Goal: Task Accomplishment & Management: Manage account settings

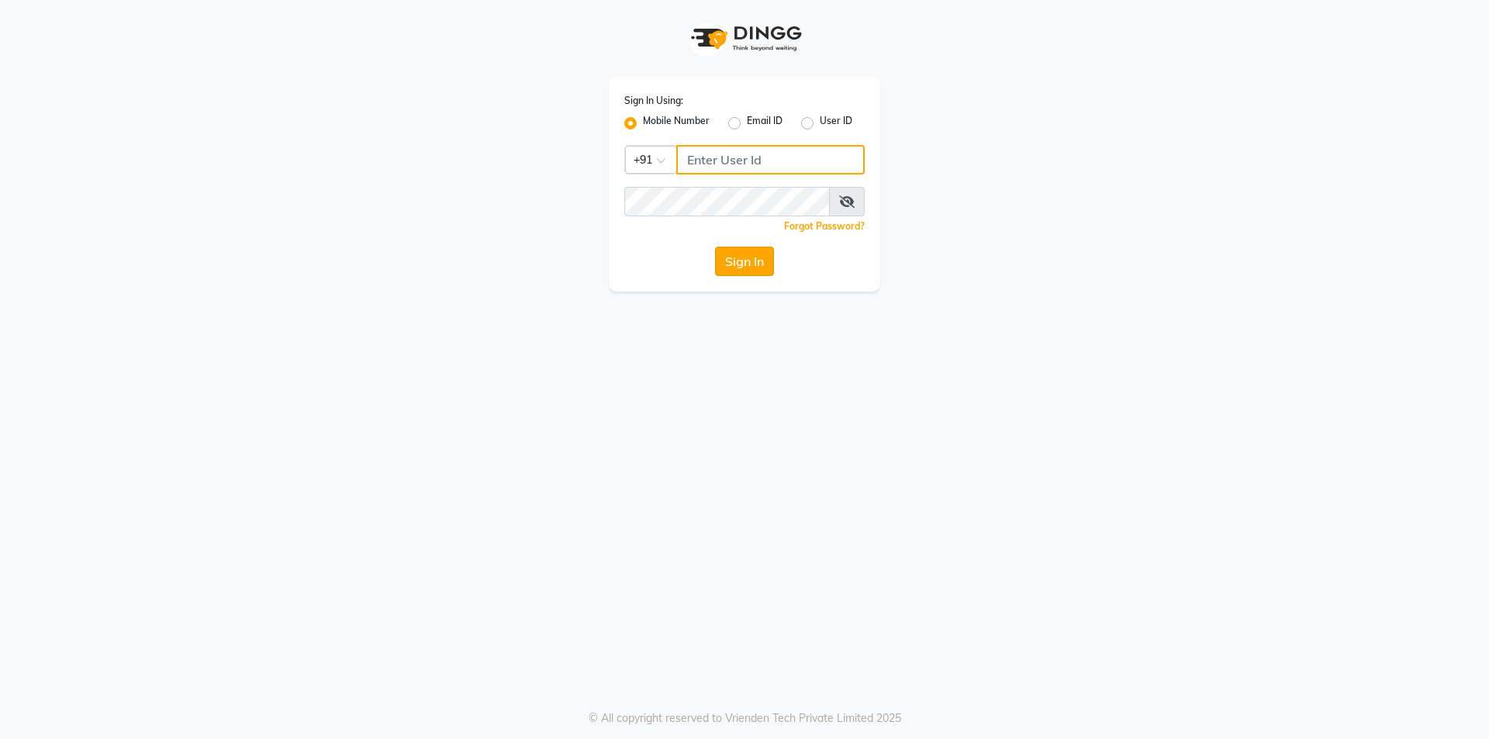
type input "8697289040"
click at [731, 262] on button "Sign In" at bounding box center [744, 261] width 59 height 29
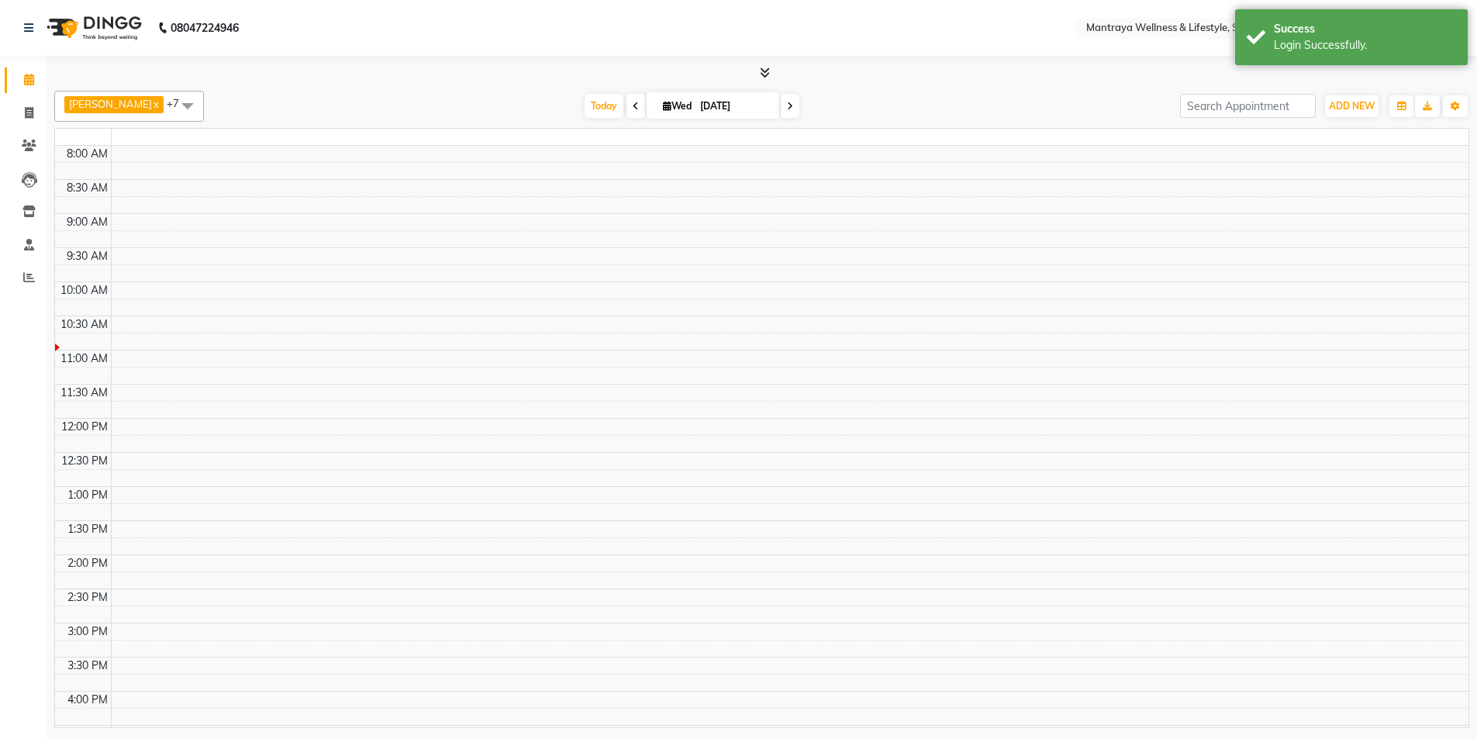
select select "en"
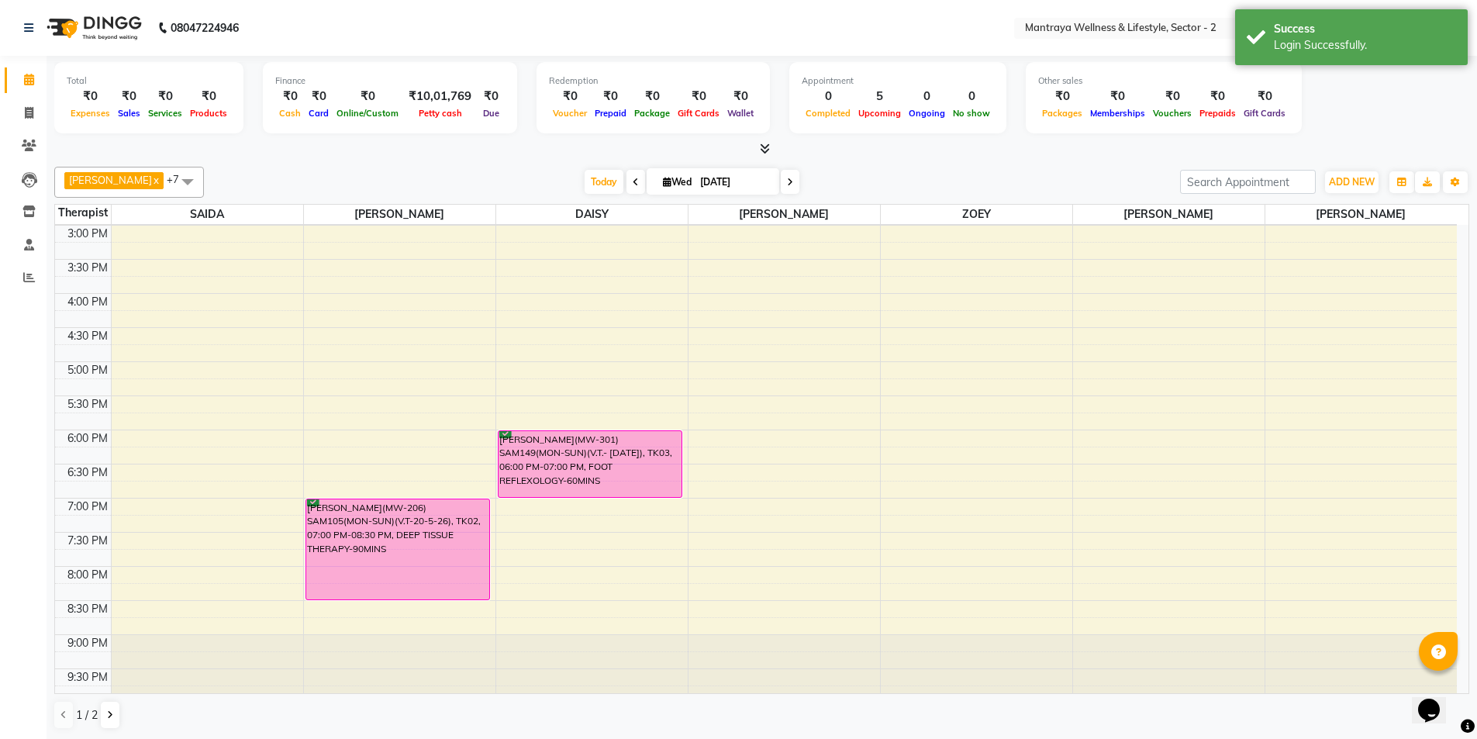
scroll to position [350, 0]
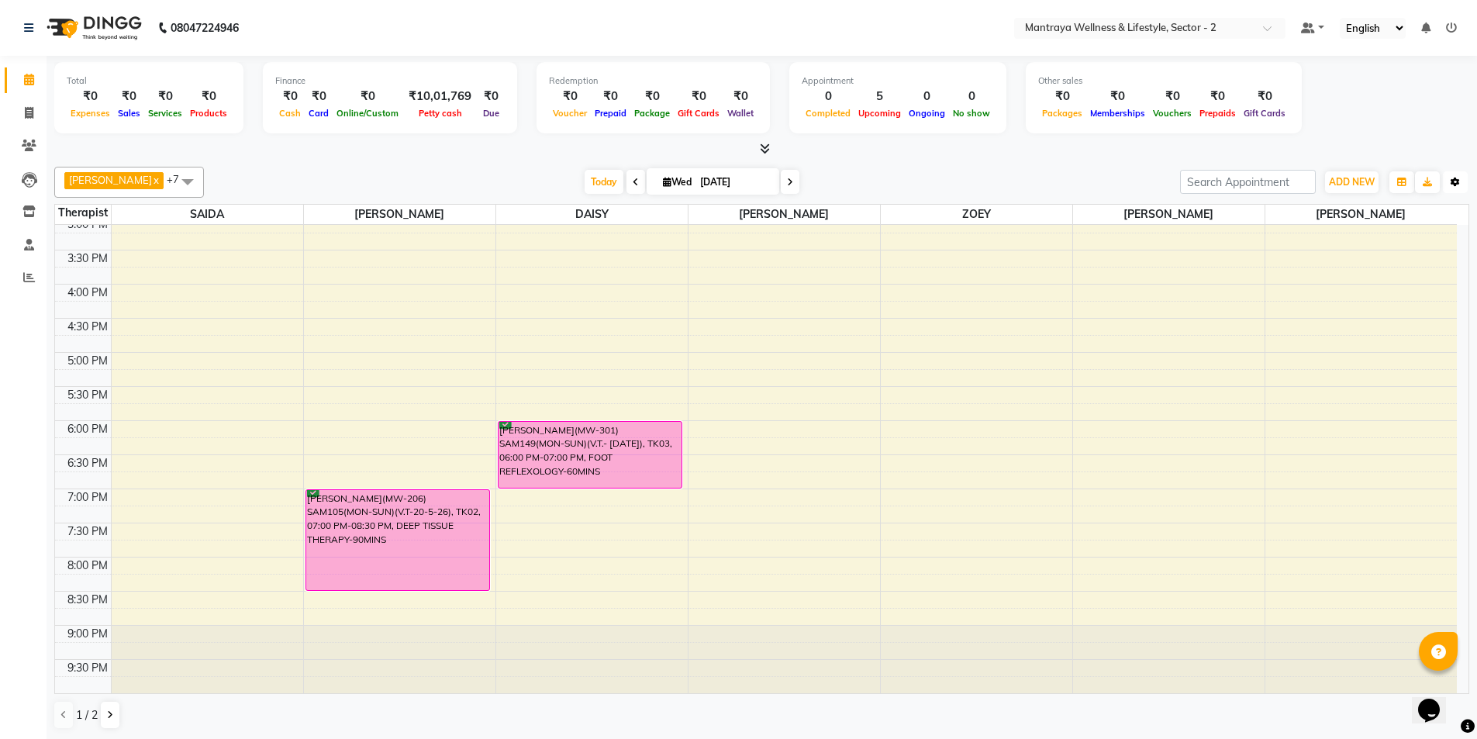
click at [1457, 185] on icon "button" at bounding box center [1455, 182] width 9 height 9
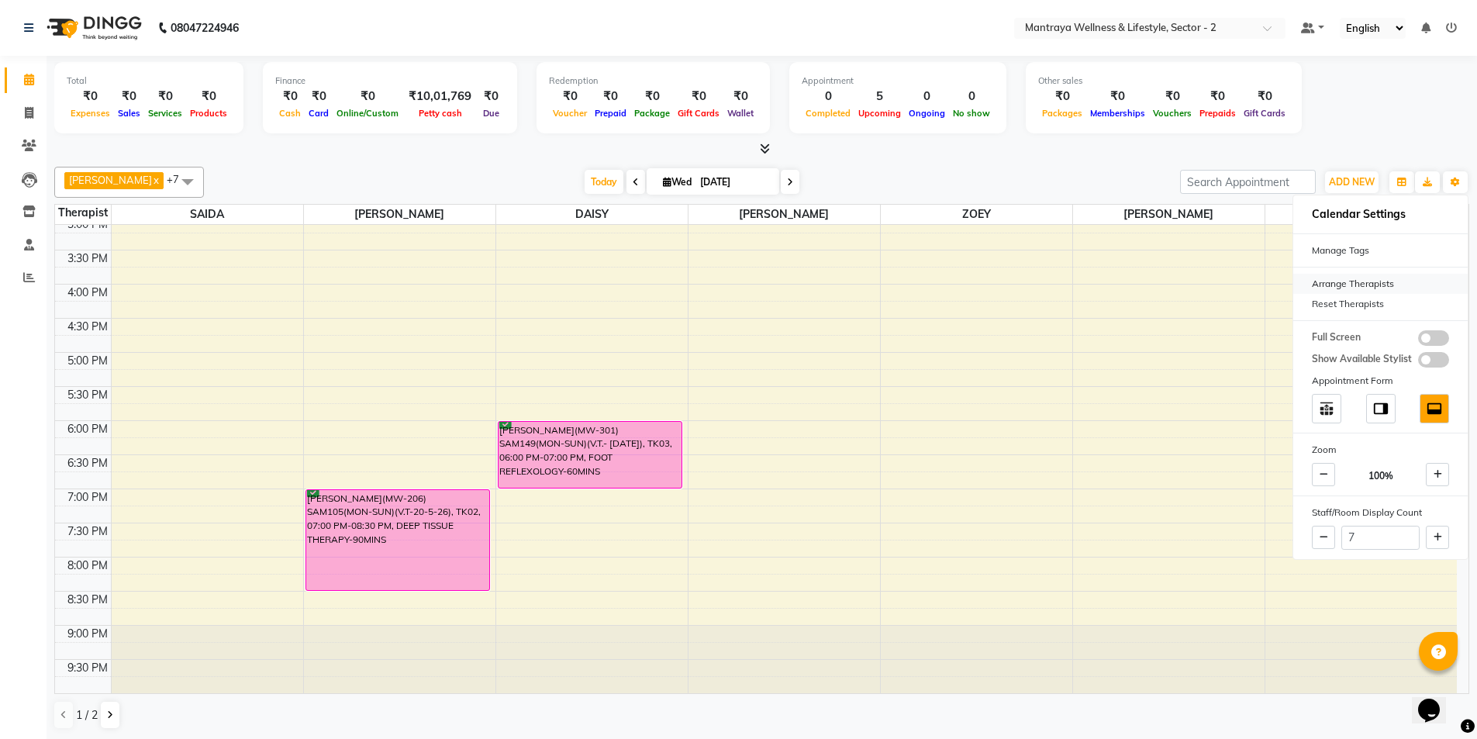
click at [1332, 283] on div "Arrange Therapists" at bounding box center [1380, 284] width 174 height 20
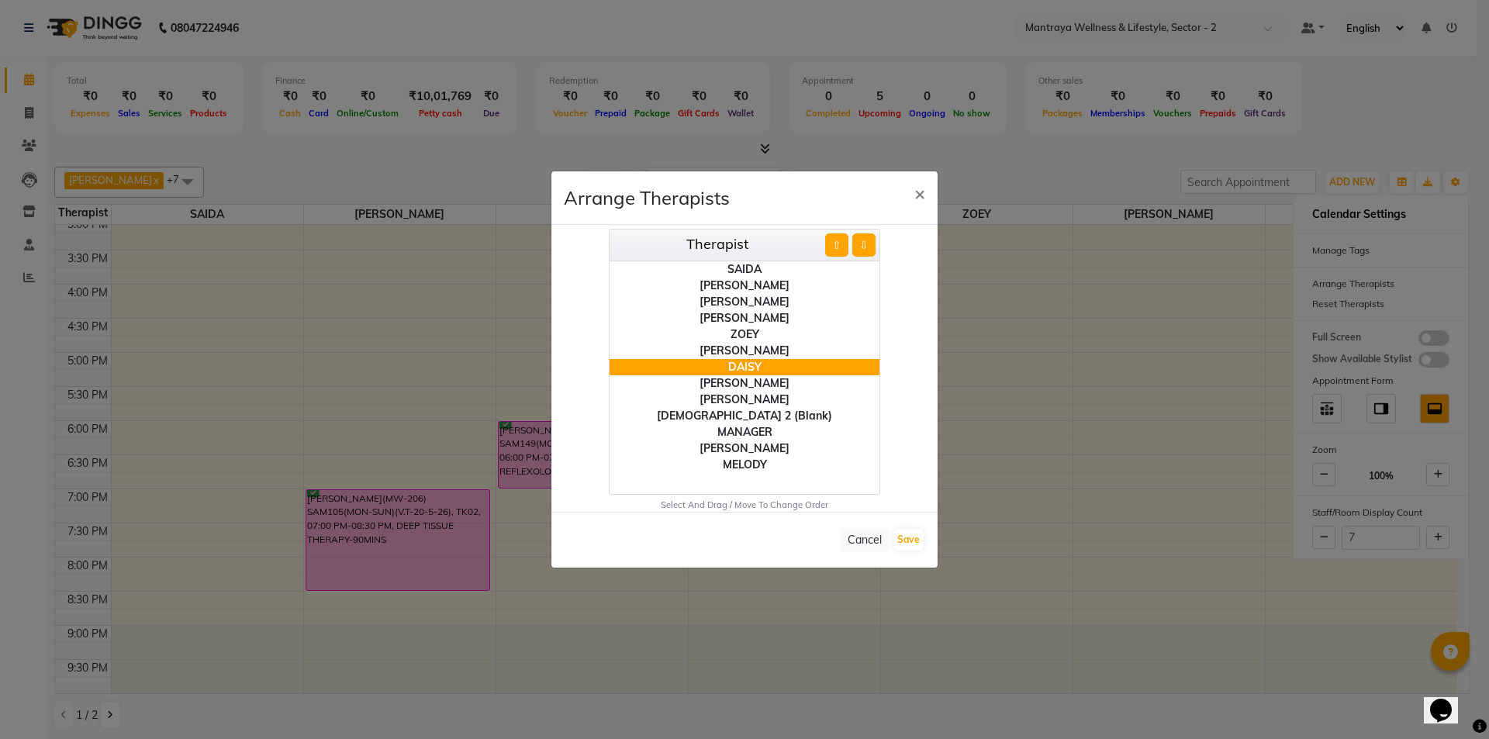
click at [748, 319] on div "[PERSON_NAME]" at bounding box center [745, 318] width 270 height 16
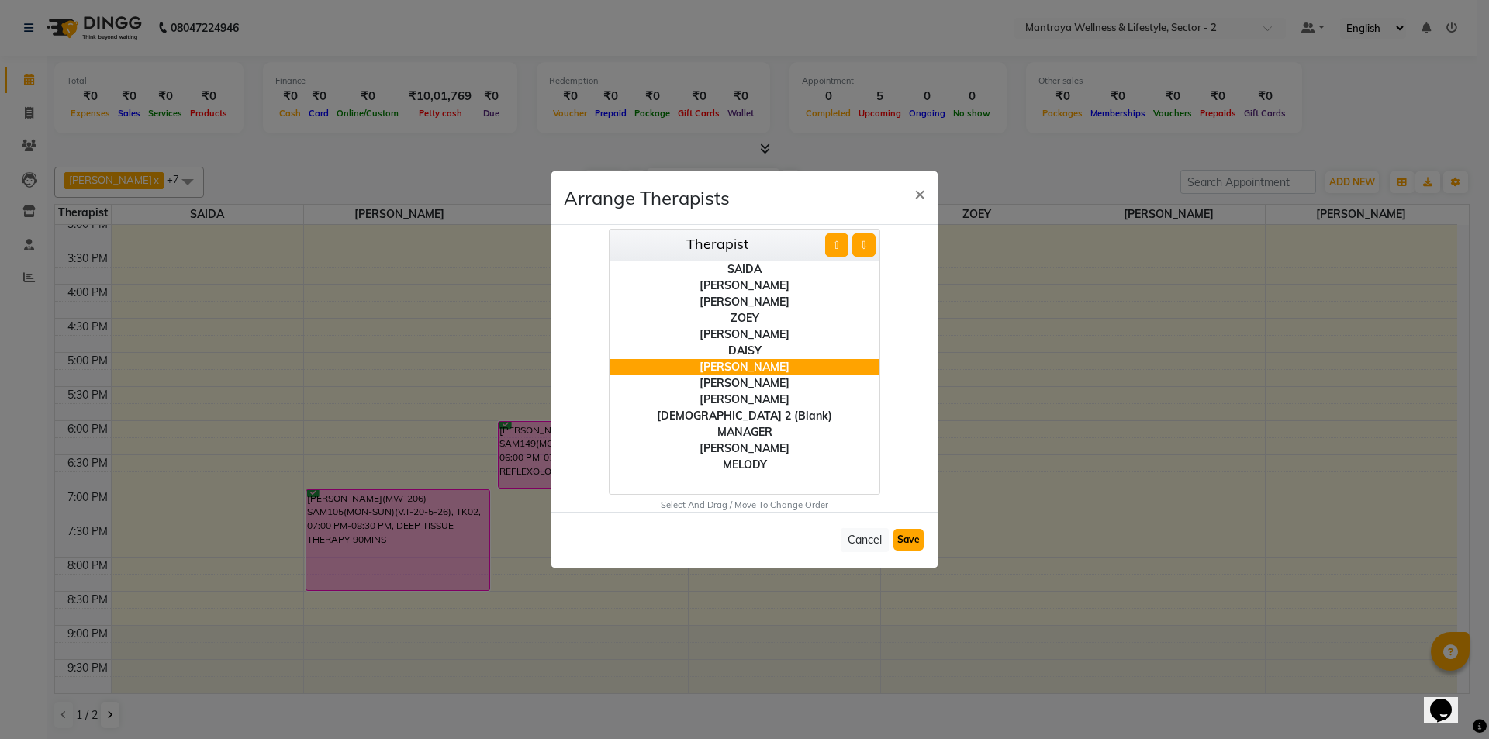
click at [909, 534] on button "Save" at bounding box center [908, 540] width 30 height 22
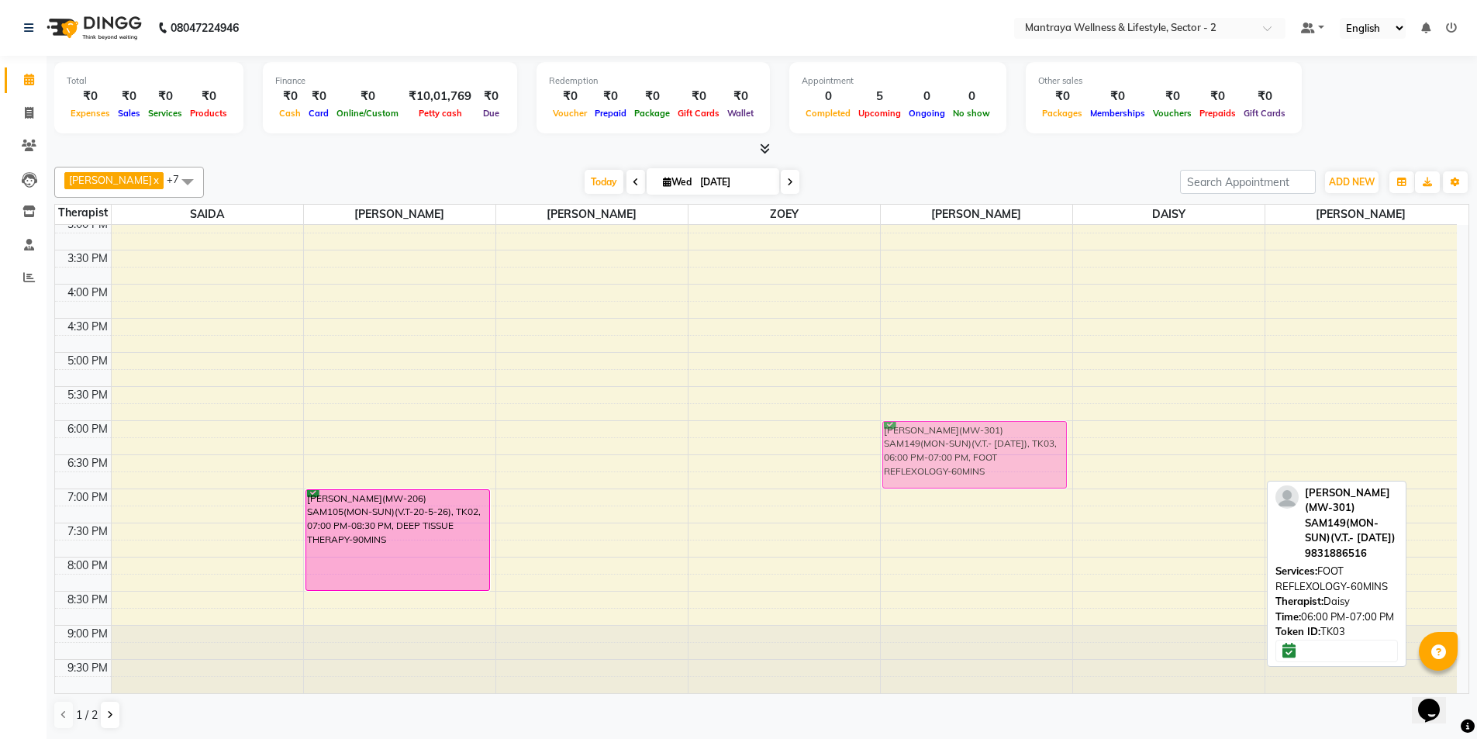
drag, startPoint x: 1179, startPoint y: 433, endPoint x: 1023, endPoint y: 437, distance: 155.9
click at [1023, 437] on tr "[PERSON_NAME](MW-206) SAM105(MON-SUN)(V.T-20-5-26), TK02, 07:00 PM-08:30 PM, DE…" at bounding box center [756, 284] width 1402 height 818
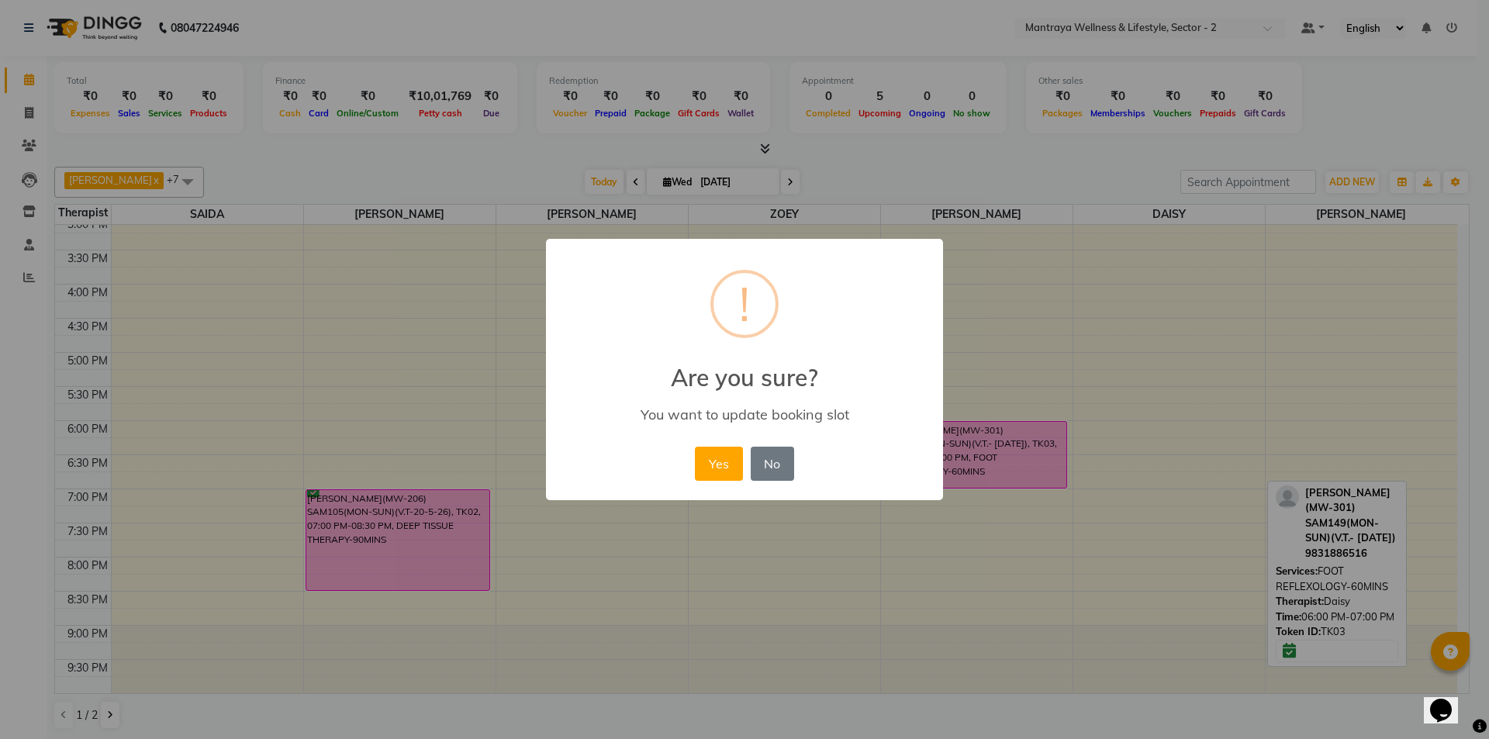
click at [729, 466] on button "Yes" at bounding box center [718, 464] width 47 height 34
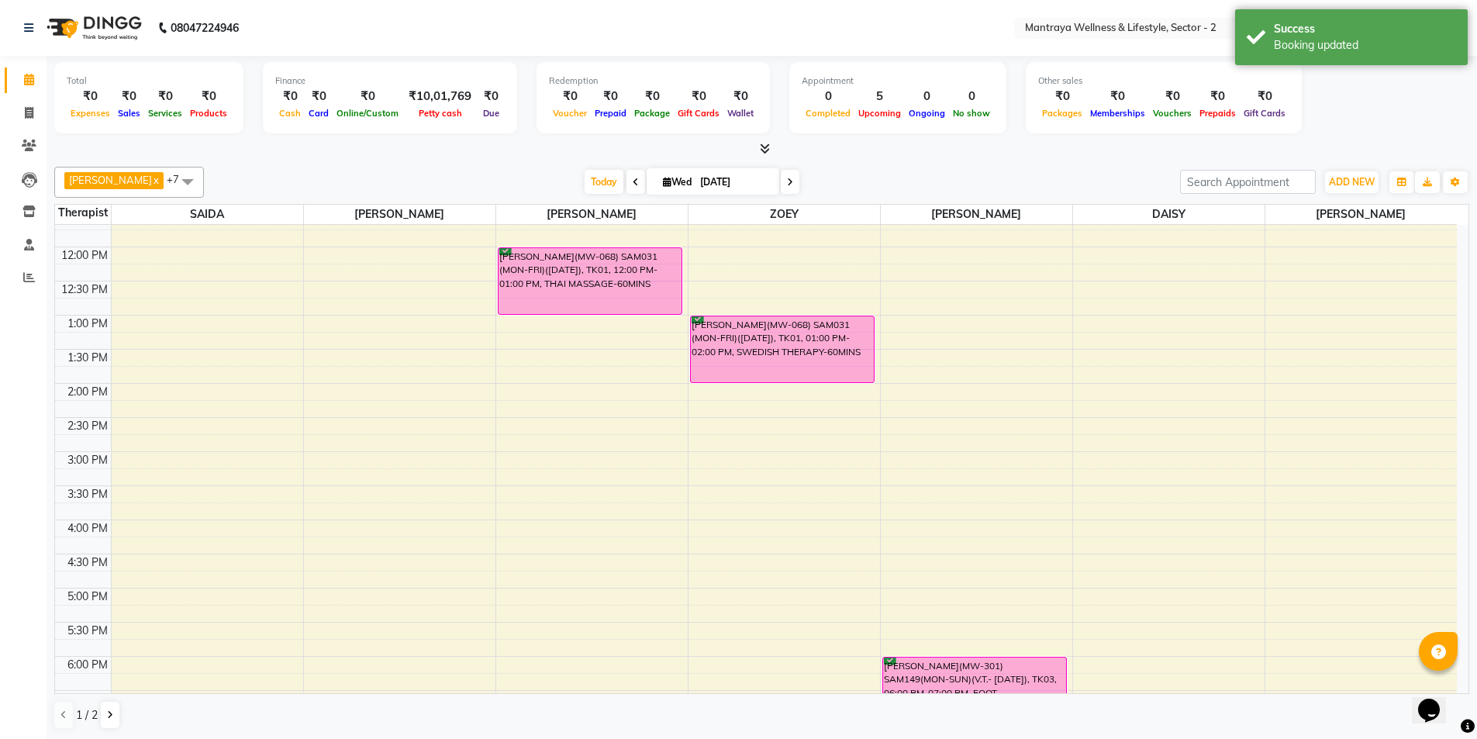
scroll to position [155, 0]
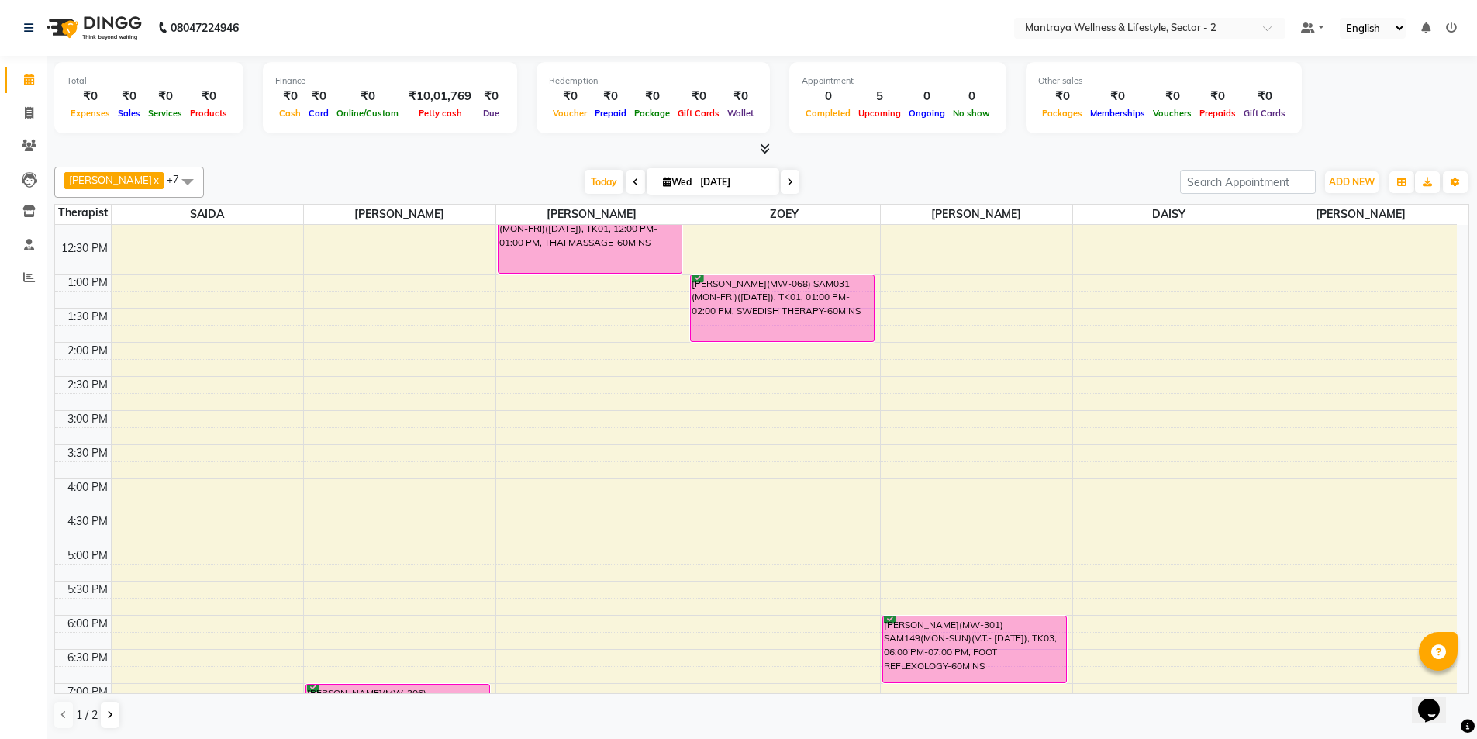
click at [633, 182] on icon at bounding box center [636, 182] width 6 height 9
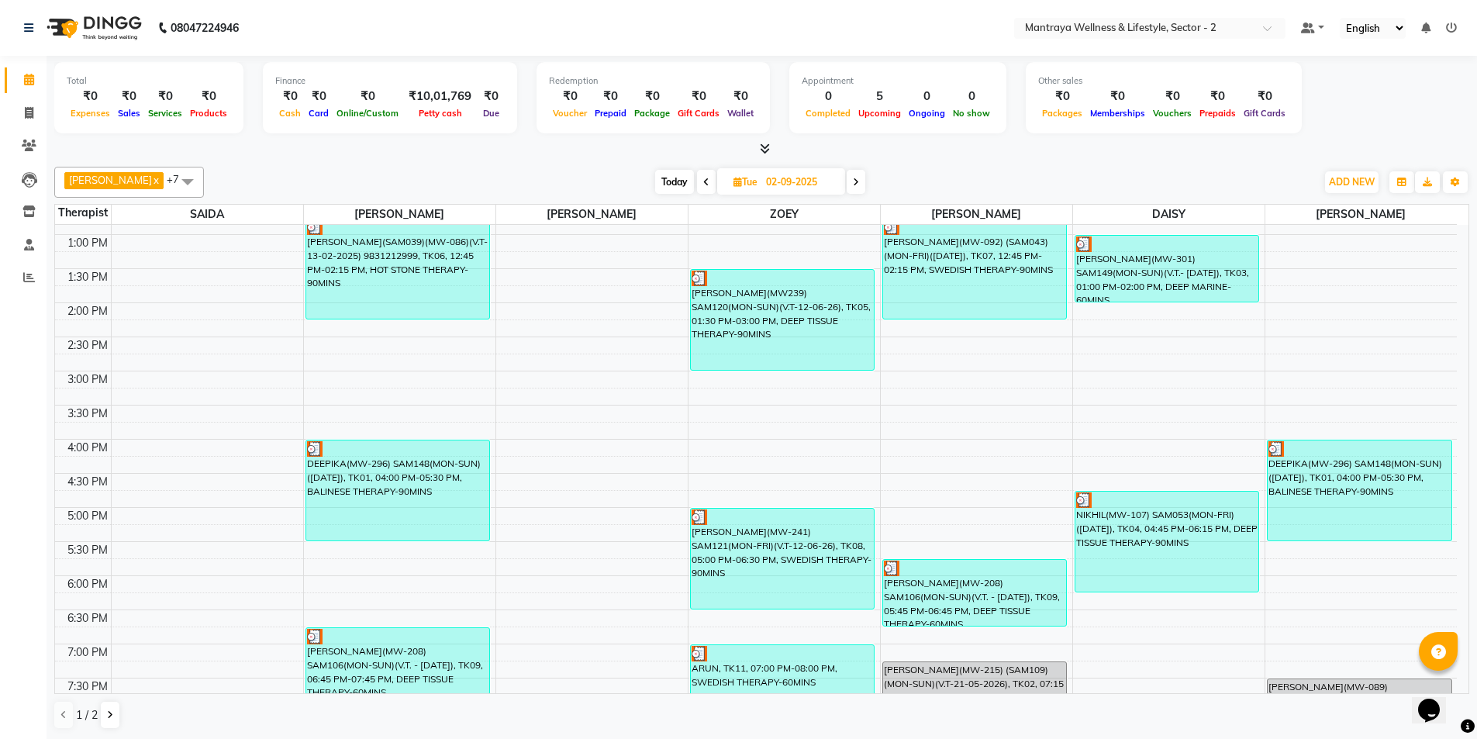
scroll to position [117, 0]
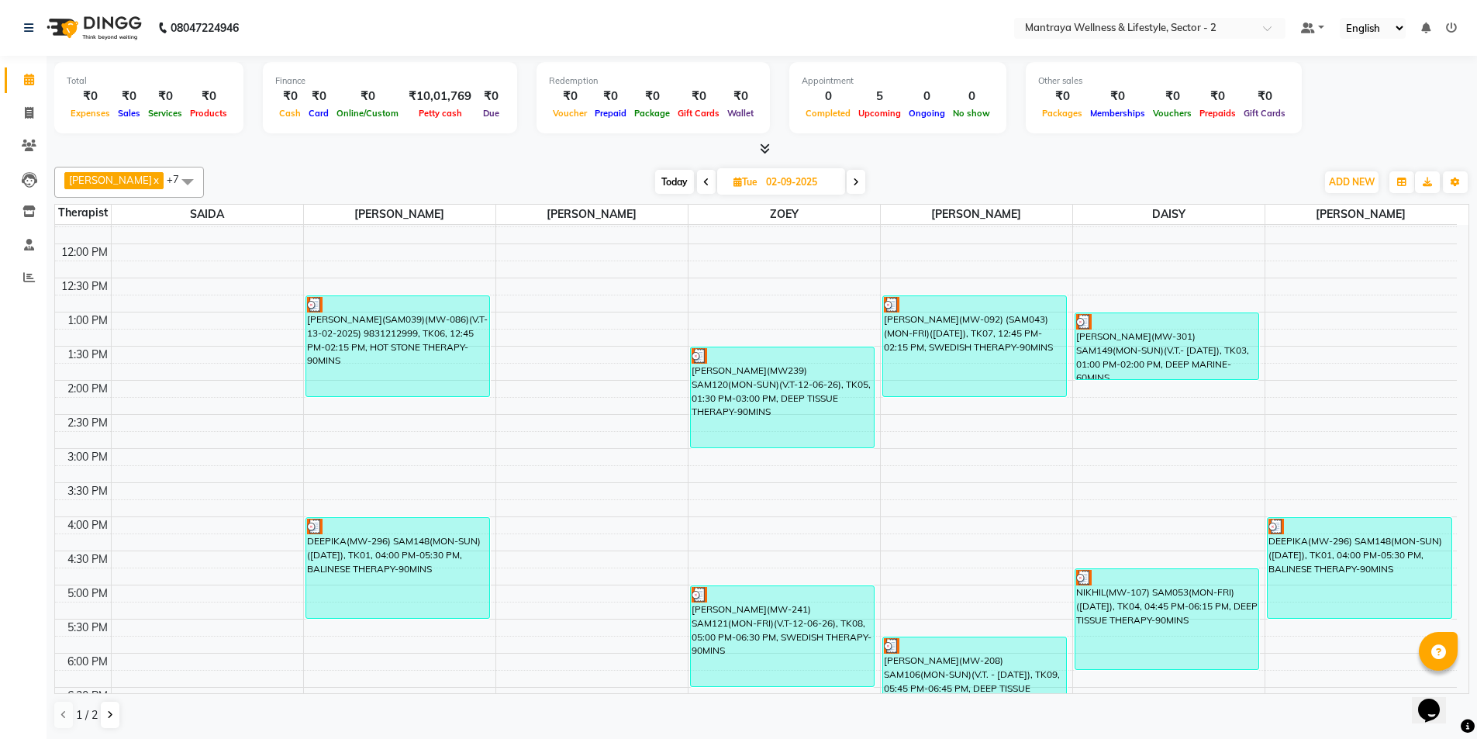
click at [853, 181] on icon at bounding box center [856, 182] width 6 height 9
type input "[DATE]"
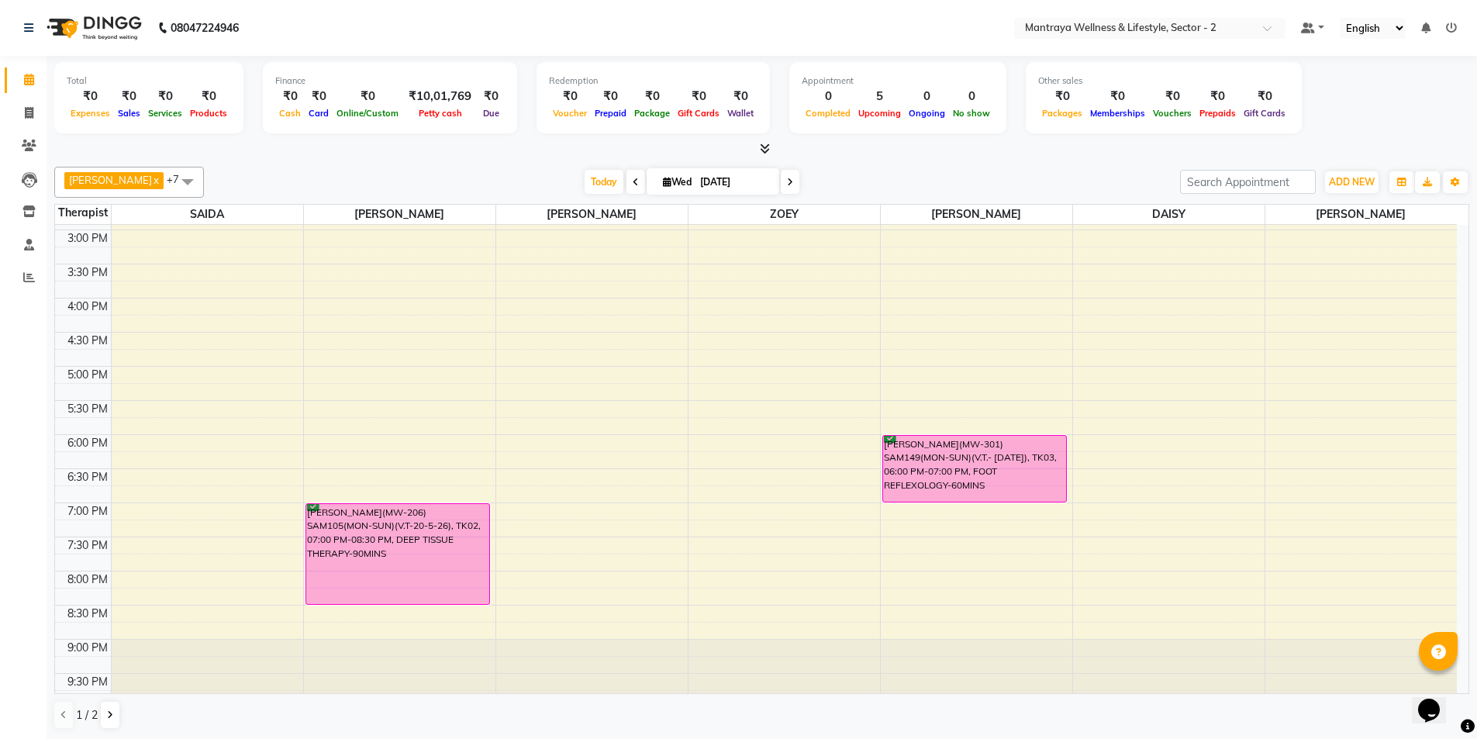
scroll to position [350, 0]
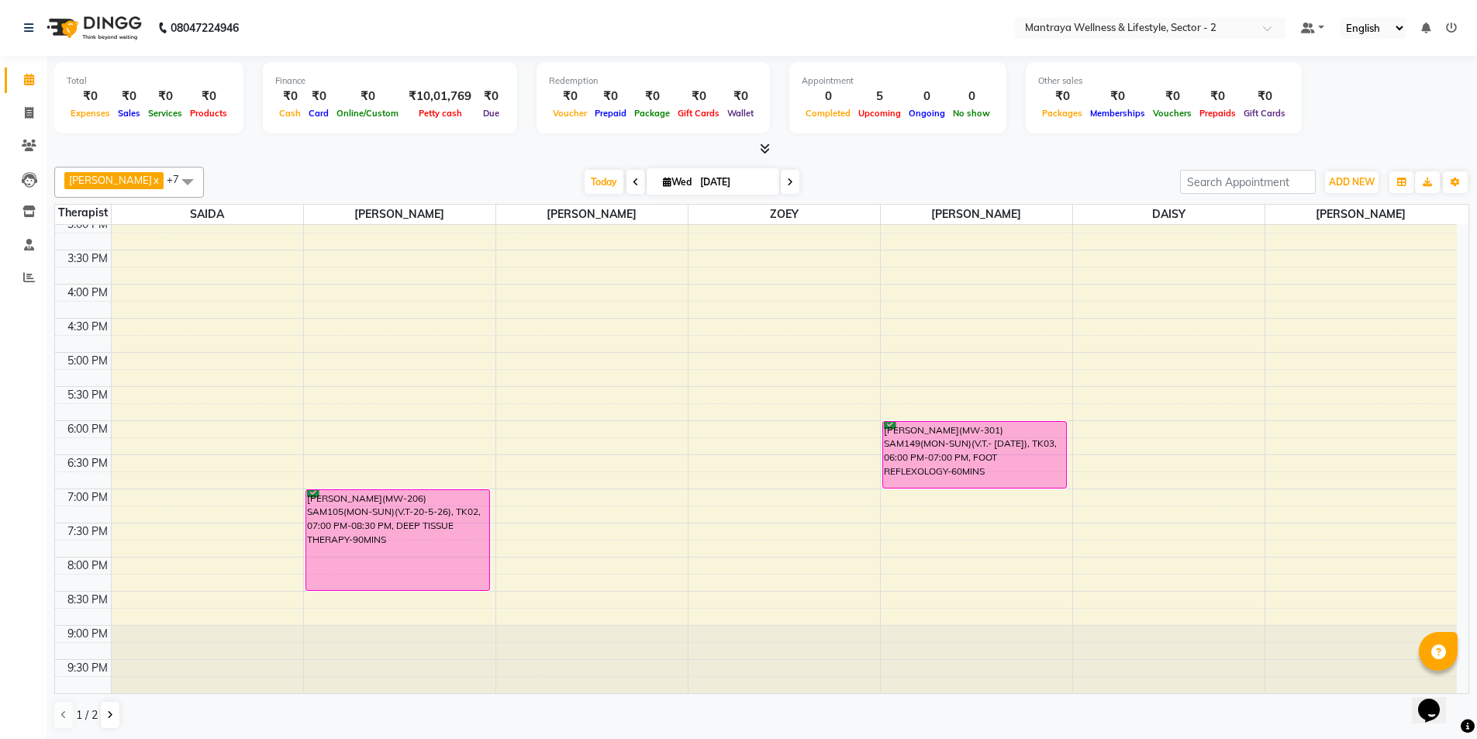
drag, startPoint x: 821, startPoint y: 37, endPoint x: 827, endPoint y: 12, distance: 25.4
click at [820, 38] on nav "08047224946 Select Location × Mantraya Wellness & Lifestyle, Sector - 2 Default…" at bounding box center [738, 28] width 1477 height 56
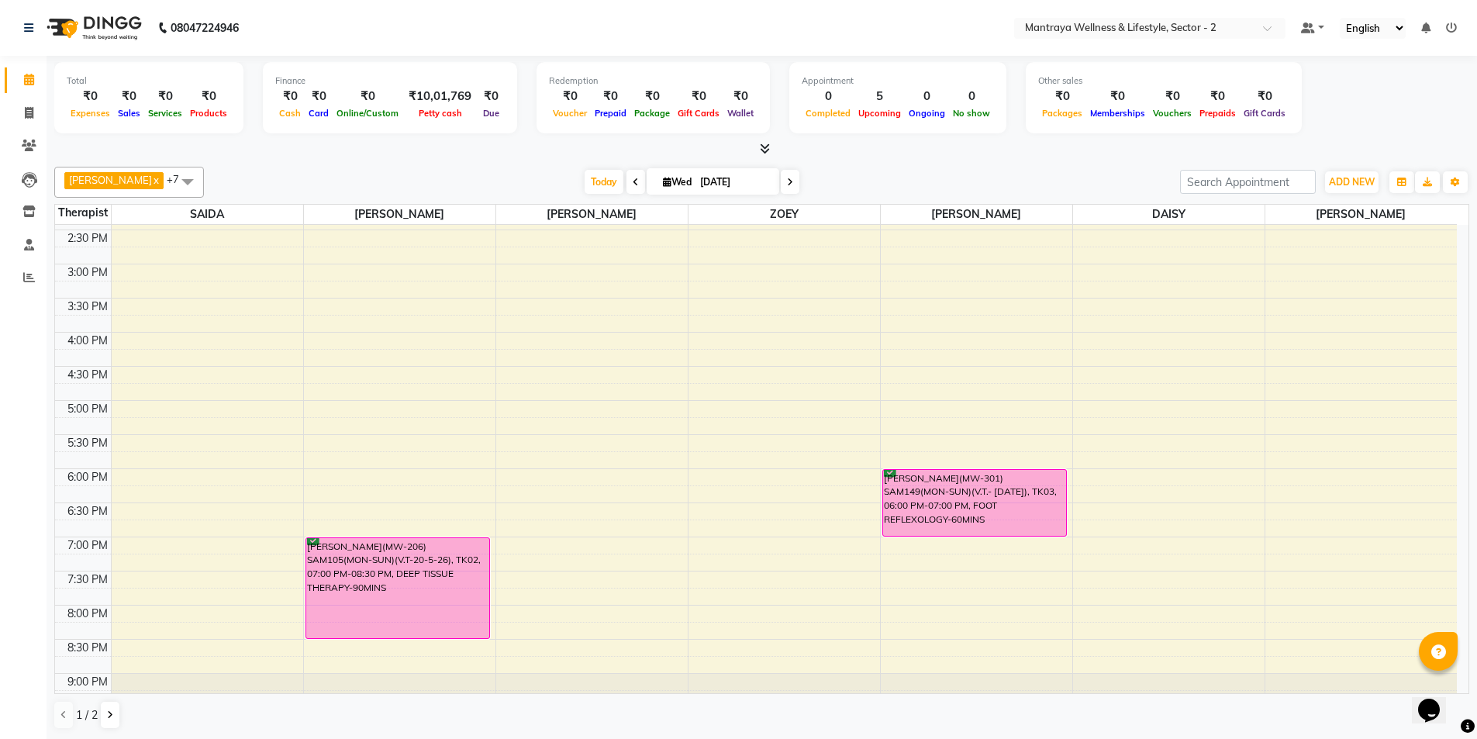
scroll to position [40, 0]
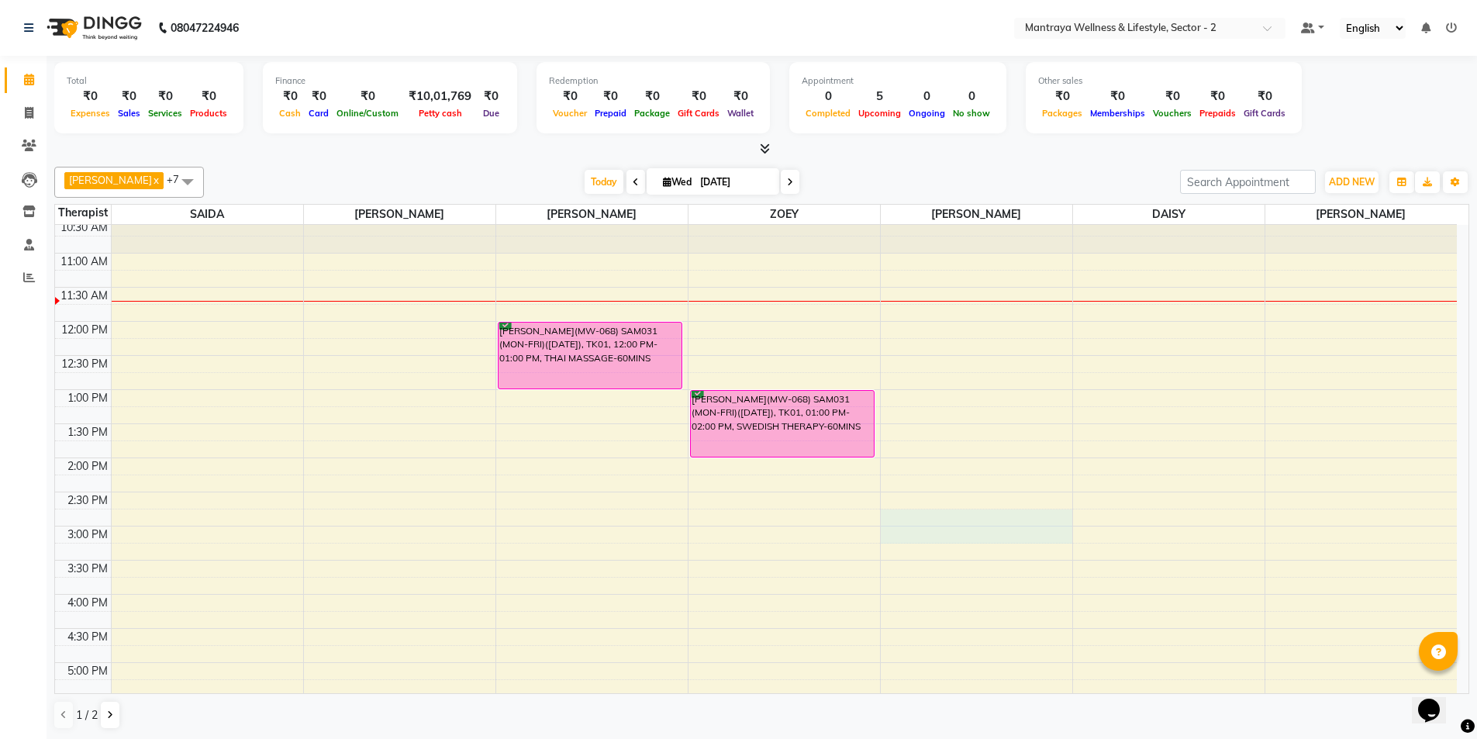
click at [978, 532] on div "10:00 AM 10:30 AM 11:00 AM 11:30 AM 12:00 PM 12:30 PM 1:00 PM 1:30 PM 2:00 PM 2…" at bounding box center [756, 594] width 1402 height 818
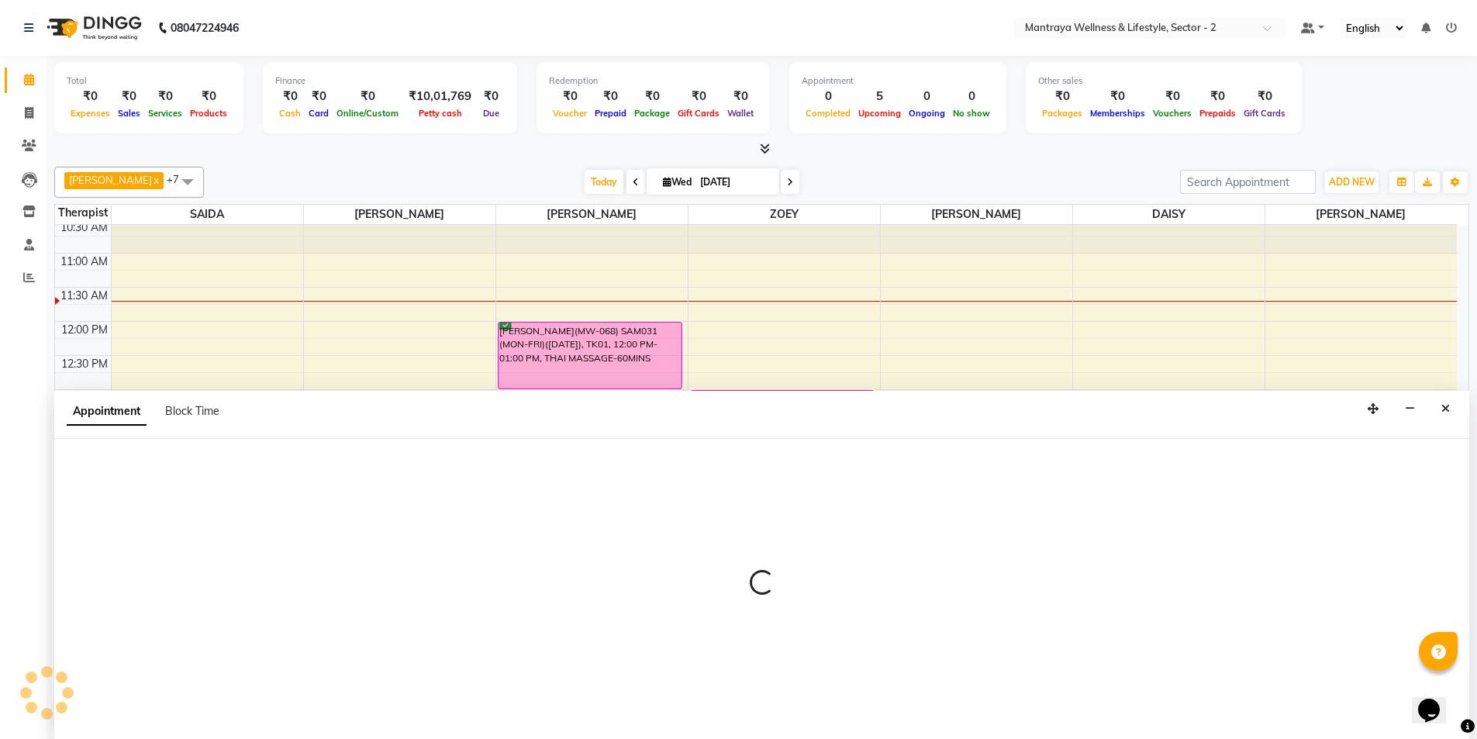
scroll to position [1, 0]
select select "84382"
select select "885"
select select "tentative"
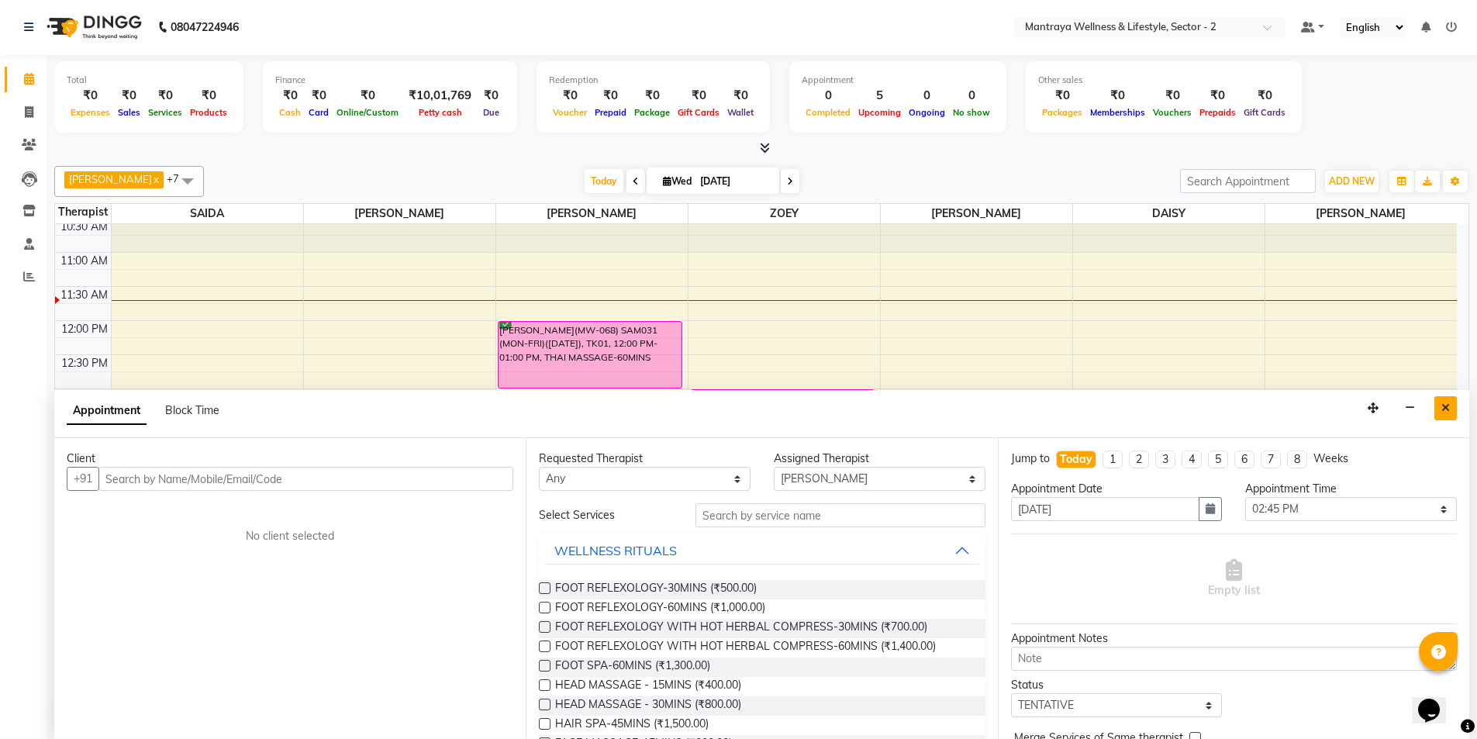
click at [1451, 409] on button "Close" at bounding box center [1446, 408] width 22 height 24
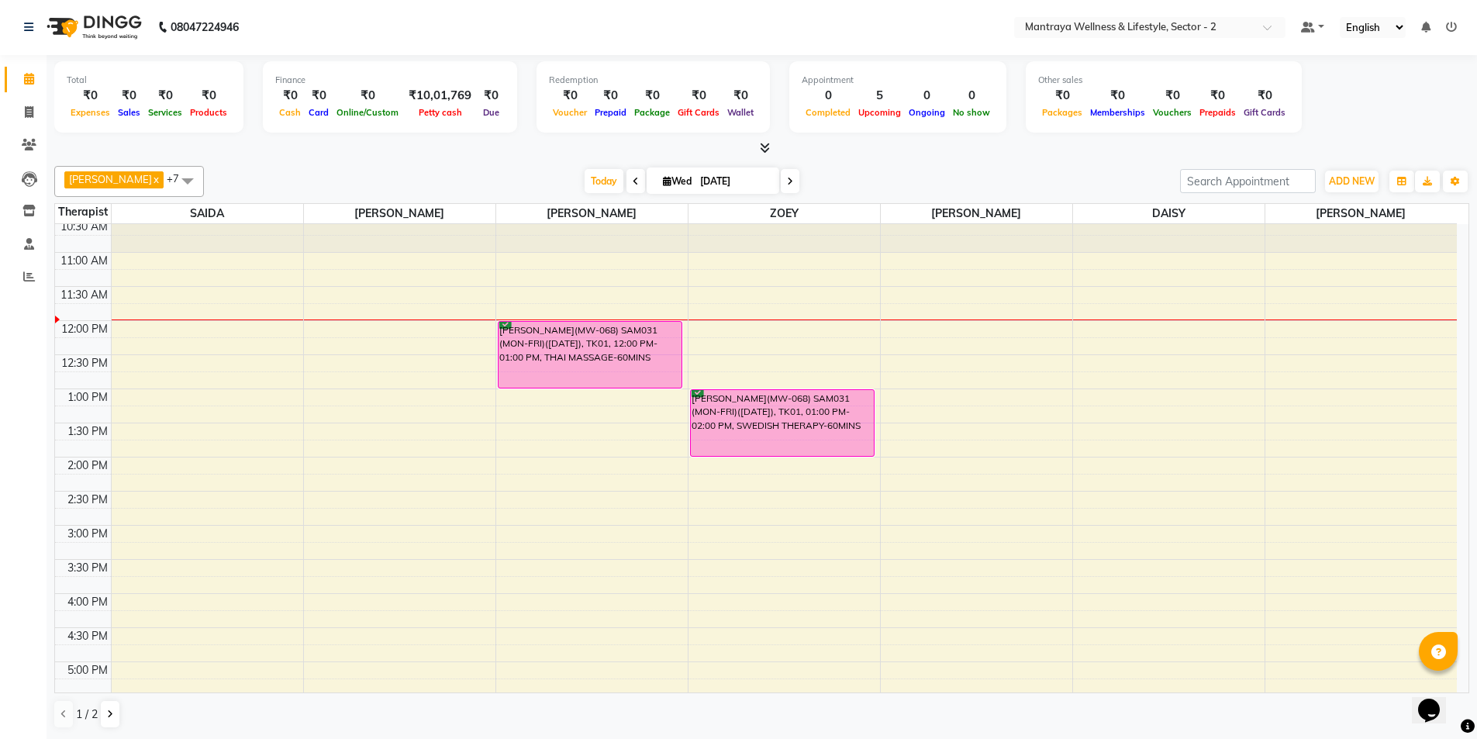
click at [633, 181] on icon at bounding box center [636, 181] width 6 height 9
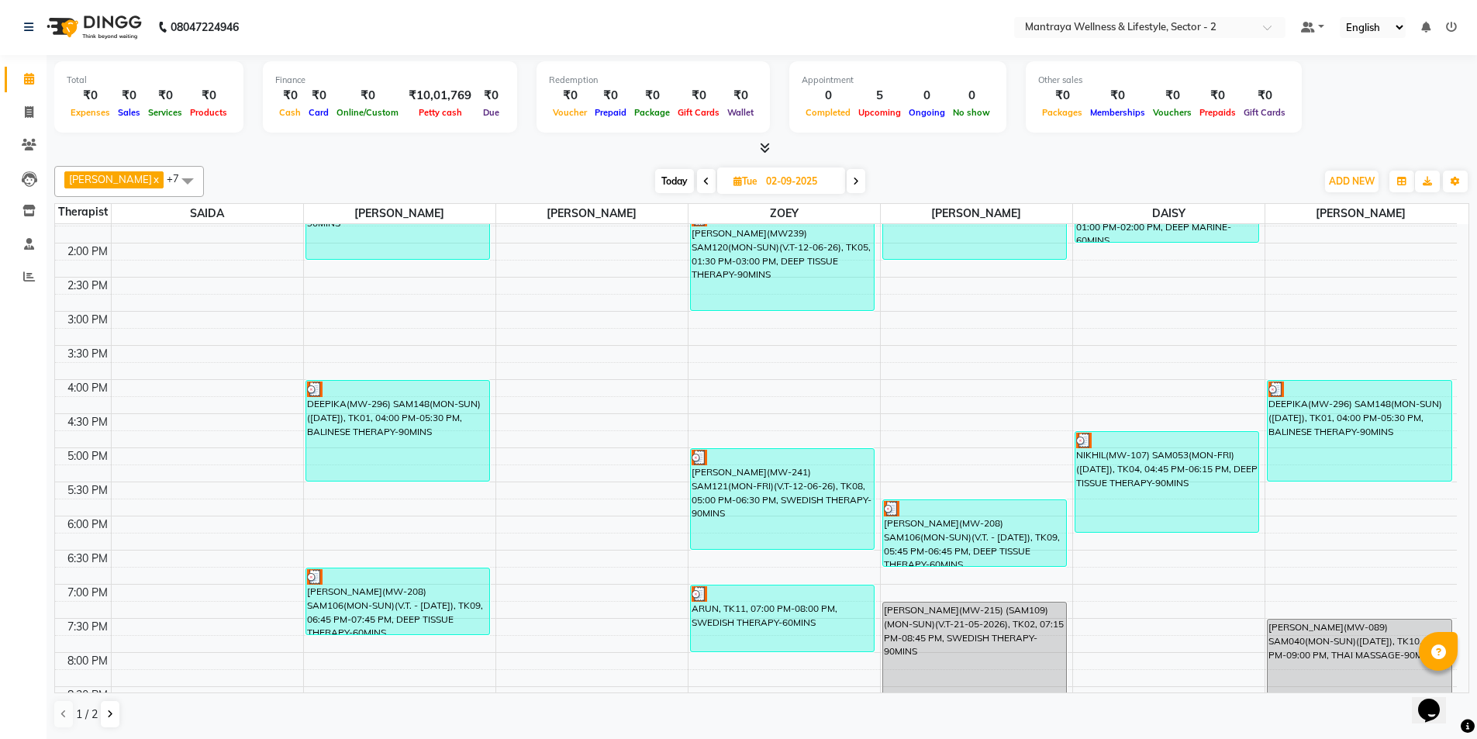
scroll to position [272, 0]
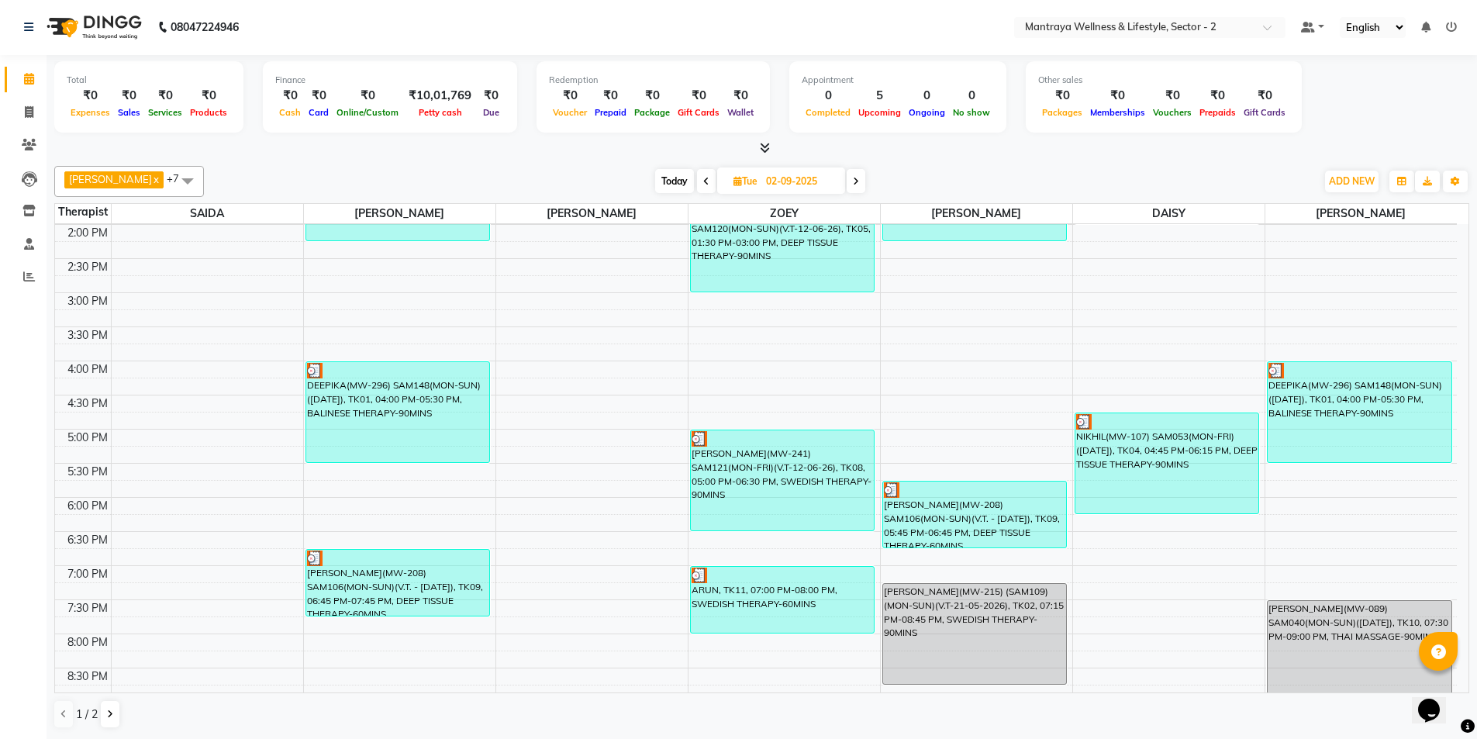
click at [853, 181] on icon at bounding box center [856, 181] width 6 height 9
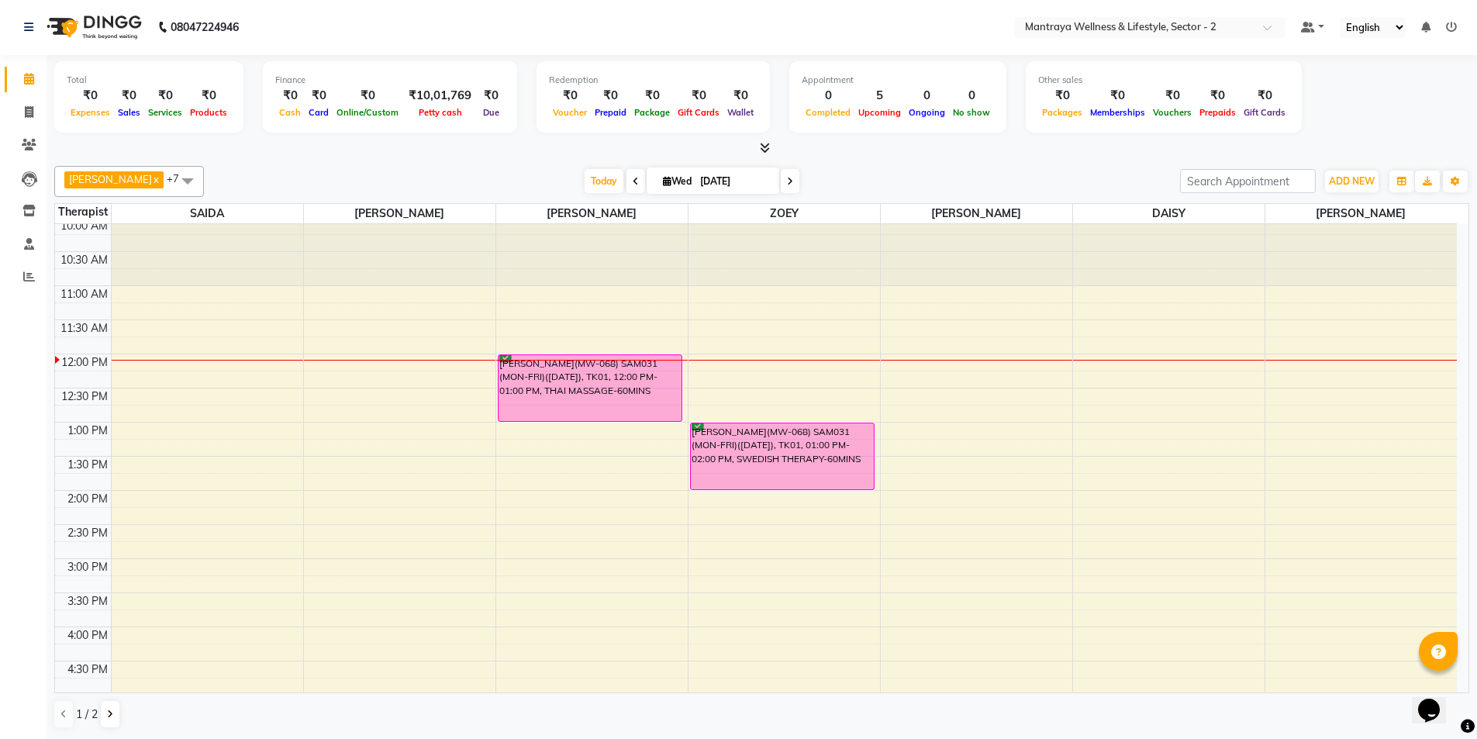
scroll to position [0, 0]
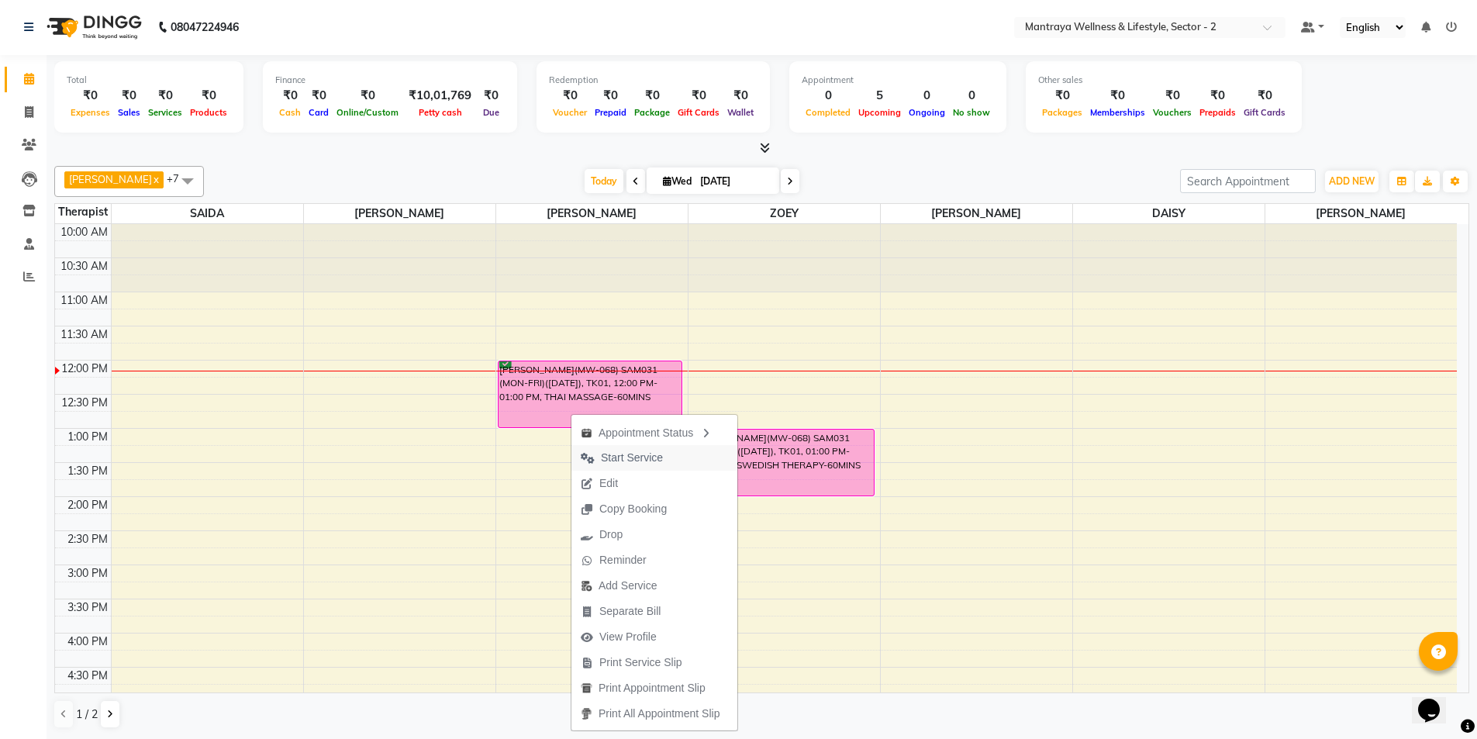
click at [636, 456] on span "Start Service" at bounding box center [632, 458] width 62 height 16
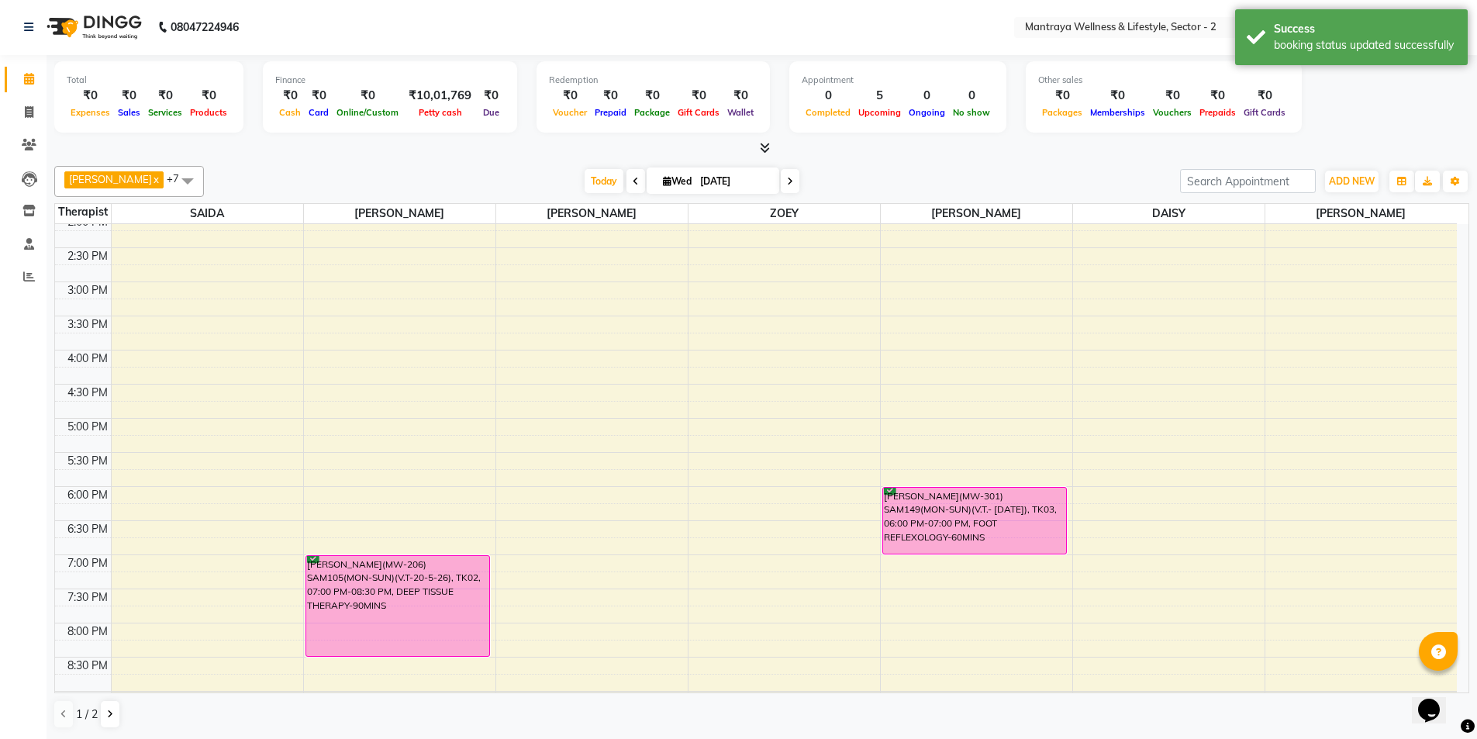
scroll to position [310, 0]
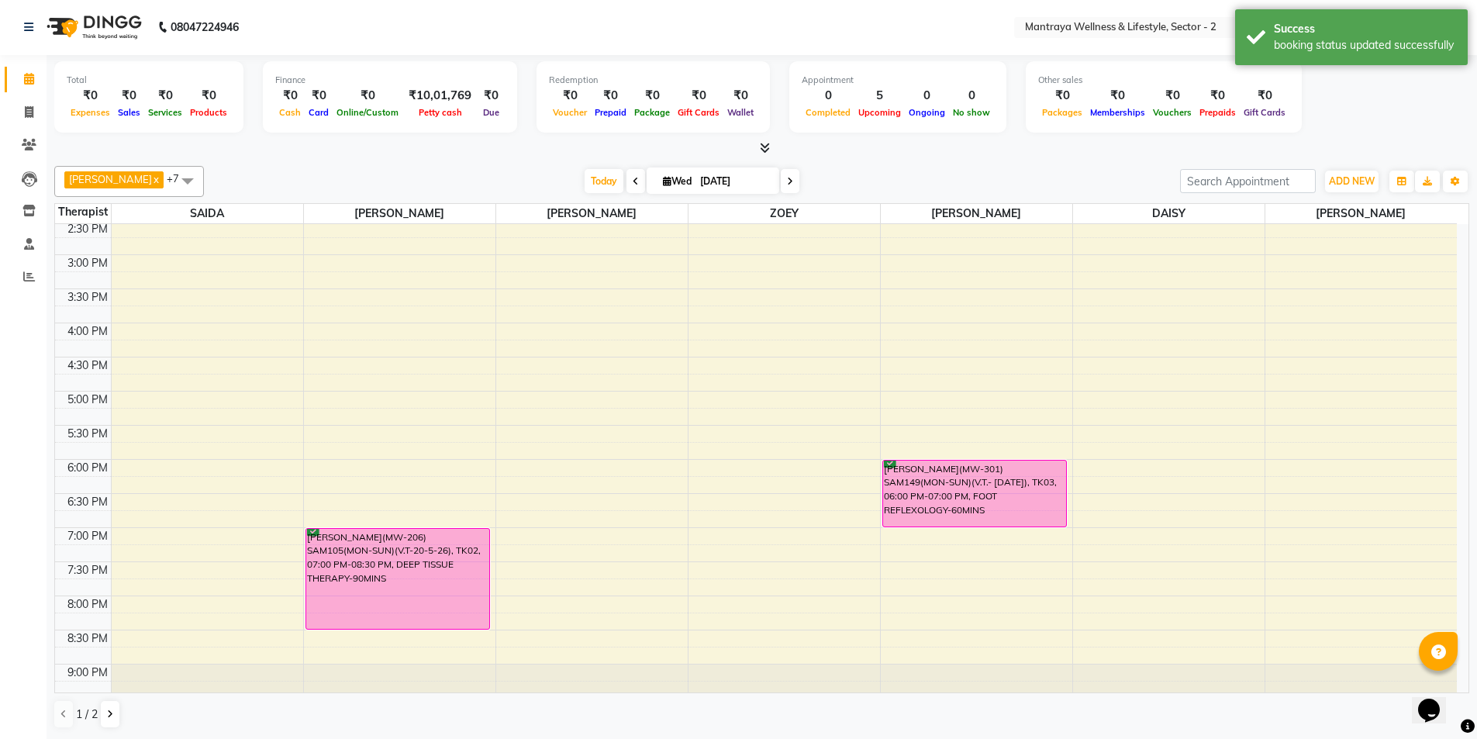
click at [787, 183] on icon at bounding box center [790, 181] width 6 height 9
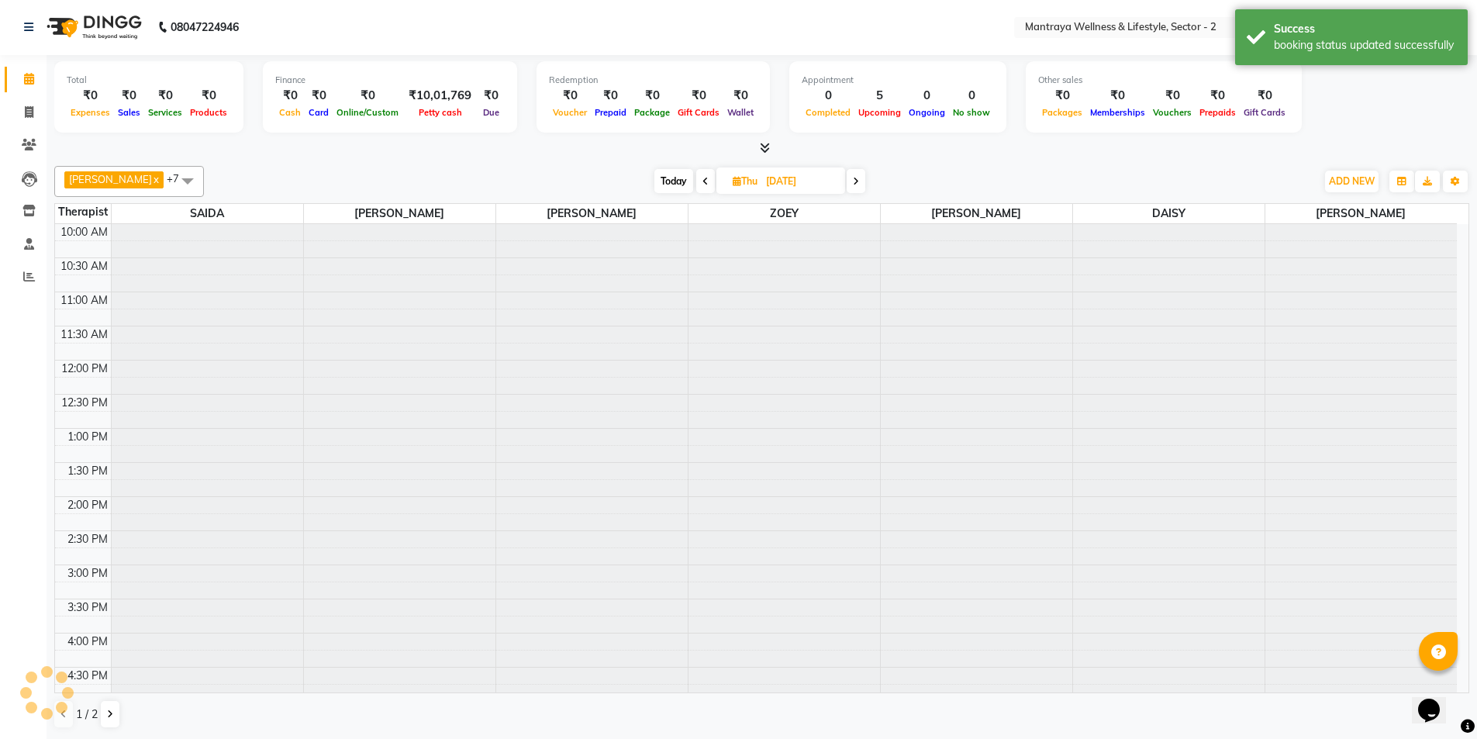
scroll to position [137, 0]
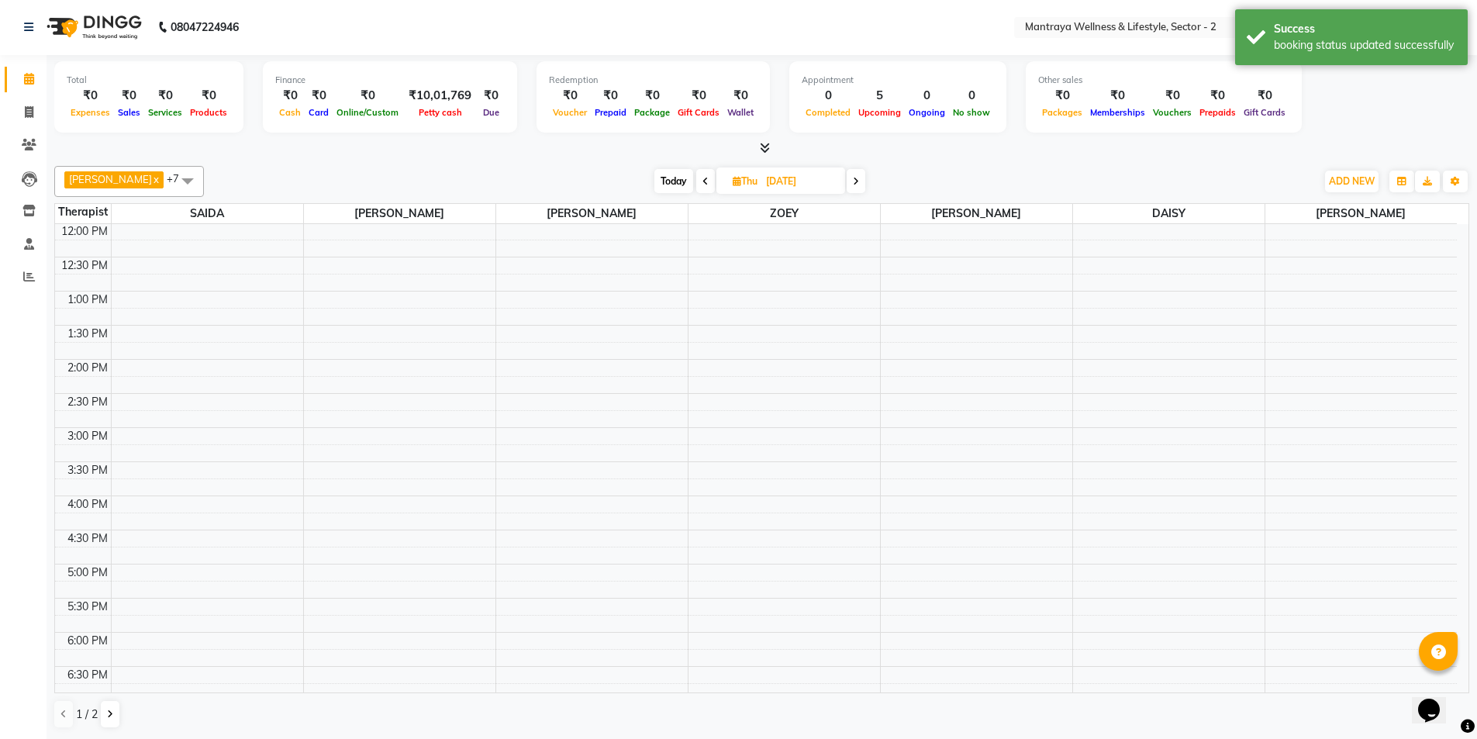
click at [696, 182] on span at bounding box center [705, 181] width 19 height 24
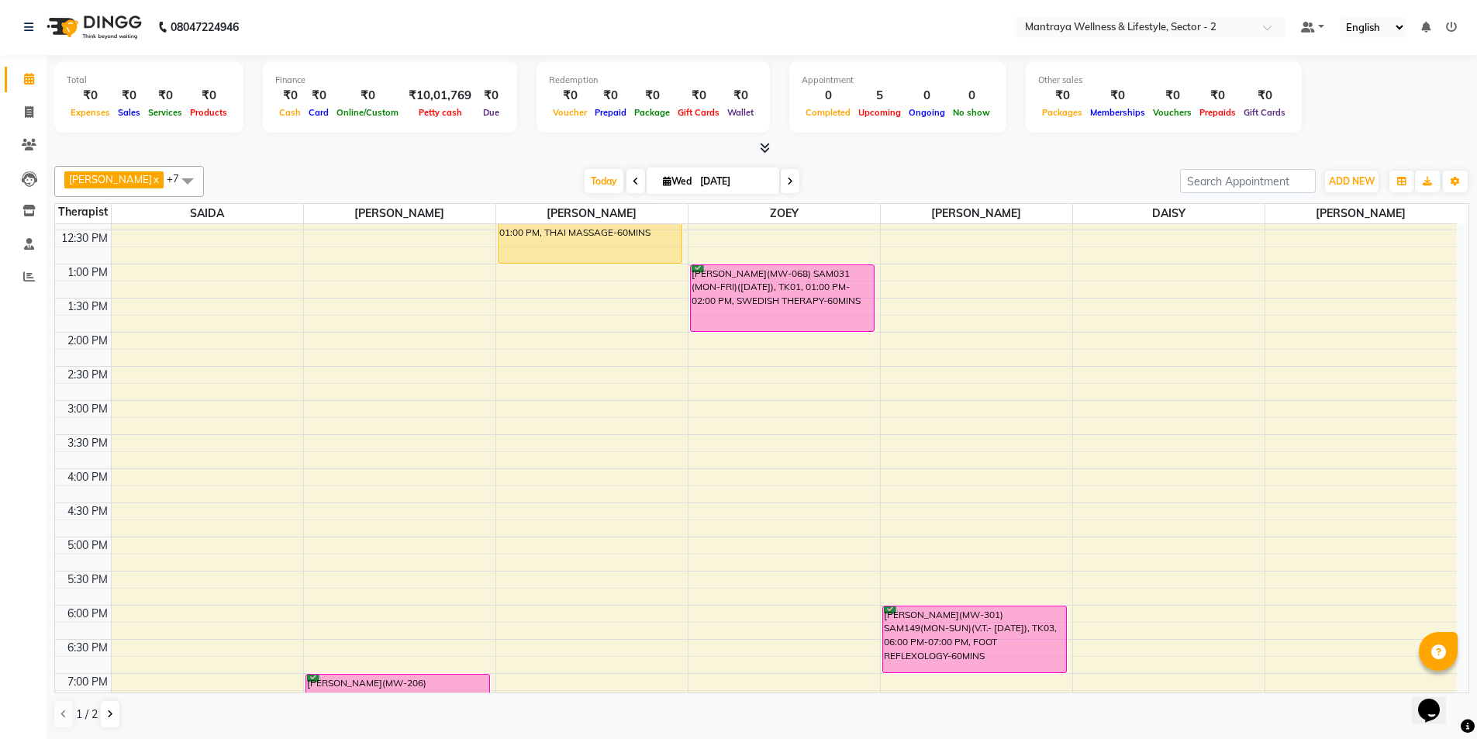
scroll to position [60, 0]
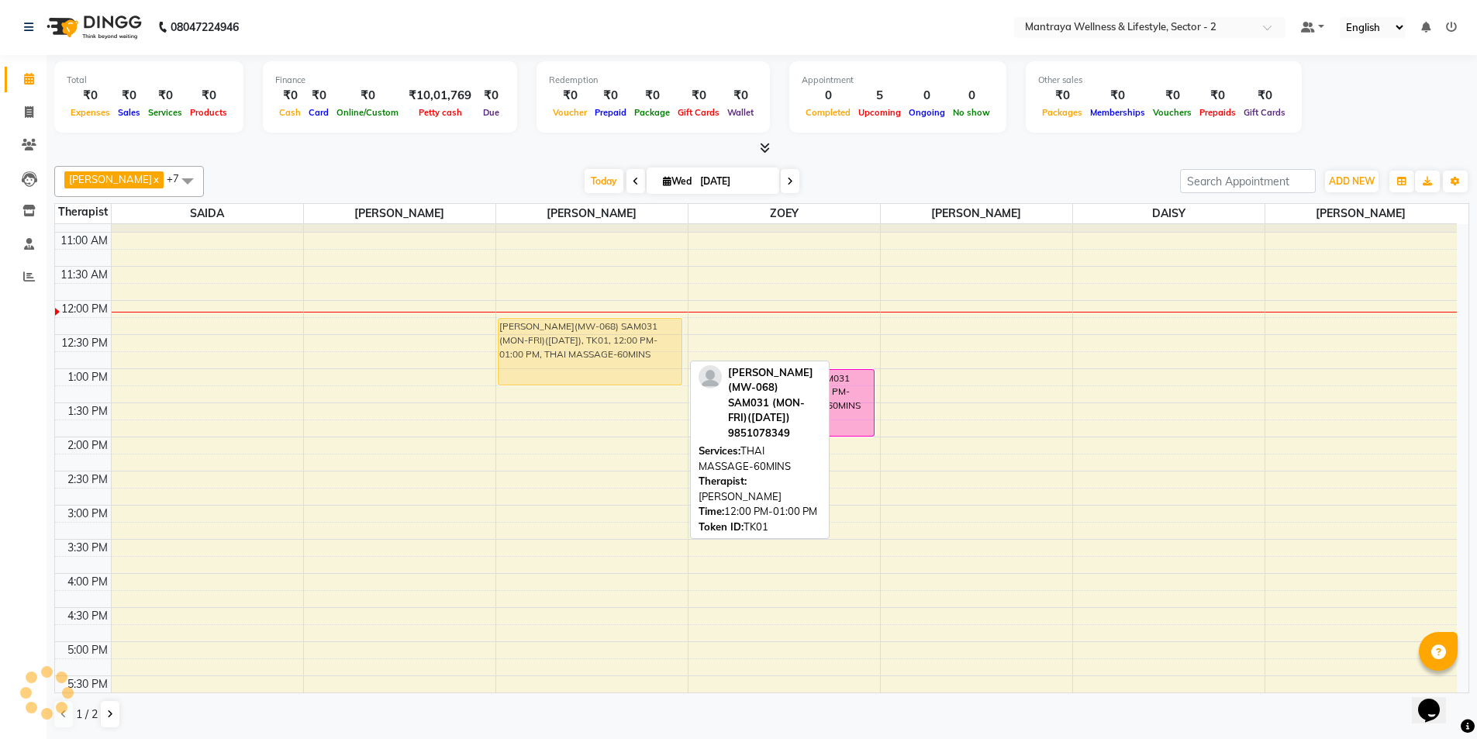
drag, startPoint x: 620, startPoint y: 344, endPoint x: 621, endPoint y: 357, distance: 14.0
click at [621, 357] on div "[PERSON_NAME](MW-068) SAM031 (MON-FRI)([DATE]), TK01, 12:00 PM-01:00 PM, THAI M…" at bounding box center [592, 573] width 192 height 818
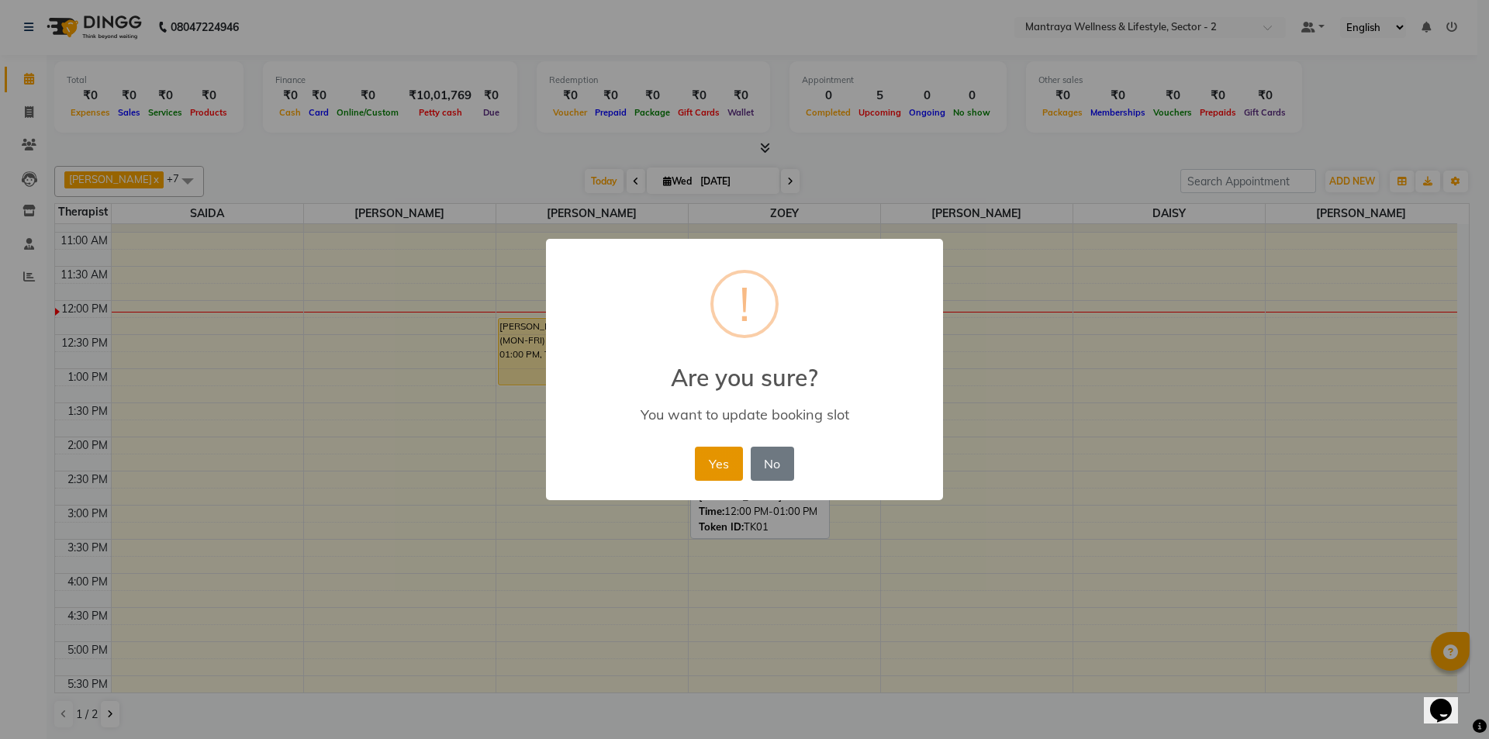
click at [720, 456] on button "Yes" at bounding box center [718, 464] width 47 height 34
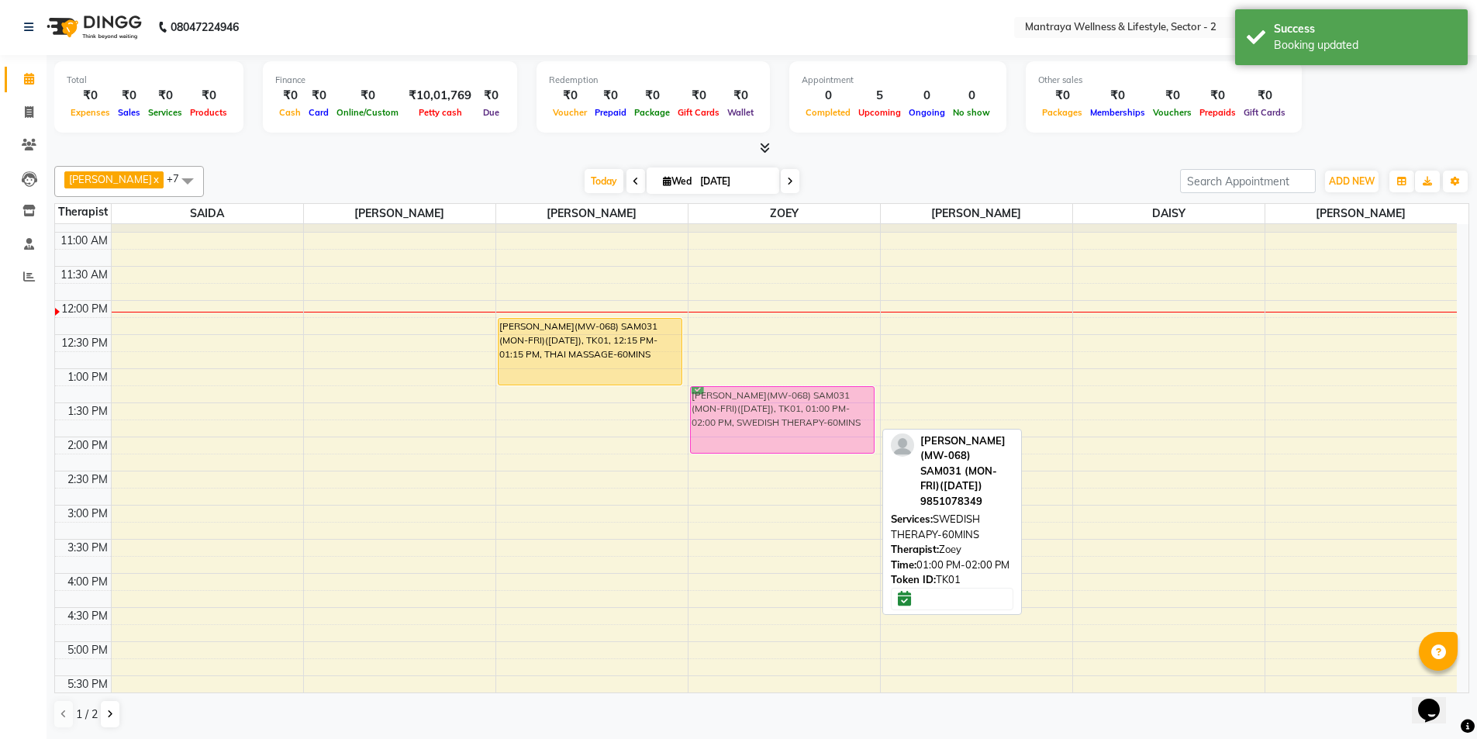
drag, startPoint x: 765, startPoint y: 411, endPoint x: 767, endPoint y: 423, distance: 12.5
click at [767, 423] on div "[PERSON_NAME](MW-068) SAM031 (MON-FRI)([DATE]), TK01, 01:00 PM-02:00 PM, SWEDIS…" at bounding box center [785, 573] width 192 height 818
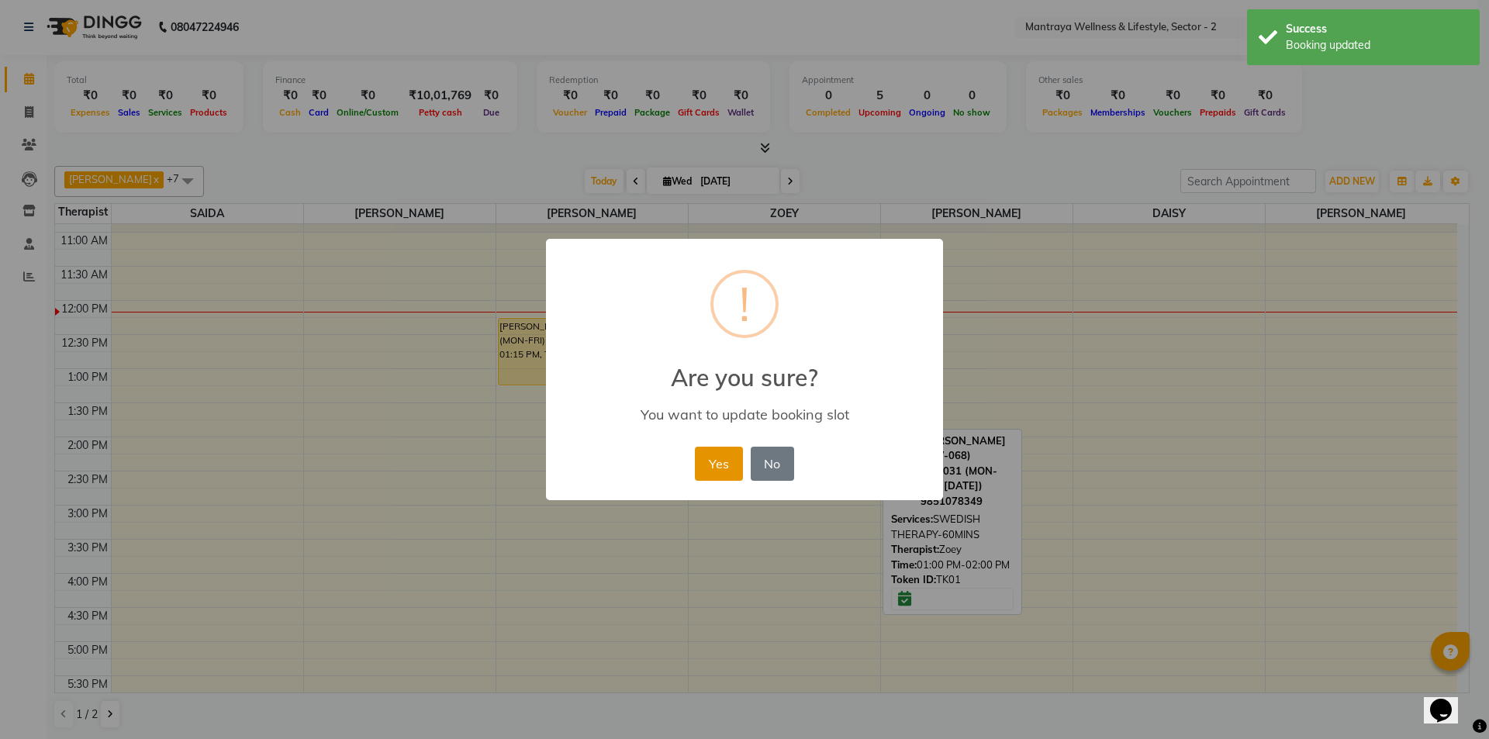
click at [721, 458] on button "Yes" at bounding box center [718, 464] width 47 height 34
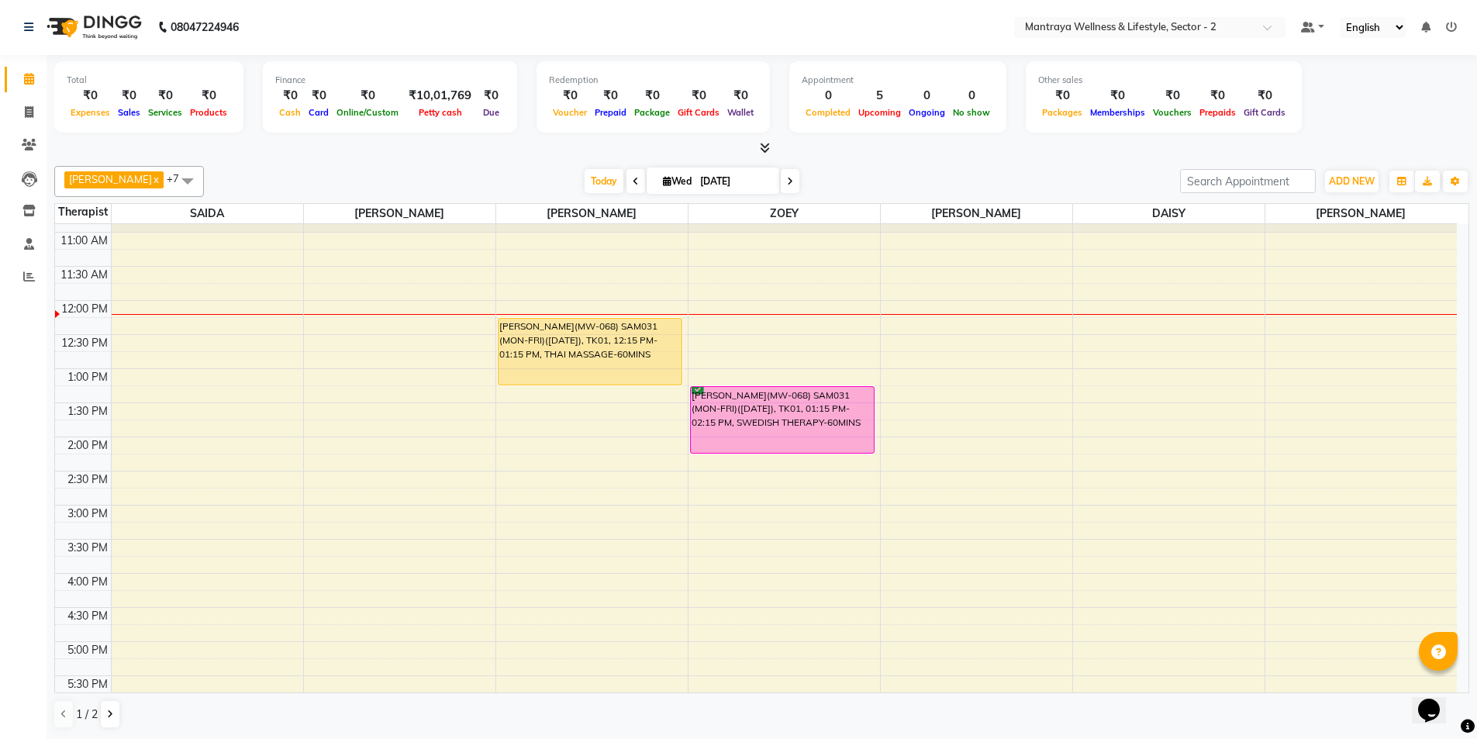
click at [633, 178] on icon at bounding box center [636, 181] width 6 height 9
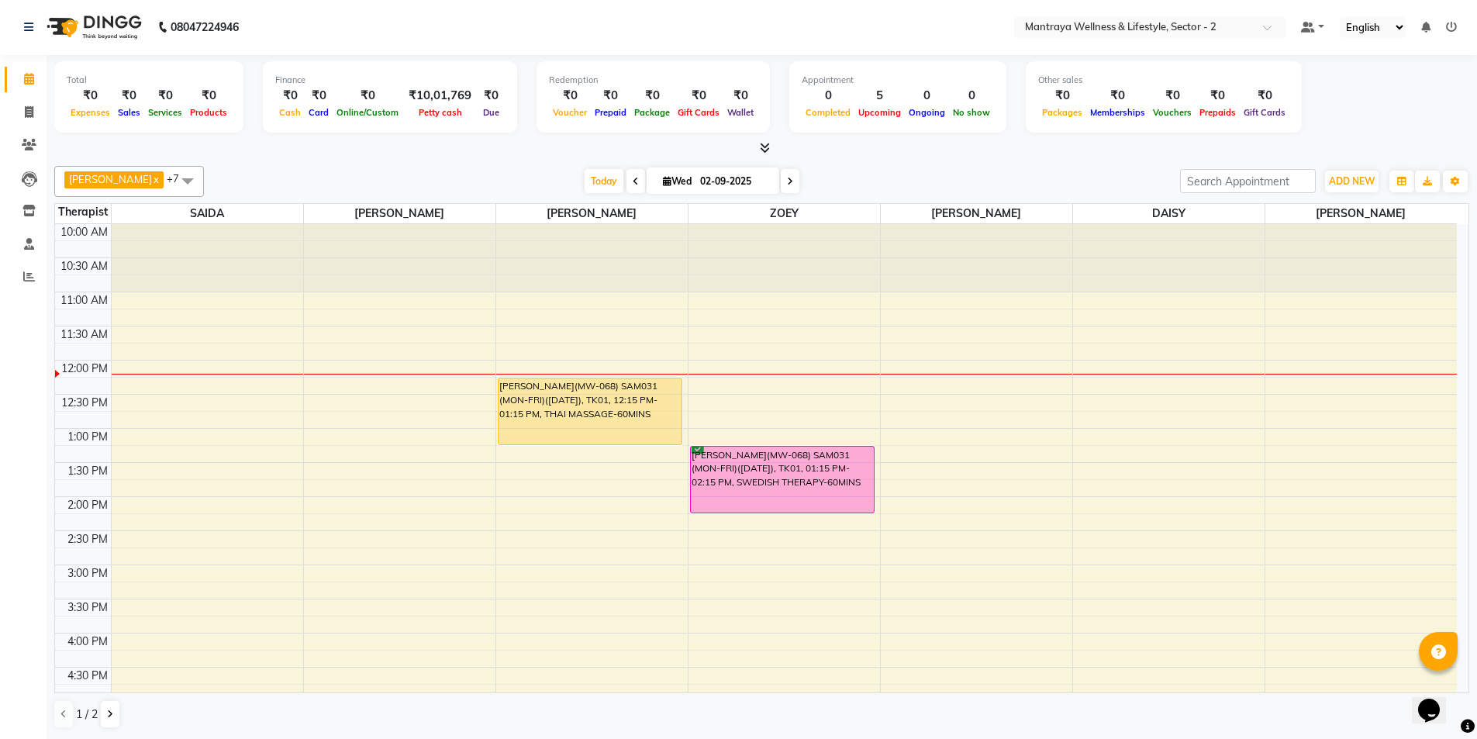
scroll to position [137, 0]
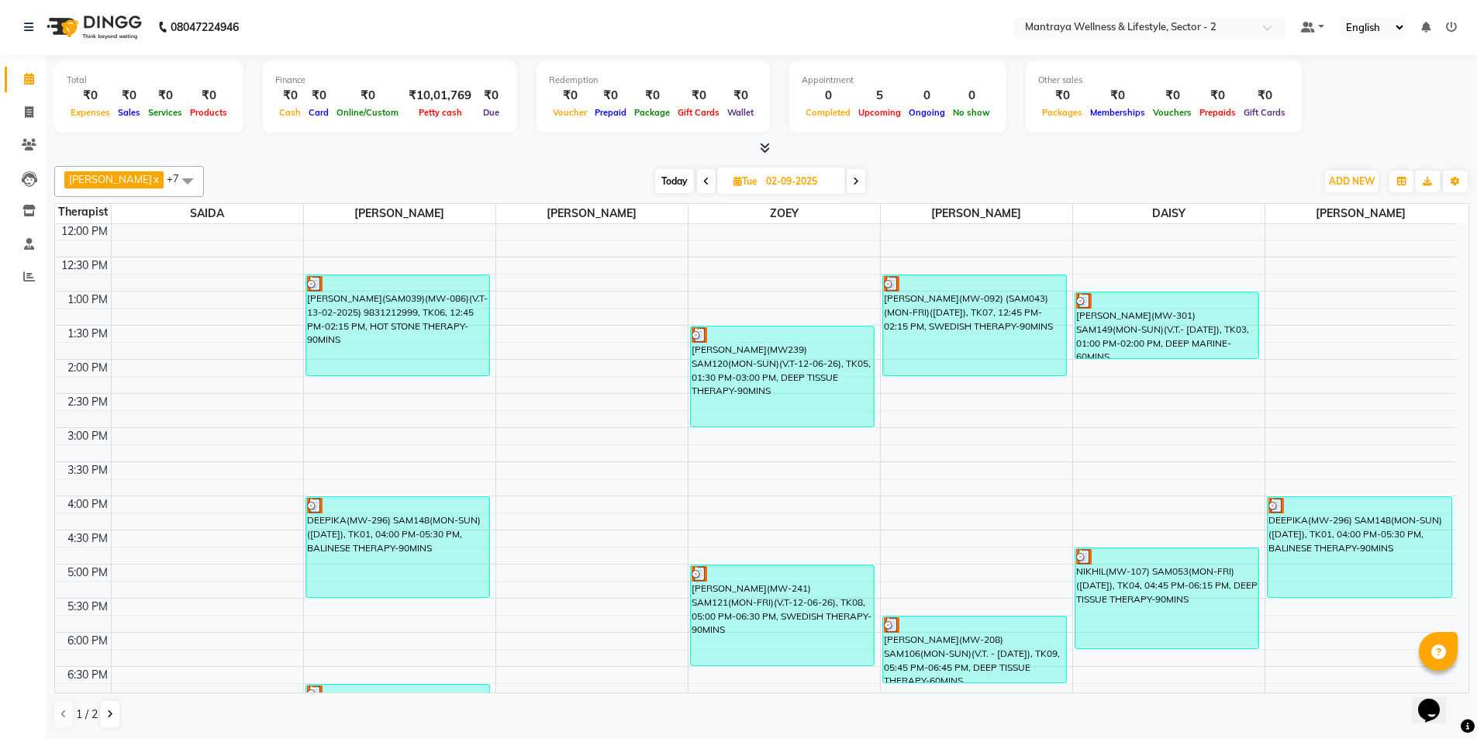
click at [847, 178] on span at bounding box center [856, 181] width 19 height 24
type input "[DATE]"
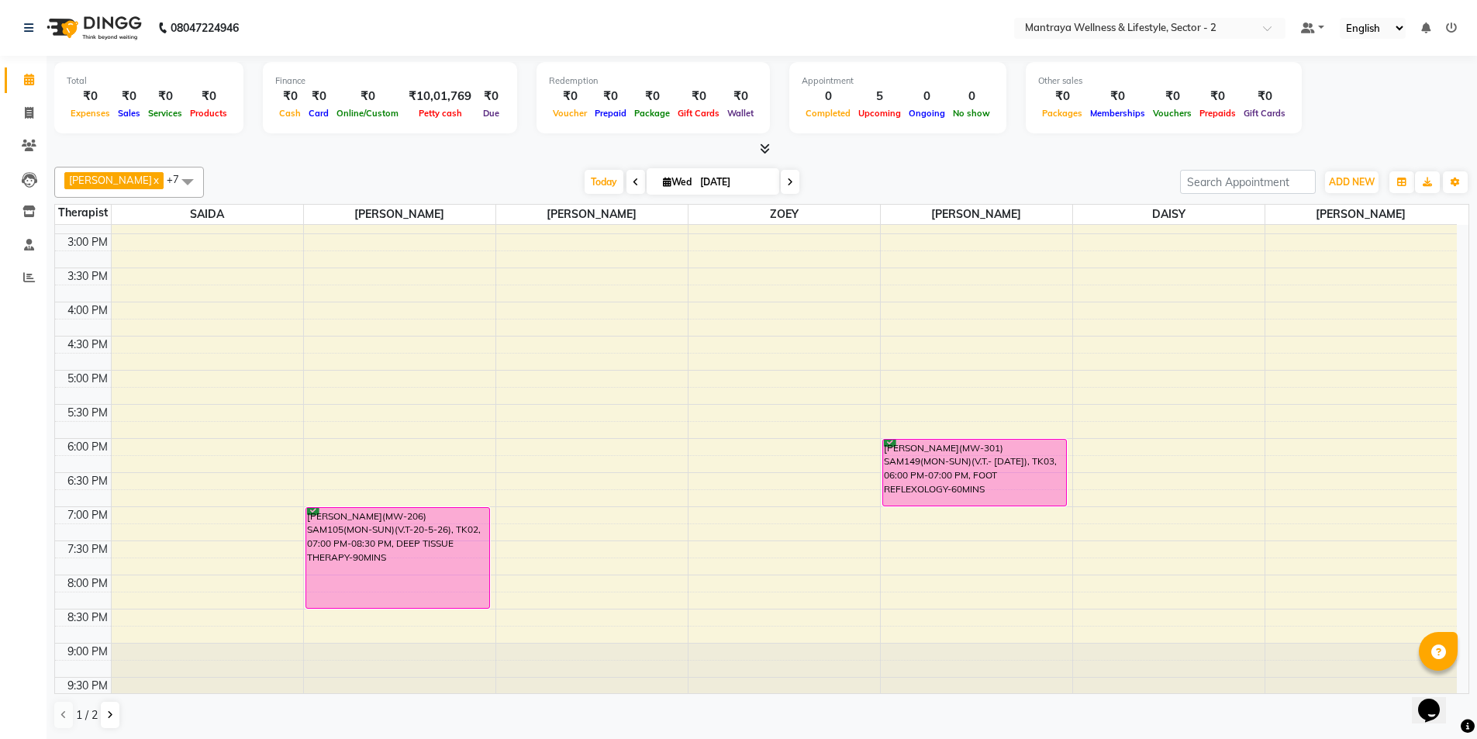
scroll to position [350, 0]
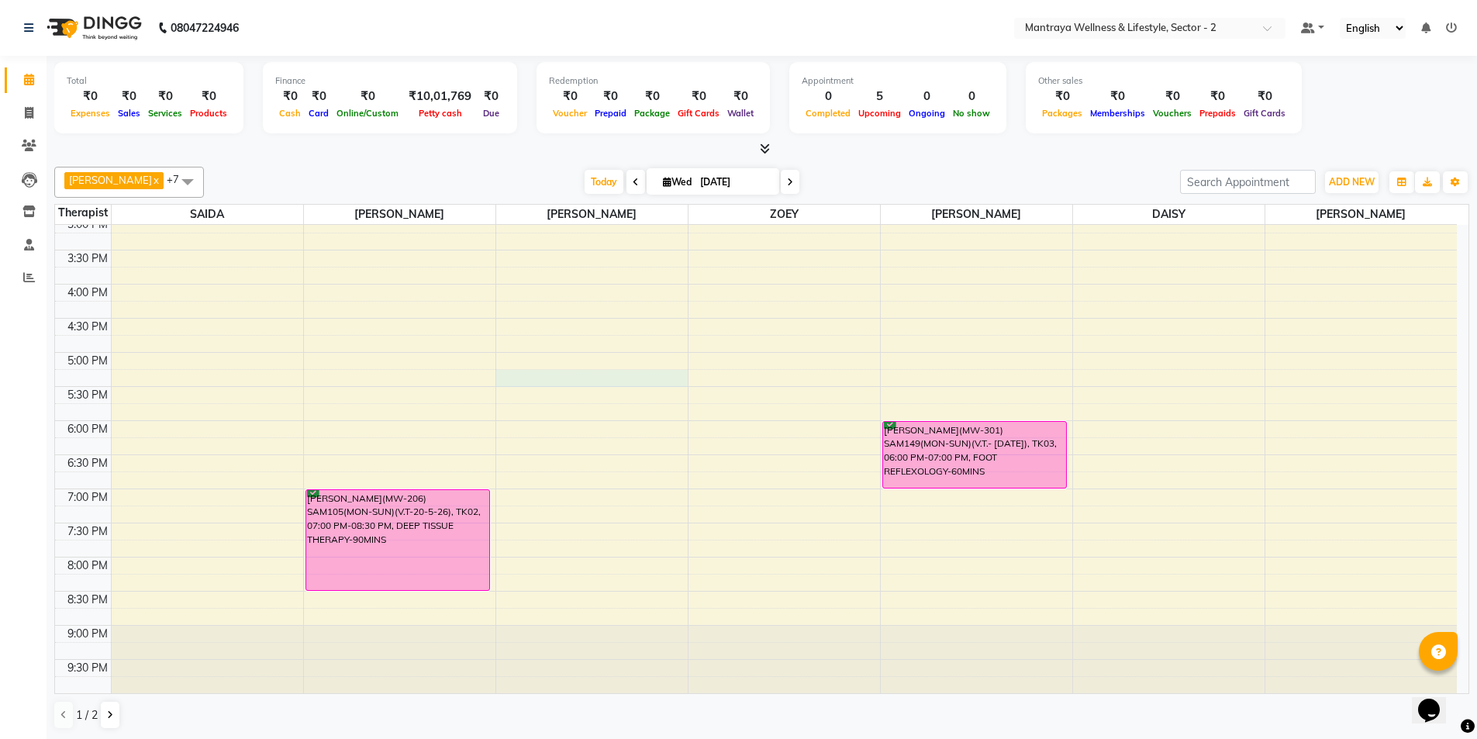
click at [513, 372] on div "10:00 AM 10:30 AM 11:00 AM 11:30 AM 12:00 PM 12:30 PM 1:00 PM 1:30 PM 2:00 PM 2…" at bounding box center [756, 284] width 1402 height 818
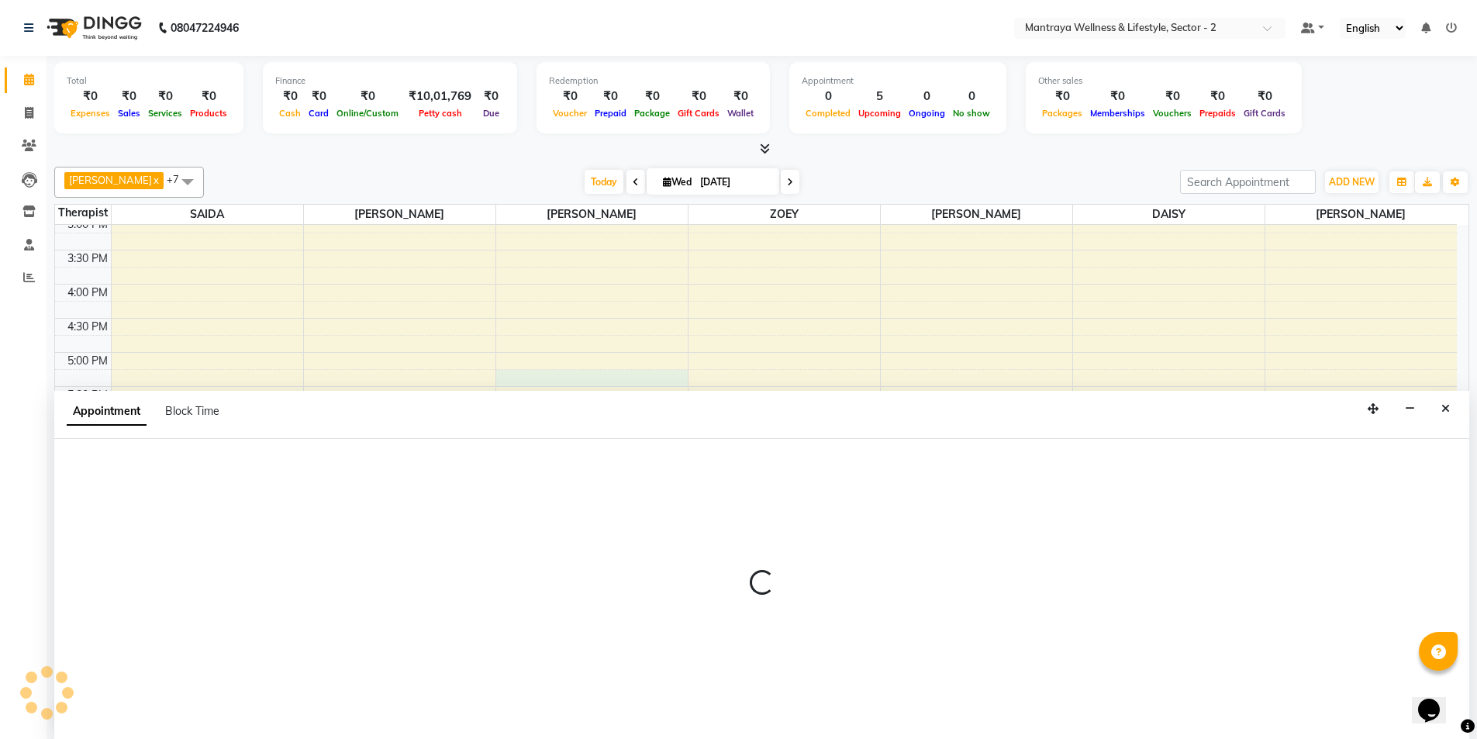
scroll to position [1, 0]
select select "87983"
select select "tentative"
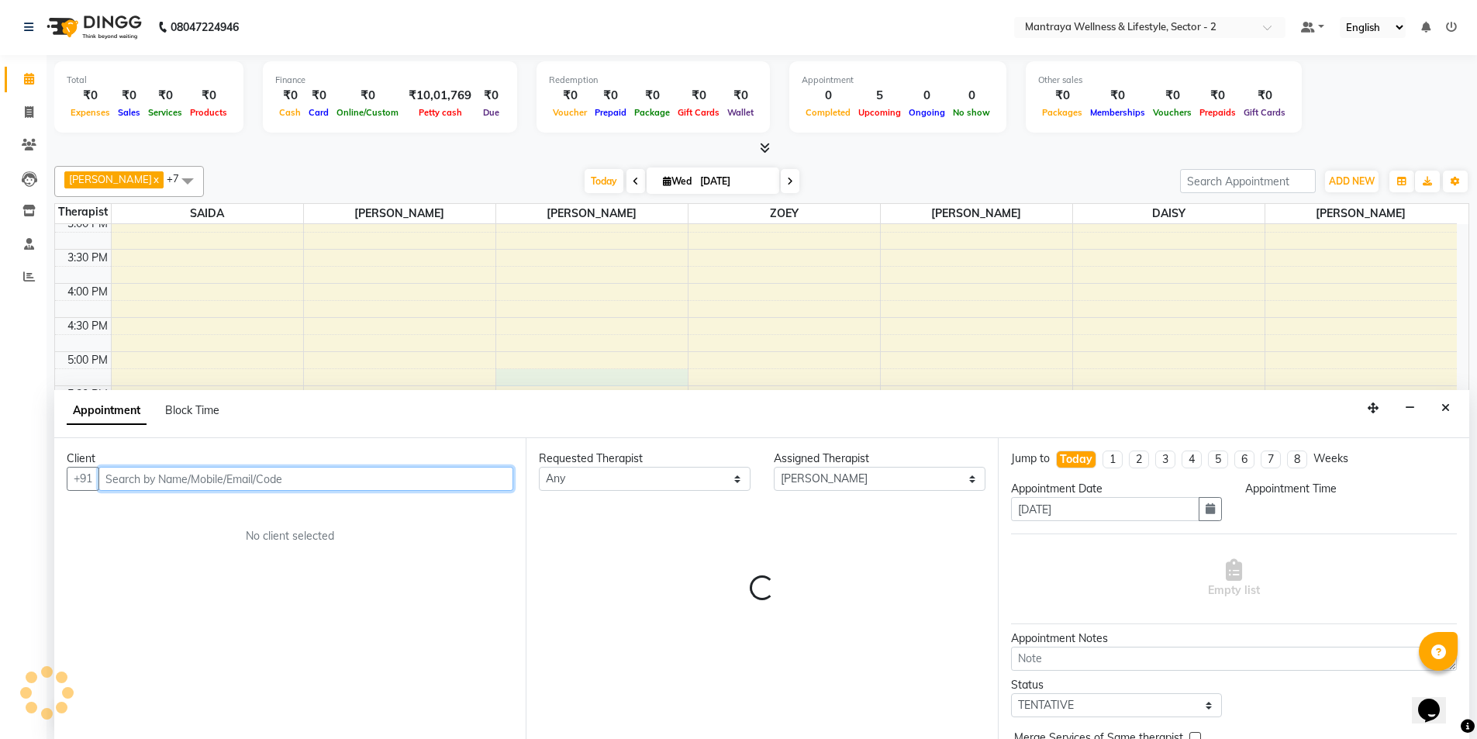
select select "1035"
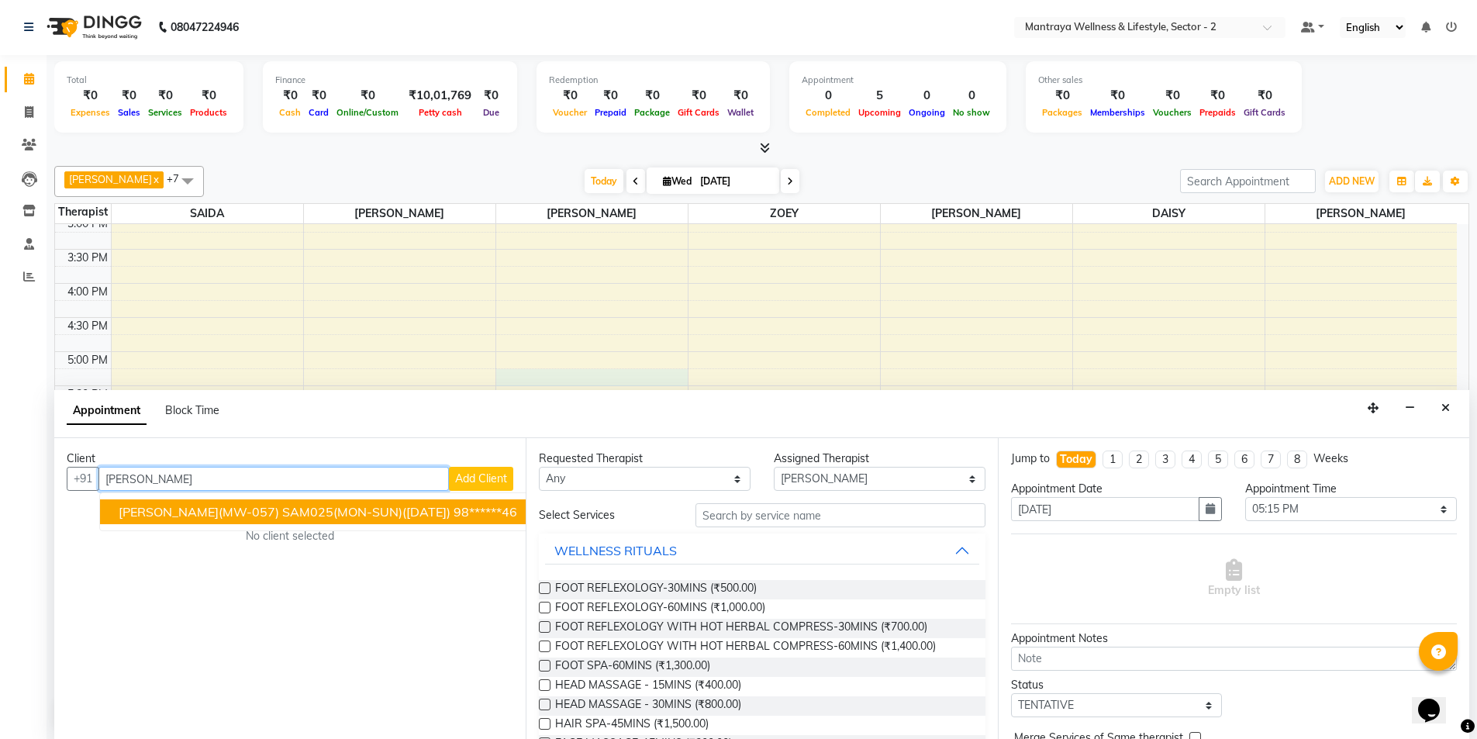
click at [293, 509] on span "[PERSON_NAME](MW-057) SAM025(MON-SUN)([DATE])" at bounding box center [285, 512] width 332 height 16
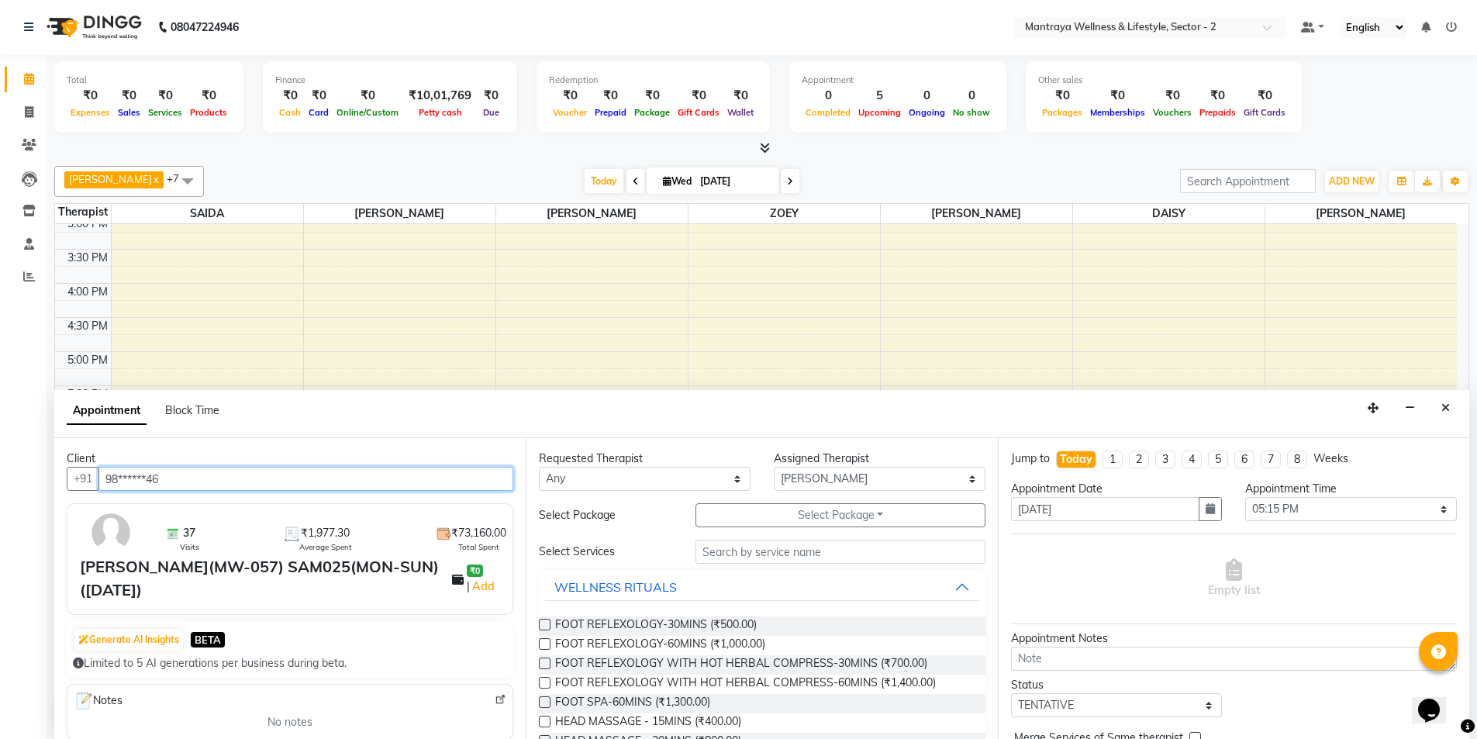
type input "98******46"
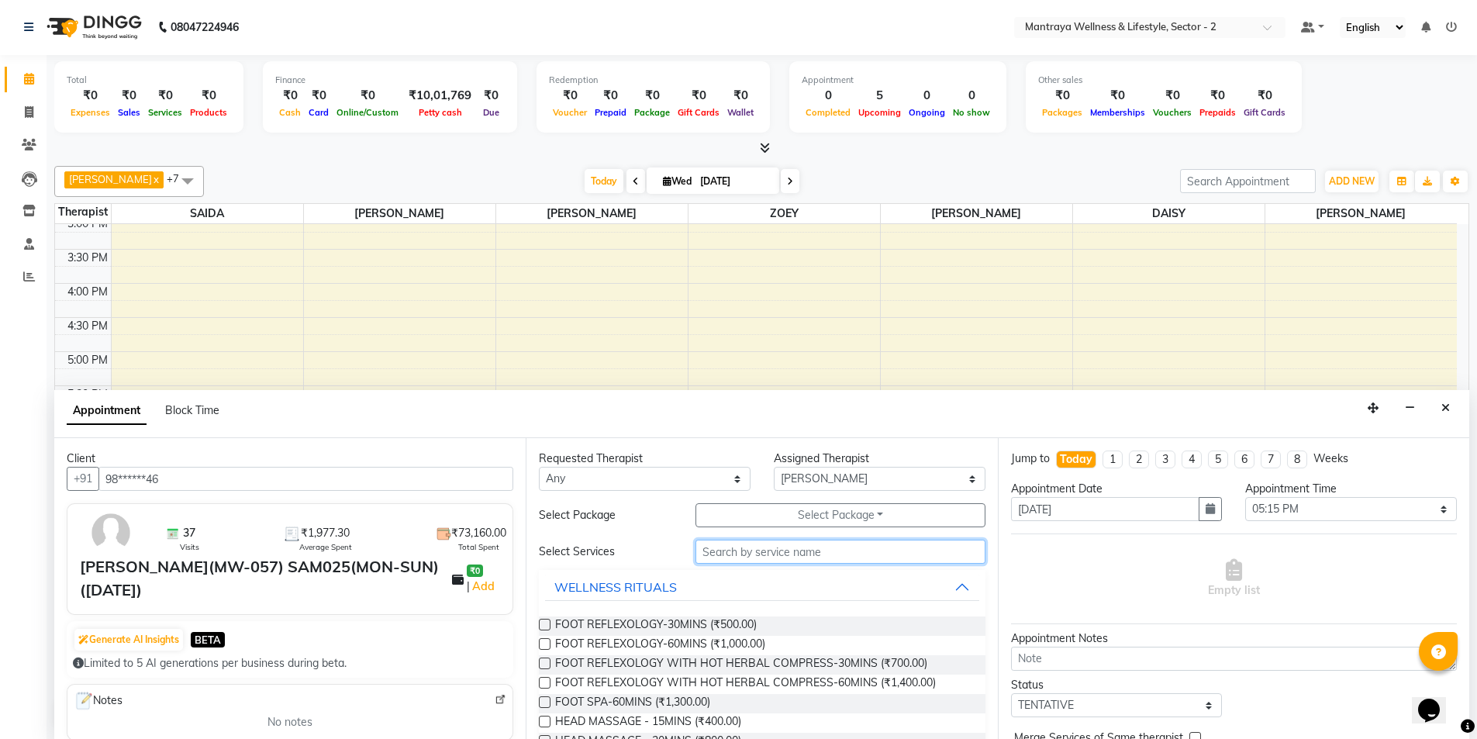
click at [798, 557] on input "text" at bounding box center [841, 552] width 290 height 24
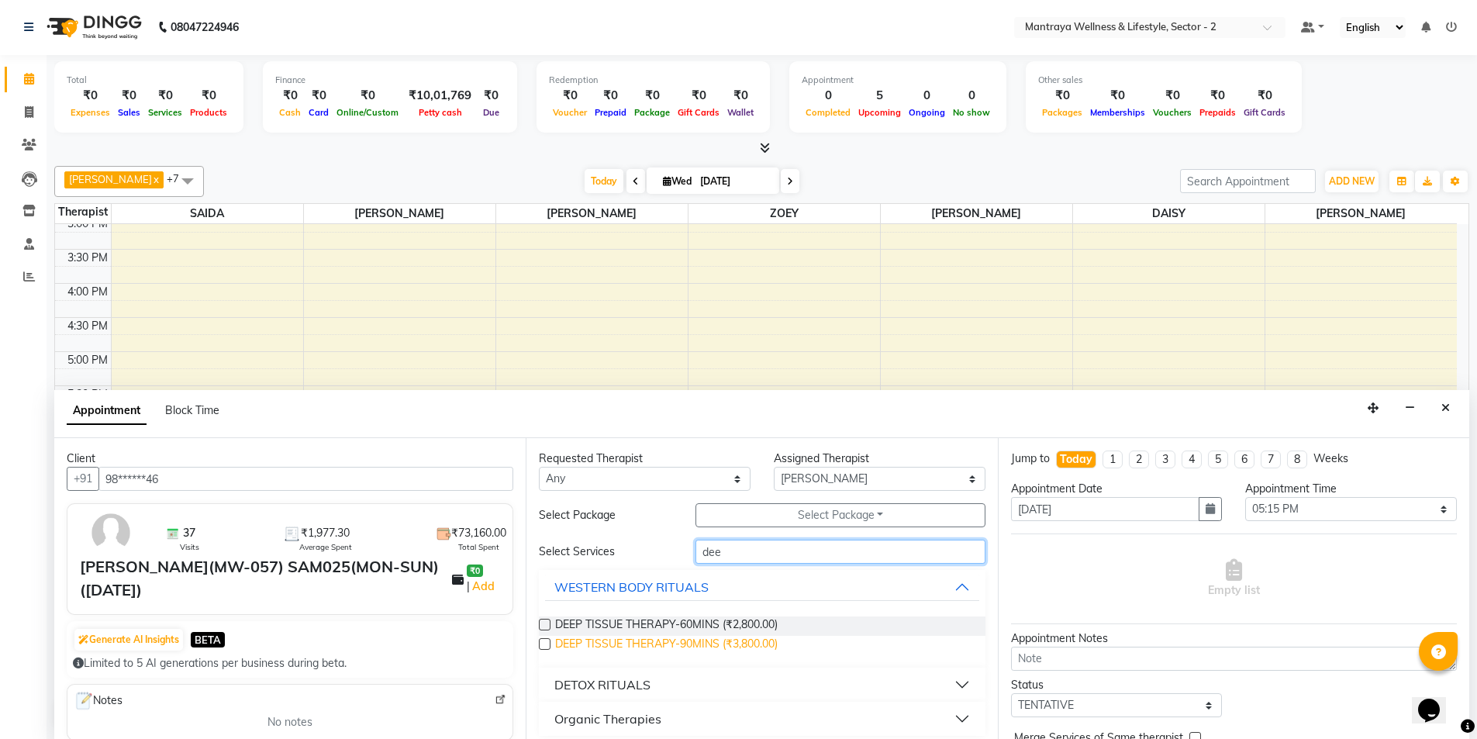
type input "dee"
click at [696, 641] on span "DEEP TISSUE THERAPY-90MINS (₹3,800.00)" at bounding box center [666, 645] width 223 height 19
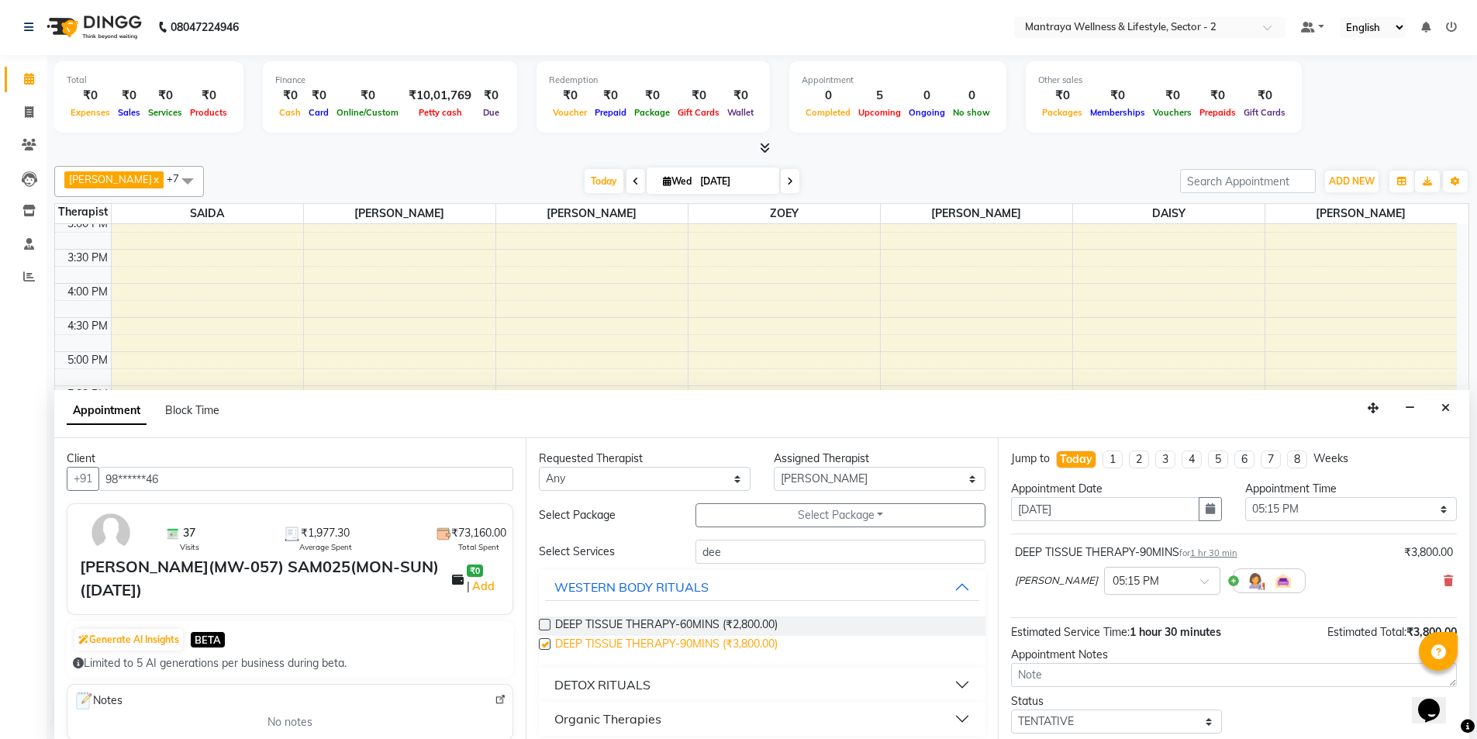
checkbox input "false"
click at [1200, 582] on span at bounding box center [1209, 586] width 19 height 16
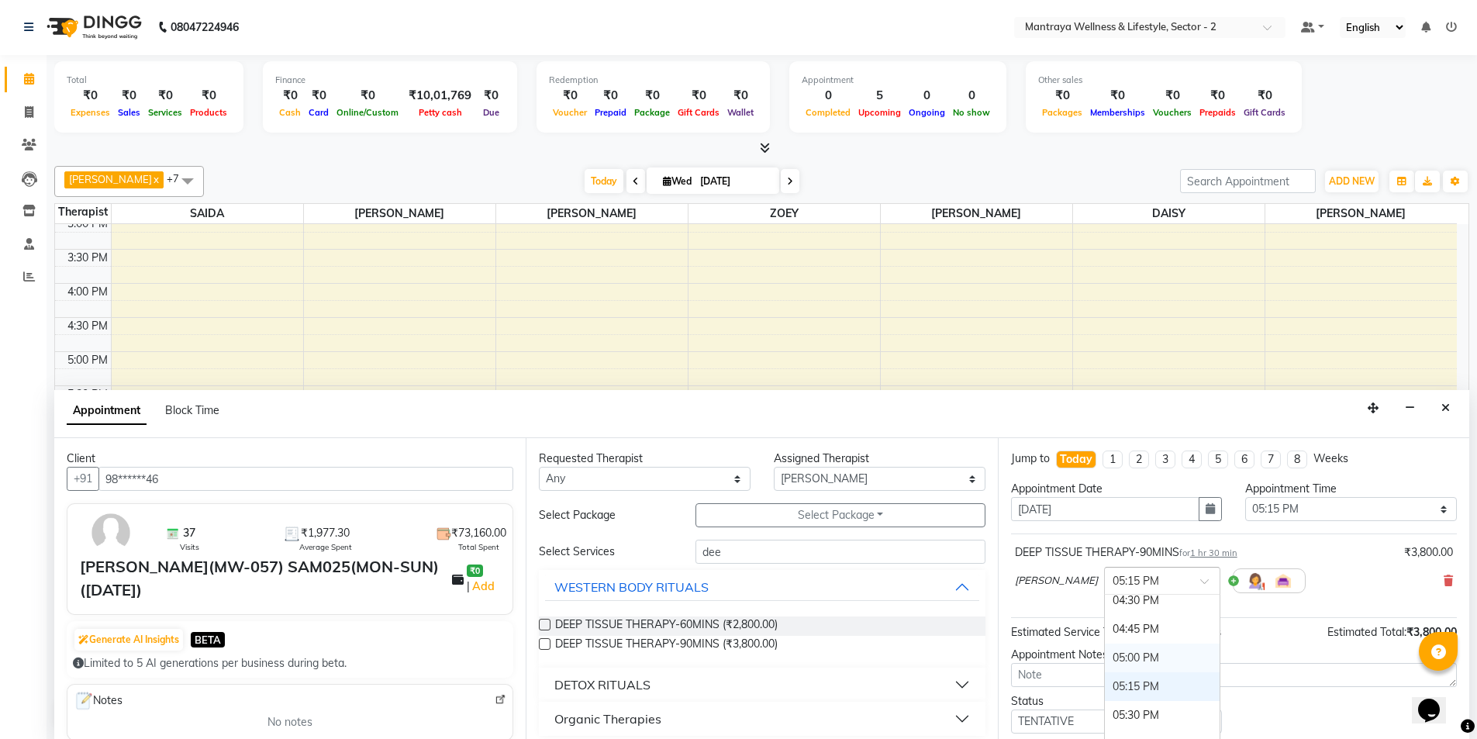
click at [1105, 661] on div "05:00 PM" at bounding box center [1162, 658] width 115 height 29
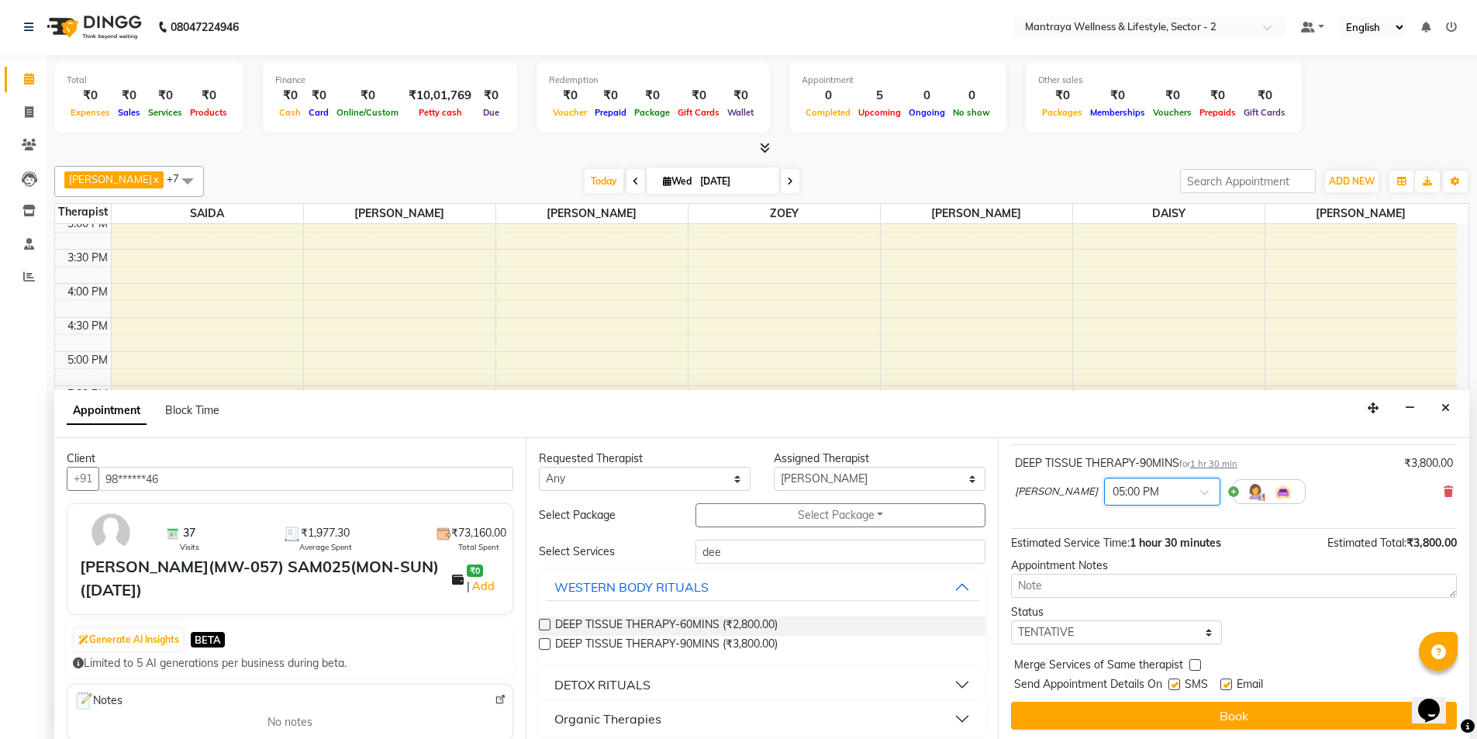
scroll to position [92, 0]
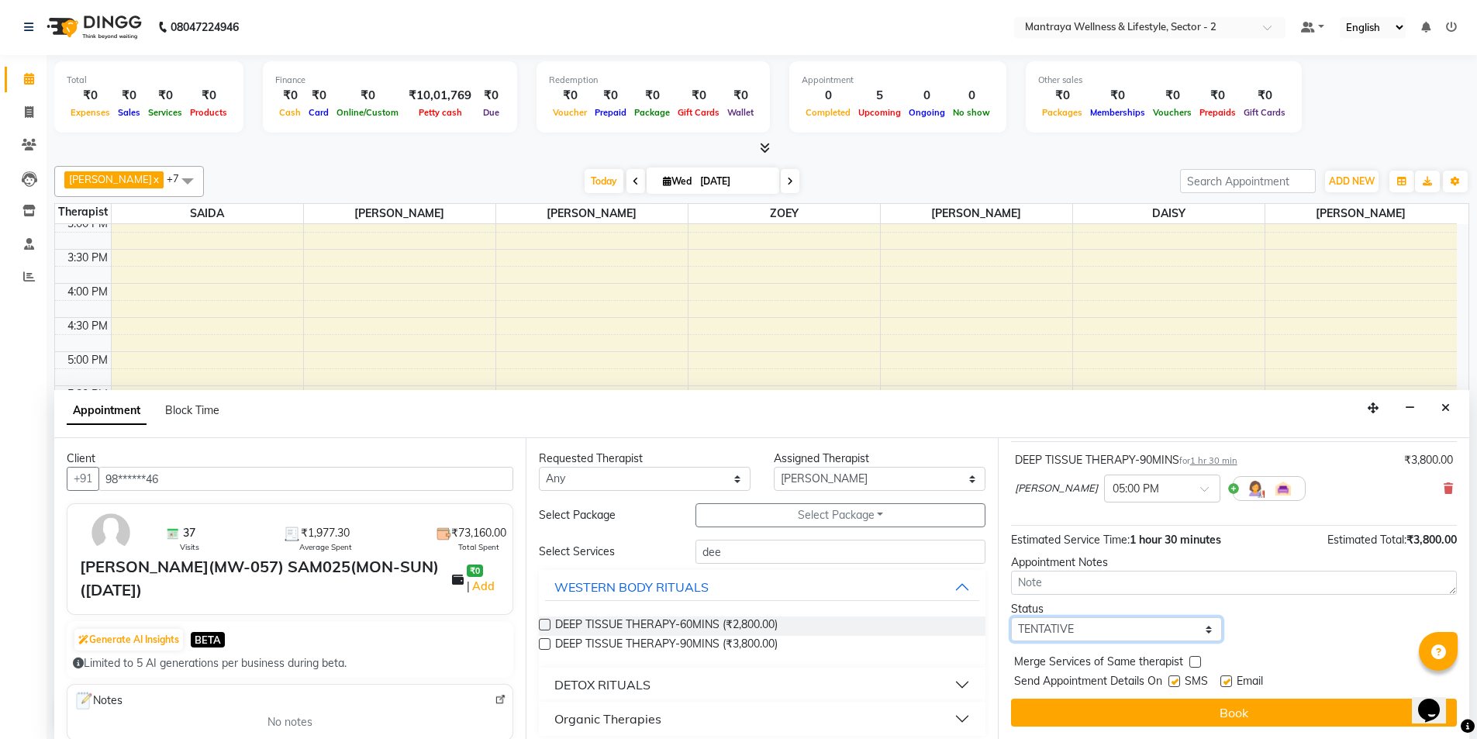
click at [1204, 632] on select "Select TENTATIVE CONFIRM CHECK-IN UPCOMING" at bounding box center [1117, 629] width 212 height 24
select select "confirm booking"
click at [1011, 617] on select "Select TENTATIVE CONFIRM CHECK-IN UPCOMING" at bounding box center [1117, 629] width 212 height 24
click at [1228, 679] on label at bounding box center [1227, 681] width 12 height 12
click at [1228, 679] on input "checkbox" at bounding box center [1226, 683] width 10 height 10
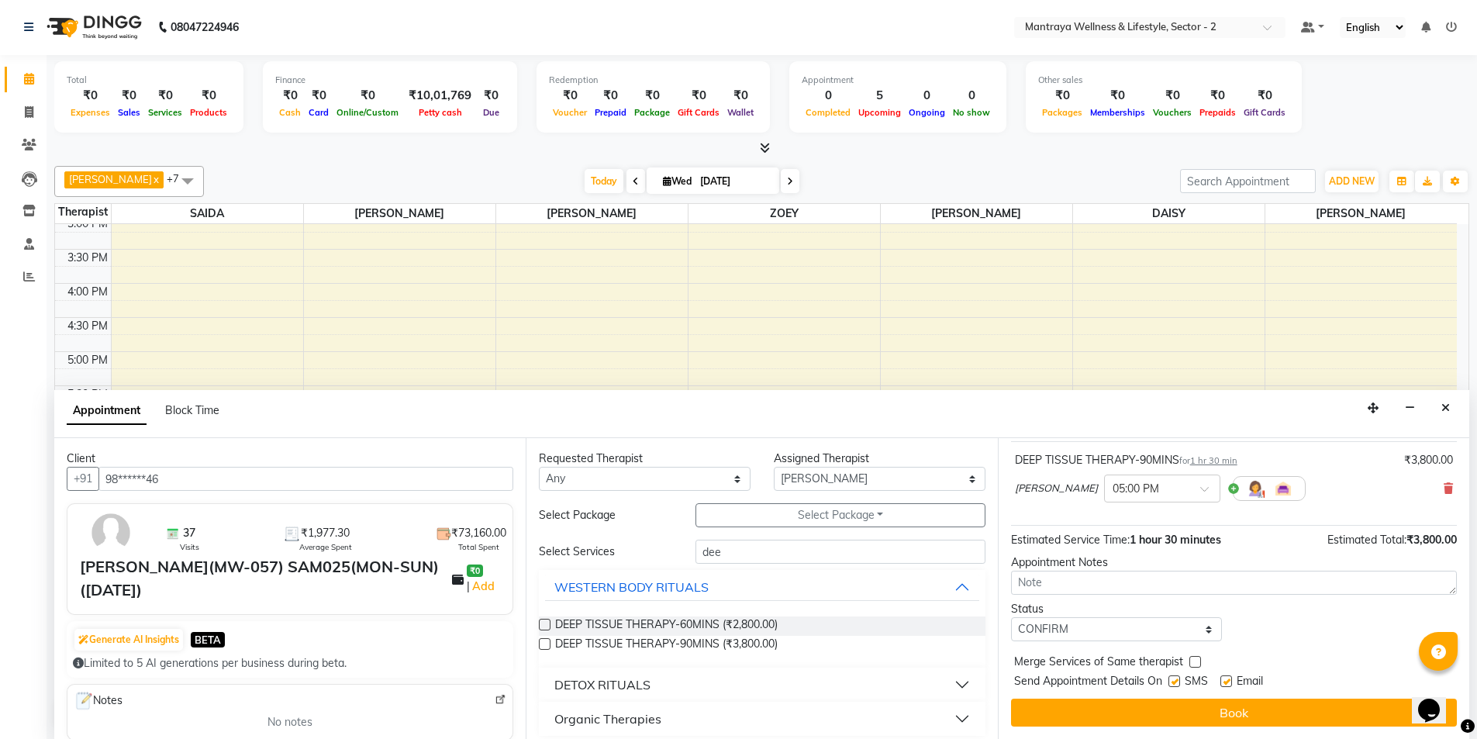
checkbox input "false"
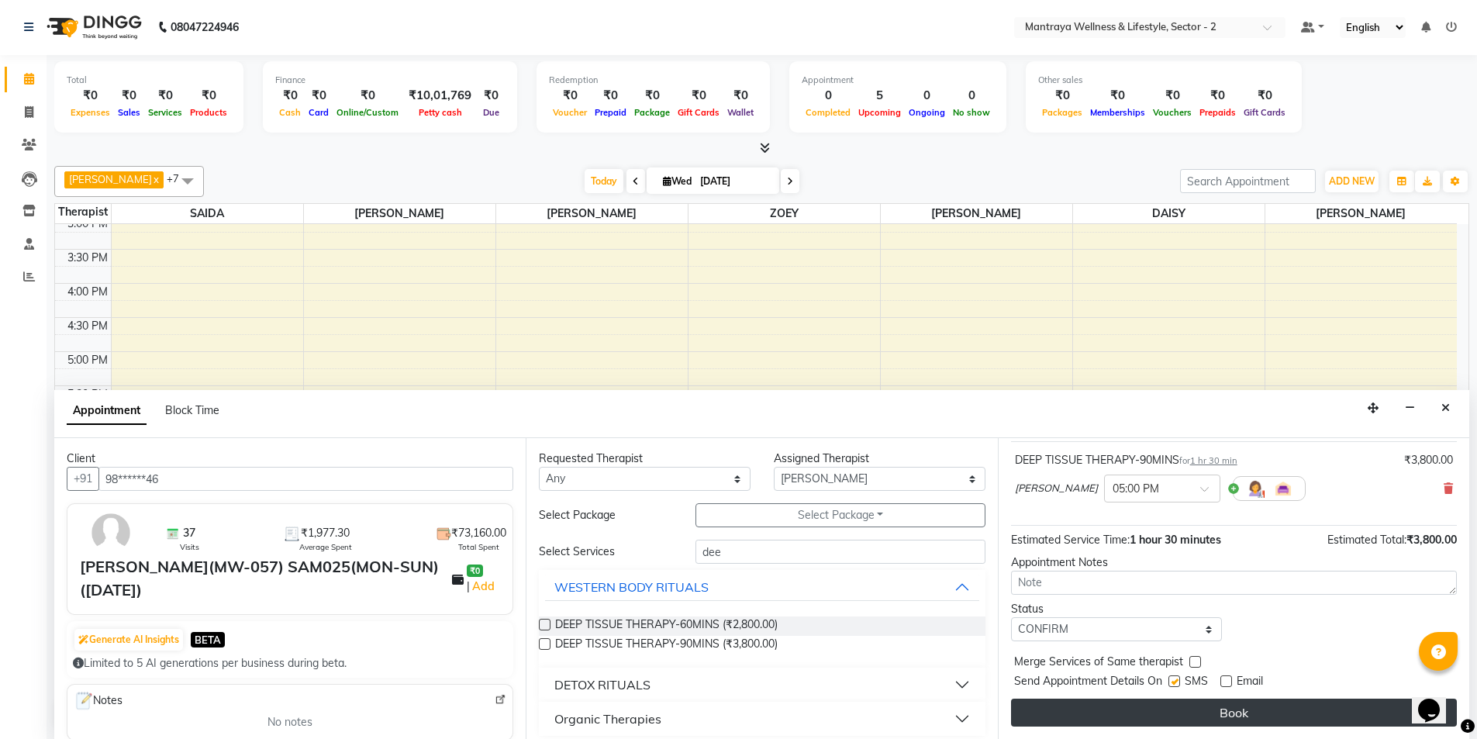
click at [1231, 713] on button "Book" at bounding box center [1234, 713] width 446 height 28
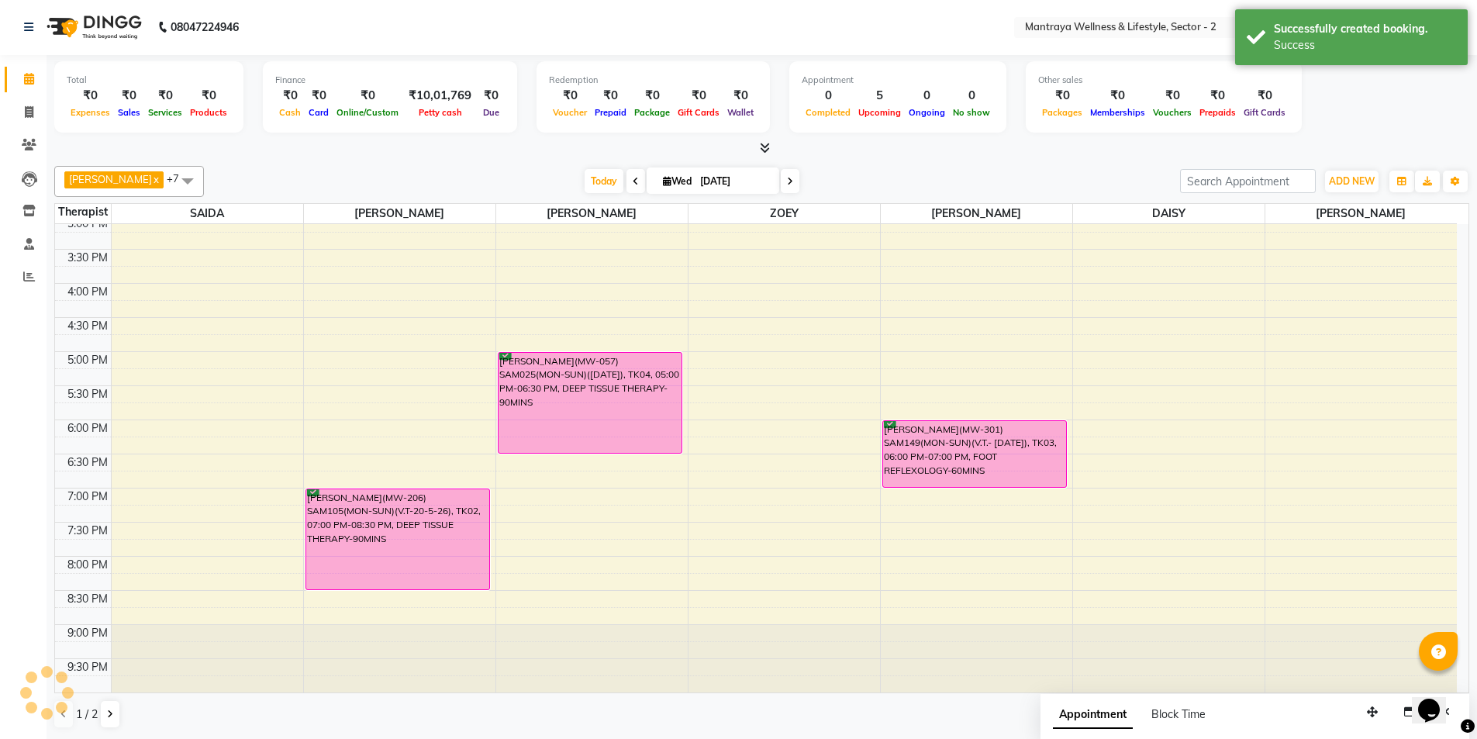
scroll to position [0, 0]
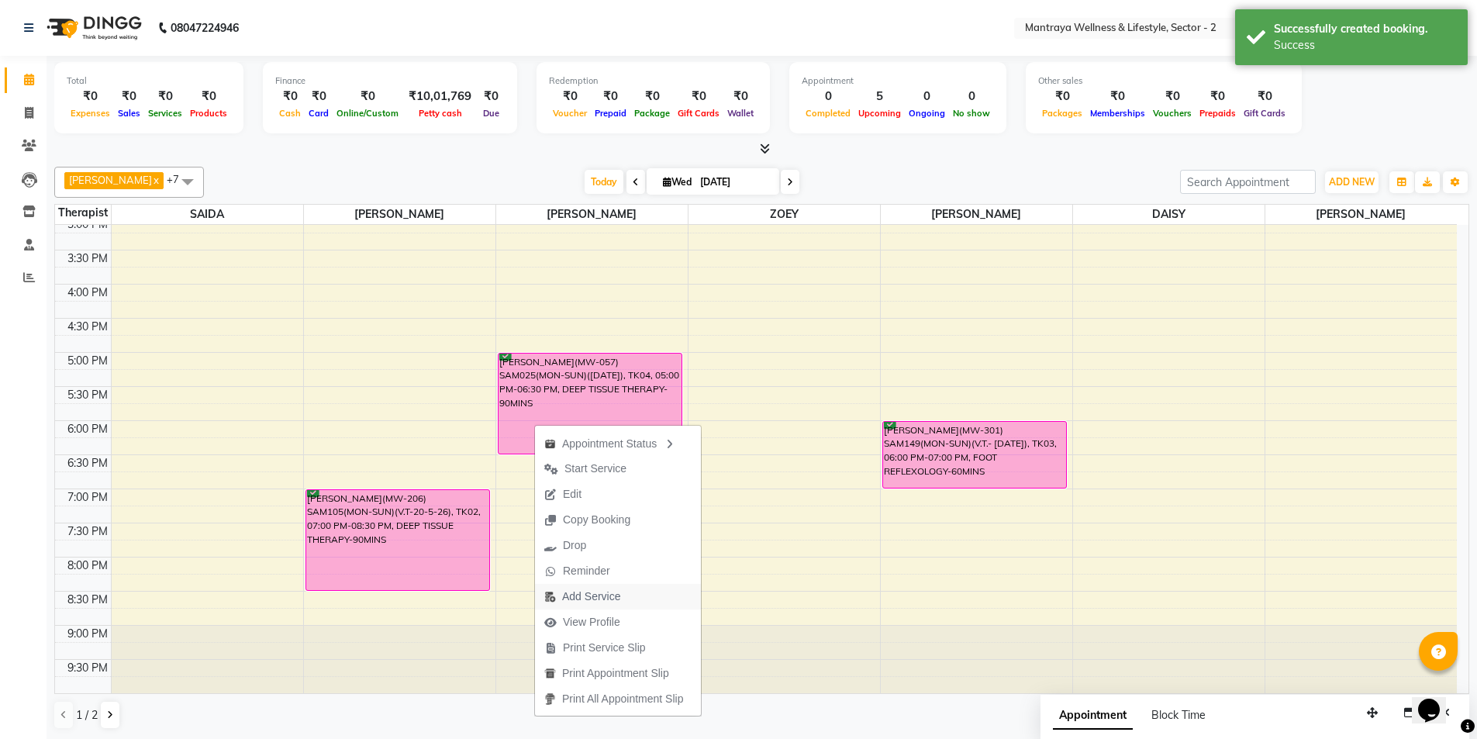
click at [599, 593] on span "Add Service" at bounding box center [591, 597] width 58 height 16
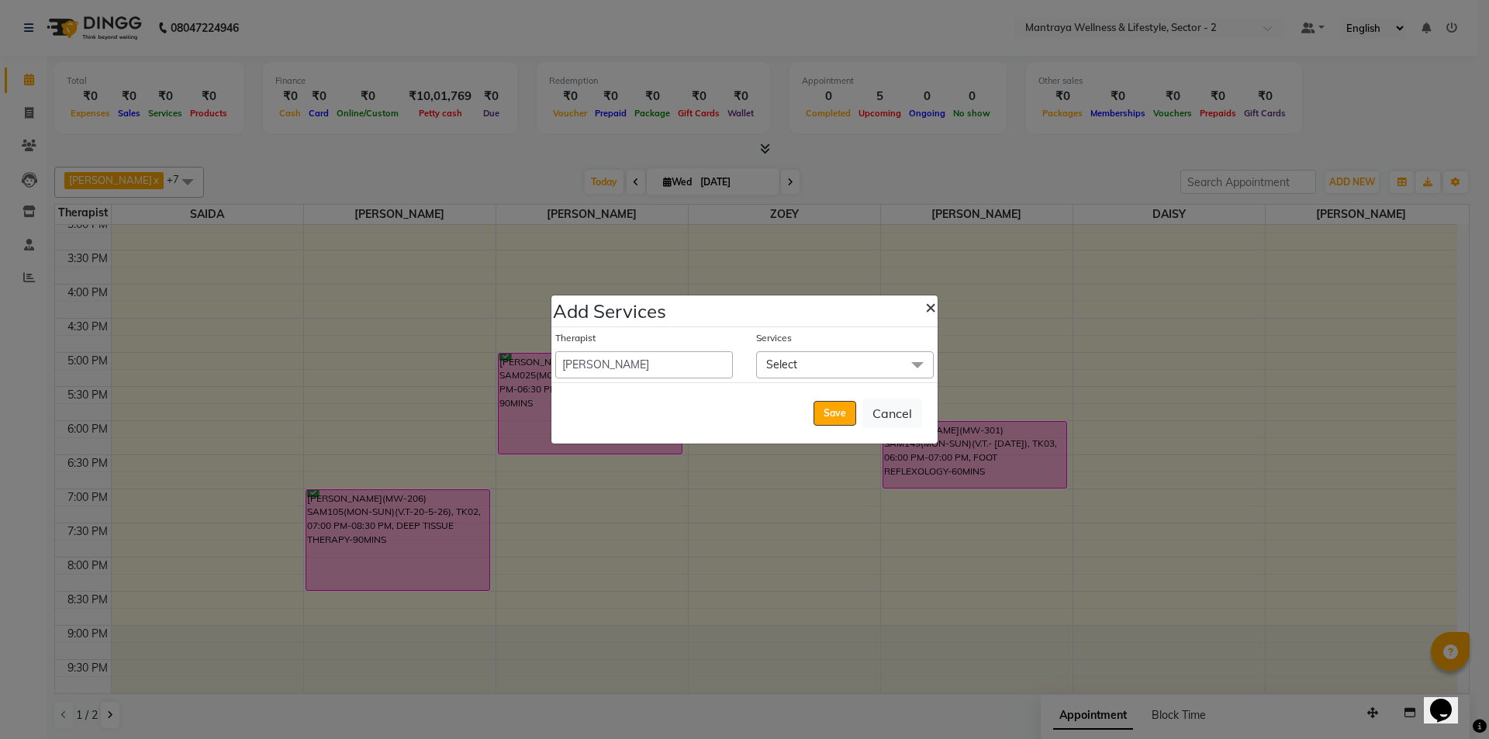
click at [931, 311] on span "×" at bounding box center [930, 306] width 11 height 23
select select "84382"
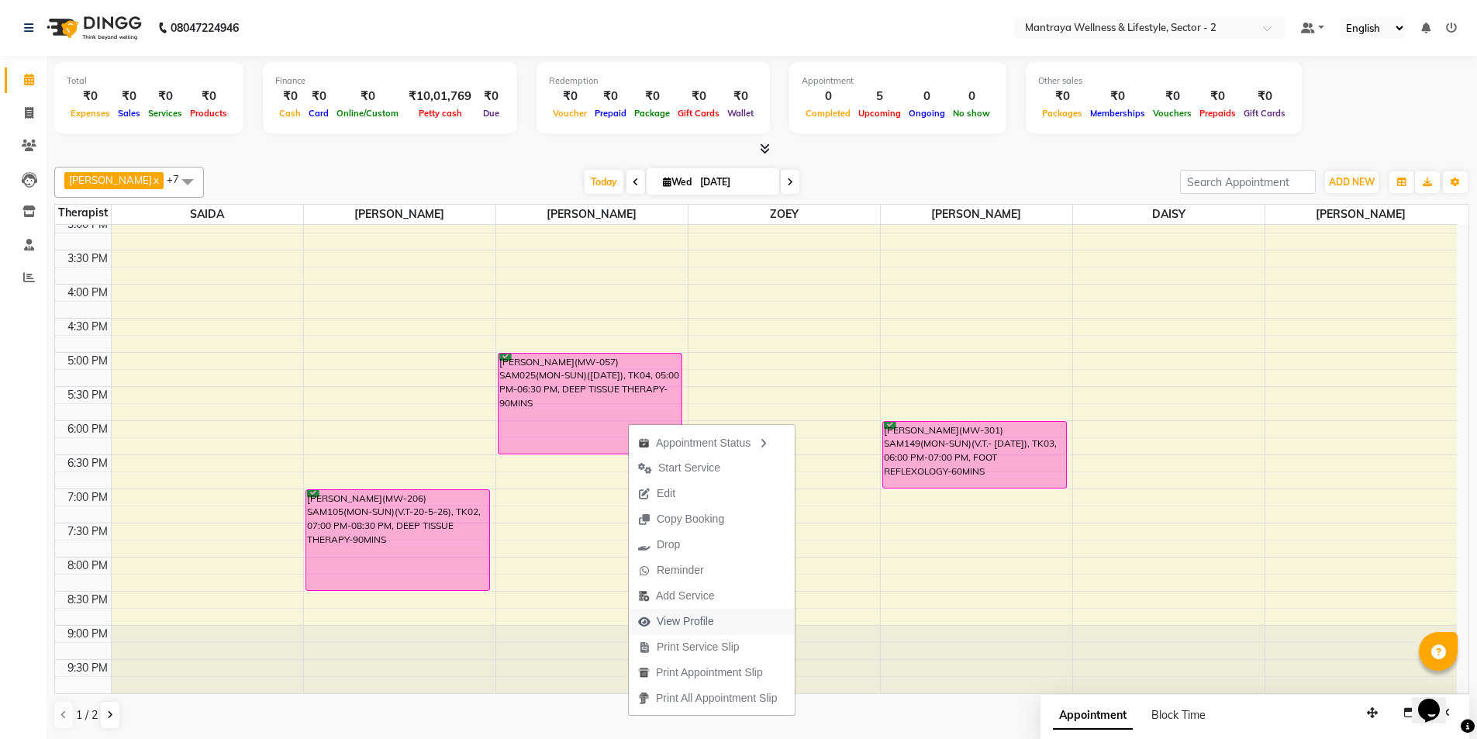
click at [677, 622] on span "View Profile" at bounding box center [685, 621] width 57 height 16
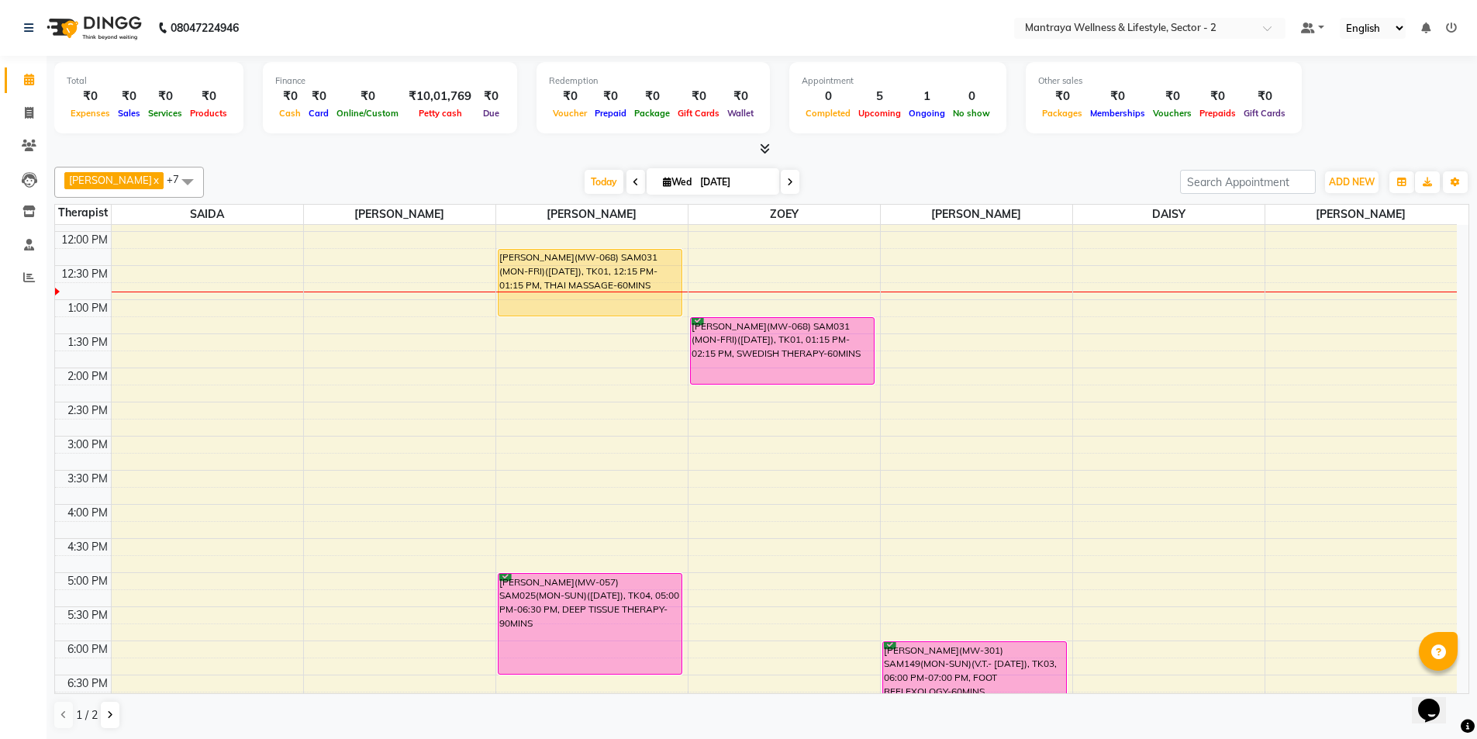
scroll to position [272, 0]
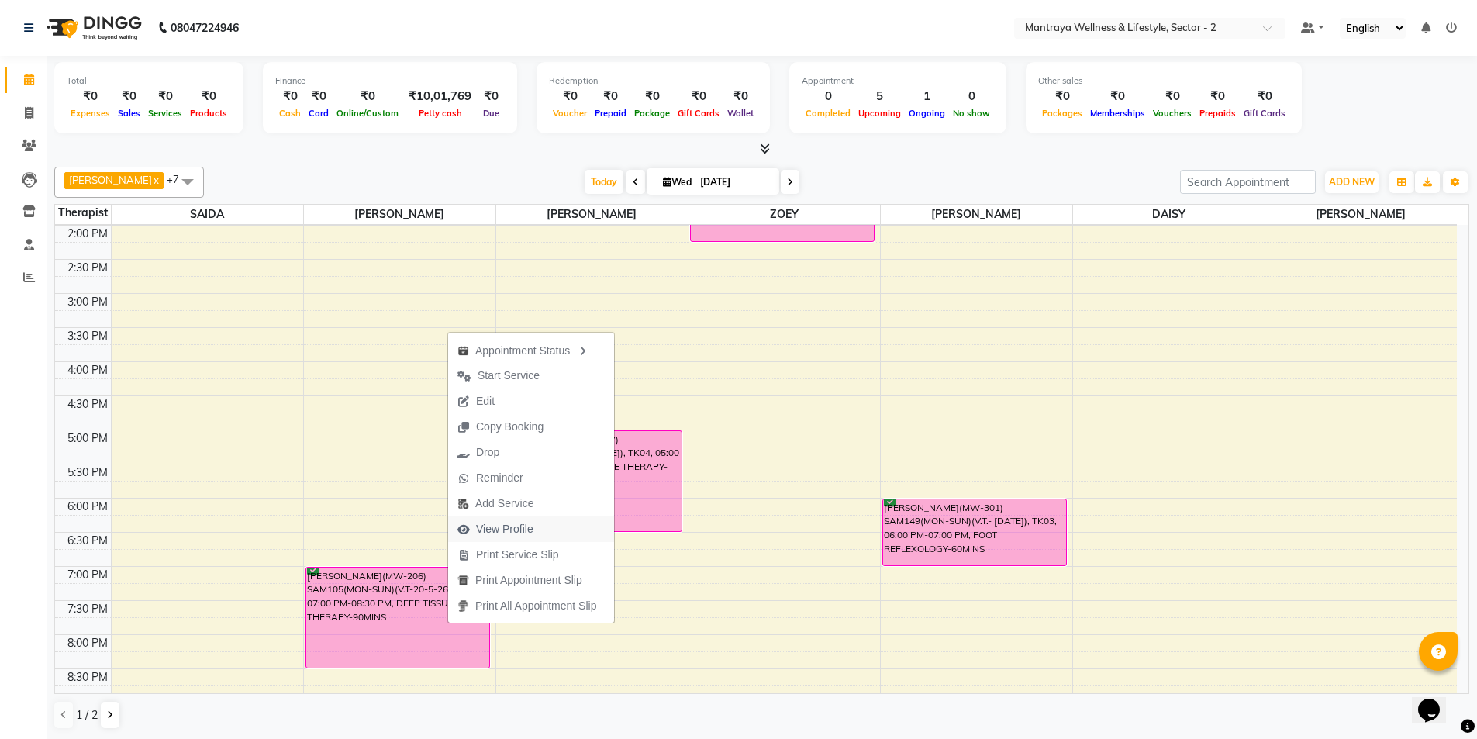
click at [482, 534] on span "View Profile" at bounding box center [504, 529] width 57 height 16
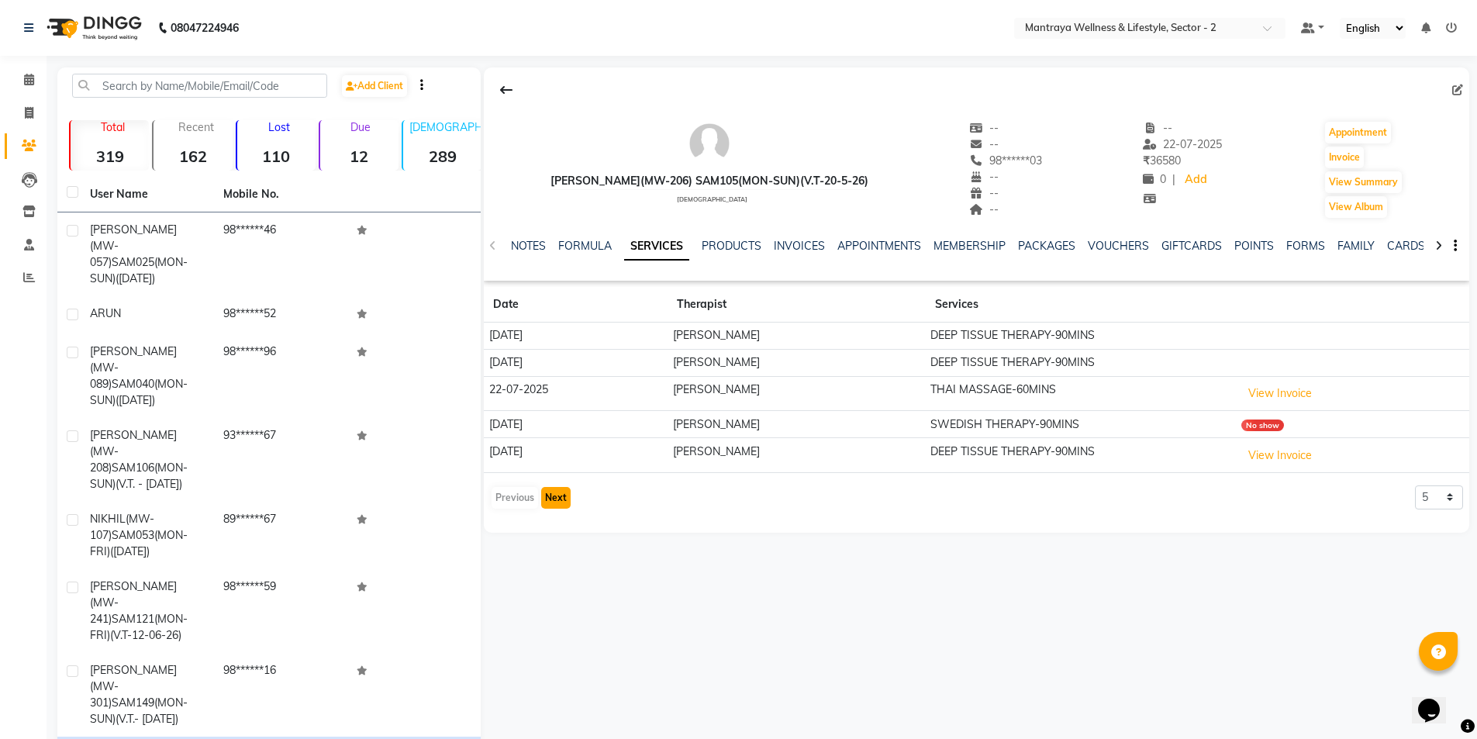
click at [562, 503] on button "Next" at bounding box center [555, 498] width 29 height 22
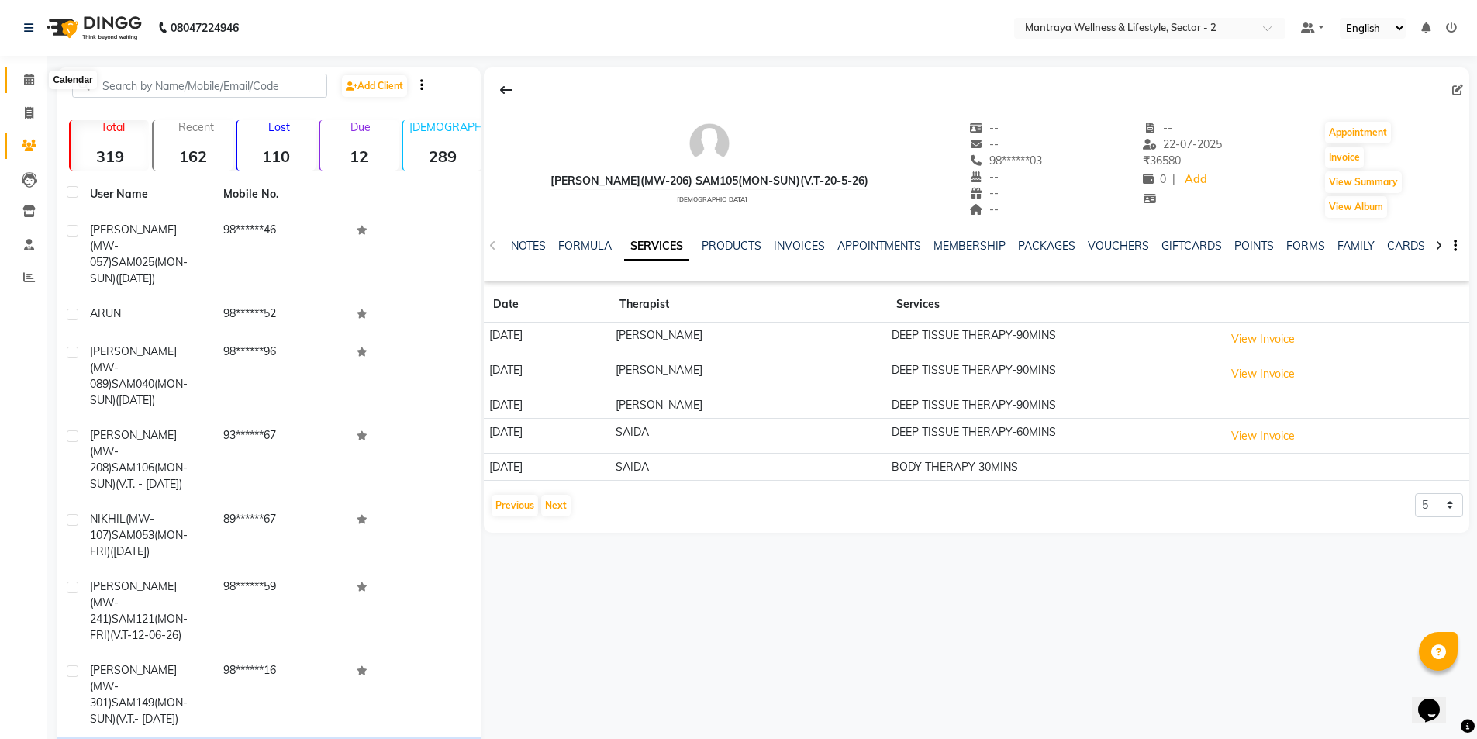
click at [26, 75] on icon at bounding box center [29, 80] width 10 height 12
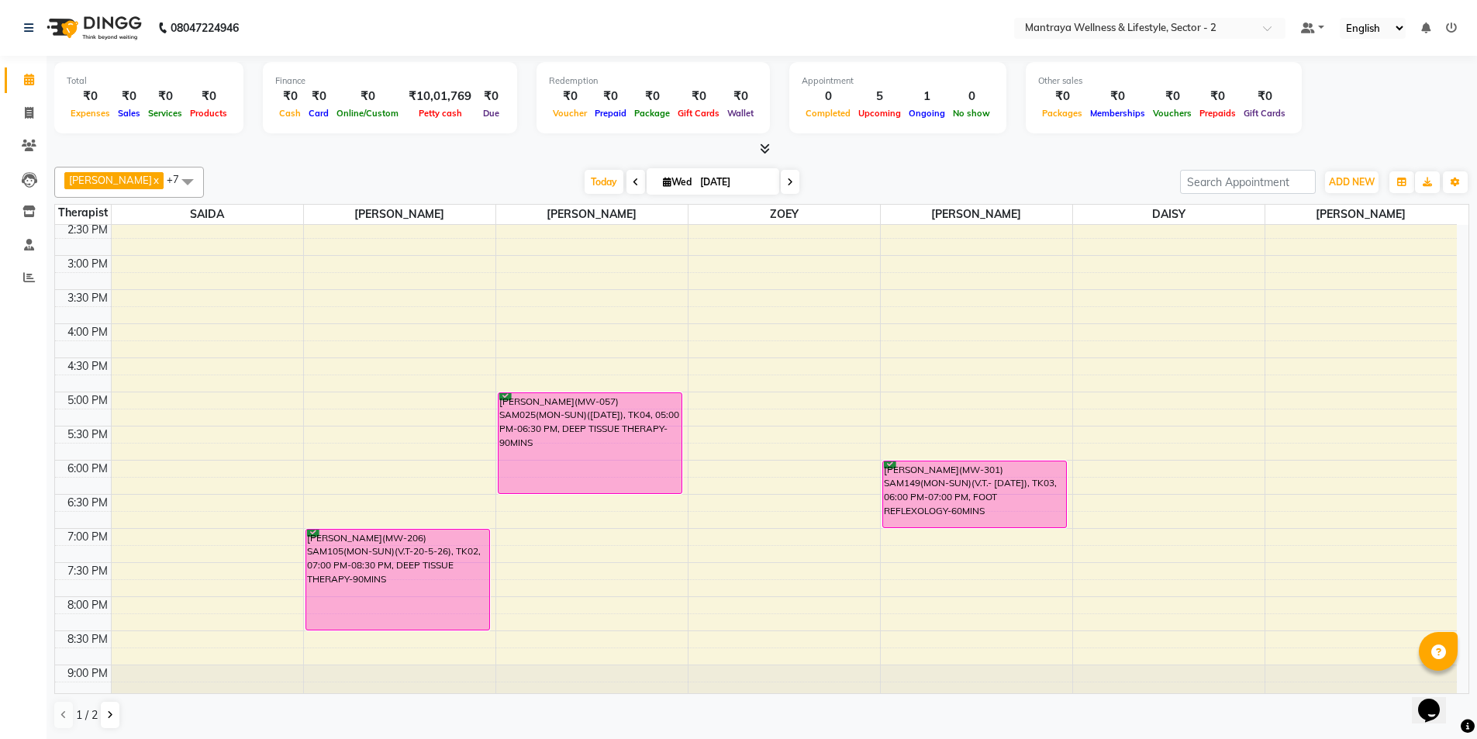
scroll to position [350, 0]
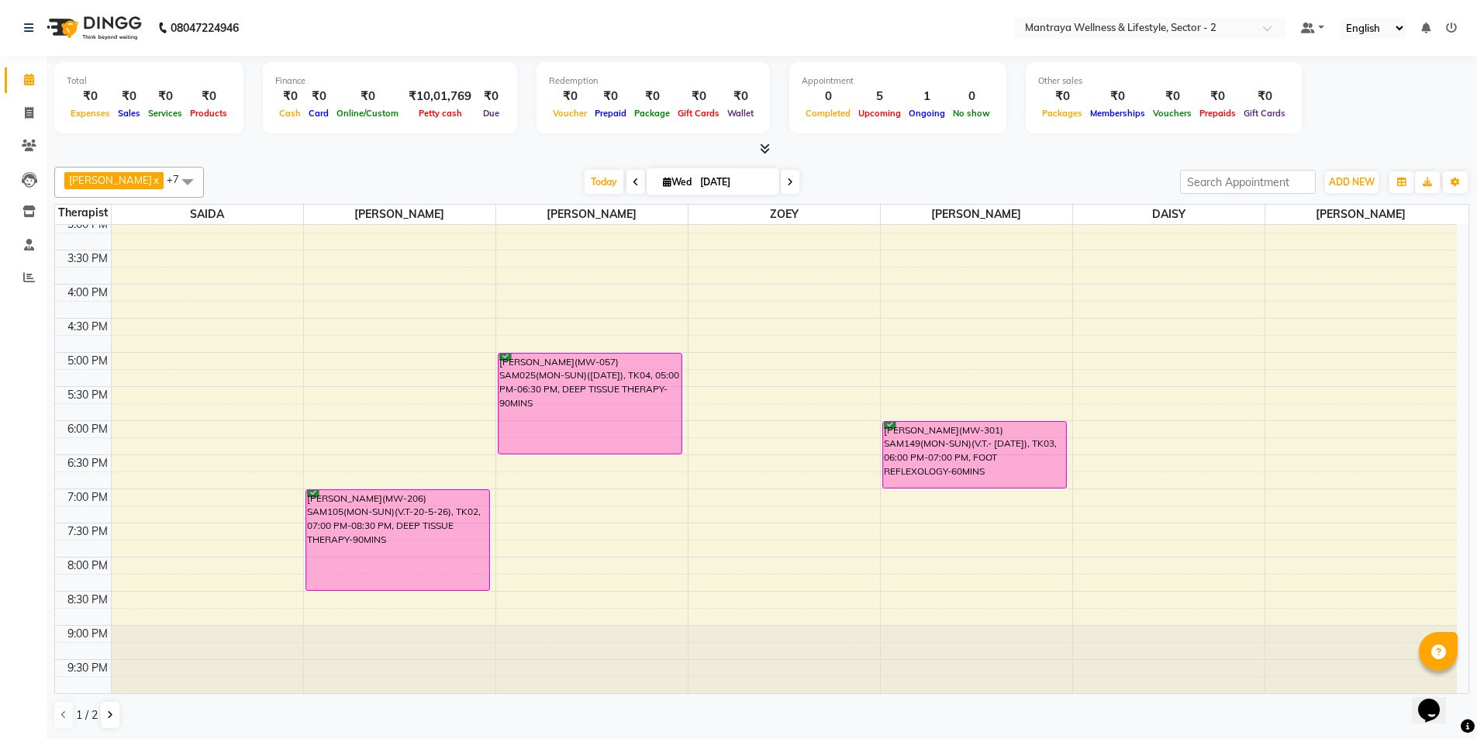
click at [703, 186] on input "[DATE]" at bounding box center [735, 182] width 78 height 23
select select "9"
select select "2025"
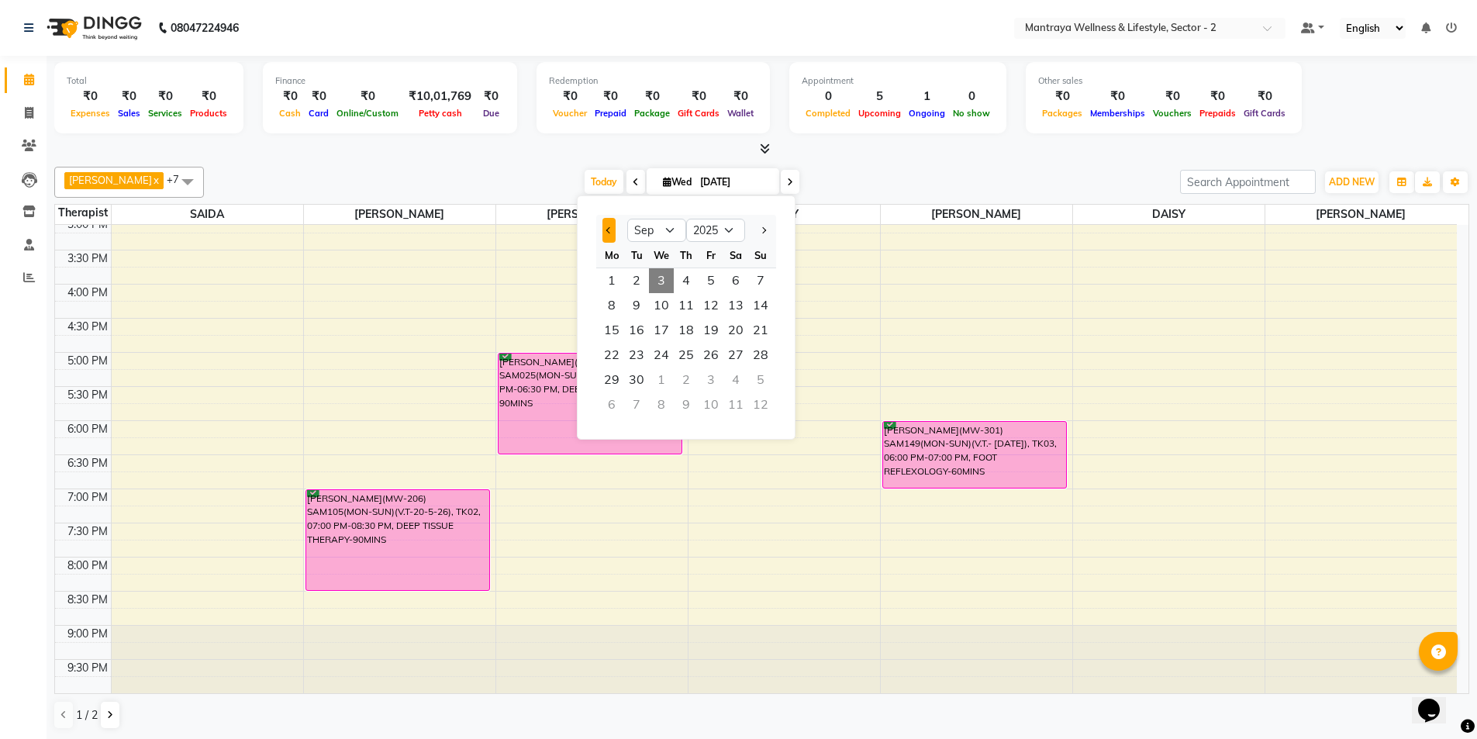
click at [605, 227] on button "Previous month" at bounding box center [609, 230] width 13 height 25
select select "8"
click at [668, 382] on span "27" at bounding box center [661, 380] width 25 height 25
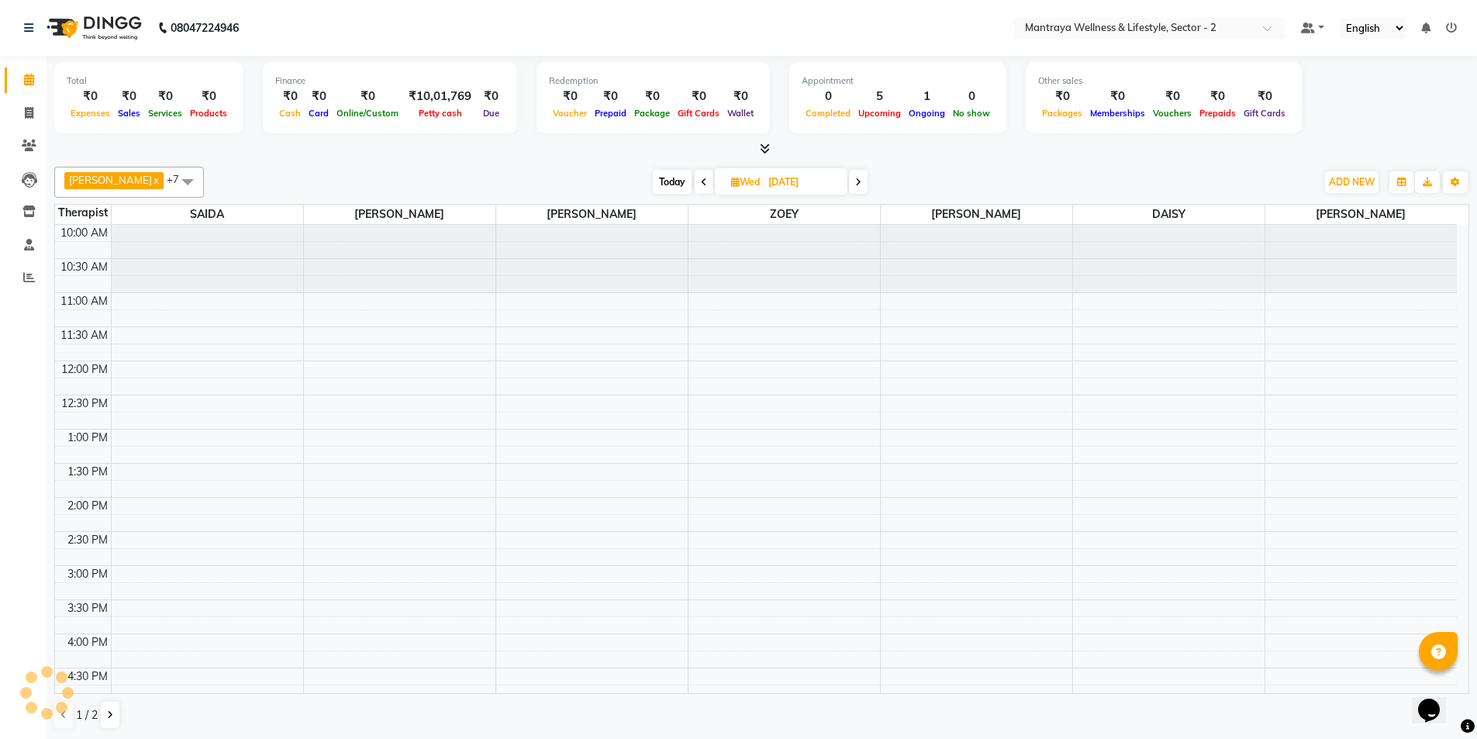
scroll to position [137, 0]
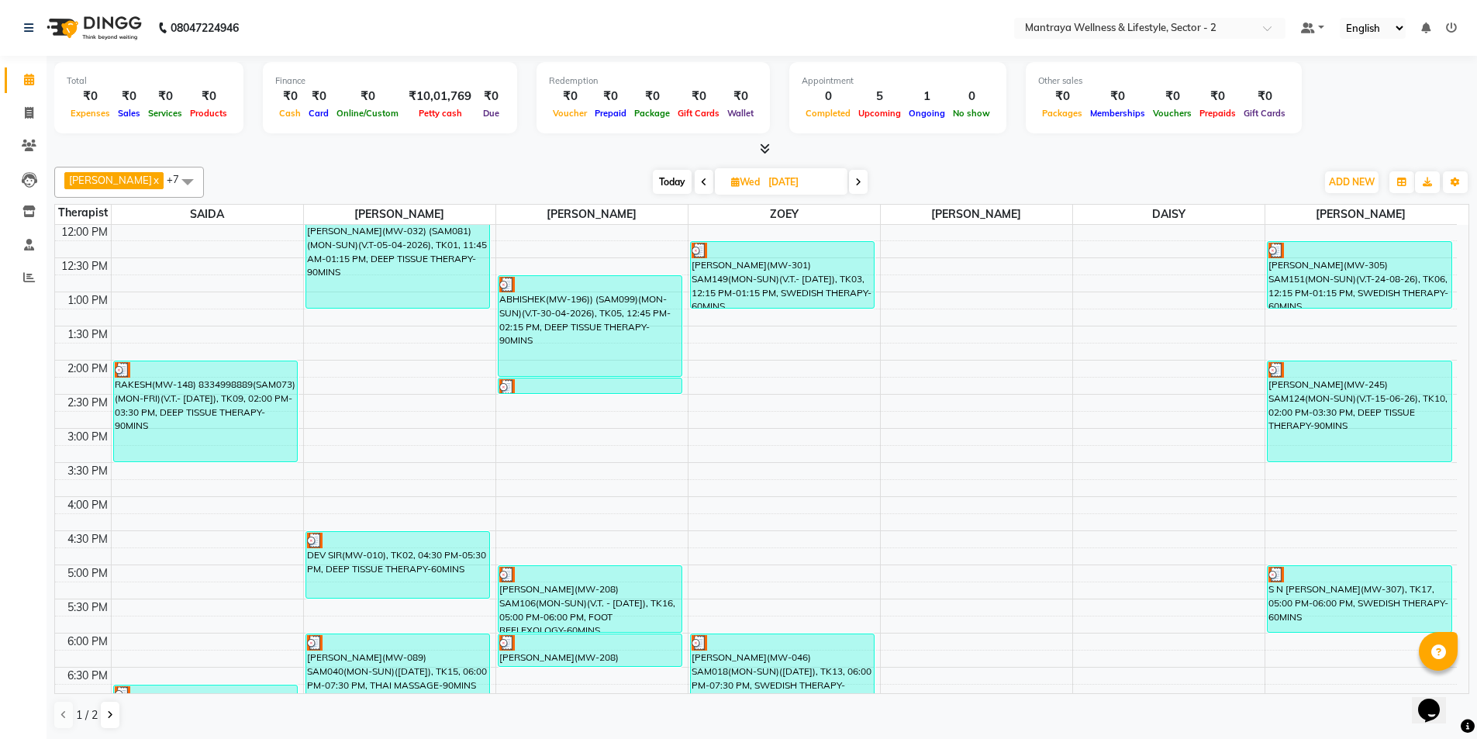
drag, startPoint x: 654, startPoint y: 178, endPoint x: 652, endPoint y: 192, distance: 14.8
click at [654, 186] on span "Today" at bounding box center [672, 182] width 39 height 24
type input "[DATE]"
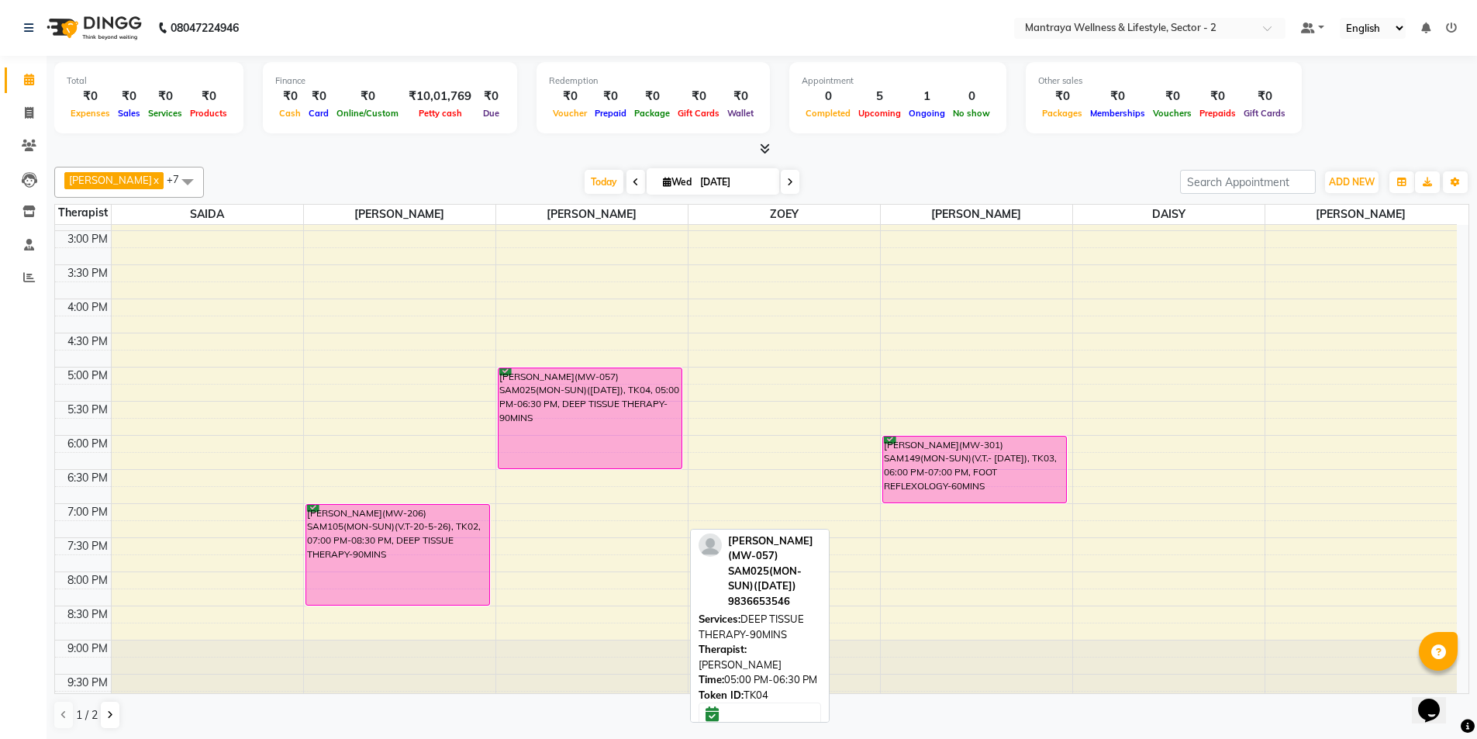
scroll to position [350, 0]
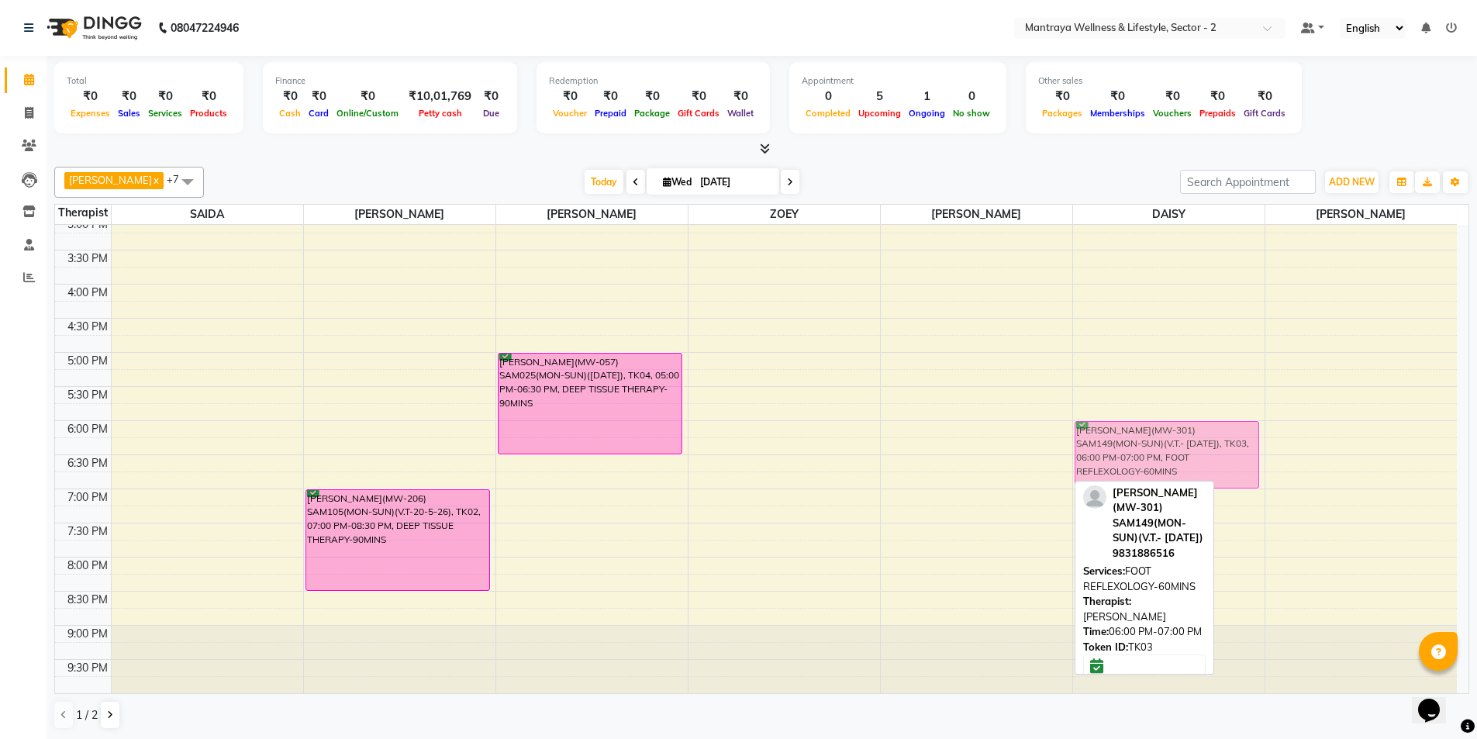
drag, startPoint x: 945, startPoint y: 458, endPoint x: 1062, endPoint y: 458, distance: 117.1
click at [1062, 458] on div "10:00 AM 10:30 AM 11:00 AM 11:30 AM 12:00 PM 12:30 PM 1:00 PM 1:30 PM 2:00 PM 2…" at bounding box center [756, 284] width 1402 height 818
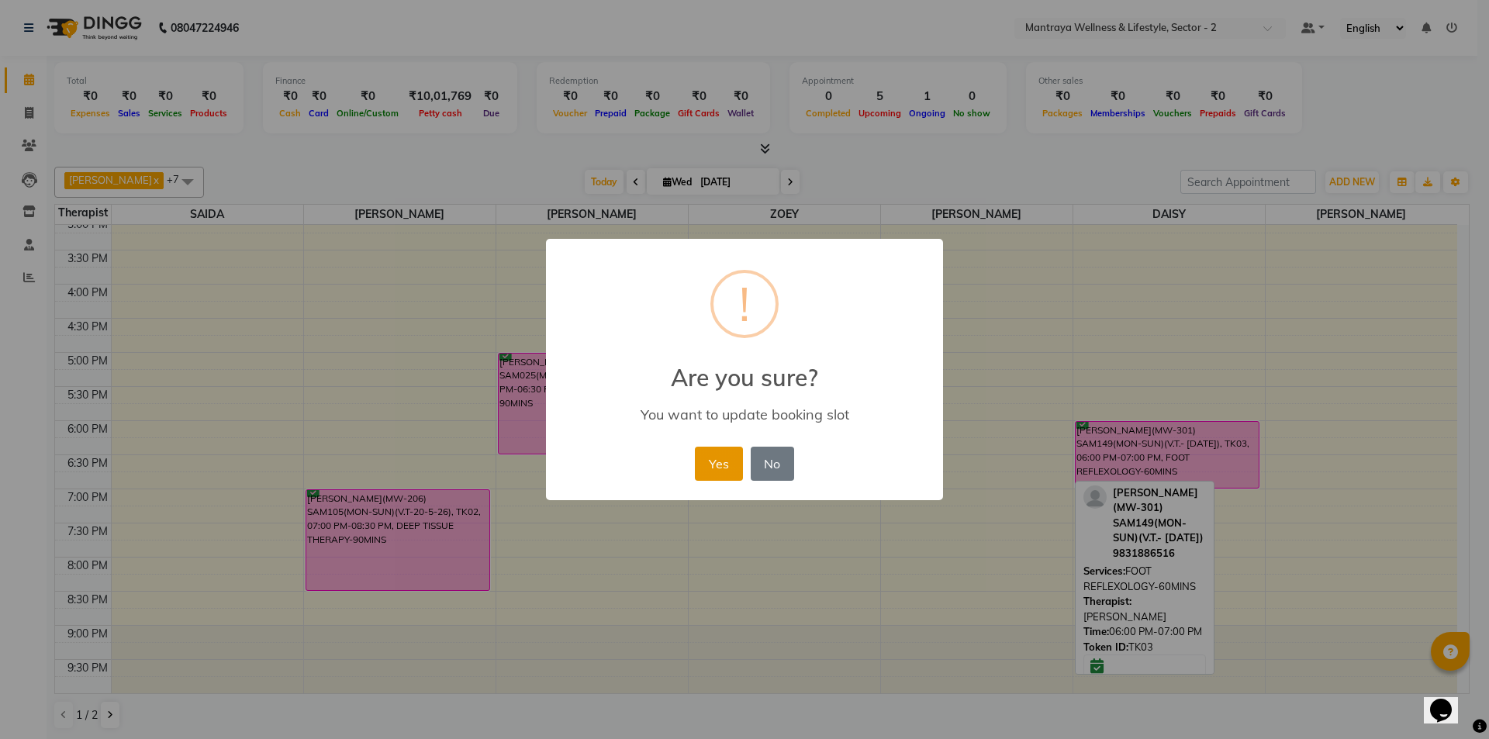
click at [710, 470] on button "Yes" at bounding box center [718, 464] width 47 height 34
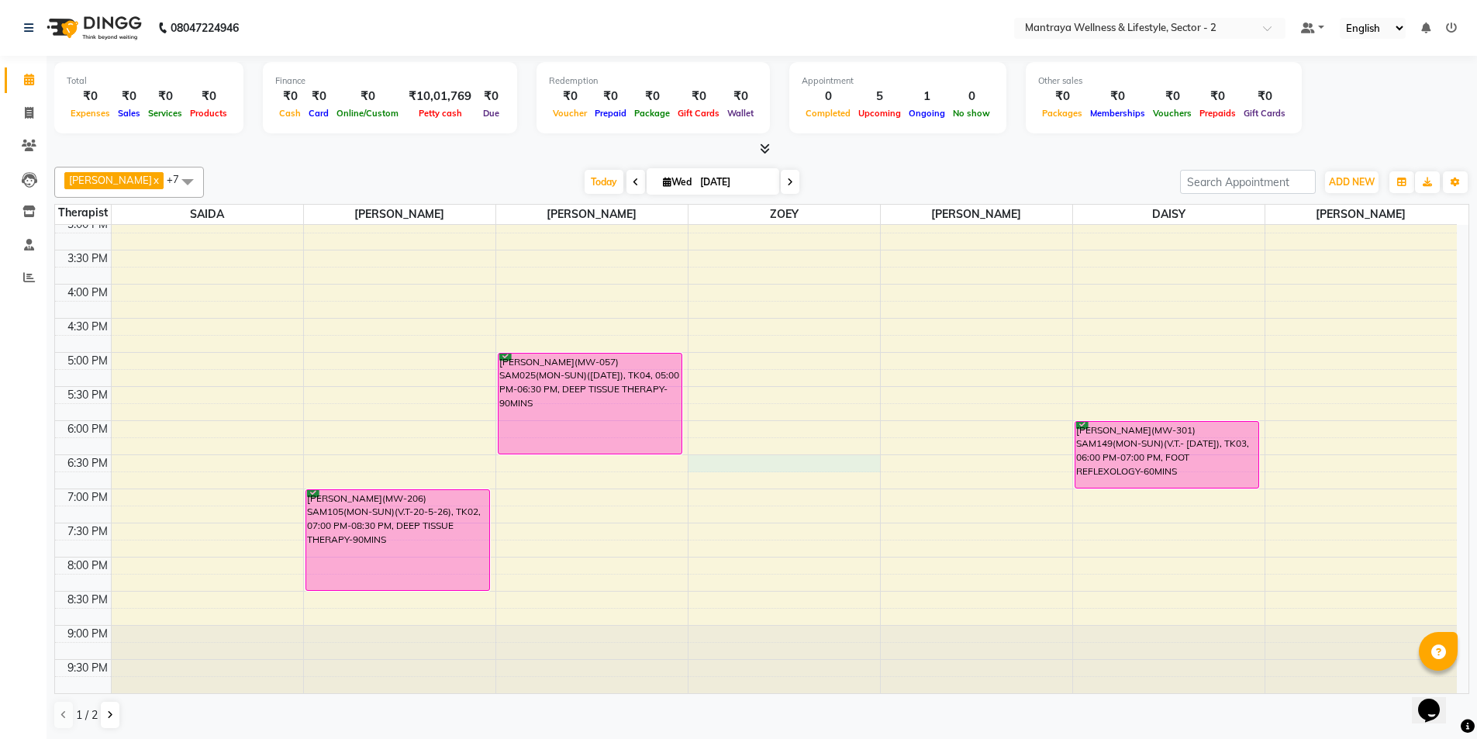
click at [714, 458] on div "10:00 AM 10:30 AM 11:00 AM 11:30 AM 12:00 PM 12:30 PM 1:00 PM 1:30 PM 2:00 PM 2…" at bounding box center [756, 284] width 1402 height 818
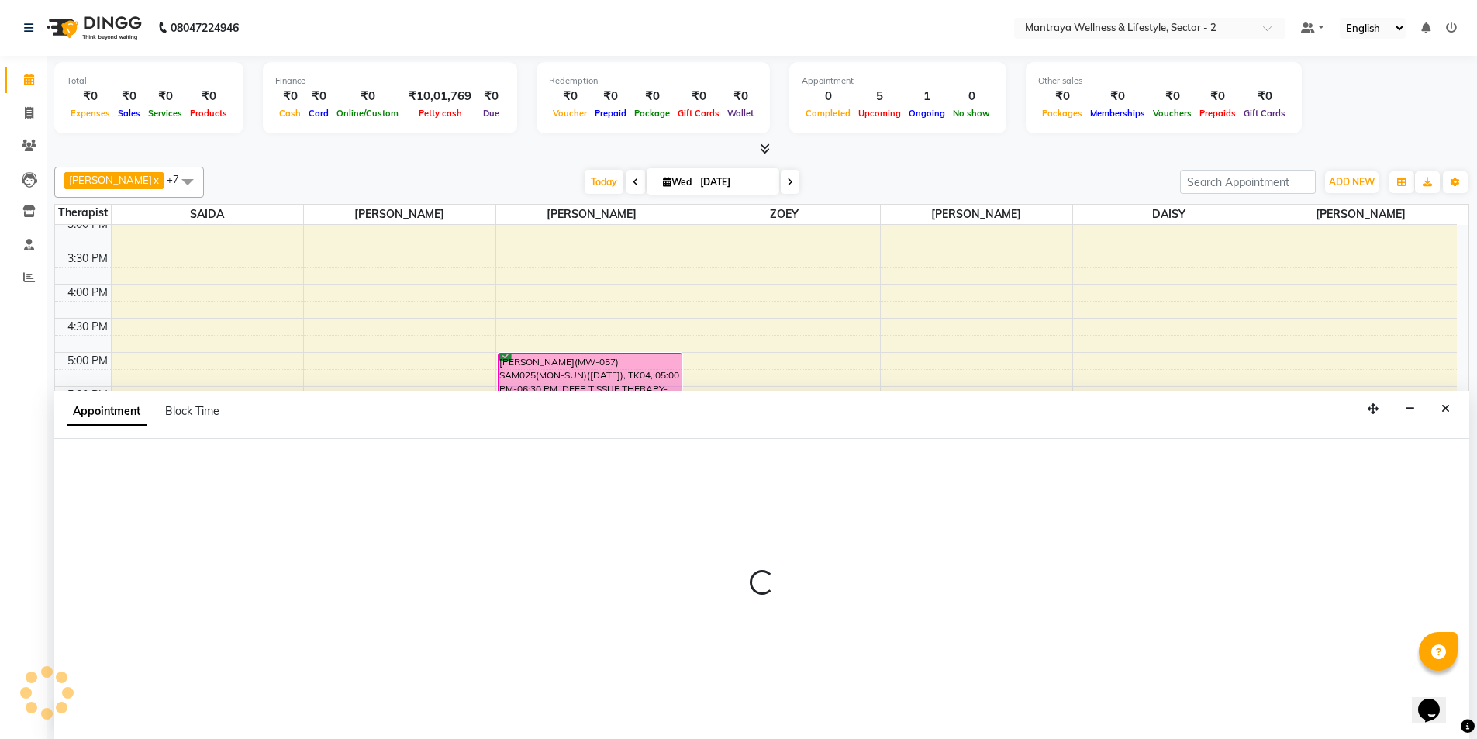
scroll to position [1, 0]
select select "80016"
select select "1110"
select select "tentative"
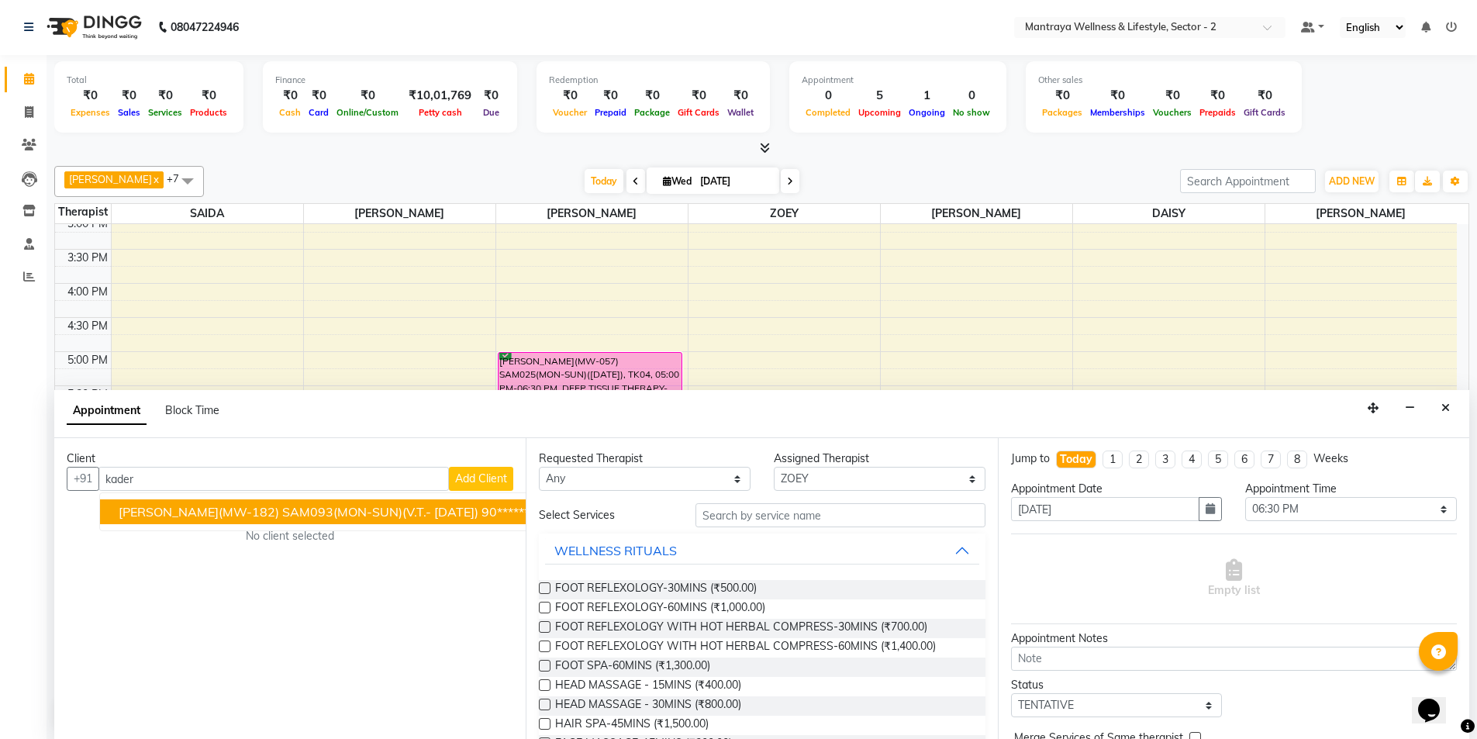
click at [437, 507] on span "[PERSON_NAME](MW-182) SAM093(MON-SUN)(V.T.- [DATE])" at bounding box center [299, 512] width 360 height 16
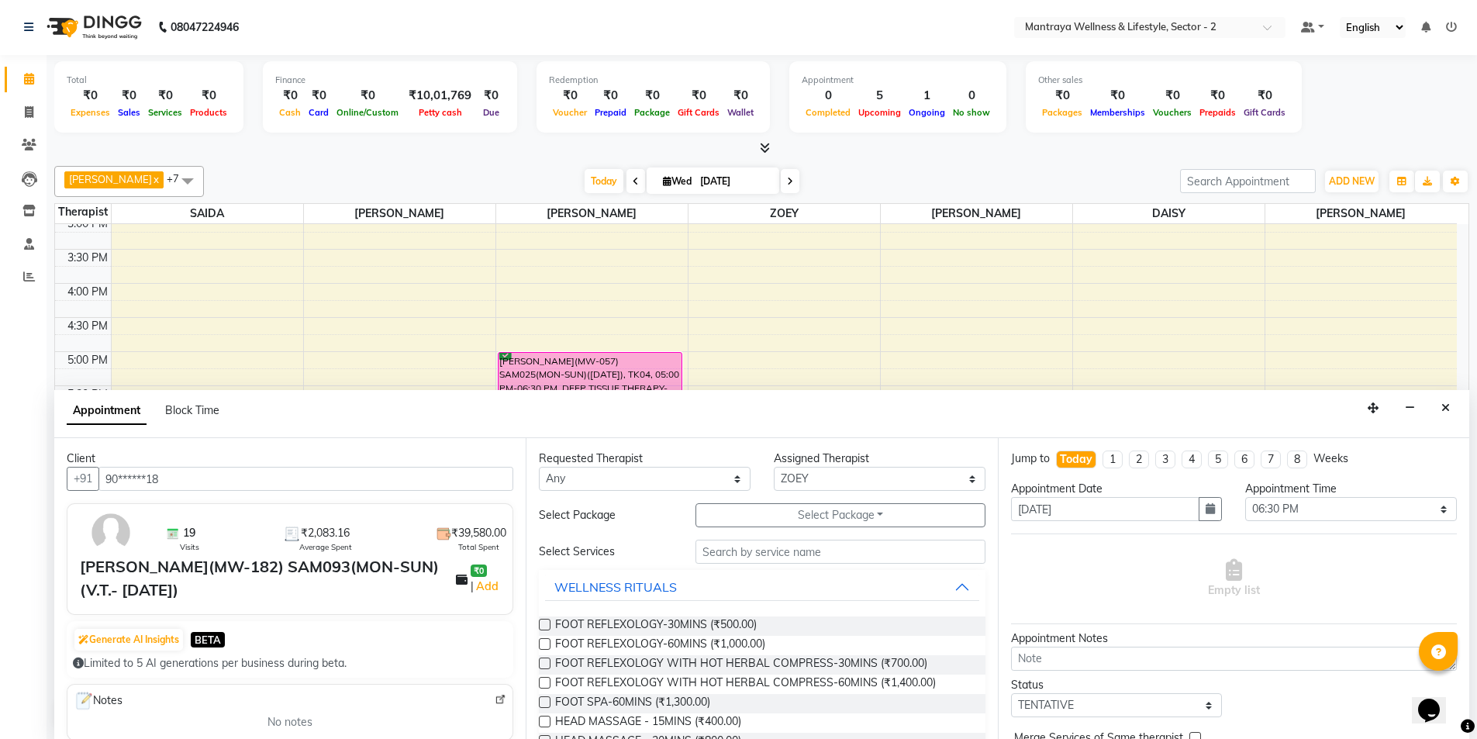
type input "90******18"
click at [729, 554] on input "text" at bounding box center [841, 552] width 290 height 24
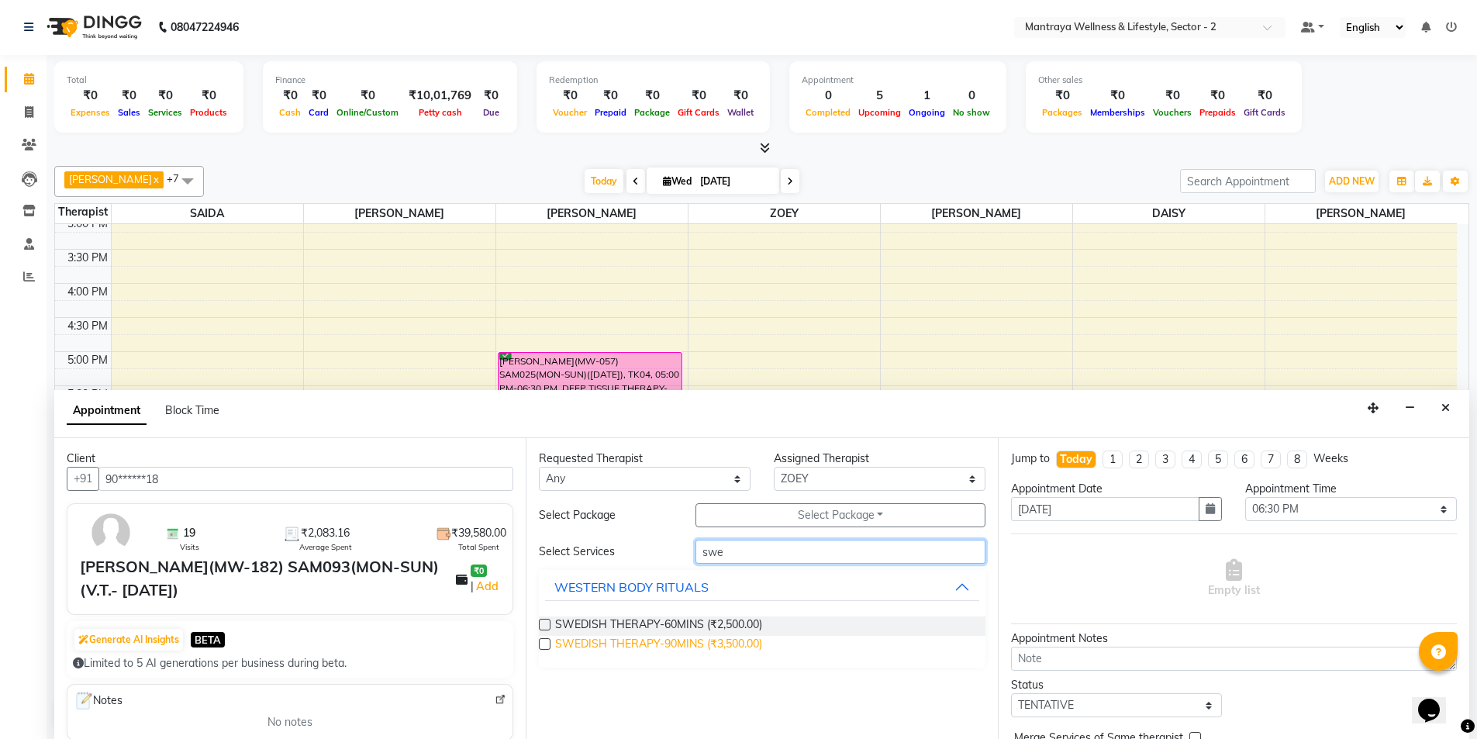
type input "swe"
click at [670, 641] on span "SWEDISH THERAPY-90MINS (₹3,500.00)" at bounding box center [658, 645] width 207 height 19
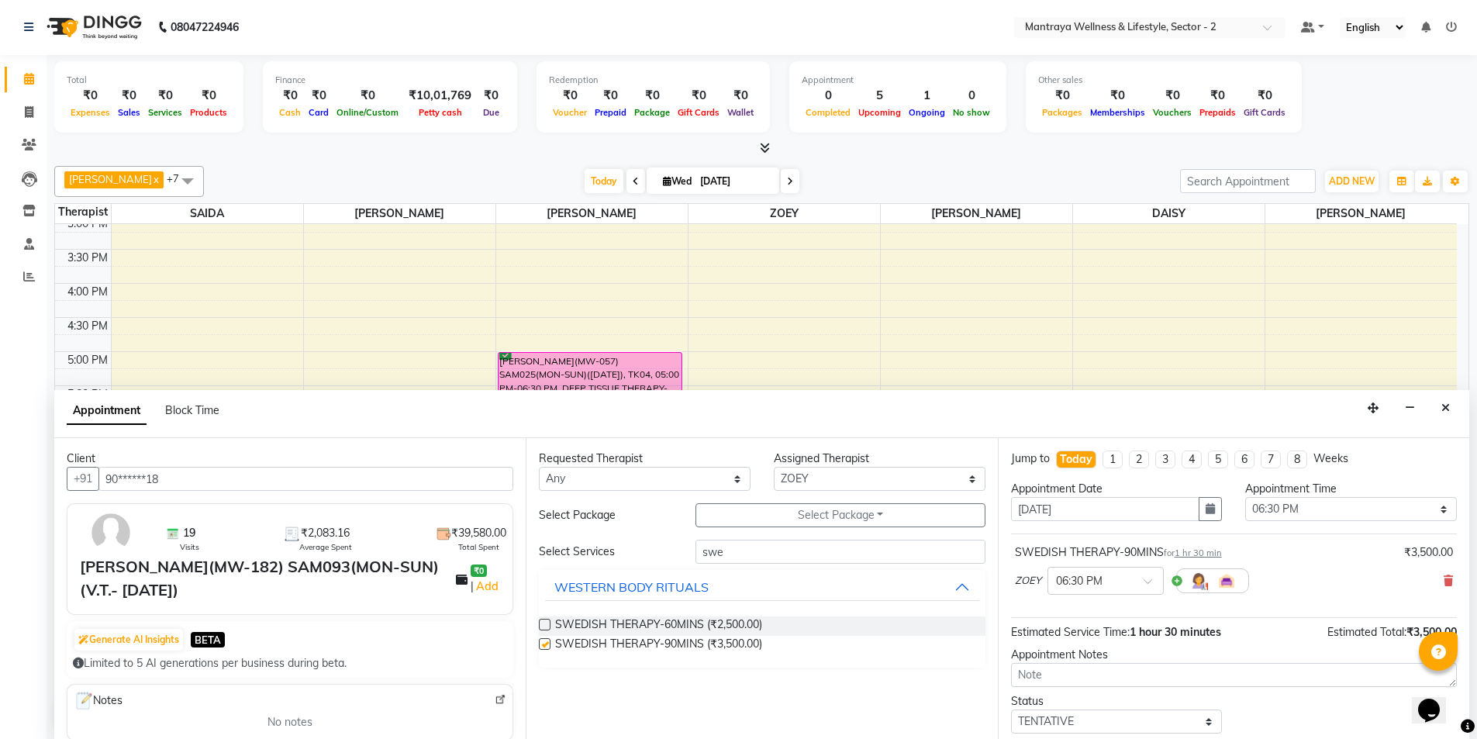
checkbox input "false"
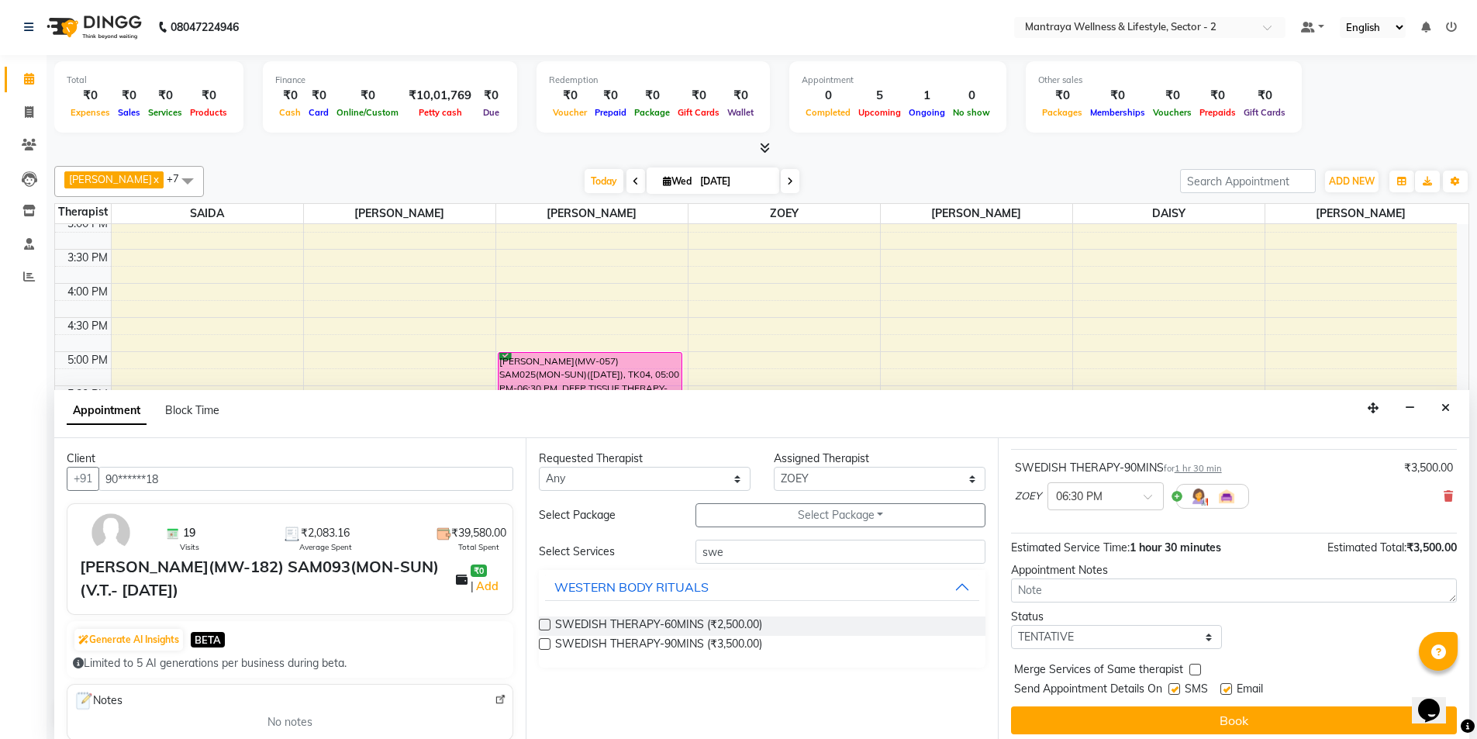
scroll to position [92, 0]
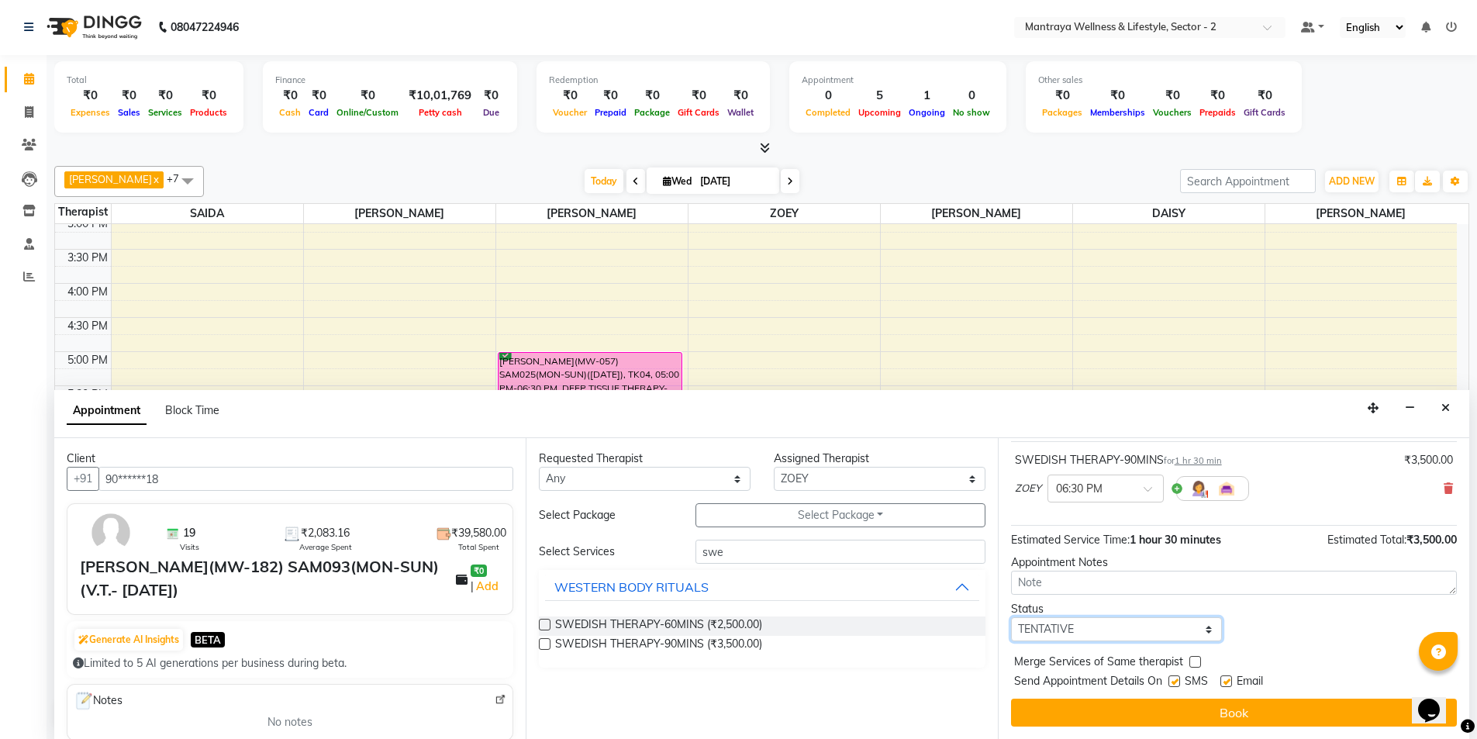
click at [1079, 619] on select "Select TENTATIVE CONFIRM CHECK-IN UPCOMING" at bounding box center [1117, 629] width 212 height 24
select select "confirm booking"
click at [1011, 617] on select "Select TENTATIVE CONFIRM CHECK-IN UPCOMING" at bounding box center [1117, 629] width 212 height 24
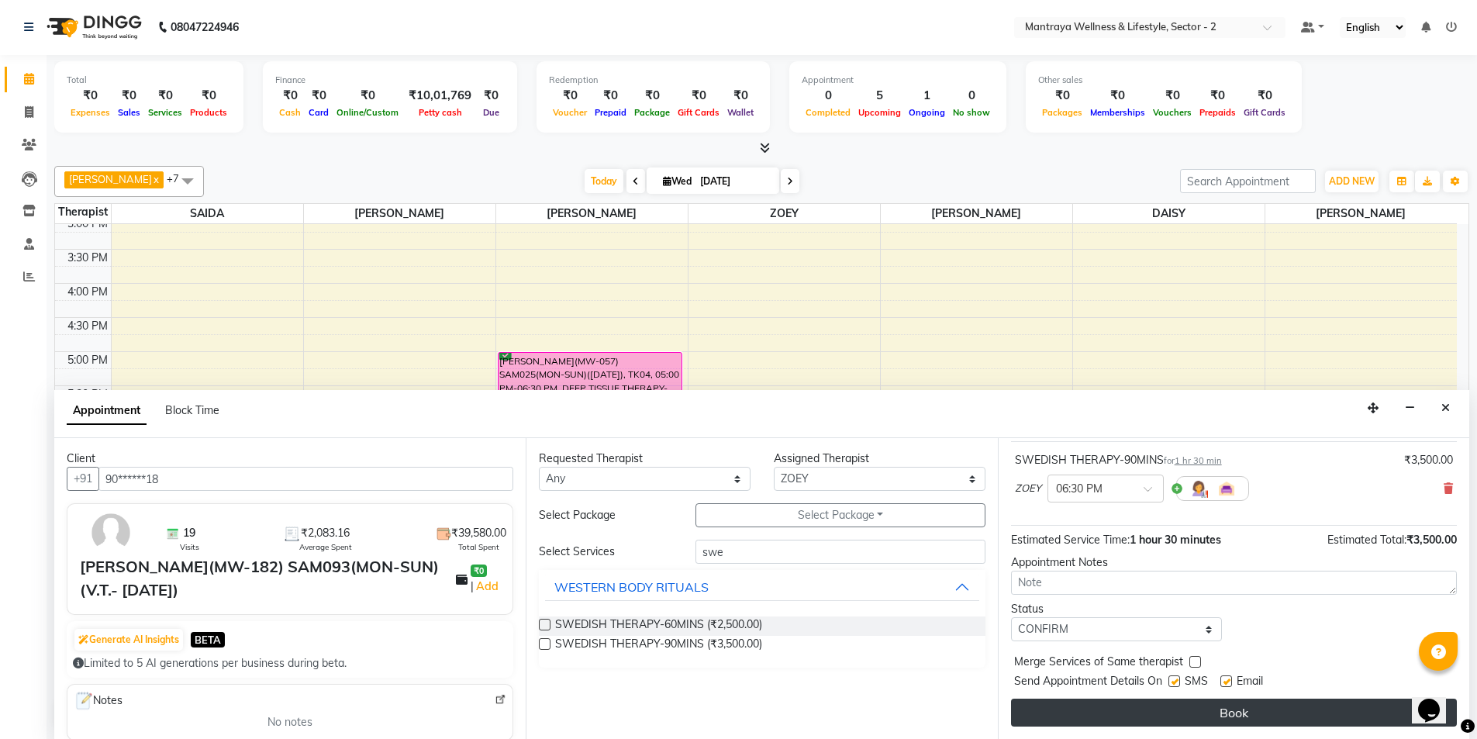
click at [1102, 712] on button "Book" at bounding box center [1234, 713] width 446 height 28
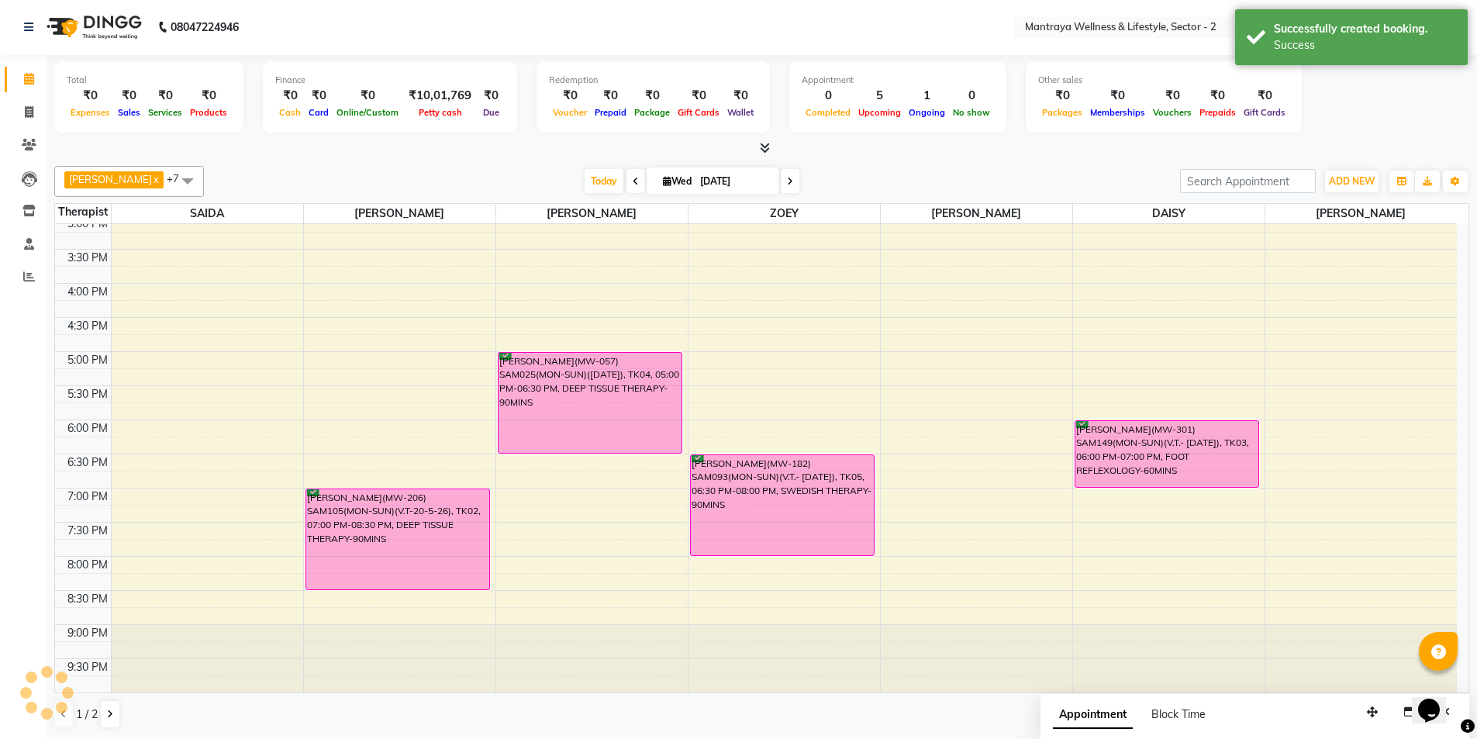
scroll to position [0, 0]
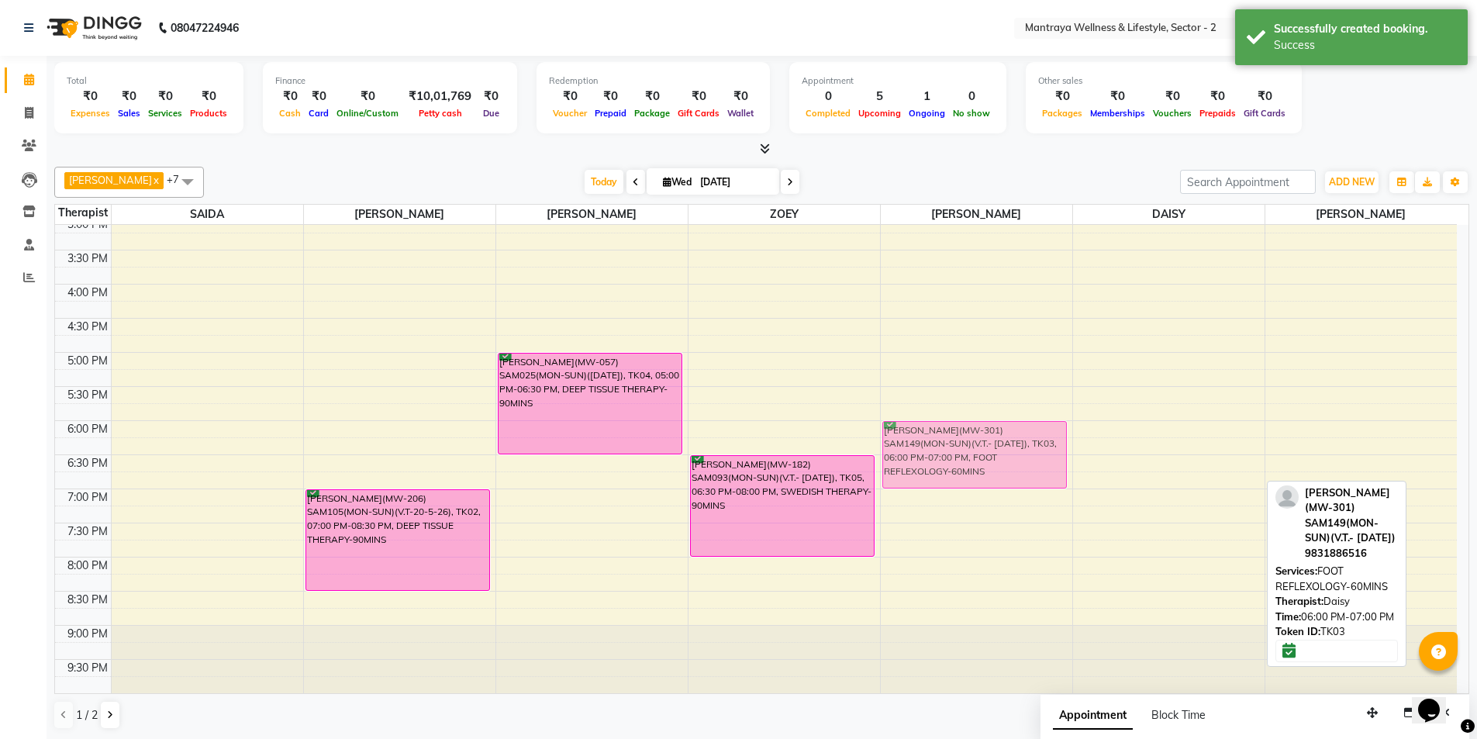
drag, startPoint x: 1122, startPoint y: 463, endPoint x: 1014, endPoint y: 468, distance: 107.9
click at [1015, 468] on tr "[PERSON_NAME](MW-206) SAM105(MON-SUN)(V.T-20-5-26), TK02, 07:00 PM-08:30 PM, DE…" at bounding box center [756, 284] width 1402 height 818
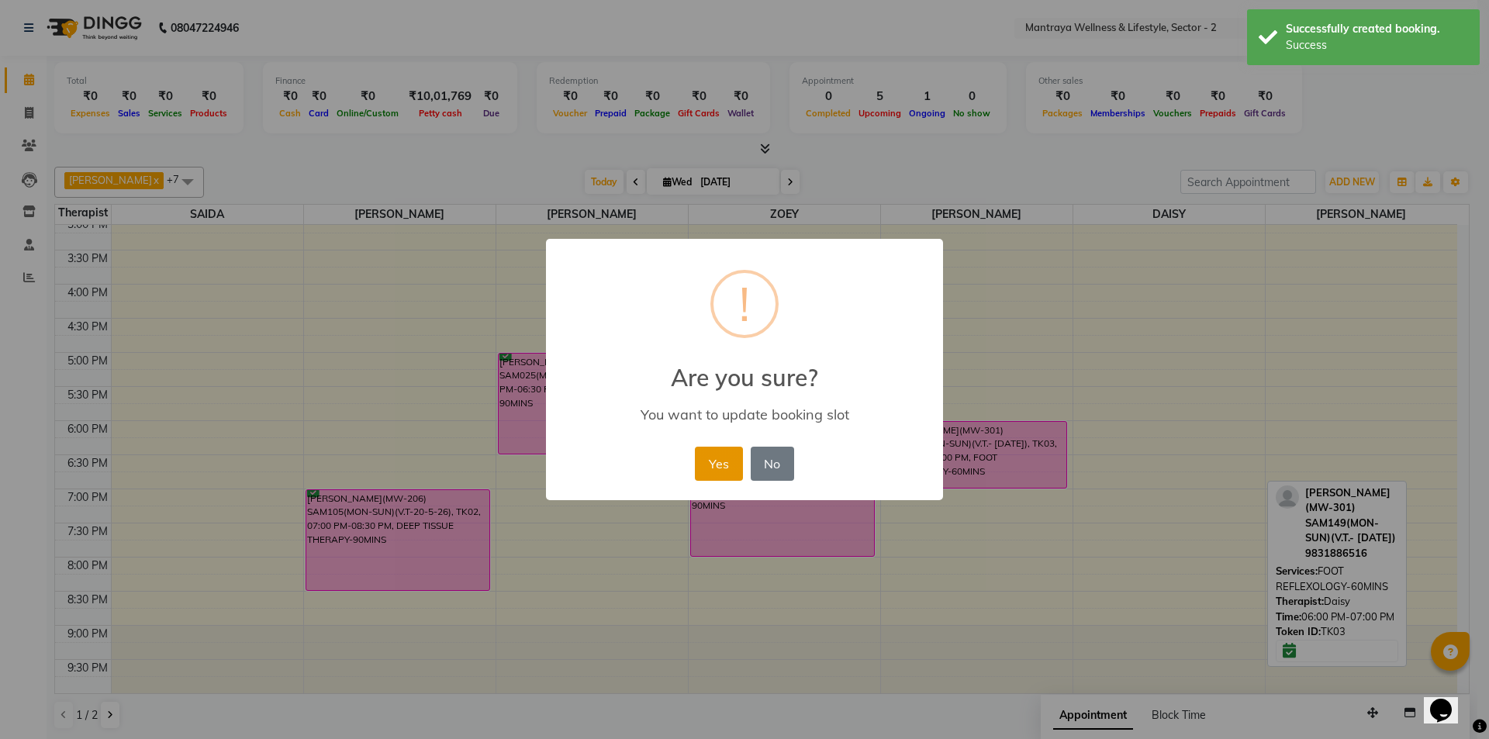
click at [713, 468] on button "Yes" at bounding box center [718, 464] width 47 height 34
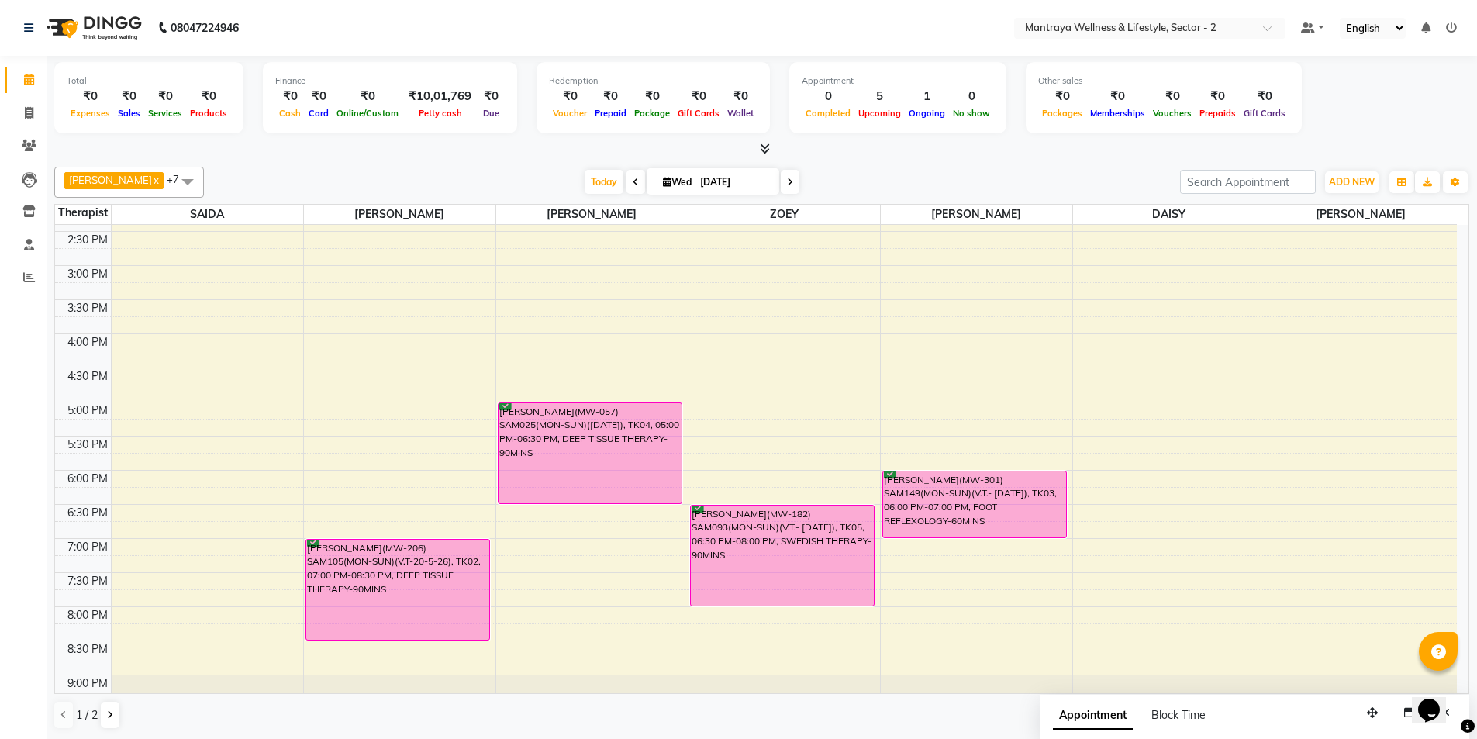
scroll to position [117, 0]
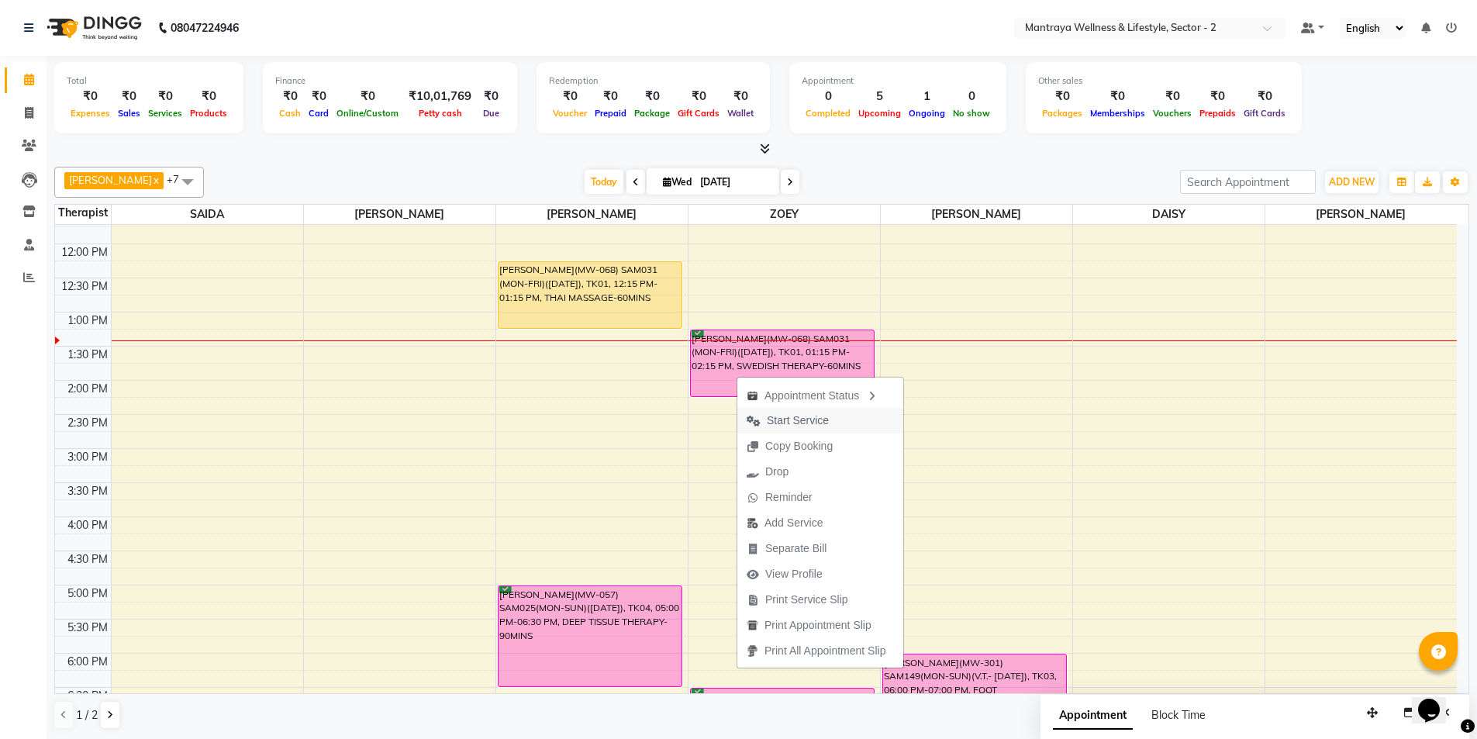
click at [774, 429] on span "Start Service" at bounding box center [787, 421] width 101 height 26
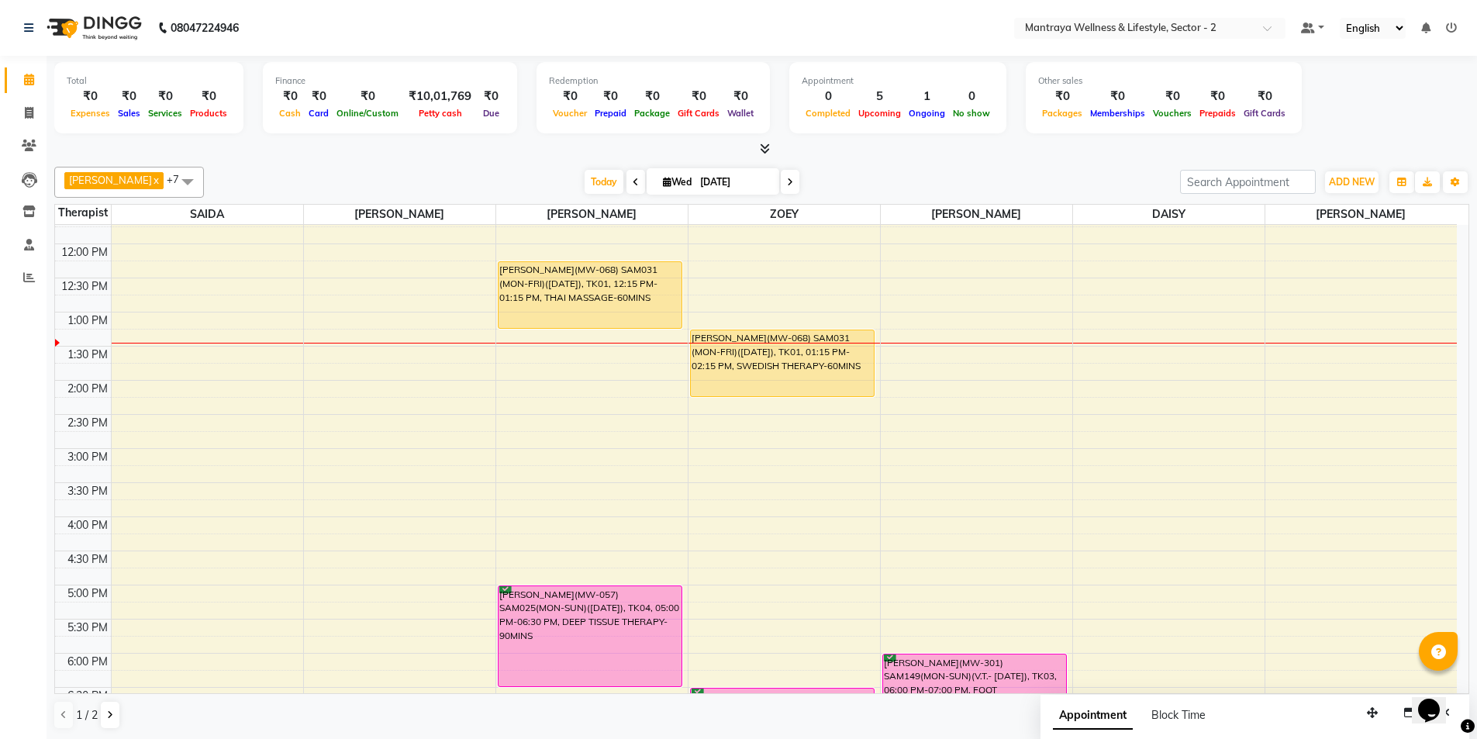
drag, startPoint x: 839, startPoint y: 151, endPoint x: 787, endPoint y: 254, distance: 115.5
click at [841, 152] on div at bounding box center [761, 149] width 1415 height 16
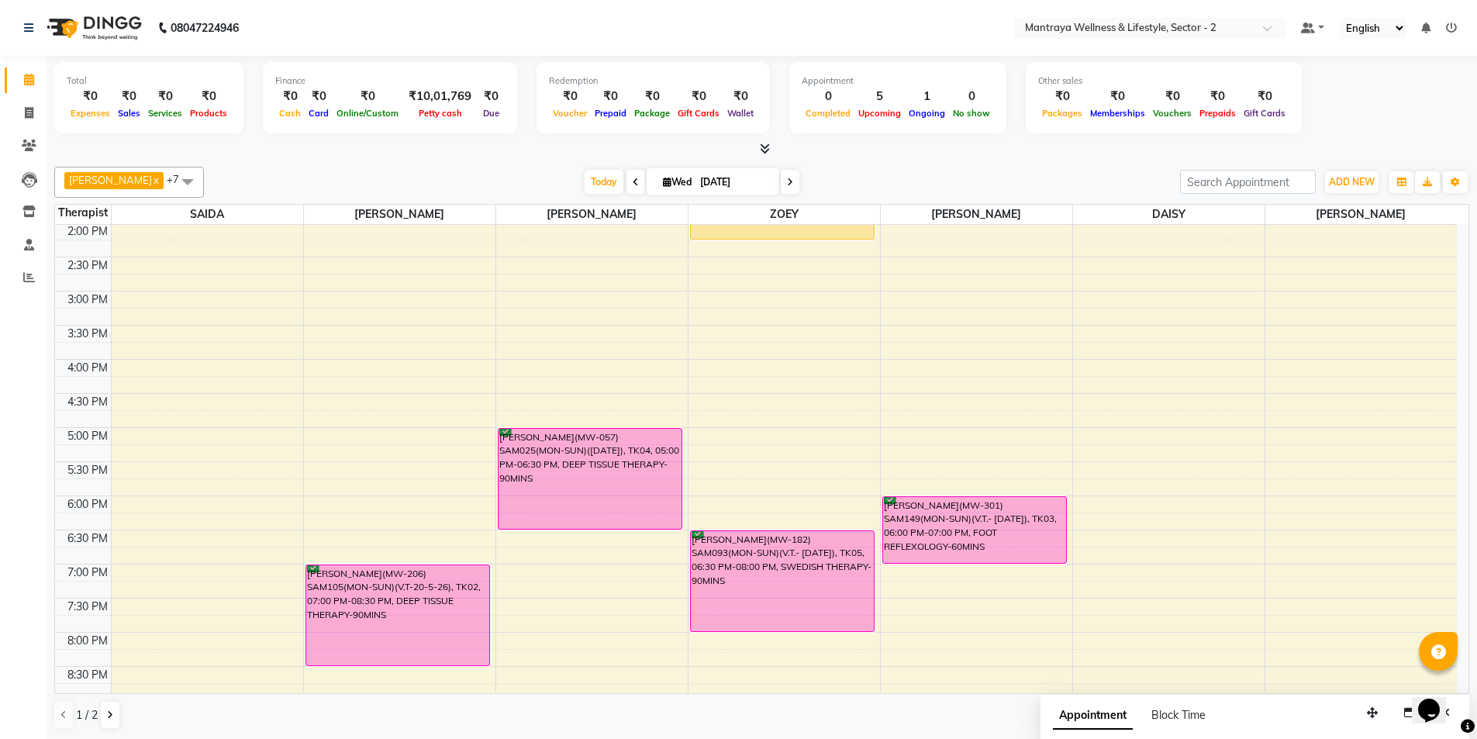
scroll to position [272, 0]
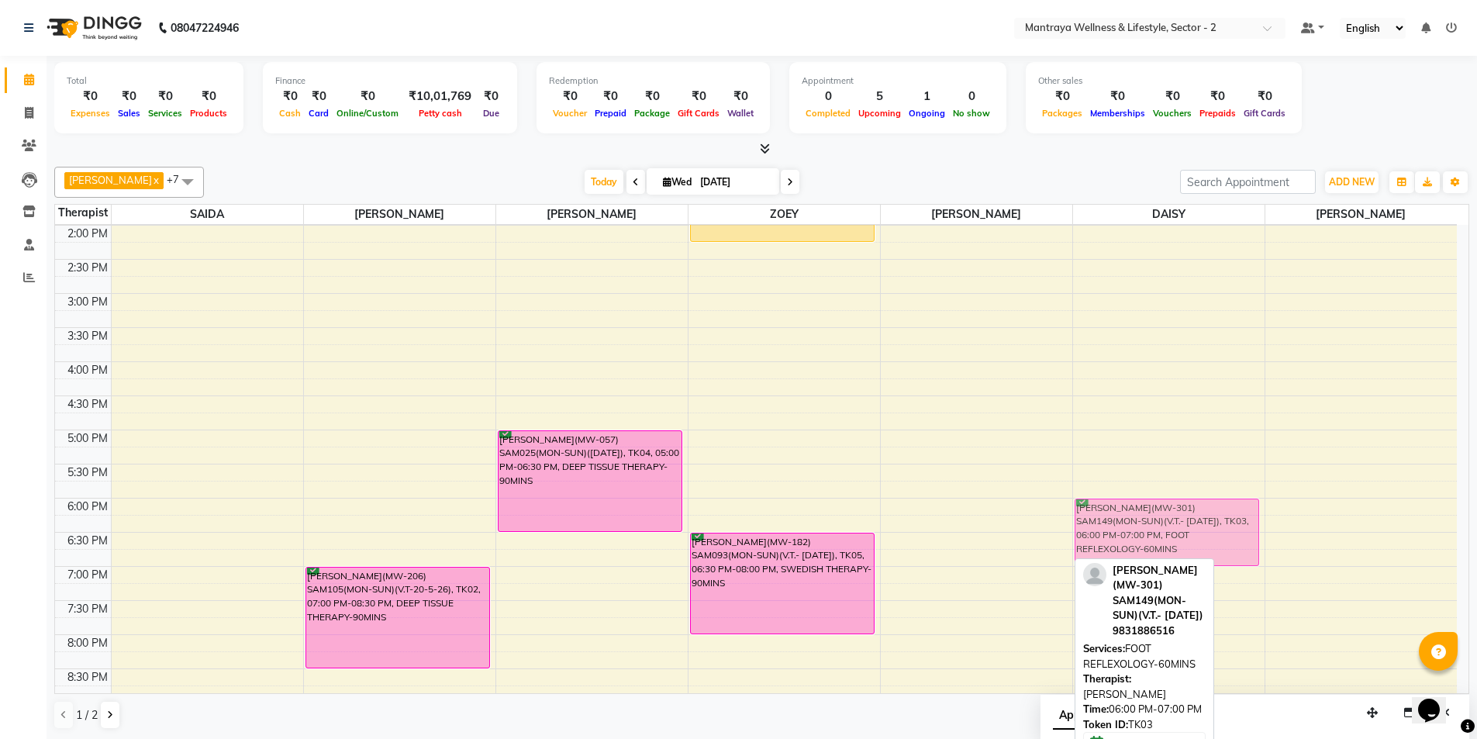
drag, startPoint x: 976, startPoint y: 529, endPoint x: 1110, endPoint y: 534, distance: 133.5
click at [1110, 534] on tr "[PERSON_NAME](MW-206) SAM105(MON-SUN)(V.T-20-5-26), TK02, 07:00 PM-08:30 PM, DE…" at bounding box center [756, 362] width 1402 height 818
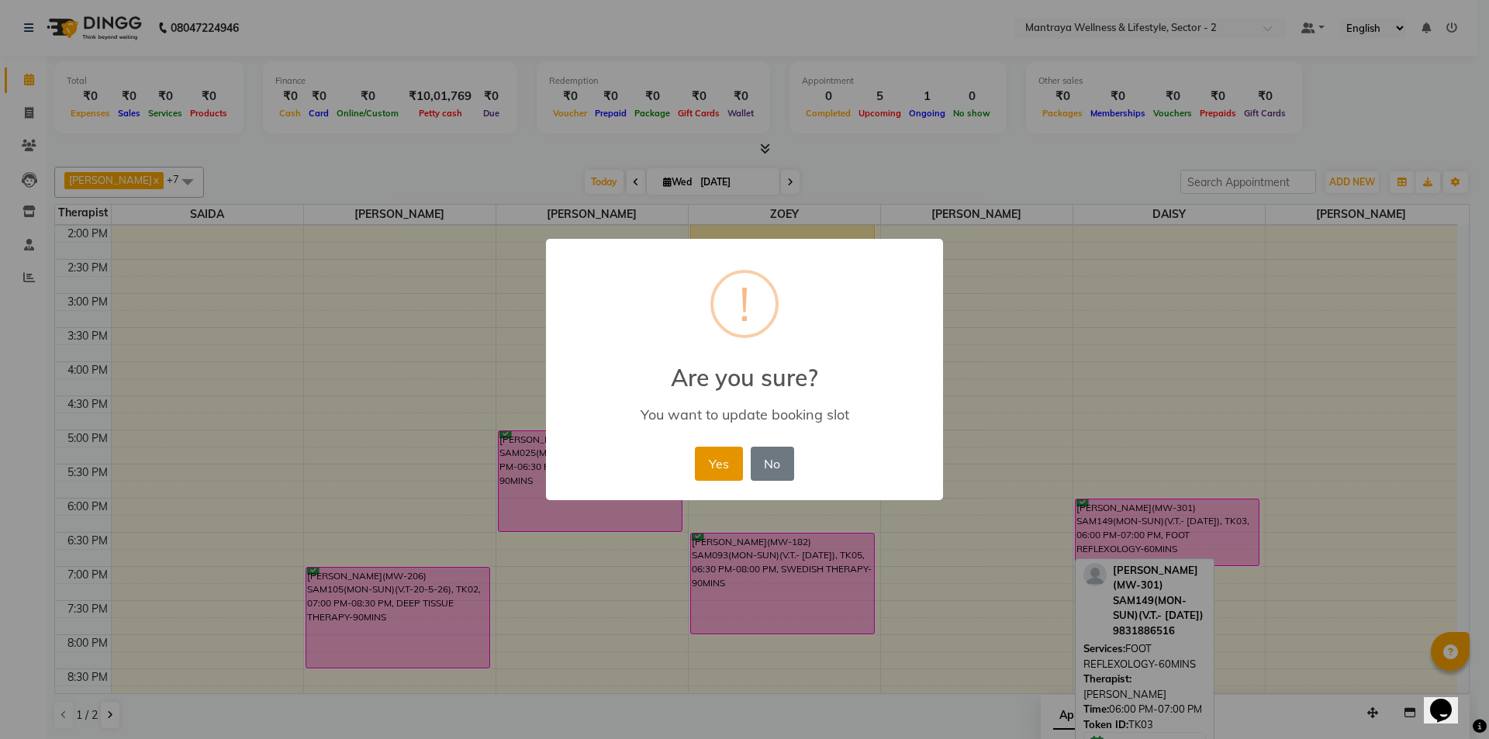
click at [722, 465] on button "Yes" at bounding box center [718, 464] width 47 height 34
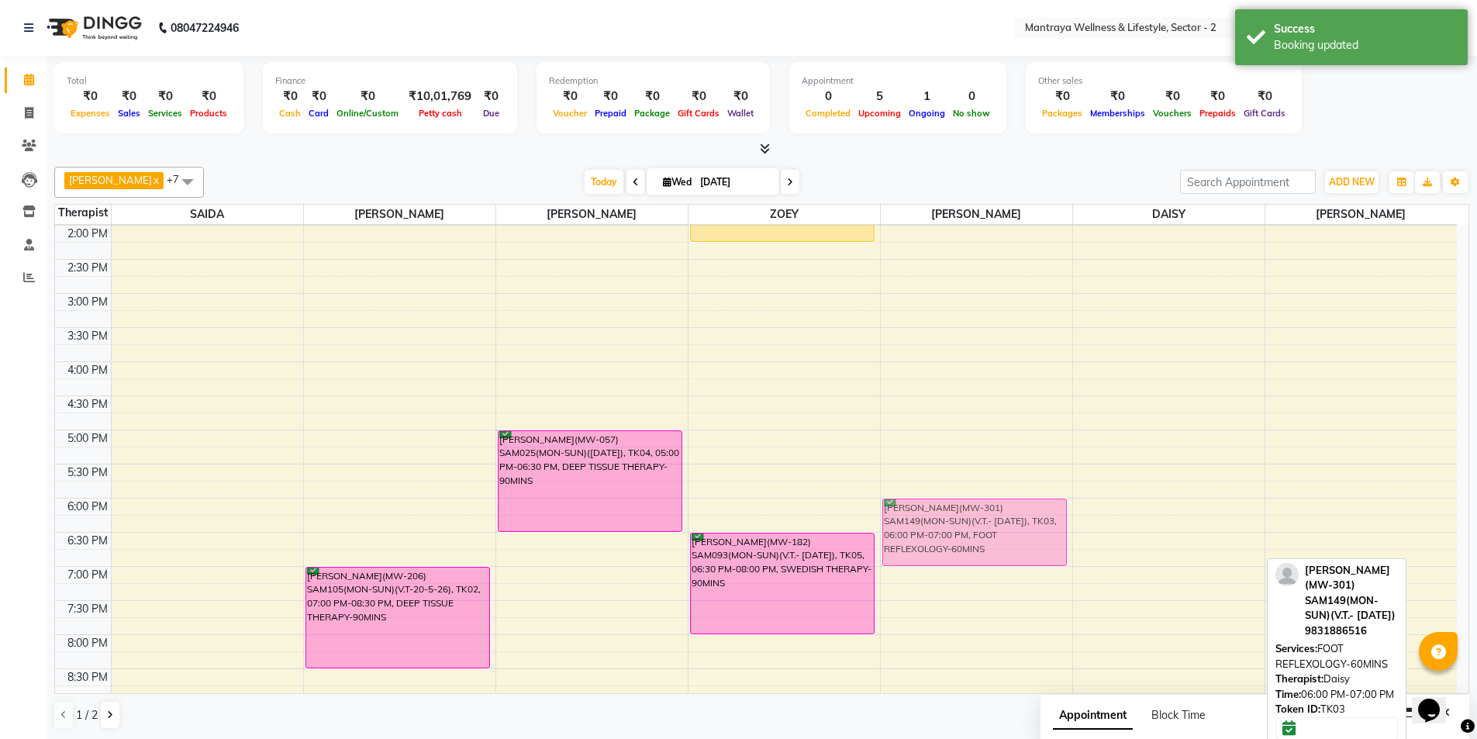
drag, startPoint x: 1132, startPoint y: 529, endPoint x: 986, endPoint y: 530, distance: 145.8
click at [986, 530] on tr "[PERSON_NAME](MW-206) SAM105(MON-SUN)(V.T-20-5-26), TK02, 07:00 PM-08:30 PM, DE…" at bounding box center [756, 362] width 1402 height 818
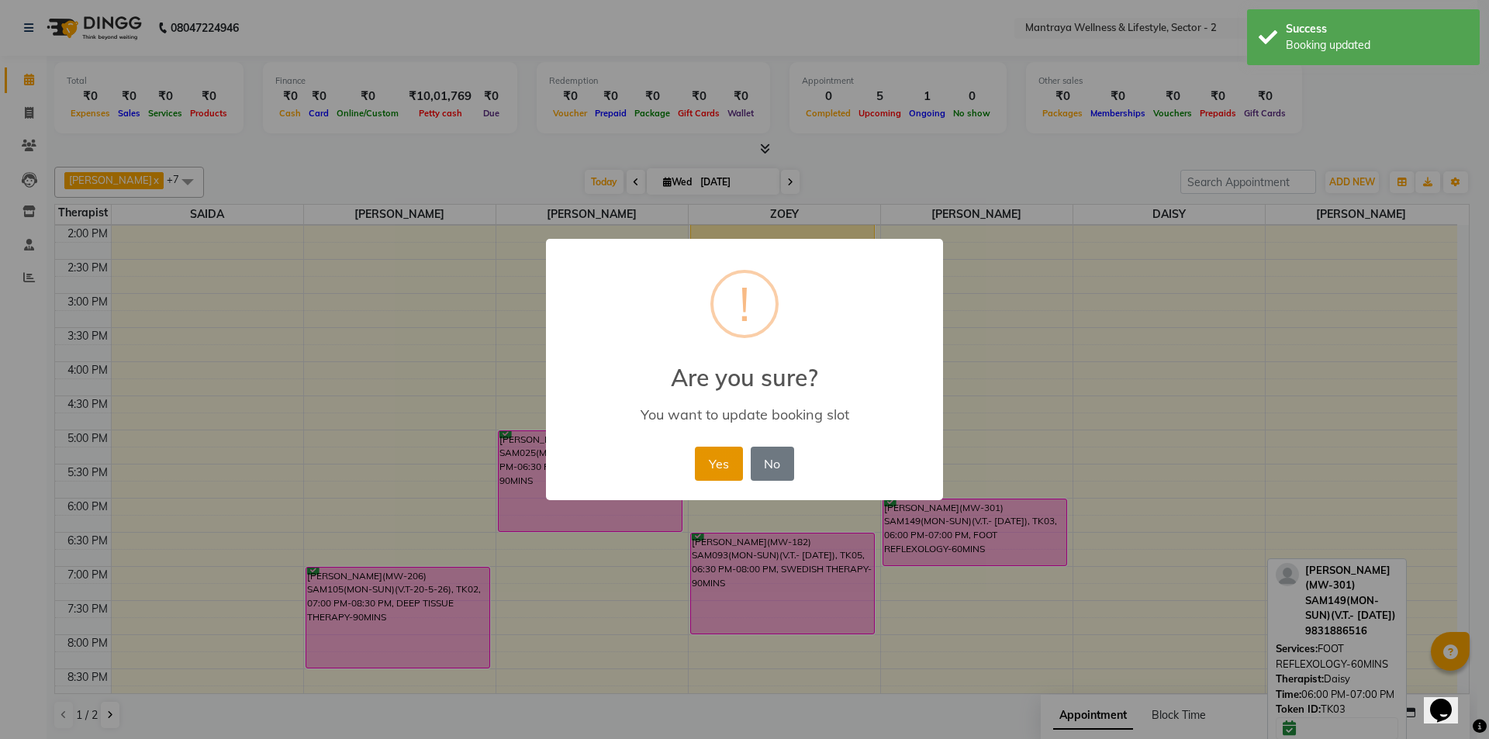
click at [733, 463] on button "Yes" at bounding box center [718, 464] width 47 height 34
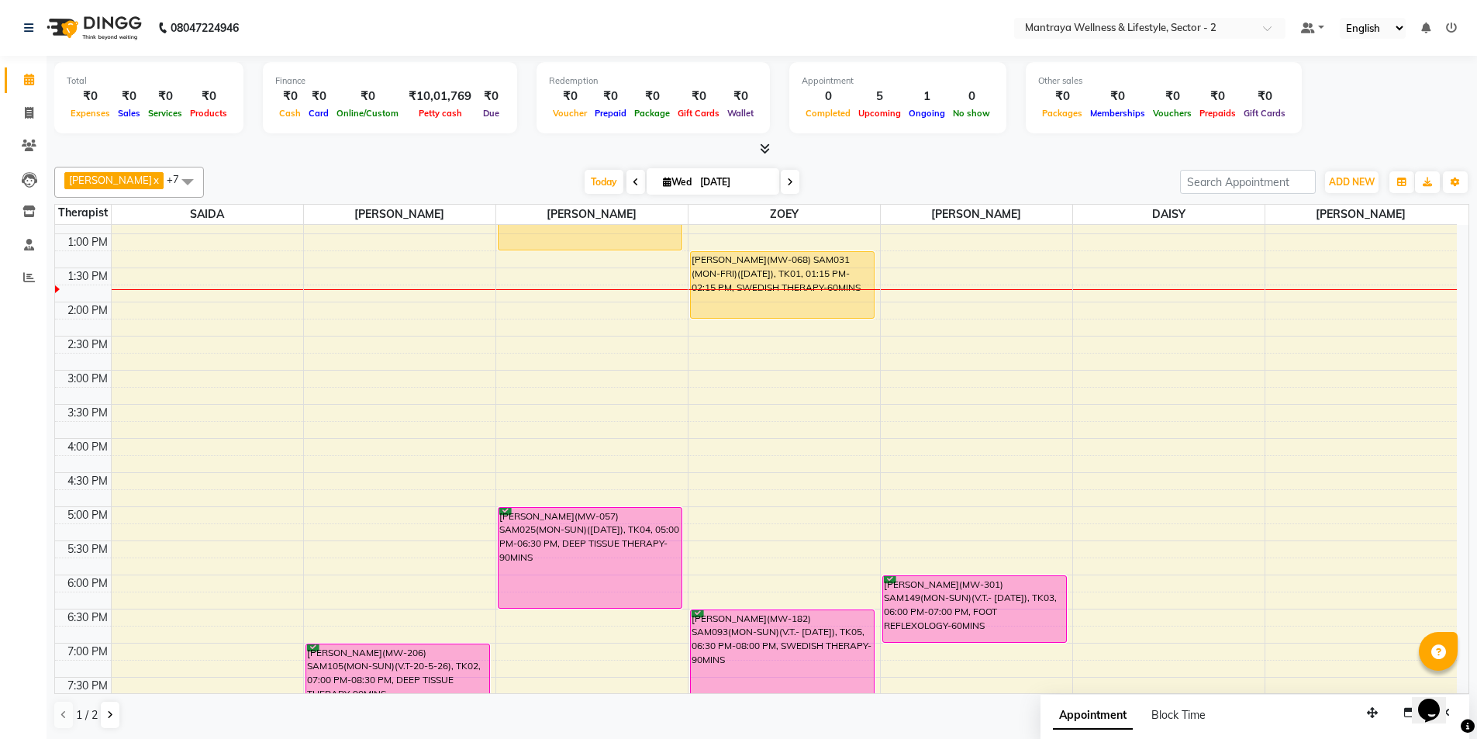
scroll to position [195, 0]
click at [585, 378] on div "10:00 AM 10:30 AM 11:00 AM 11:30 AM 12:00 PM 12:30 PM 1:00 PM 1:30 PM 2:00 PM 2…" at bounding box center [756, 439] width 1402 height 818
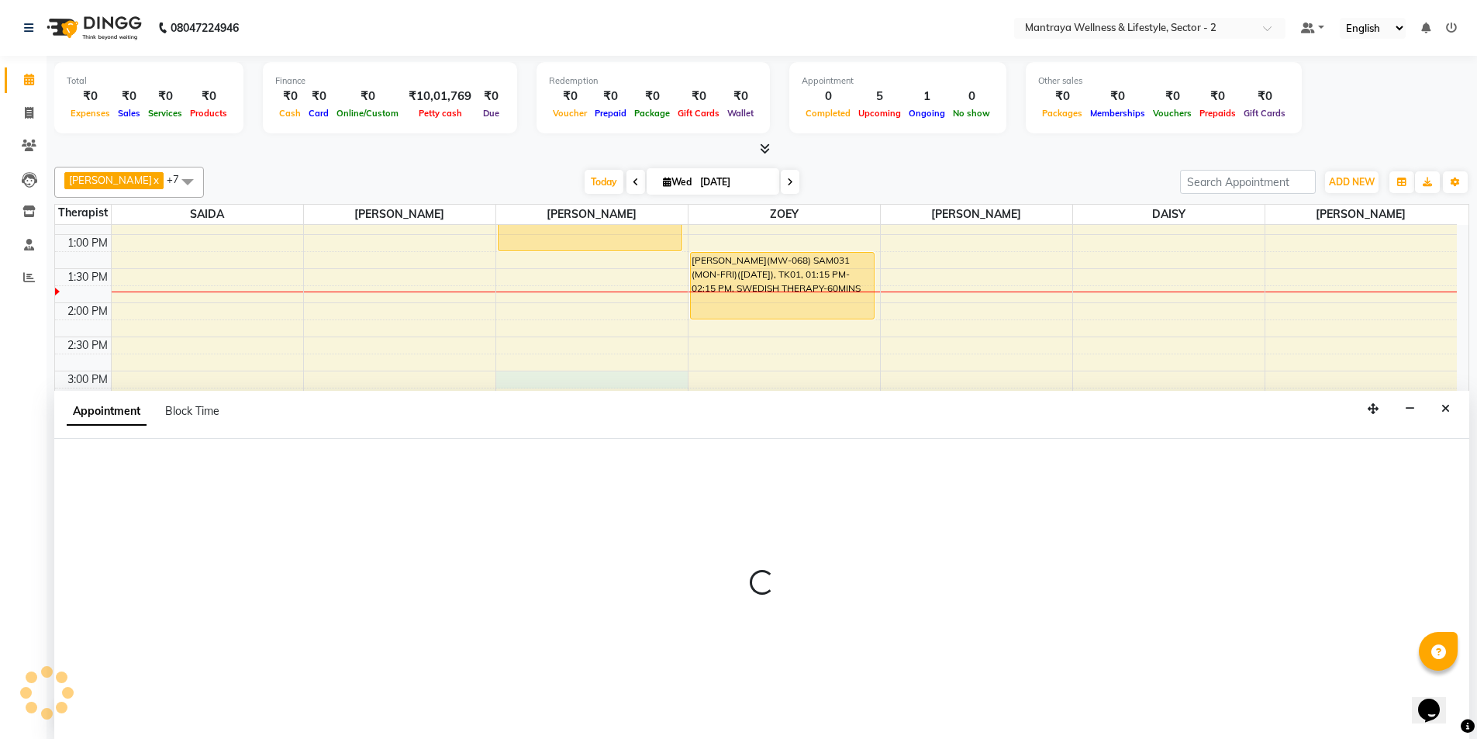
scroll to position [1, 0]
select select "87983"
select select "900"
select select "tentative"
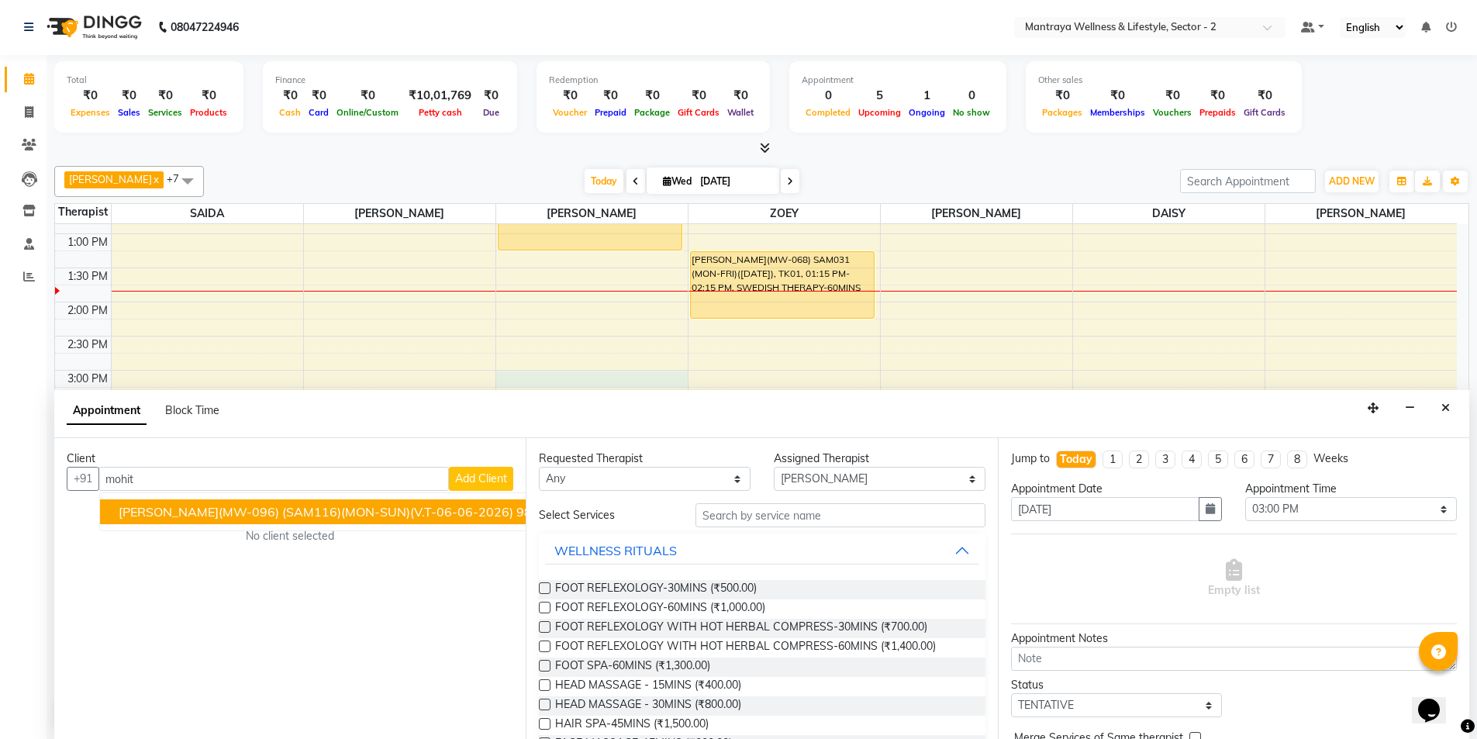
click at [402, 518] on span "[PERSON_NAME](MW-096) (SAM116)(MON-SUN)(V.T-06-06-2026)" at bounding box center [316, 512] width 395 height 16
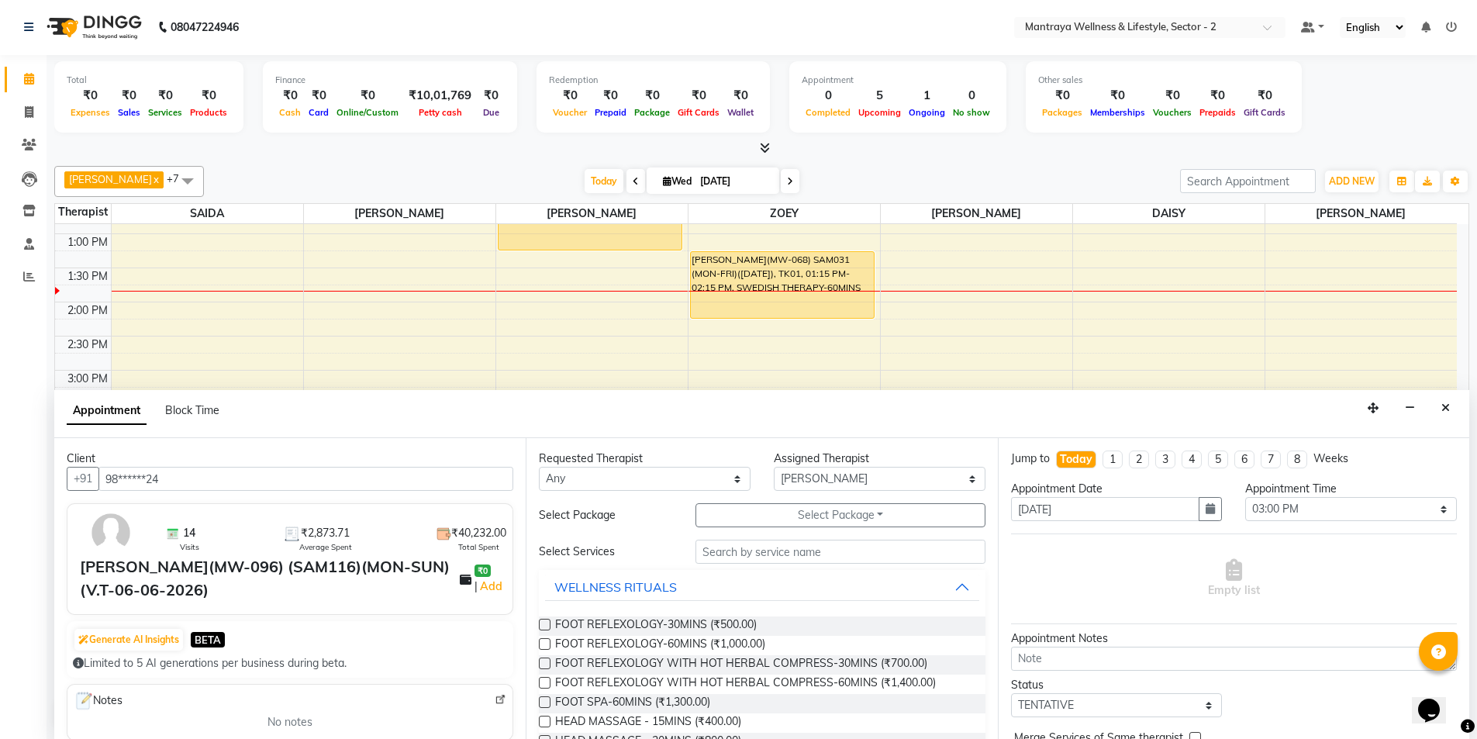
type input "98******24"
click at [872, 554] on input "text" at bounding box center [841, 552] width 290 height 24
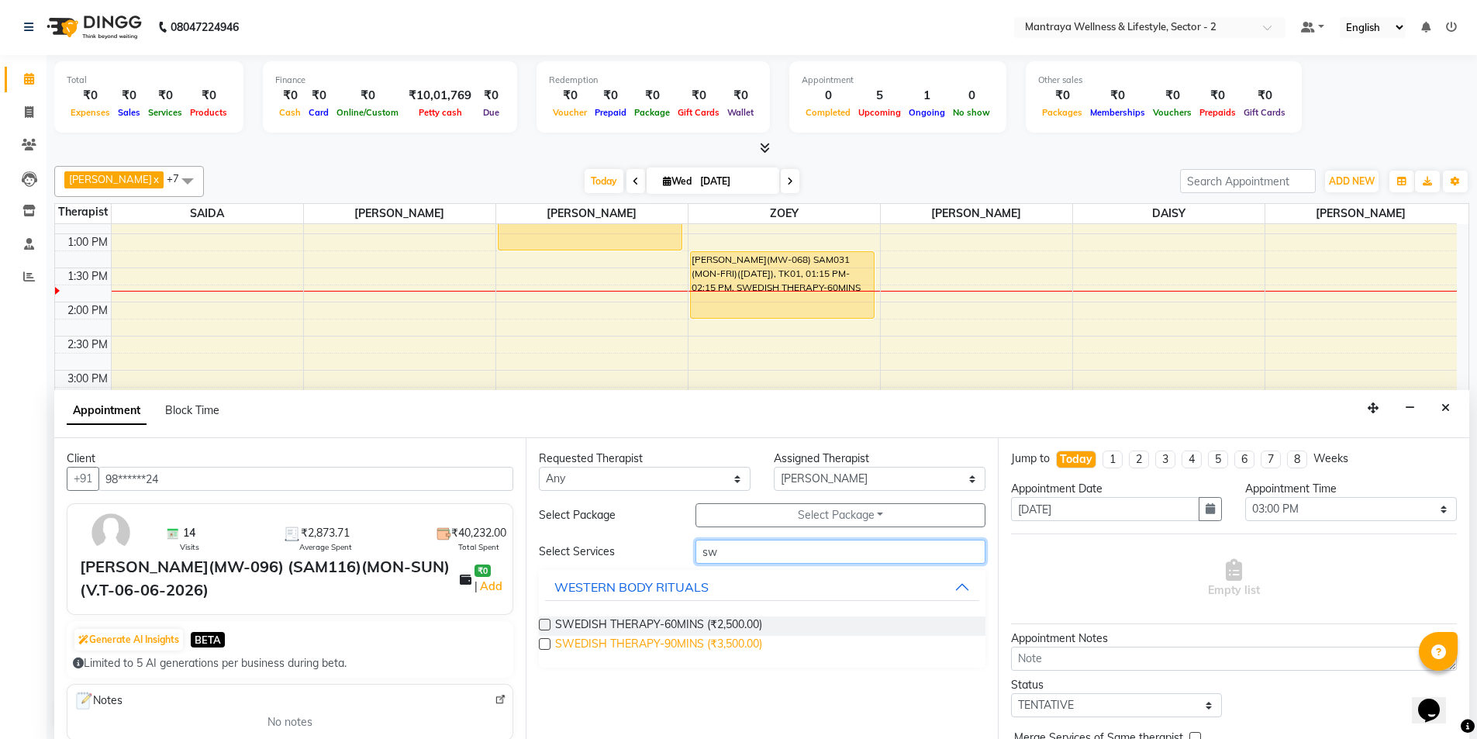
type input "sw"
click at [757, 644] on span "SWEDISH THERAPY-90MINS (₹3,500.00)" at bounding box center [658, 645] width 207 height 19
checkbox input "false"
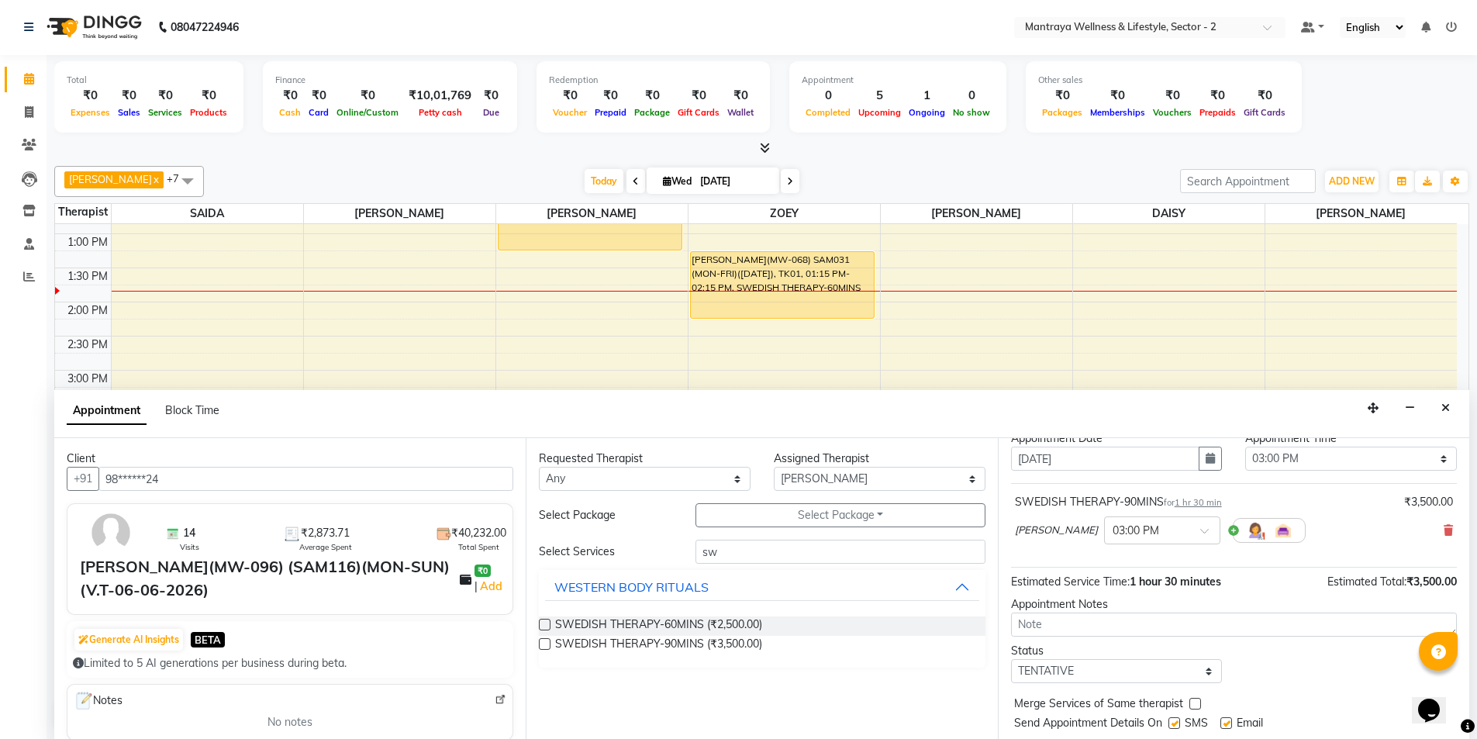
scroll to position [78, 0]
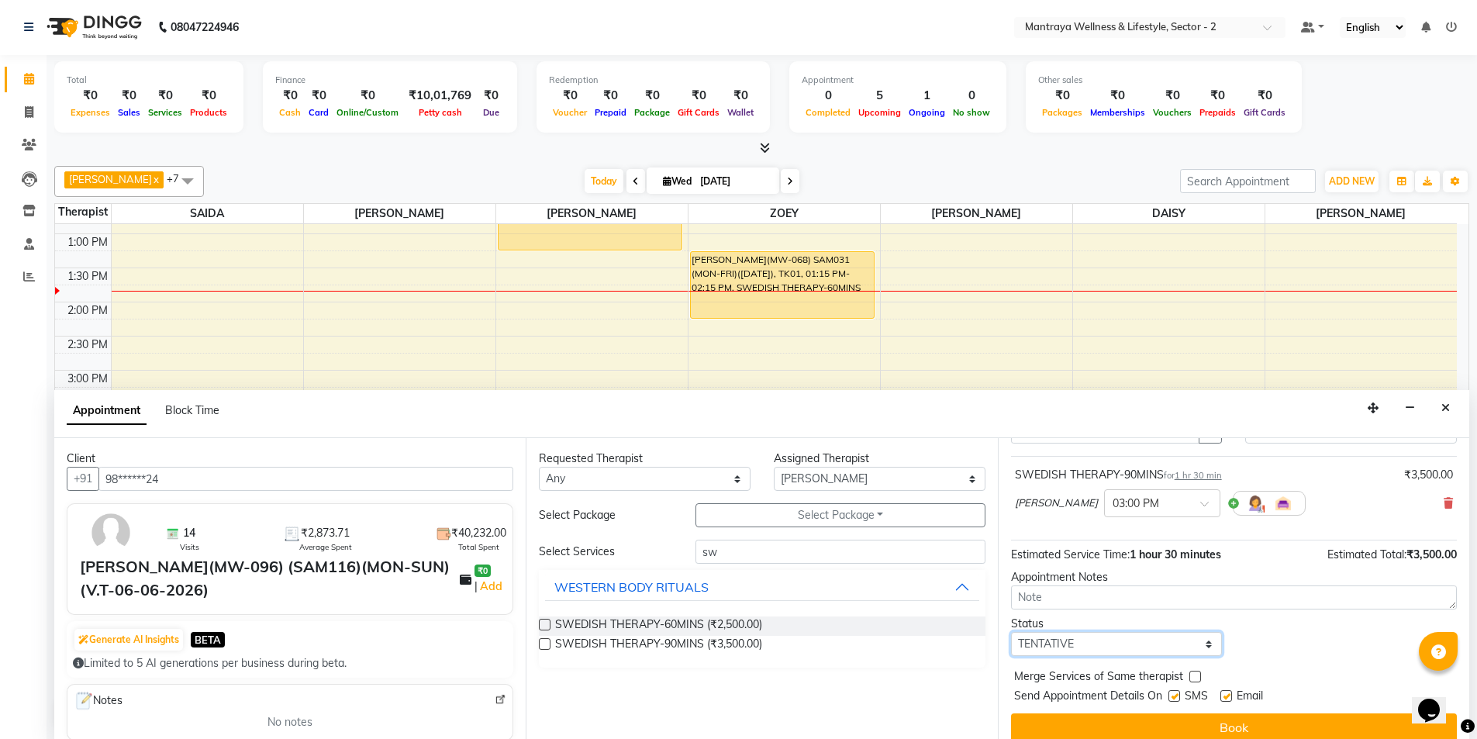
click at [1101, 651] on select "Select TENTATIVE CONFIRM CHECK-IN UPCOMING" at bounding box center [1117, 644] width 212 height 24
select select "confirm booking"
click at [1011, 632] on select "Select TENTATIVE CONFIRM CHECK-IN UPCOMING" at bounding box center [1117, 644] width 212 height 24
click at [1173, 718] on button "Book" at bounding box center [1234, 727] width 446 height 28
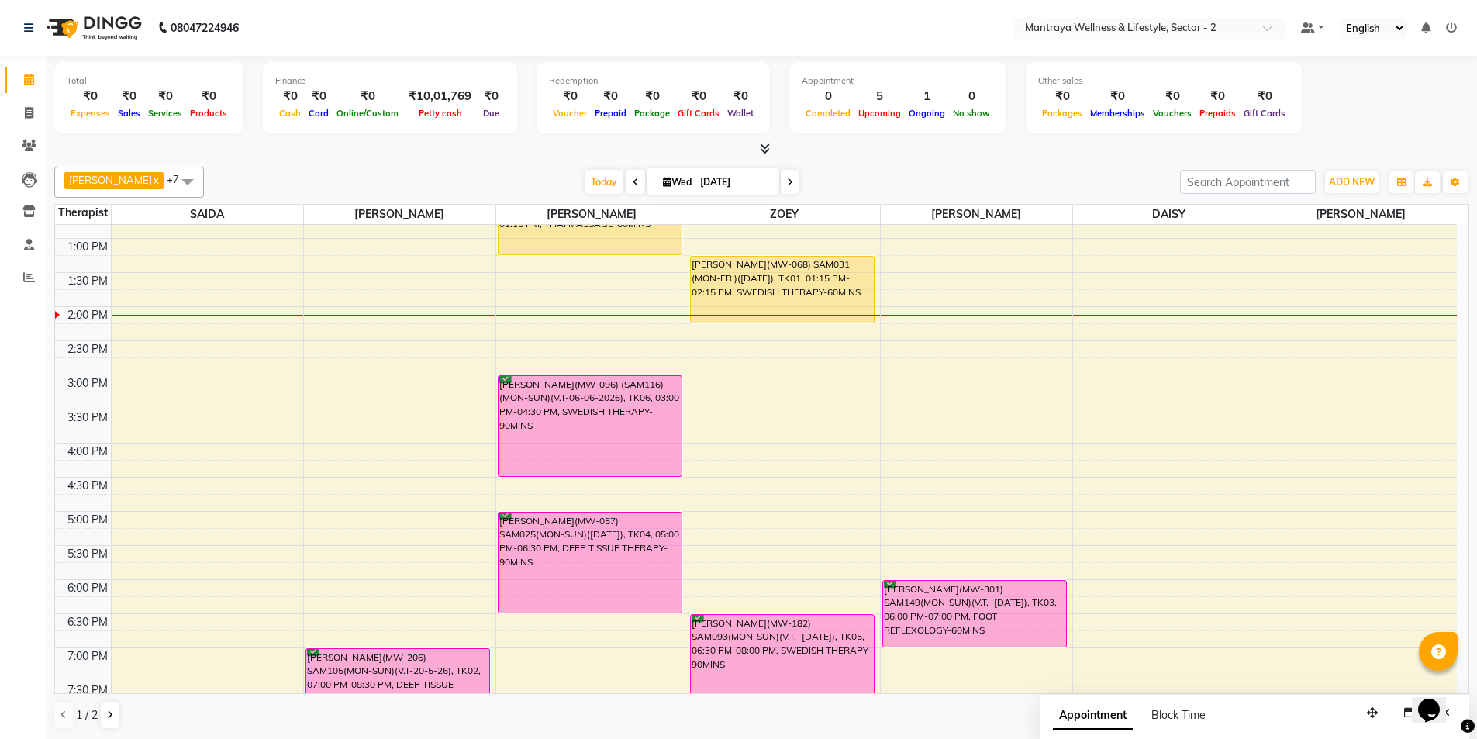
scroll to position [195, 0]
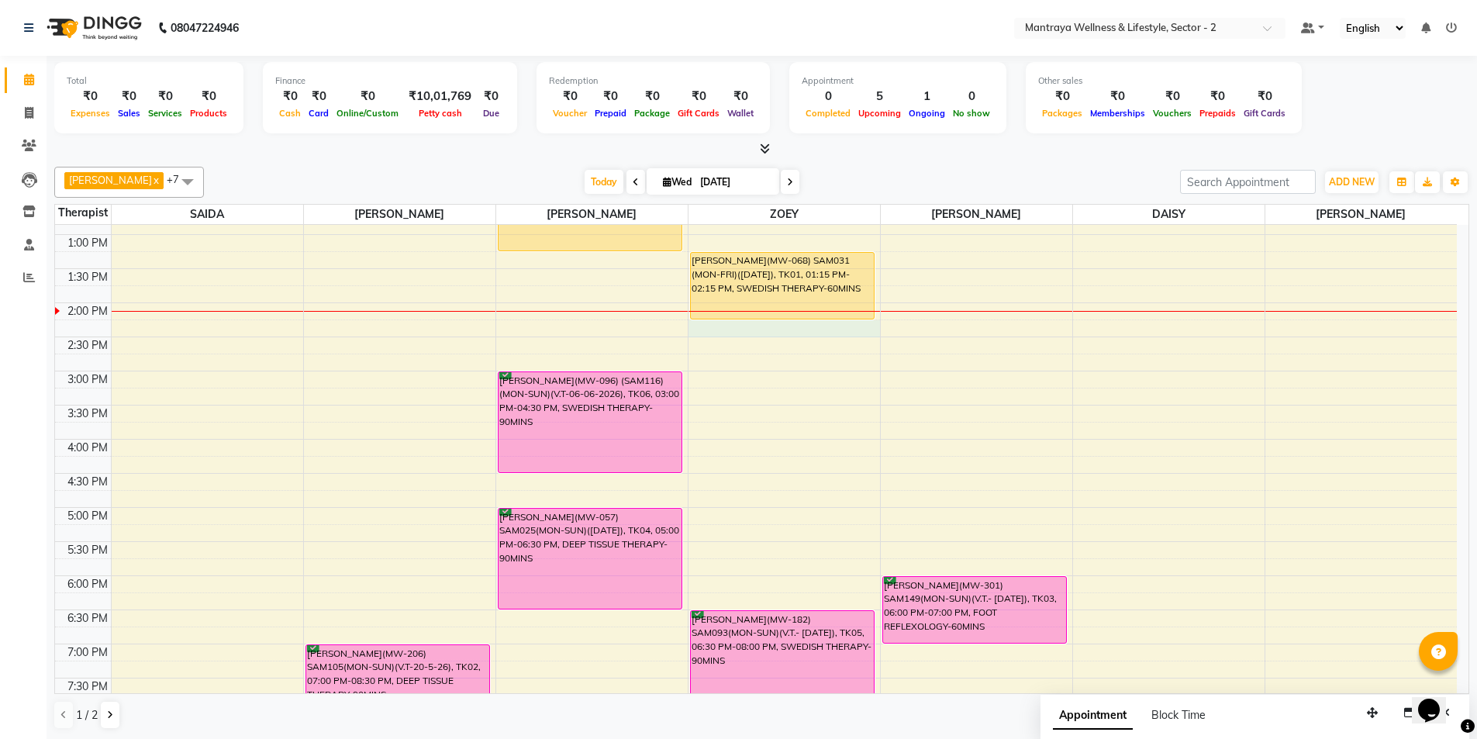
click at [785, 335] on div "10:00 AM 10:30 AM 11:00 AM 11:30 AM 12:00 PM 12:30 PM 1:00 PM 1:30 PM 2:00 PM 2…" at bounding box center [756, 439] width 1402 height 818
select select "80016"
select select "tentative"
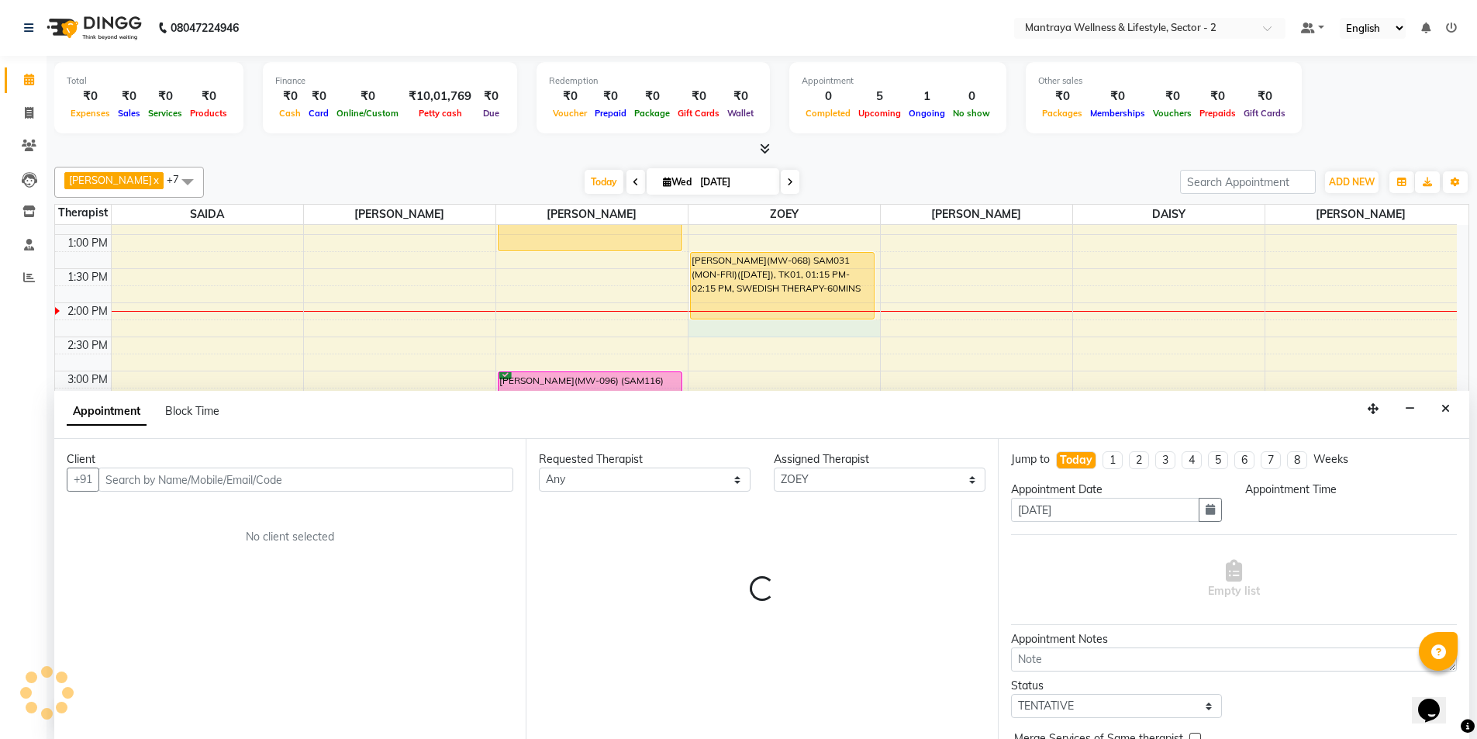
scroll to position [1, 0]
select select "855"
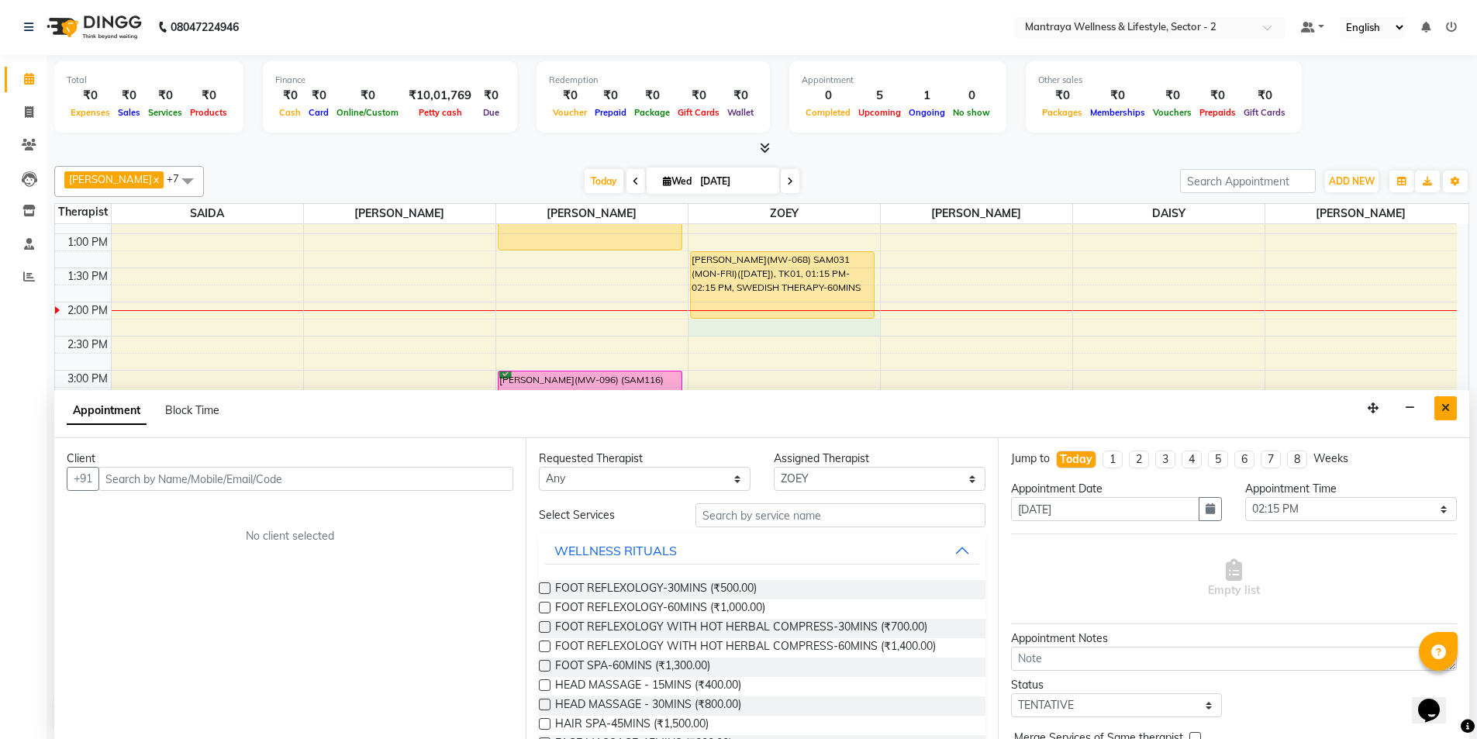
click at [1445, 405] on icon "Close" at bounding box center [1446, 407] width 9 height 11
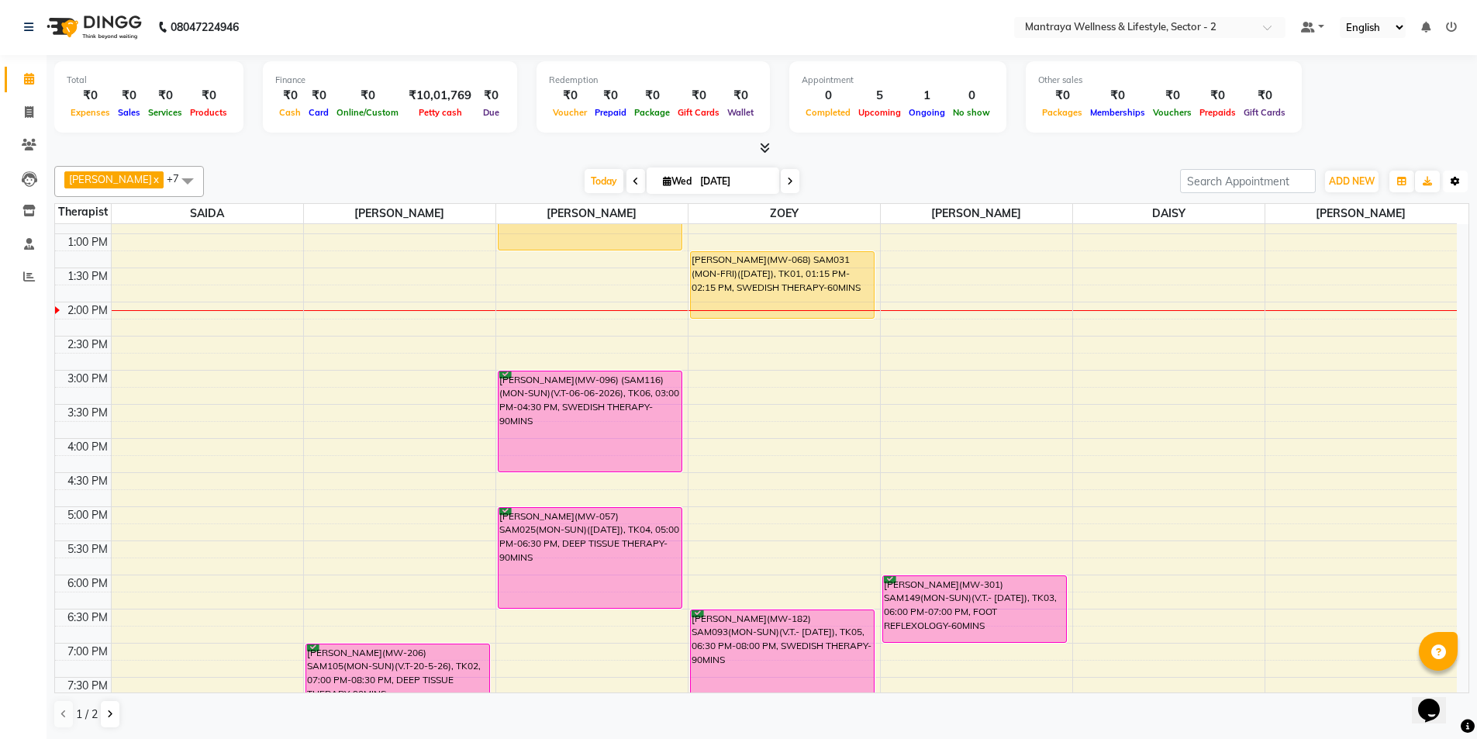
click at [1453, 188] on button "Toggle Dropdown" at bounding box center [1455, 182] width 25 height 22
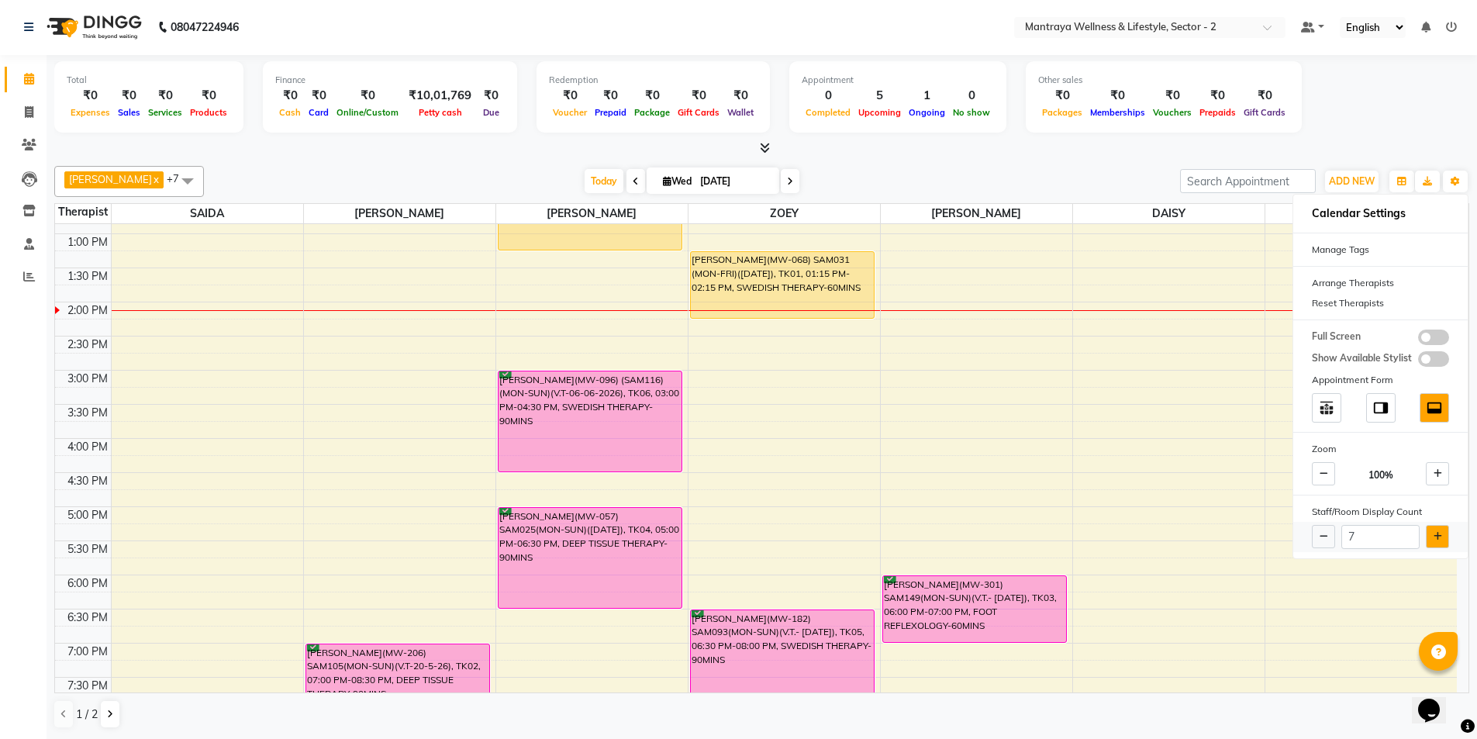
click at [1440, 542] on button at bounding box center [1437, 536] width 23 height 23
type input "8"
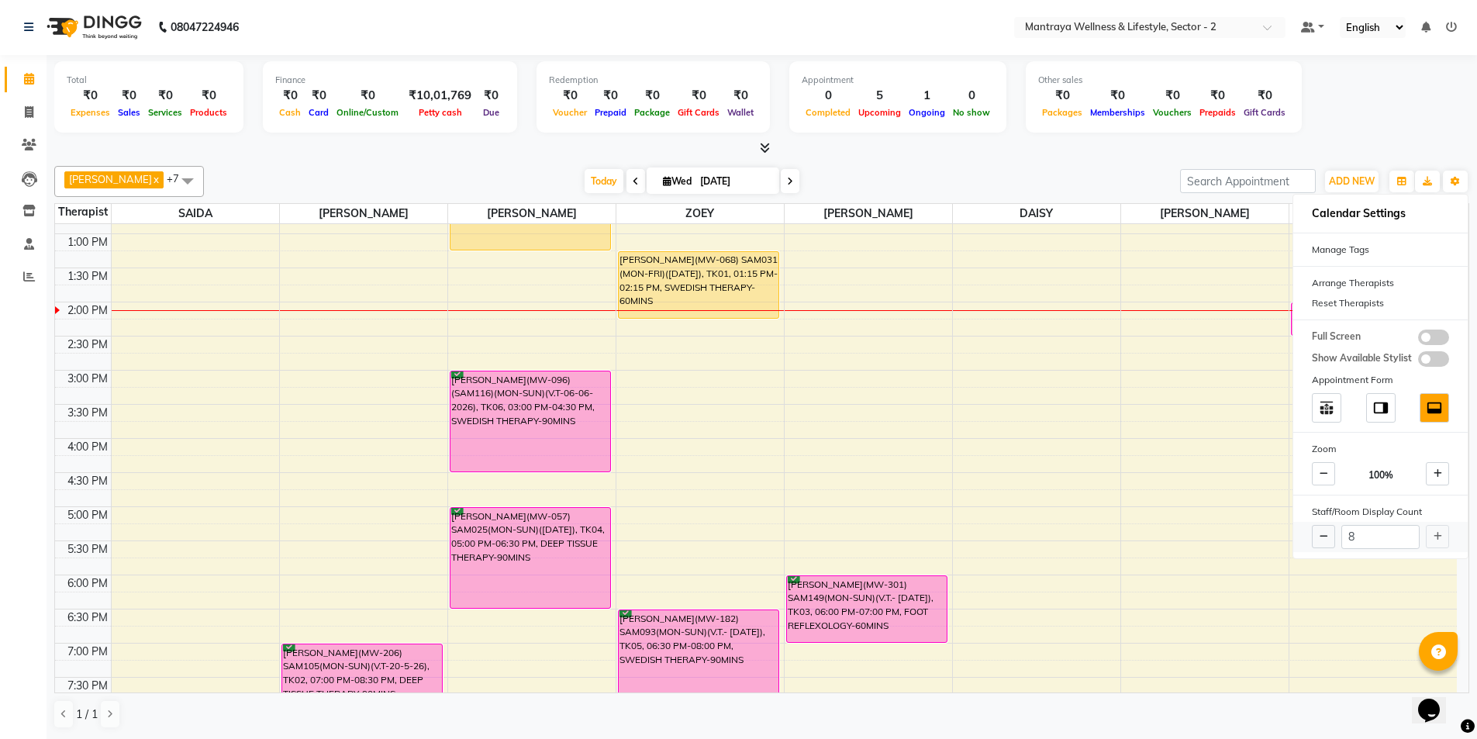
click at [1439, 533] on div "8" at bounding box center [1380, 537] width 174 height 30
click at [1013, 161] on div "[PERSON_NAME] x [PERSON_NAME] x [PERSON_NAME] x [PERSON_NAME] MANAGER x ZOEY x …" at bounding box center [761, 447] width 1415 height 575
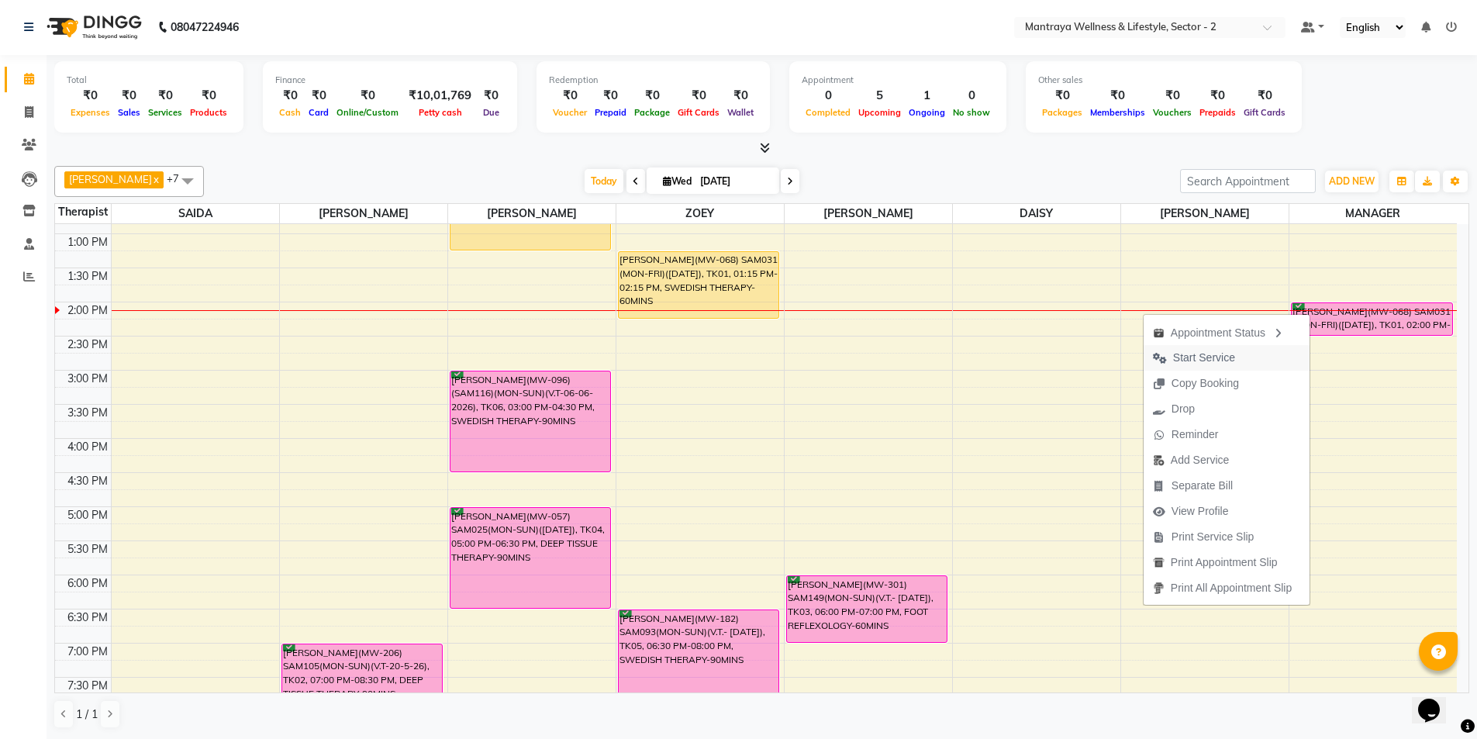
click at [1220, 355] on span "Start Service" at bounding box center [1204, 358] width 62 height 16
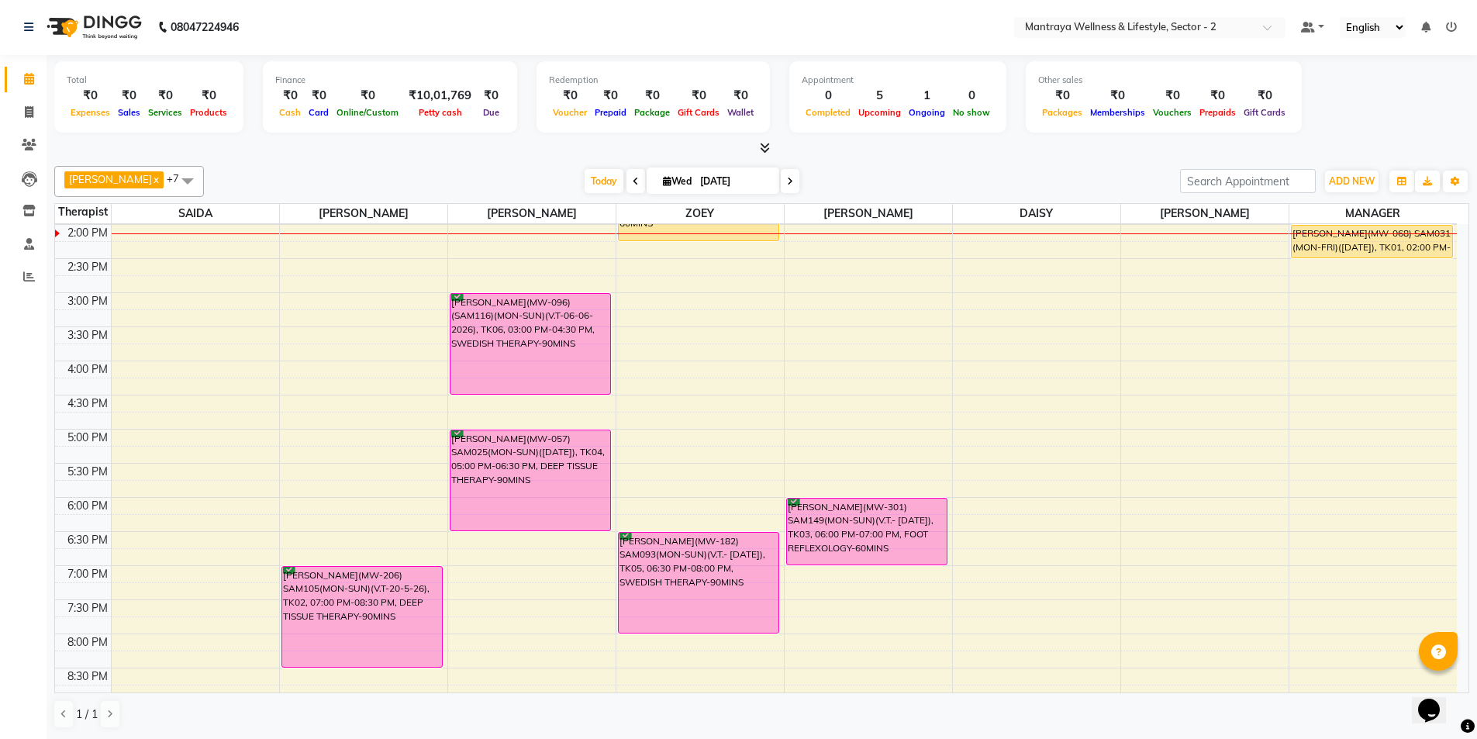
scroll to position [350, 0]
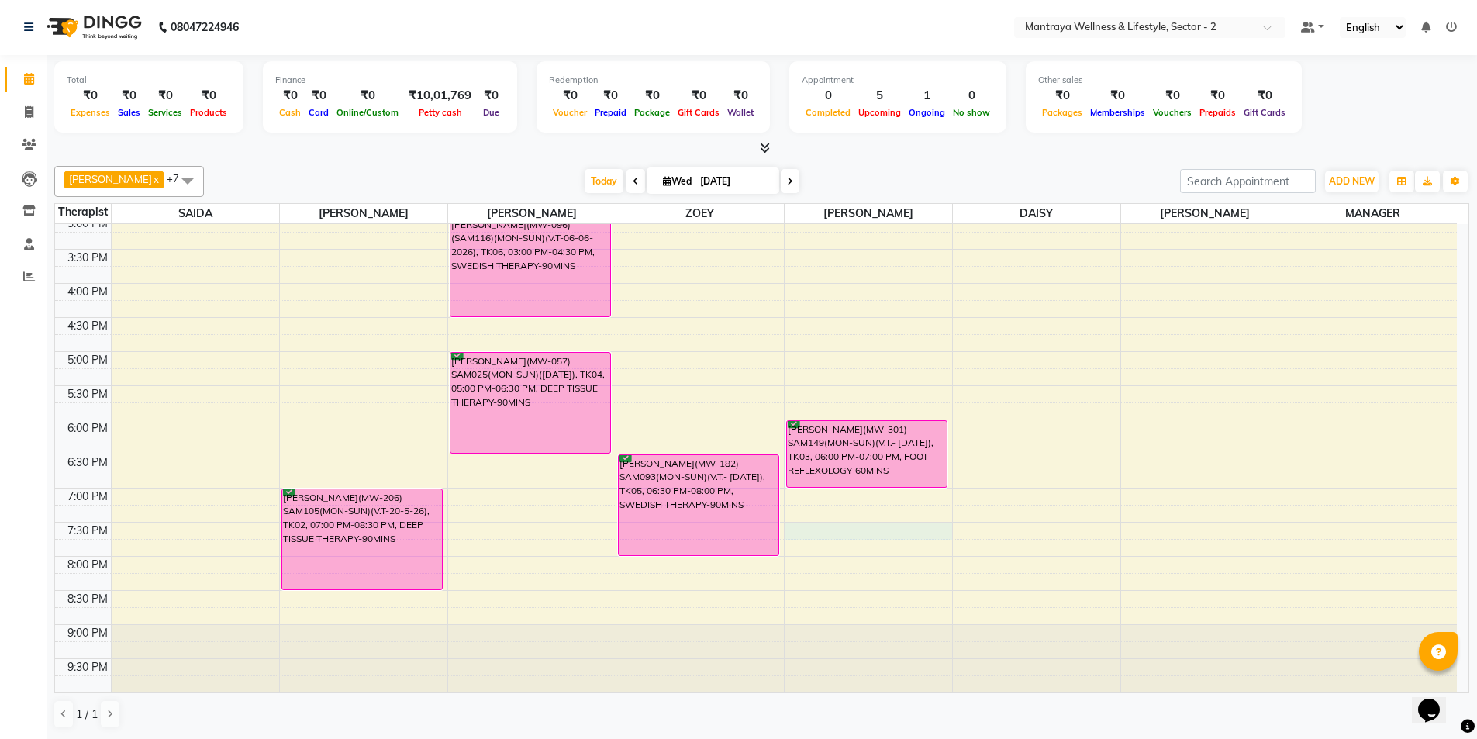
click at [817, 529] on div "10:00 AM 10:30 AM 11:00 AM 11:30 AM 12:00 PM 12:30 PM 1:00 PM 1:30 PM 2:00 PM 2…" at bounding box center [756, 283] width 1402 height 818
select select "84382"
select select "tentative"
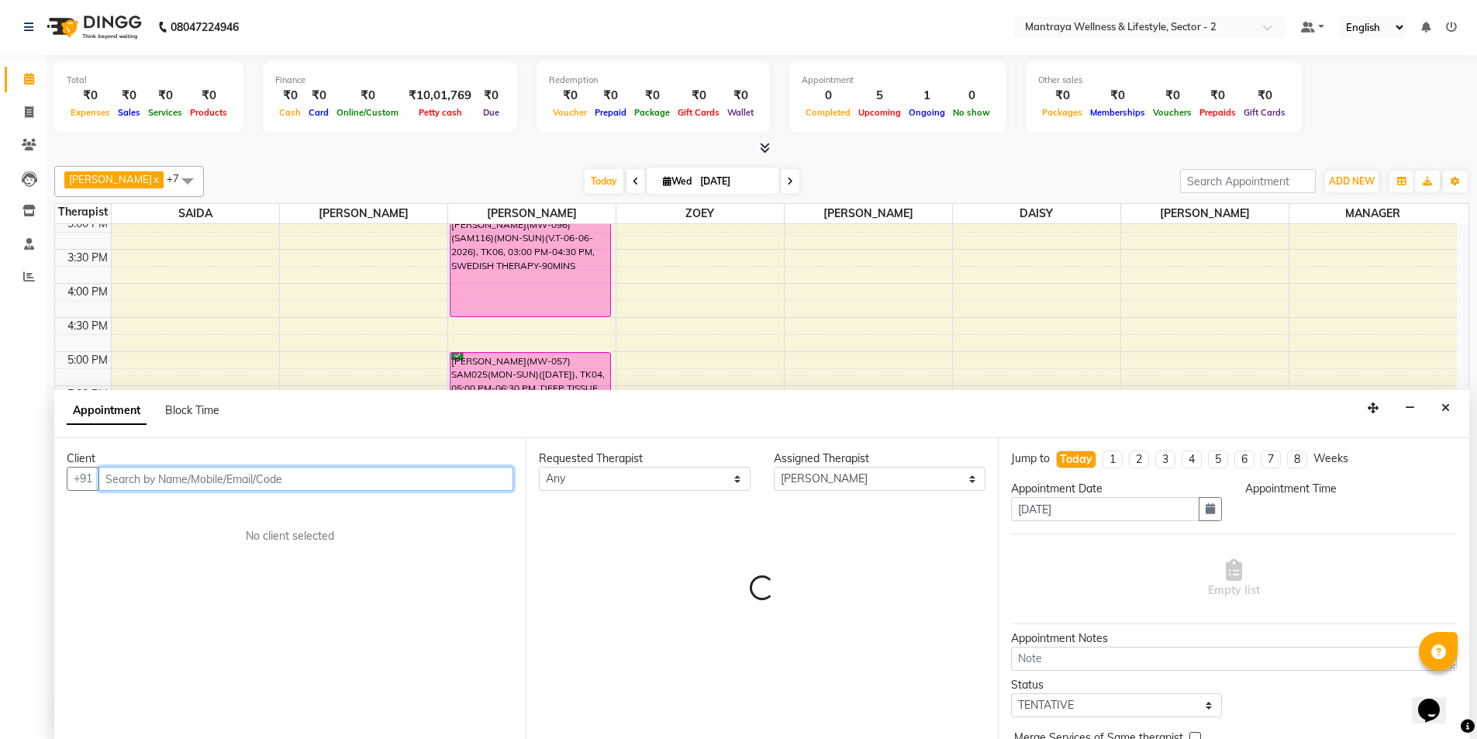
select select "1170"
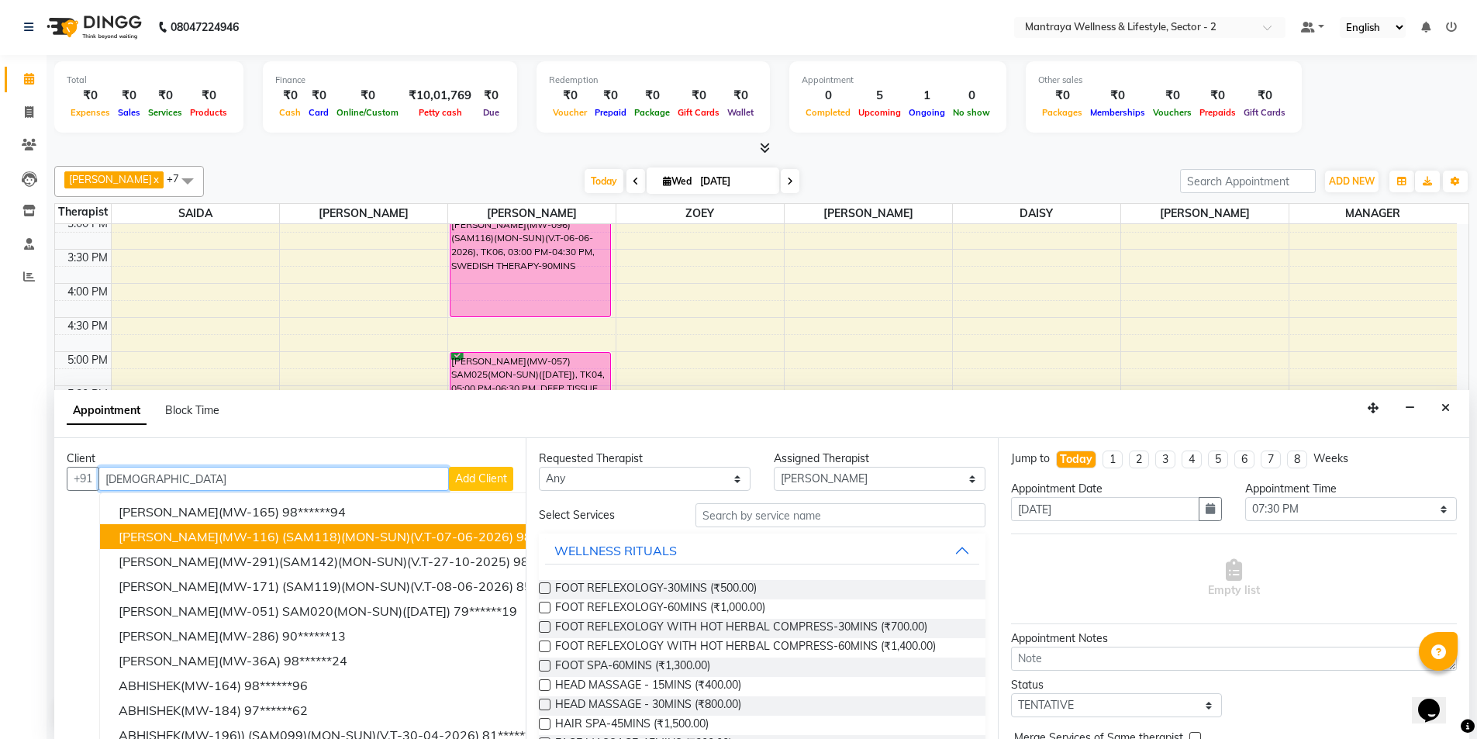
drag, startPoint x: 340, startPoint y: 524, endPoint x: 347, endPoint y: 523, distance: 7.8
click at [342, 523] on ngb-typeahead-window "[PERSON_NAME](MW-165) 98******94 [PERSON_NAME](MW-116) (SAM118)(MON-SUN)(V.T-07…" at bounding box center [349, 623] width 500 height 262
drag, startPoint x: 412, startPoint y: 535, endPoint x: 553, endPoint y: 535, distance: 141.1
click at [413, 535] on span "[PERSON_NAME](MW-116) (SAM118)(MON-SUN)(V.T-07-06-2026)" at bounding box center [316, 537] width 395 height 16
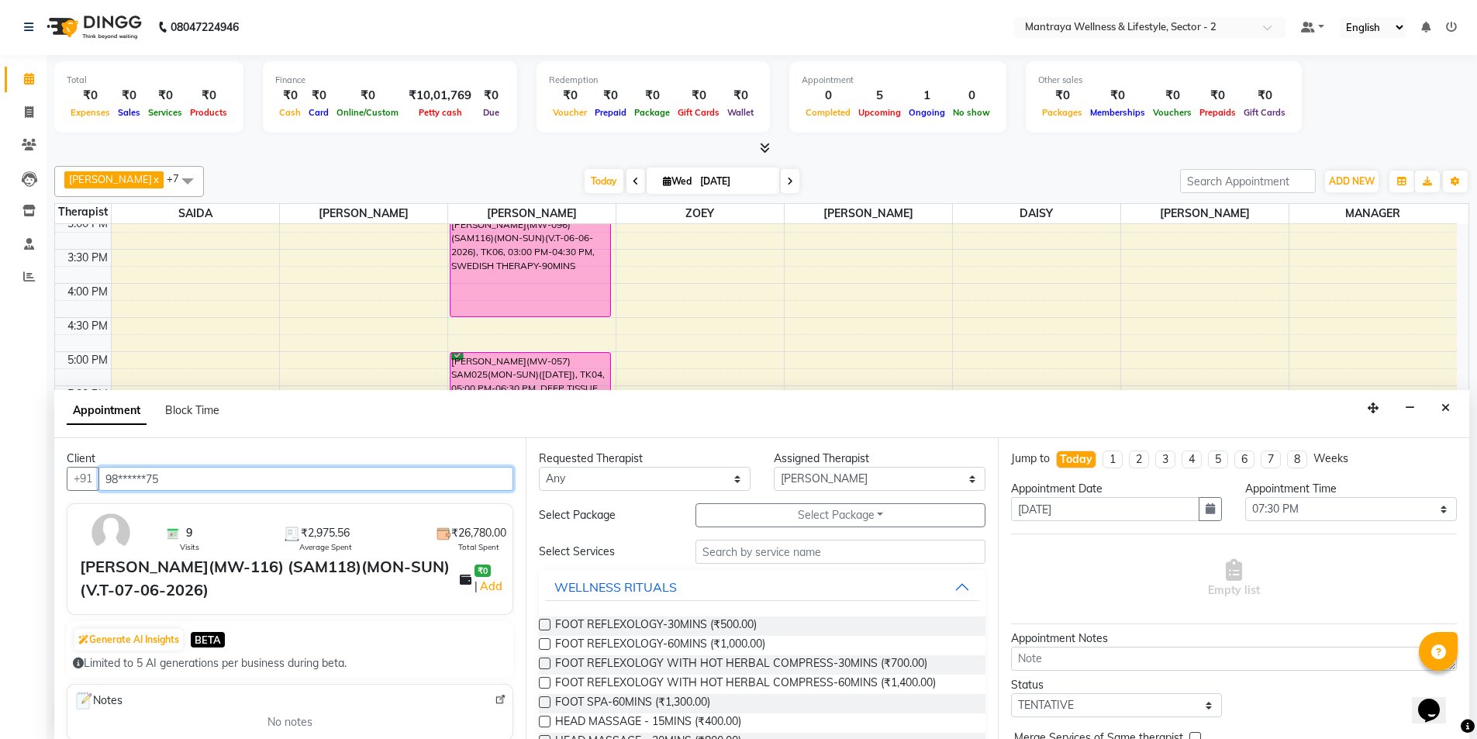
type input "98******75"
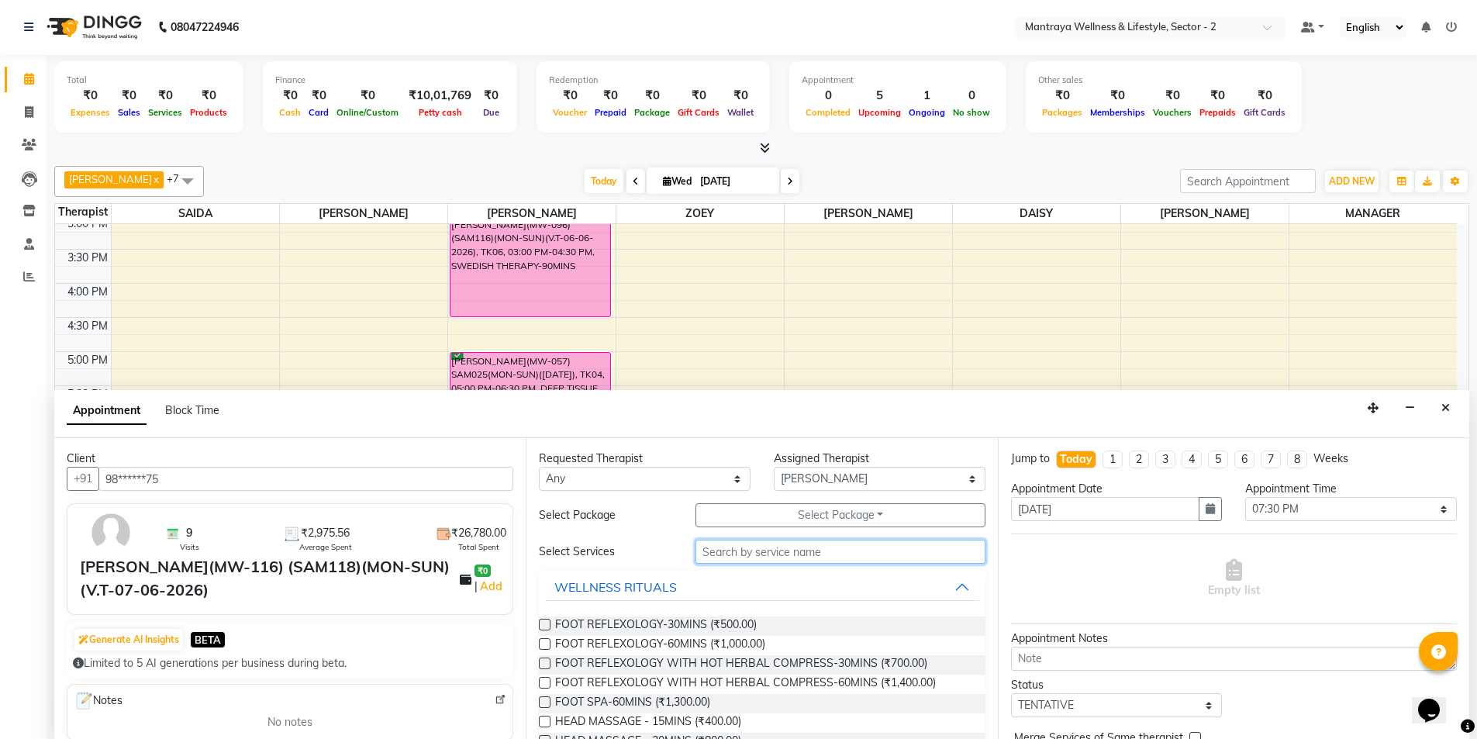
click at [732, 561] on input "text" at bounding box center [841, 552] width 290 height 24
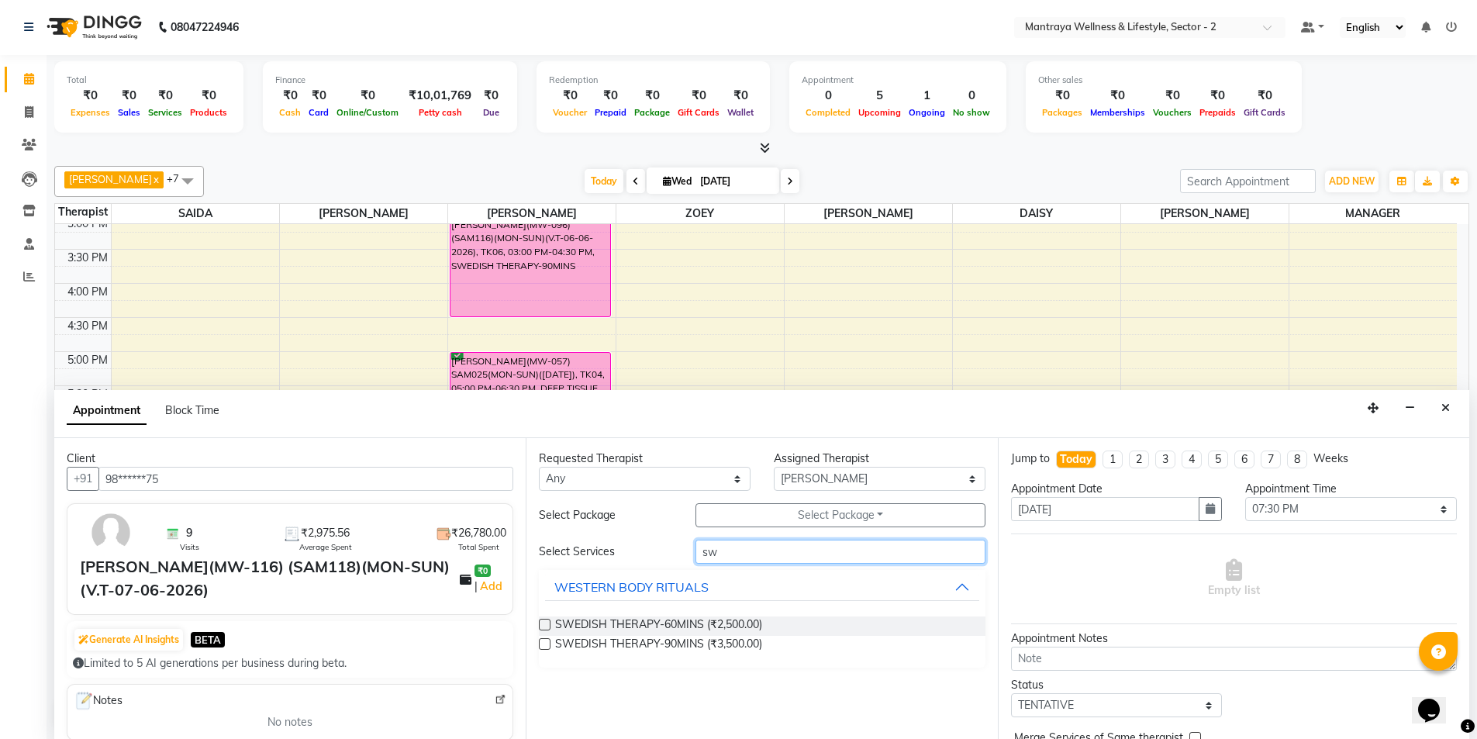
type input "sw"
drag, startPoint x: 651, startPoint y: 616, endPoint x: 753, endPoint y: 630, distance: 103.3
click at [651, 616] on div "SWEDISH THERAPY-60MINS (₹2,500.00) SWEDISH THERAPY-90MINS (₹3,500.00)" at bounding box center [762, 636] width 446 height 64
click at [544, 623] on label at bounding box center [545, 625] width 12 height 12
click at [544, 623] on input "checkbox" at bounding box center [544, 626] width 10 height 10
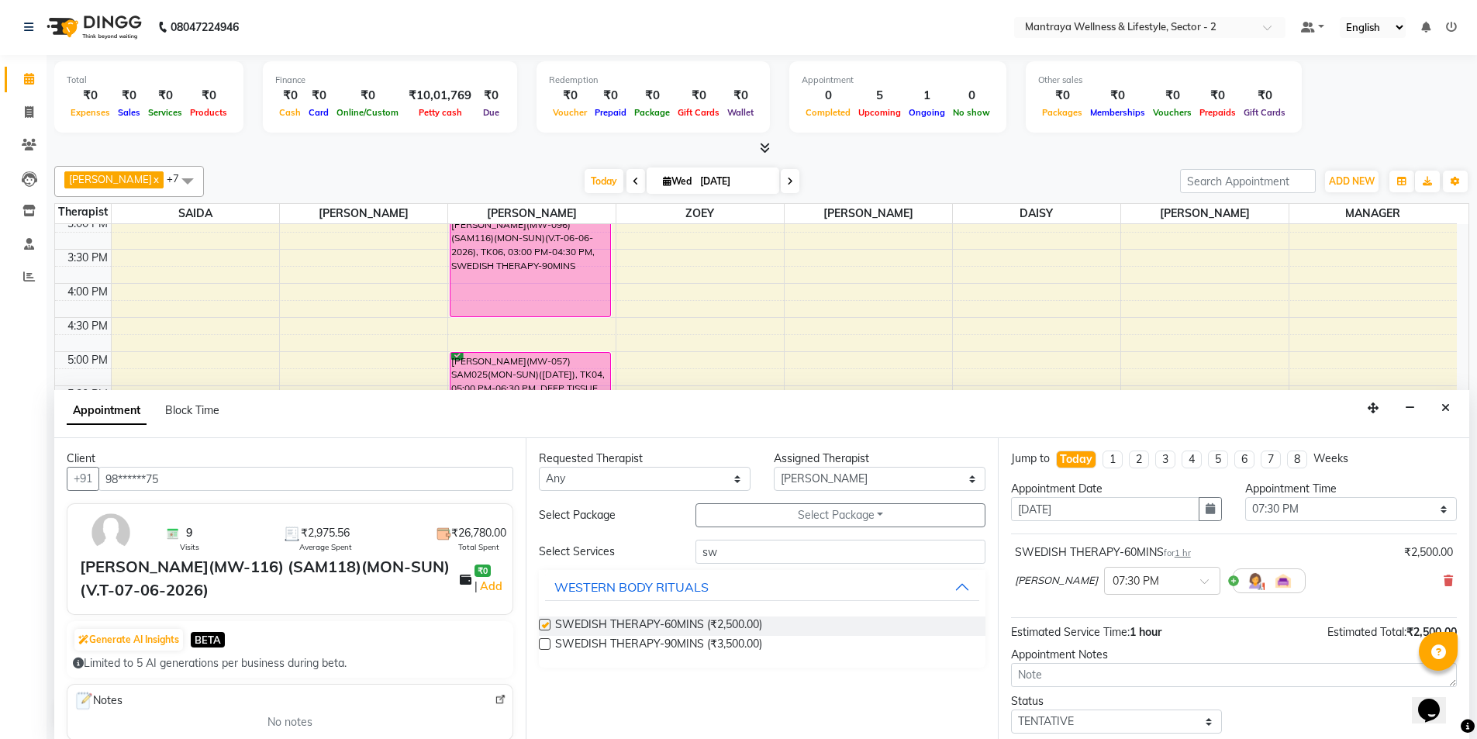
checkbox input "false"
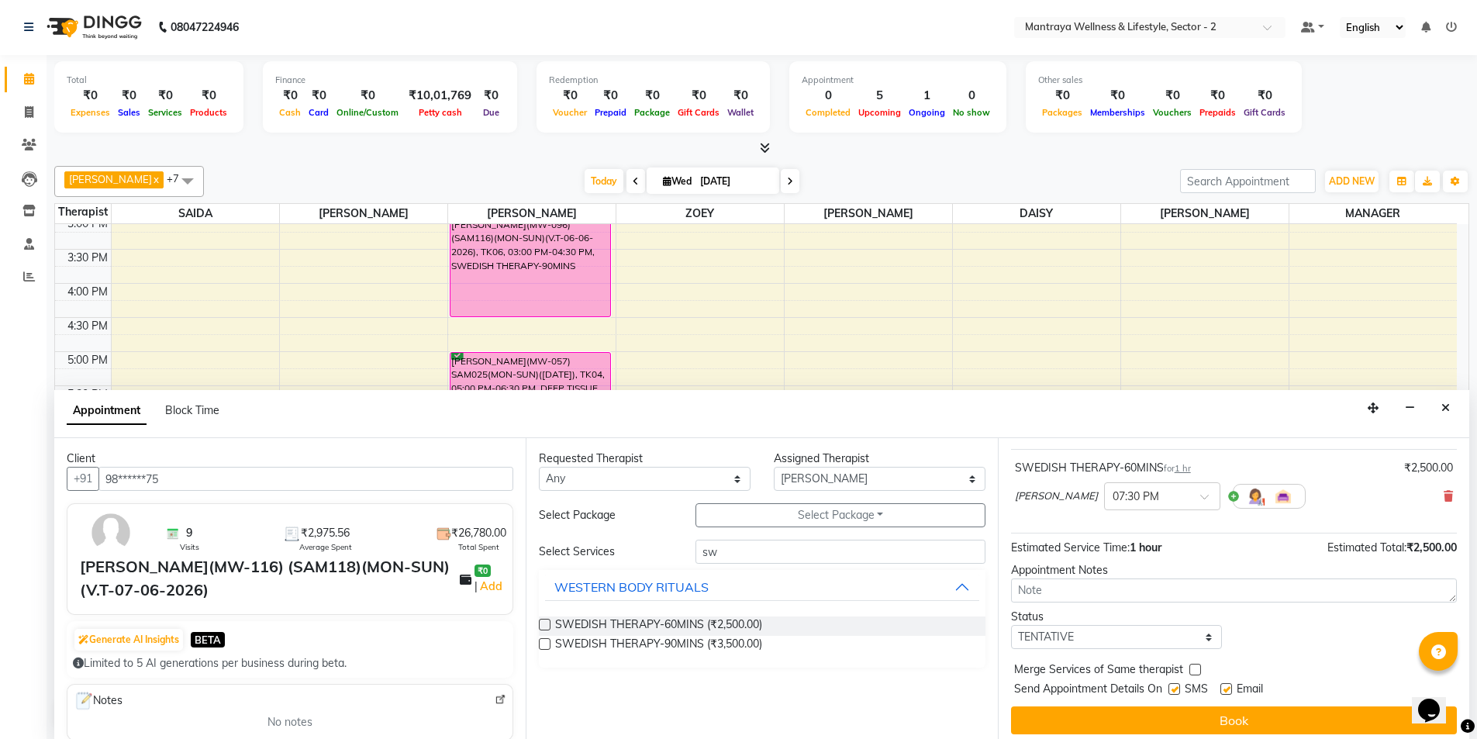
scroll to position [92, 0]
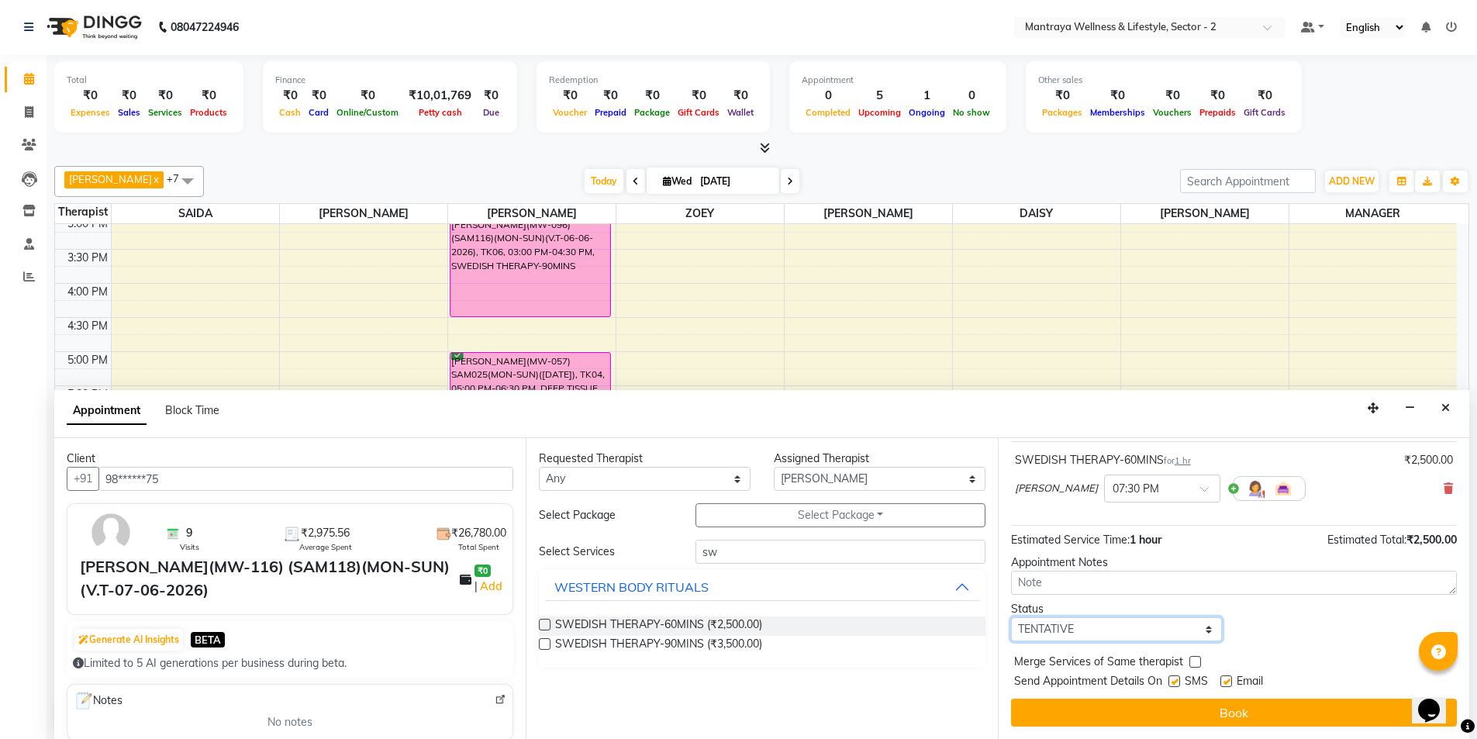
click at [1062, 629] on select "Select TENTATIVE CONFIRM CHECK-IN UPCOMING" at bounding box center [1117, 629] width 212 height 24
select select "confirm booking"
click at [1011, 617] on select "Select TENTATIVE CONFIRM CHECK-IN UPCOMING" at bounding box center [1117, 629] width 212 height 24
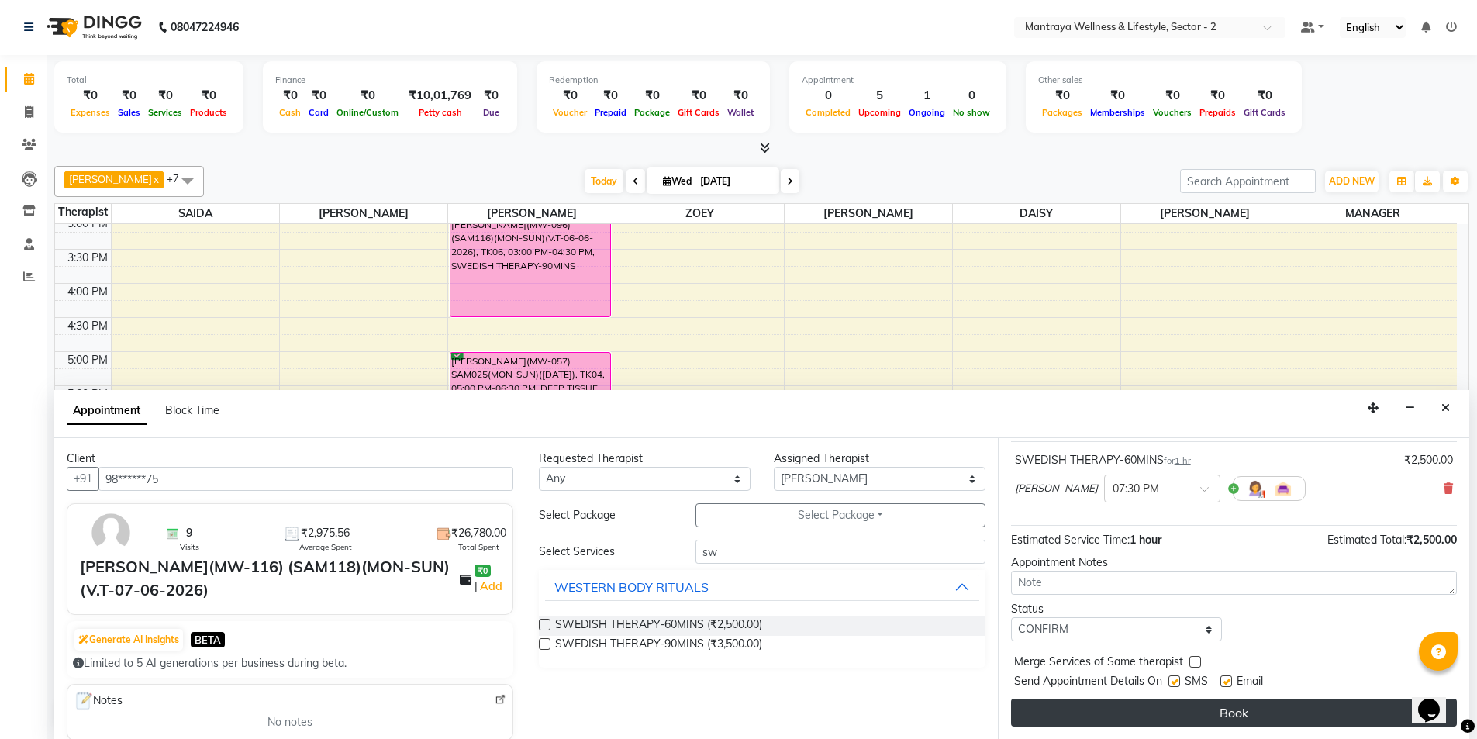
click at [1174, 712] on button "Book" at bounding box center [1234, 713] width 446 height 28
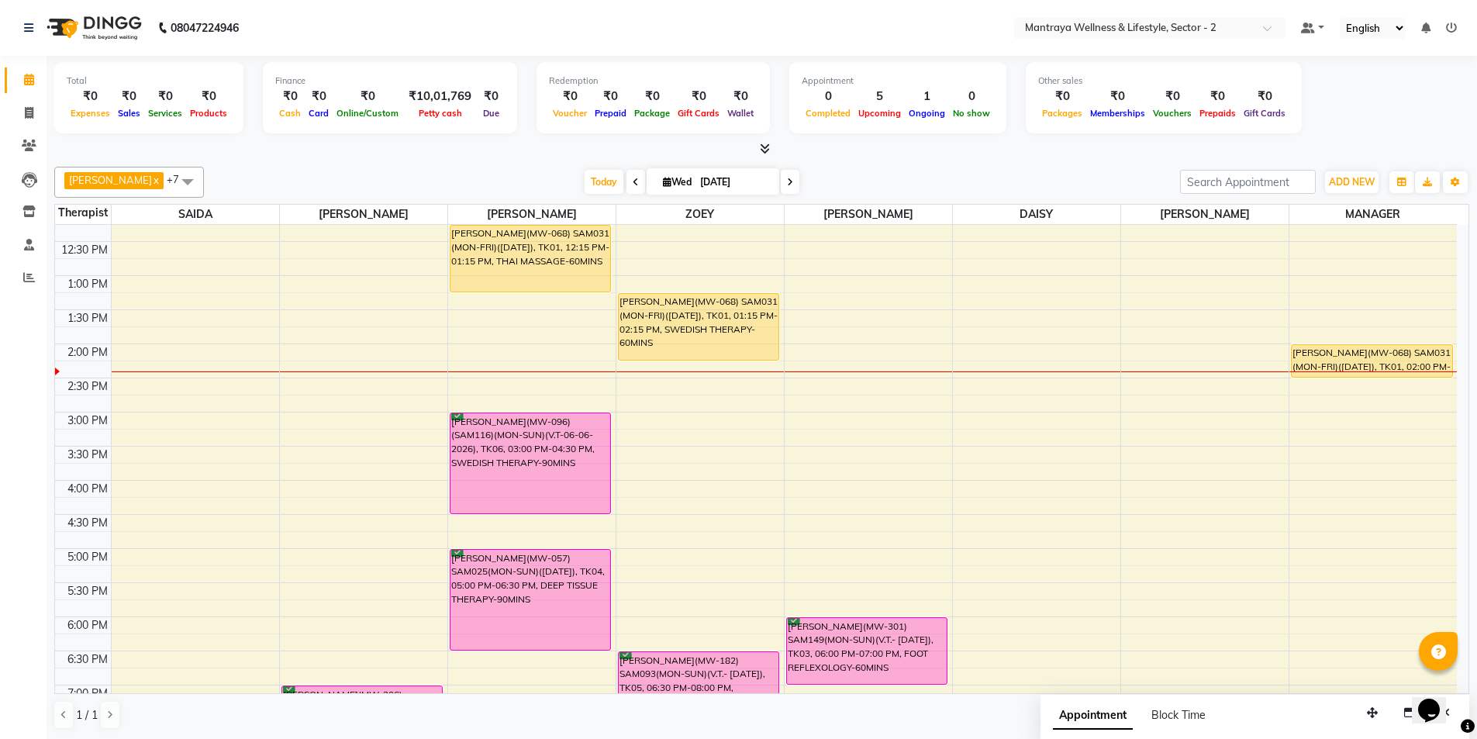
scroll to position [117, 0]
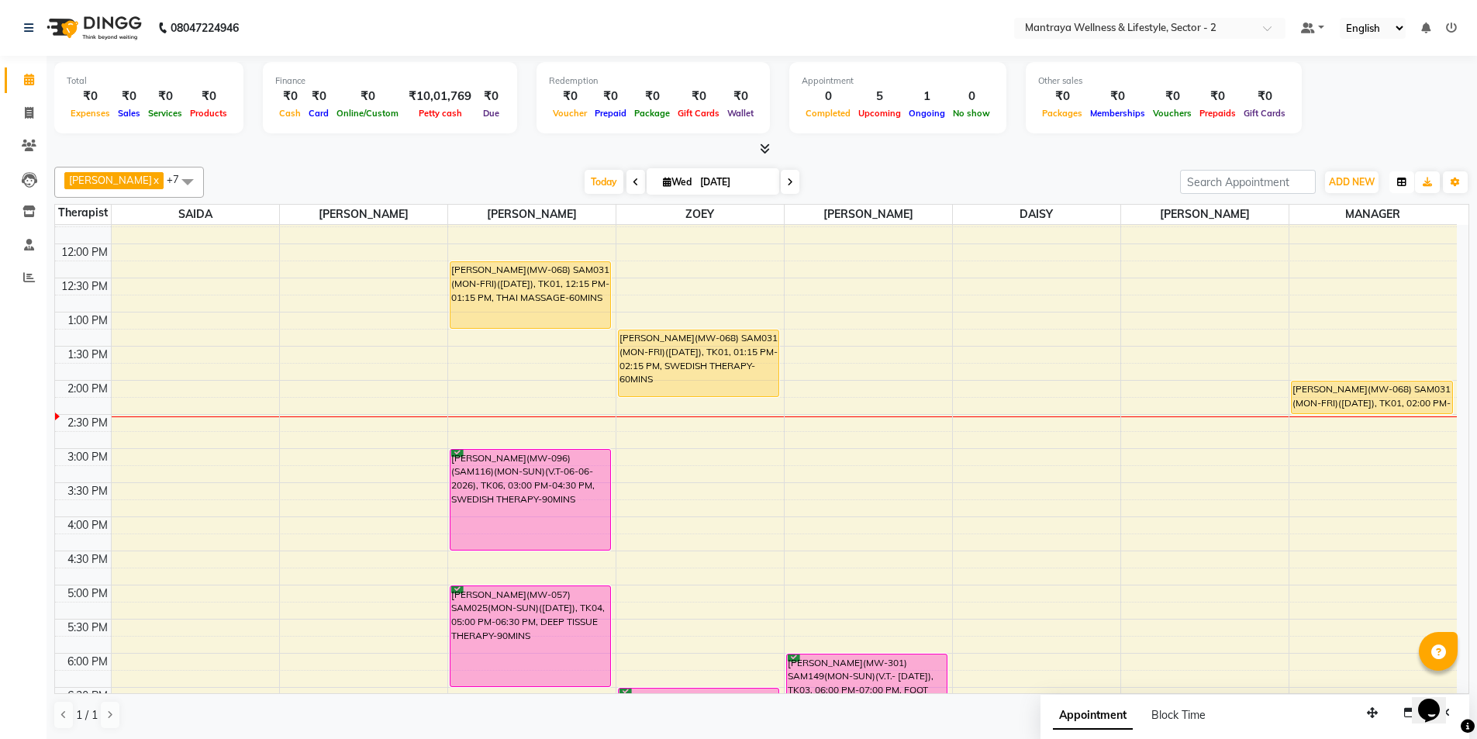
click at [1400, 181] on icon "button" at bounding box center [1401, 182] width 9 height 9
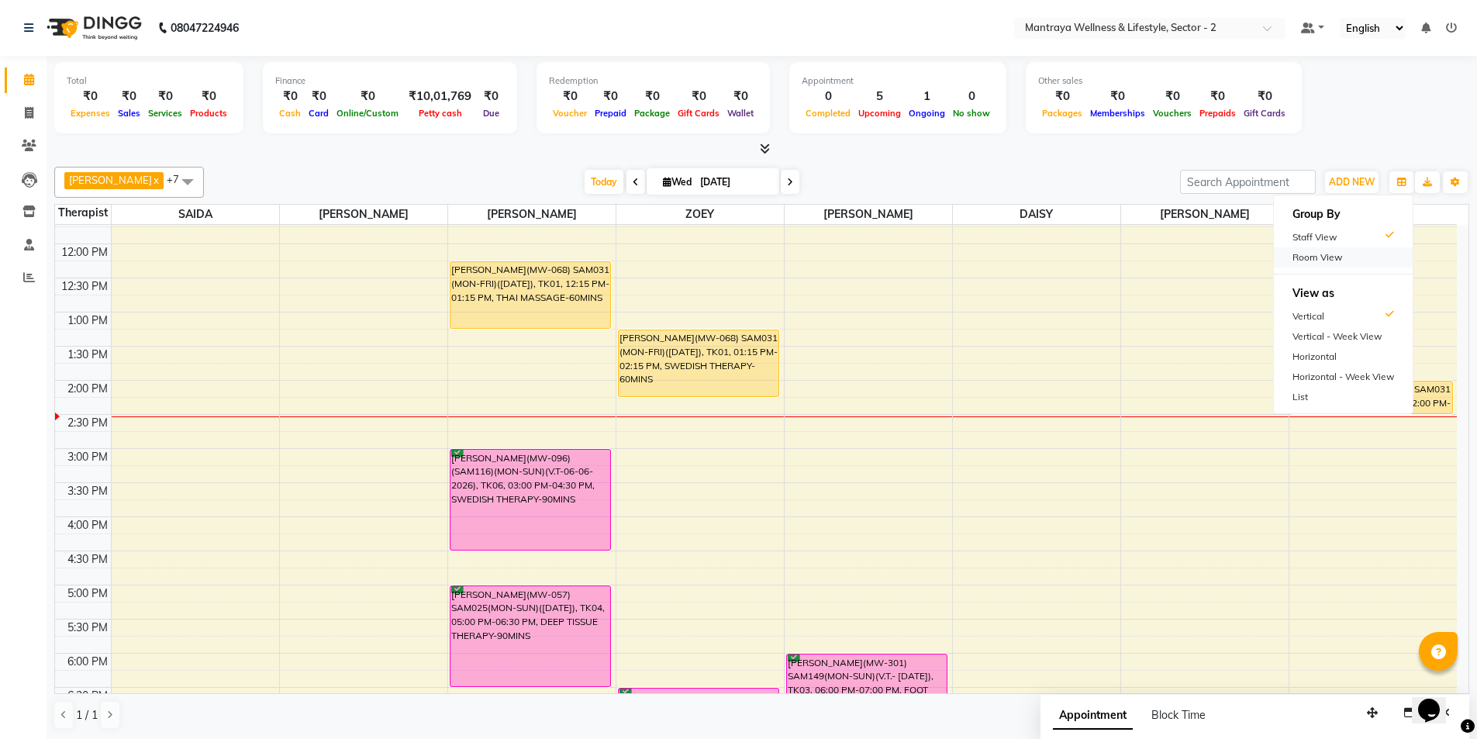
click at [1321, 248] on div "Room View" at bounding box center [1343, 257] width 139 height 20
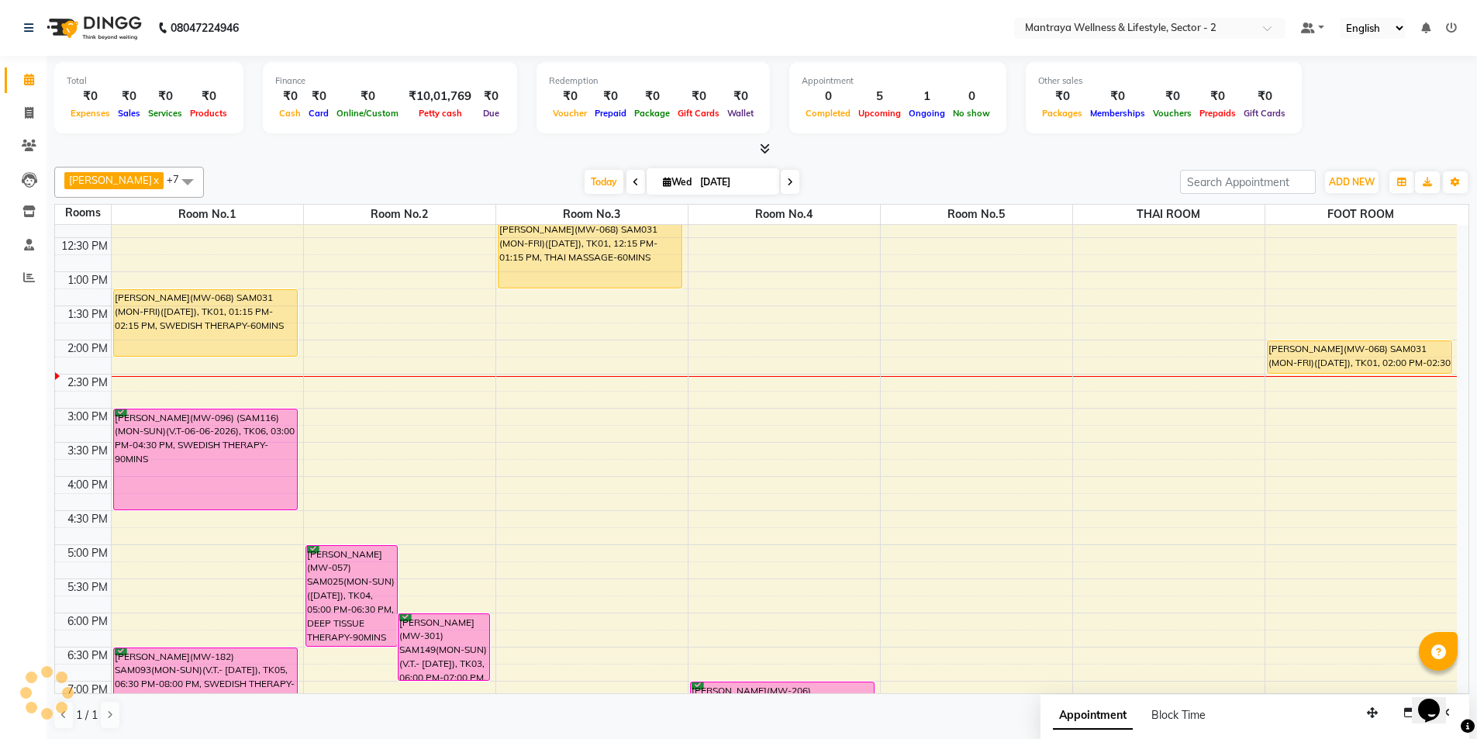
scroll to position [195, 0]
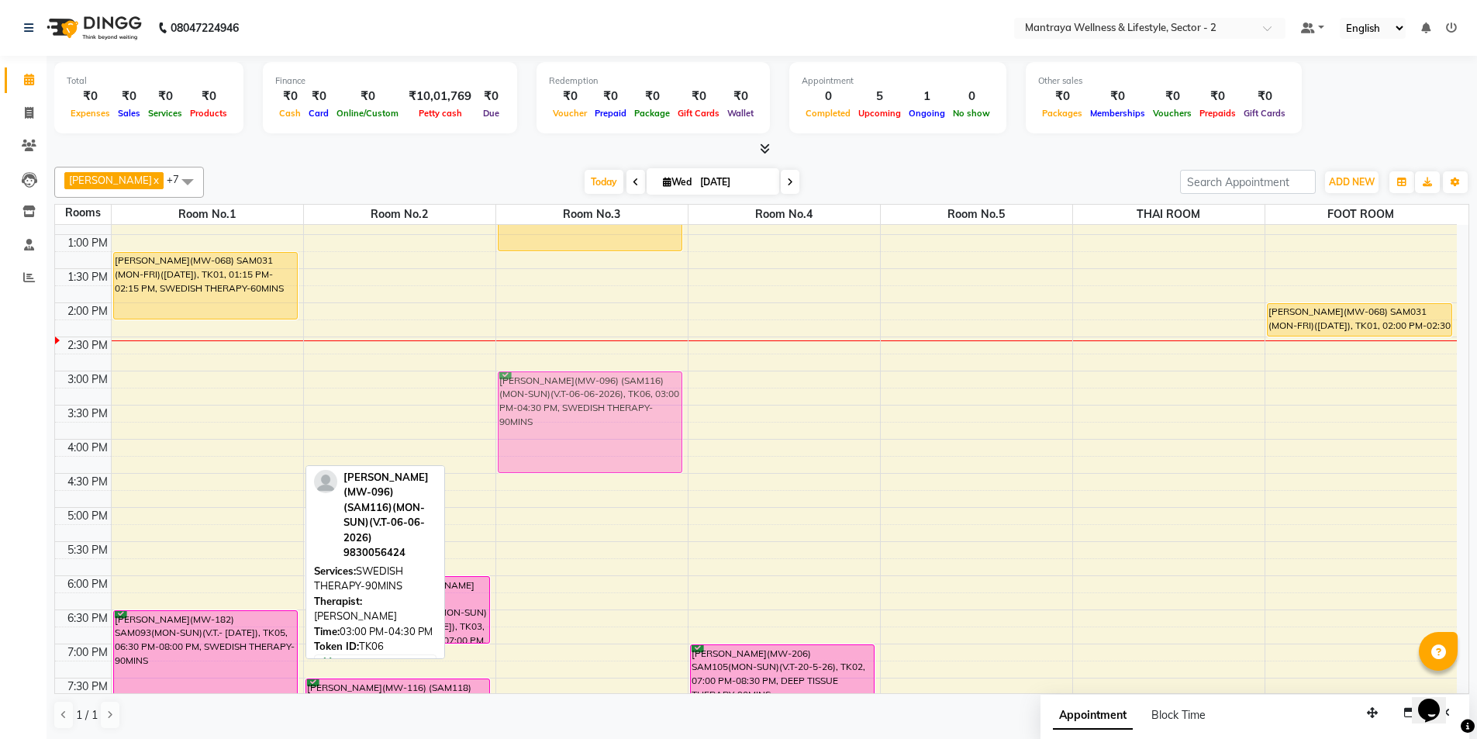
drag, startPoint x: 254, startPoint y: 420, endPoint x: 627, endPoint y: 417, distance: 372.2
click at [627, 417] on tr "[PERSON_NAME](MW-068) SAM031 (MON-FRI)([DATE]), TK01, 01:15 PM-02:15 PM, SWEDIS…" at bounding box center [756, 439] width 1402 height 818
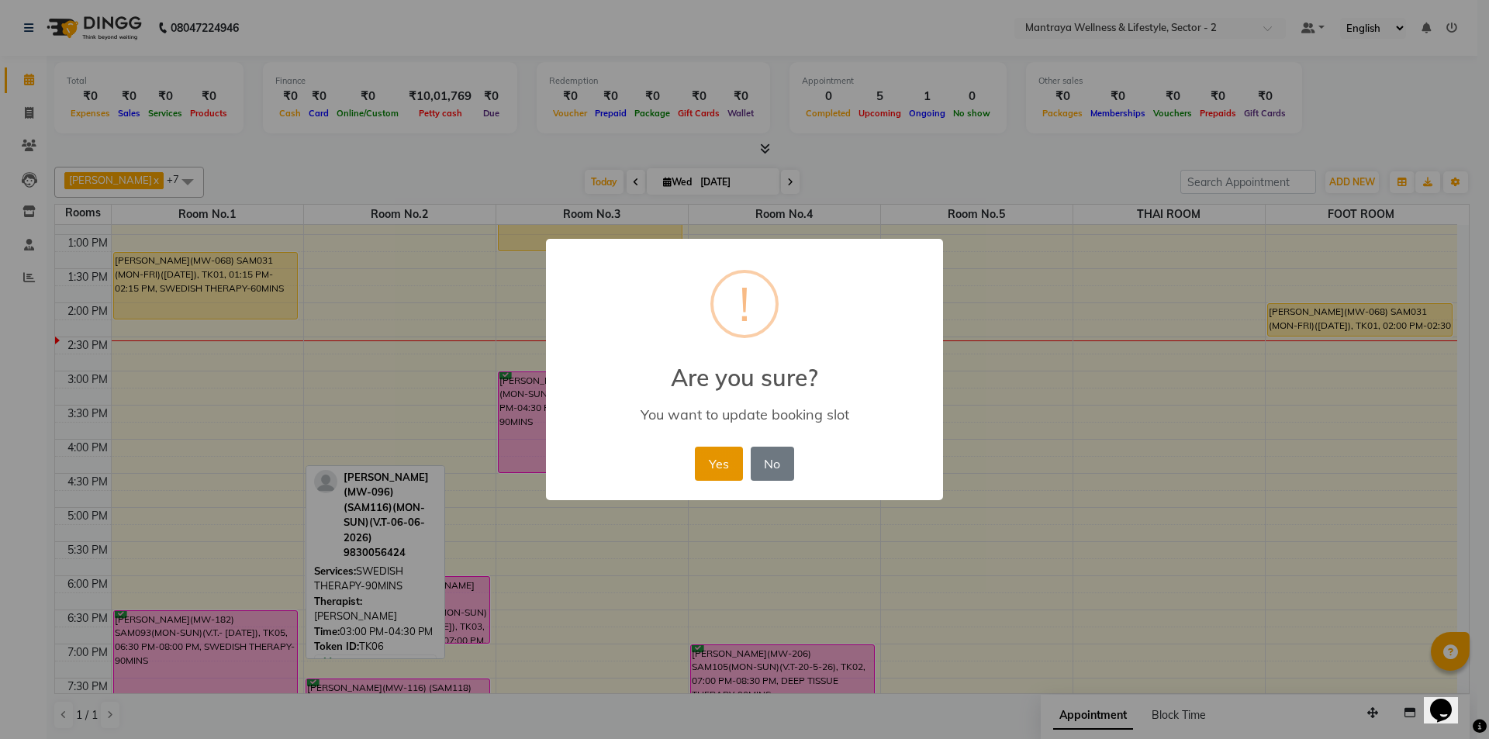
click at [724, 471] on button "Yes" at bounding box center [718, 464] width 47 height 34
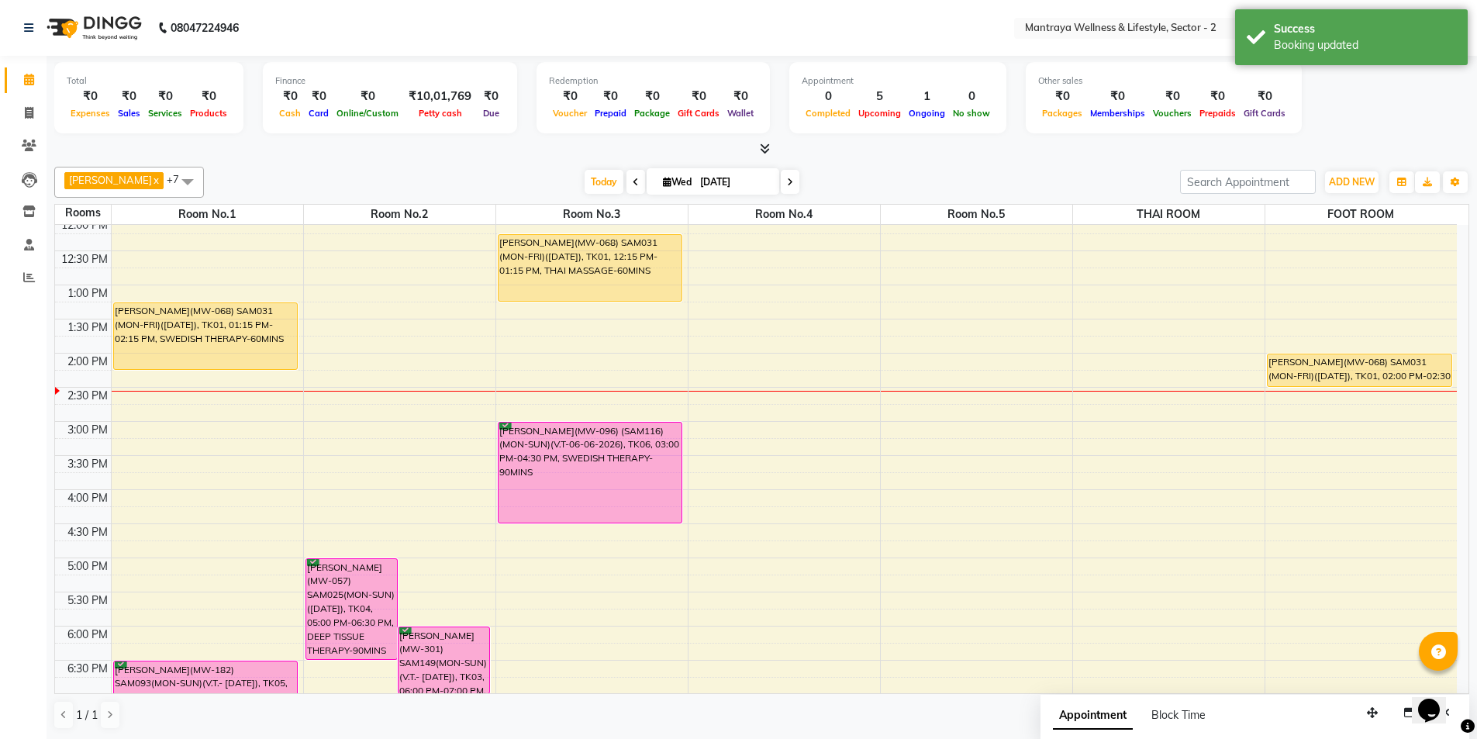
scroll to position [117, 0]
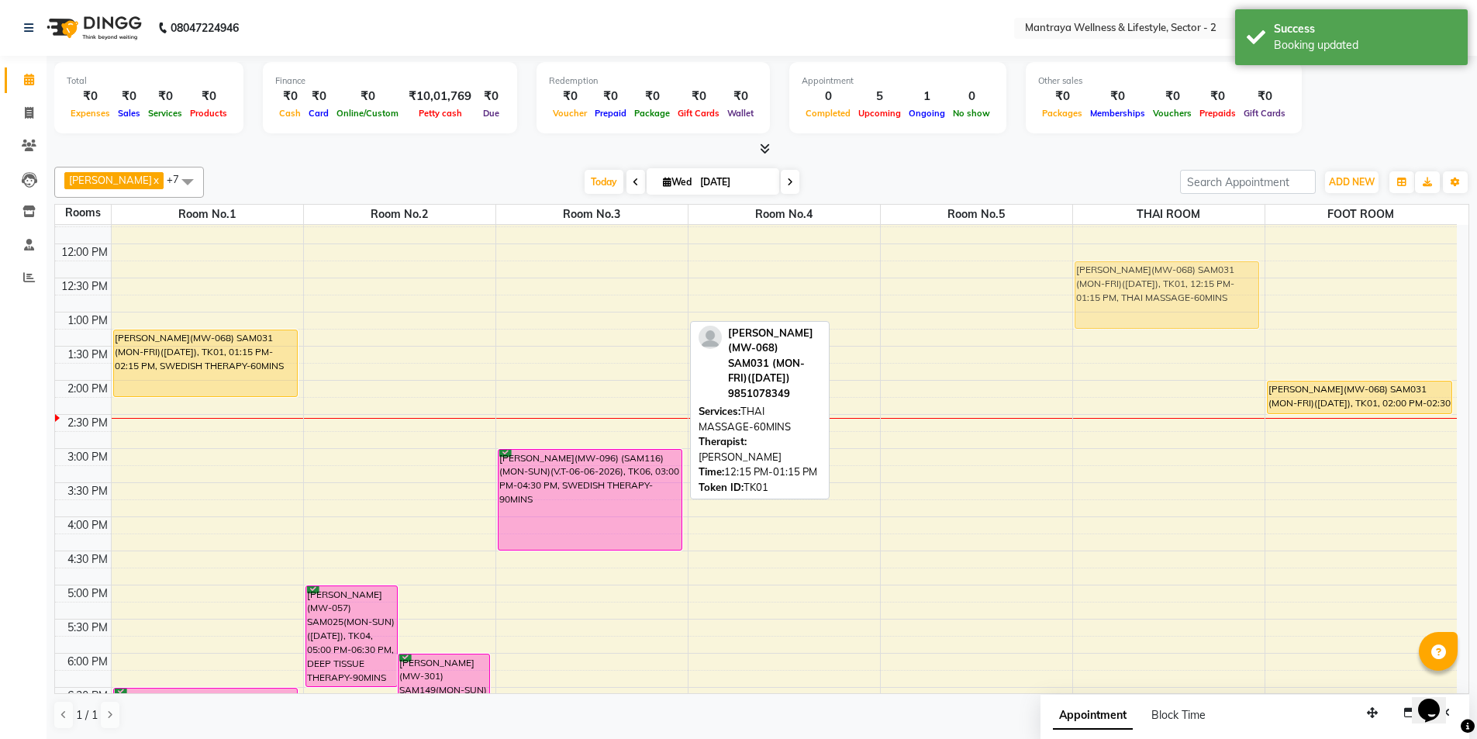
drag, startPoint x: 614, startPoint y: 293, endPoint x: 1109, endPoint y: 291, distance: 494.8
click at [1148, 300] on tr "[PERSON_NAME](MW-068) SAM031 (MON-FRI)([DATE]), TK01, 01:15 PM-02:15 PM, SWEDIS…" at bounding box center [756, 517] width 1402 height 818
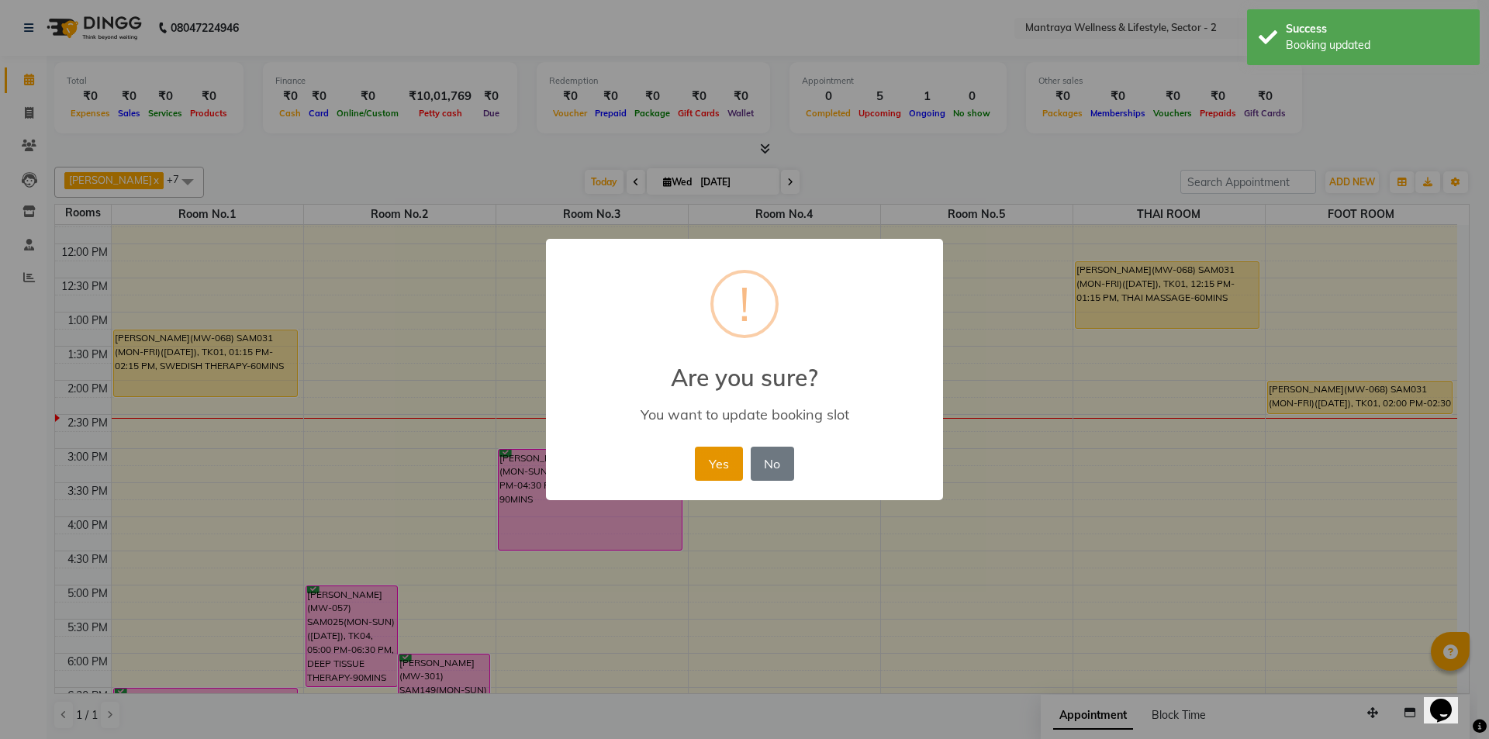
click at [708, 462] on button "Yes" at bounding box center [718, 464] width 47 height 34
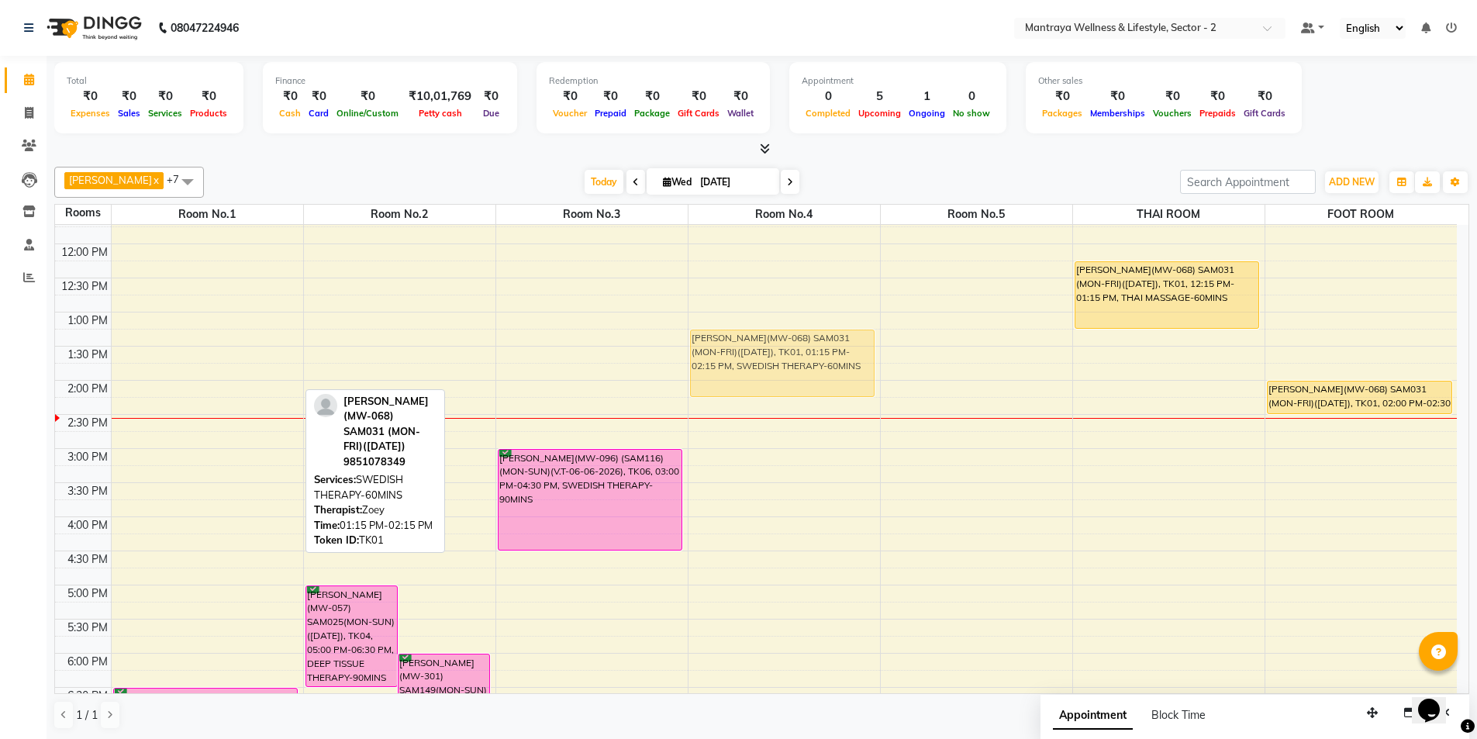
drag, startPoint x: 218, startPoint y: 359, endPoint x: 771, endPoint y: 364, distance: 552.9
click at [771, 364] on tr "[PERSON_NAME](MW-068) SAM031 (MON-FRI)([DATE]), TK01, 01:15 PM-02:15 PM, SWEDIS…" at bounding box center [756, 517] width 1402 height 818
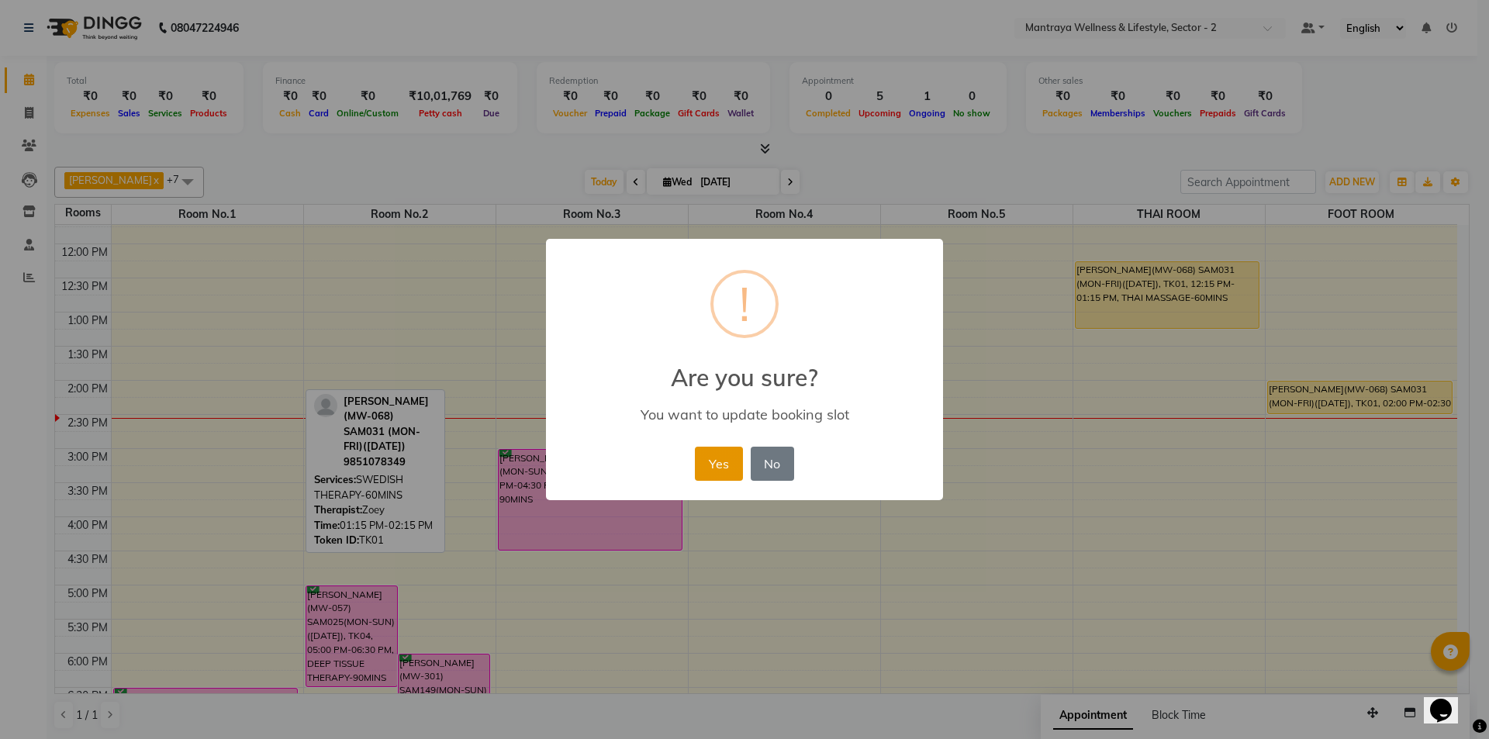
click at [695, 471] on div "Yes No No" at bounding box center [744, 464] width 106 height 42
drag, startPoint x: 712, startPoint y: 460, endPoint x: 576, endPoint y: 430, distance: 139.0
click at [696, 460] on button "Yes" at bounding box center [718, 464] width 47 height 34
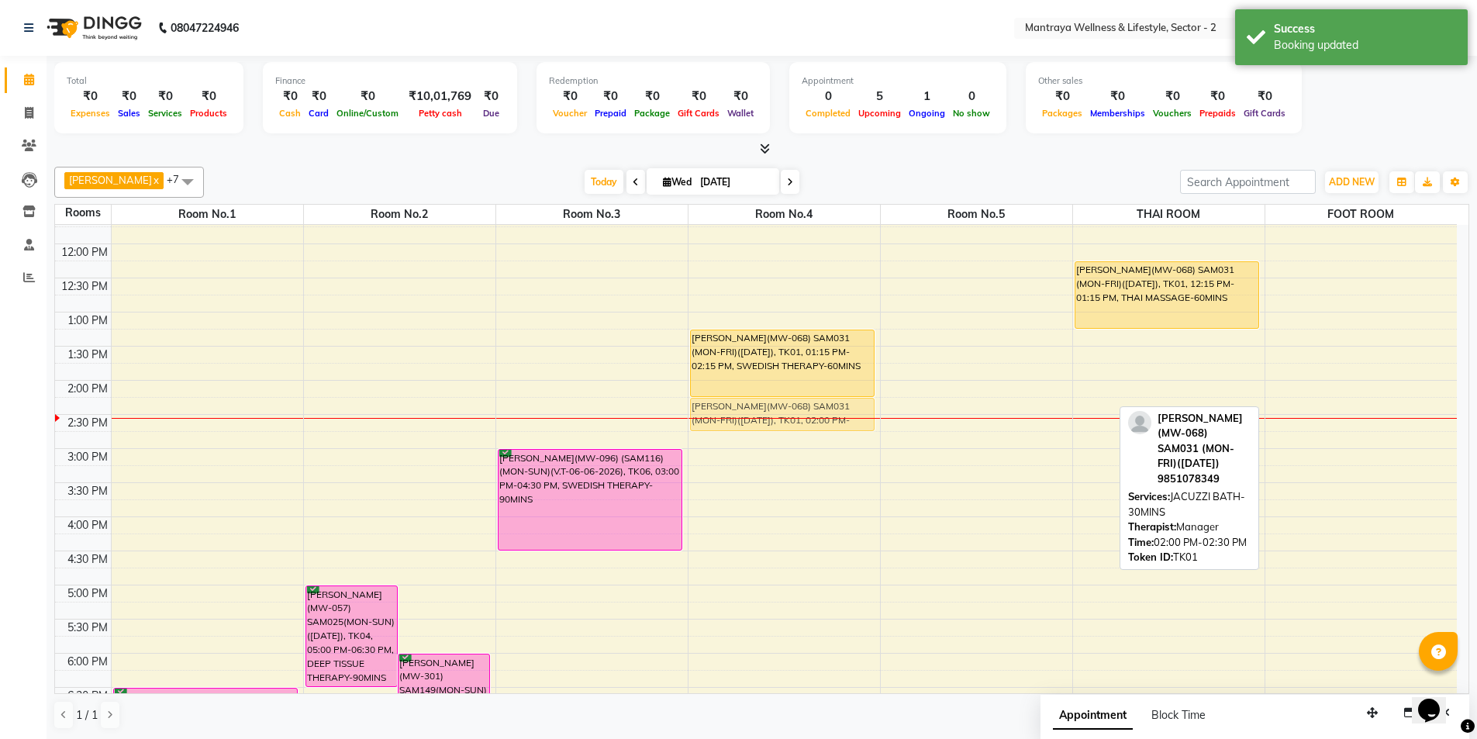
drag, startPoint x: 1289, startPoint y: 402, endPoint x: 782, endPoint y: 423, distance: 507.6
click at [782, 423] on tr "[PERSON_NAME](MW-182) SAM093(MON-SUN)(V.T.- [DATE]), TK05, 06:30 PM-08:00 PM, S…" at bounding box center [756, 517] width 1402 height 818
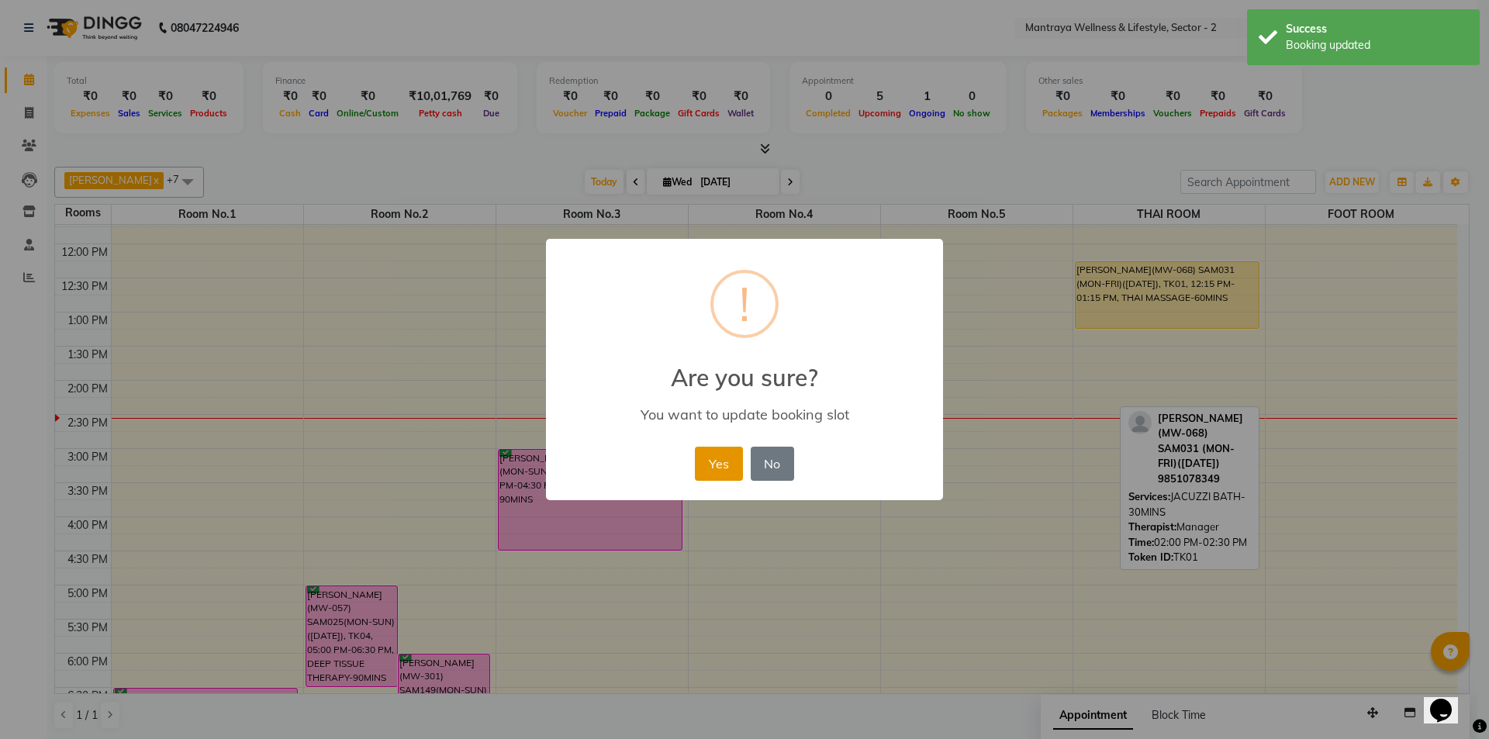
click at [711, 464] on button "Yes" at bounding box center [718, 464] width 47 height 34
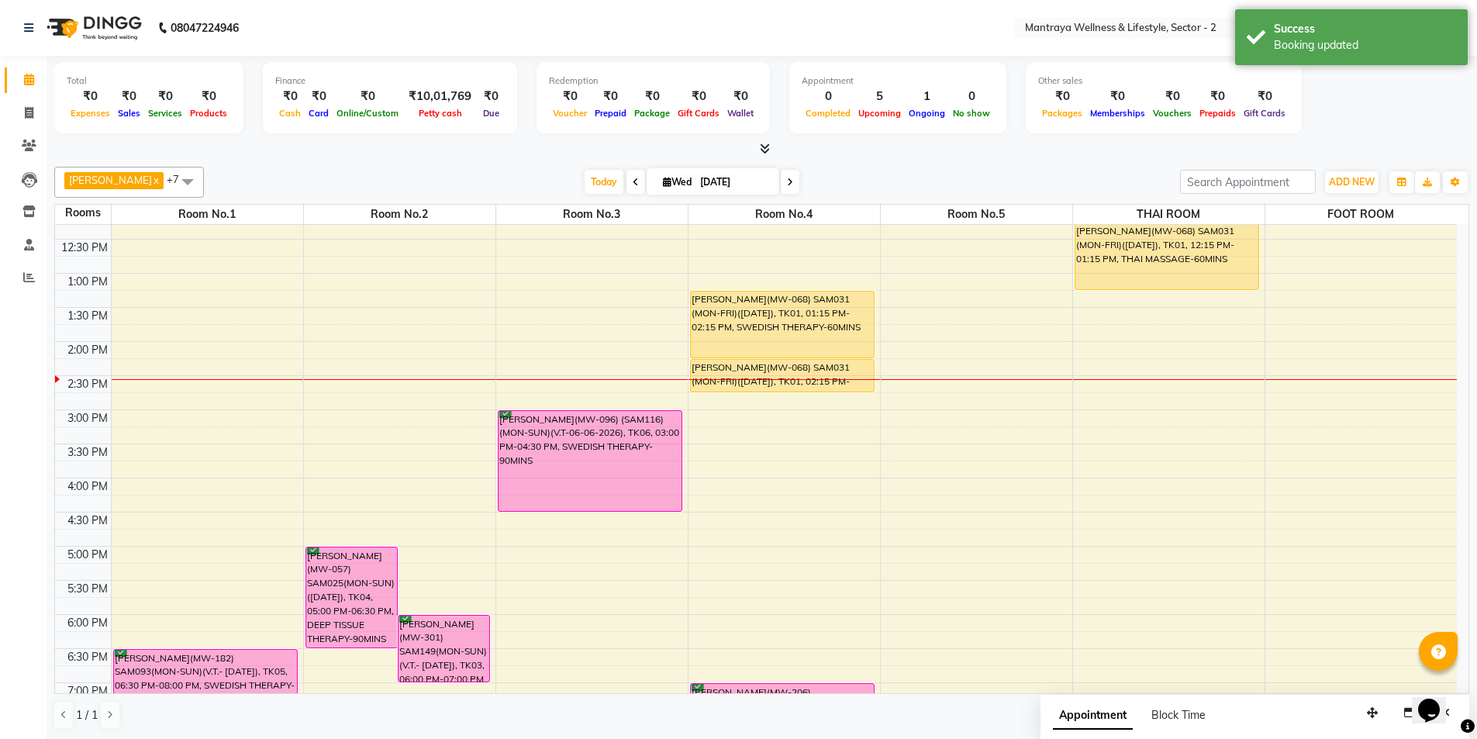
scroll to position [272, 0]
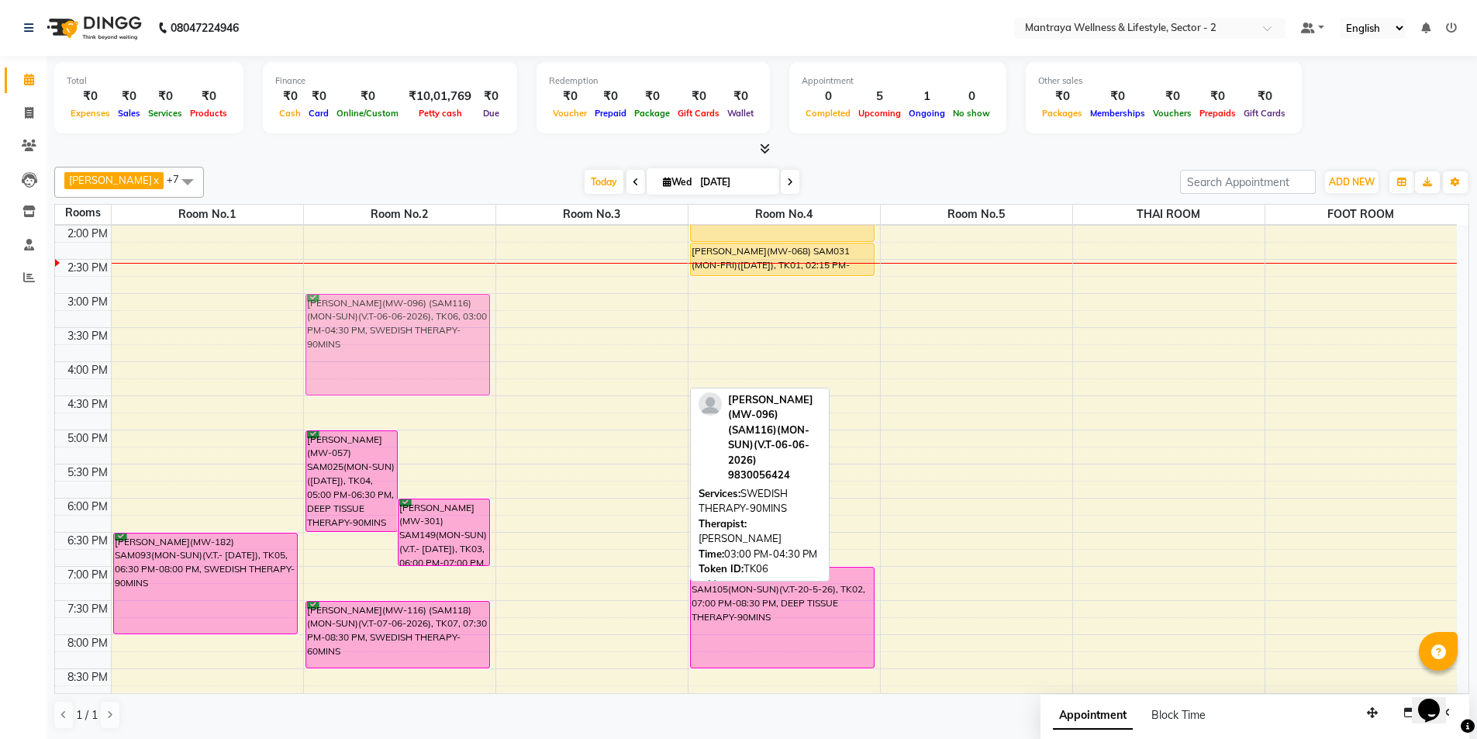
drag, startPoint x: 569, startPoint y: 341, endPoint x: 456, endPoint y: 341, distance: 113.2
click at [458, 341] on tr "[PERSON_NAME](MW-182) SAM093(MON-SUN)(V.T.- [DATE]), TK05, 06:30 PM-08:00 PM, S…" at bounding box center [756, 362] width 1402 height 818
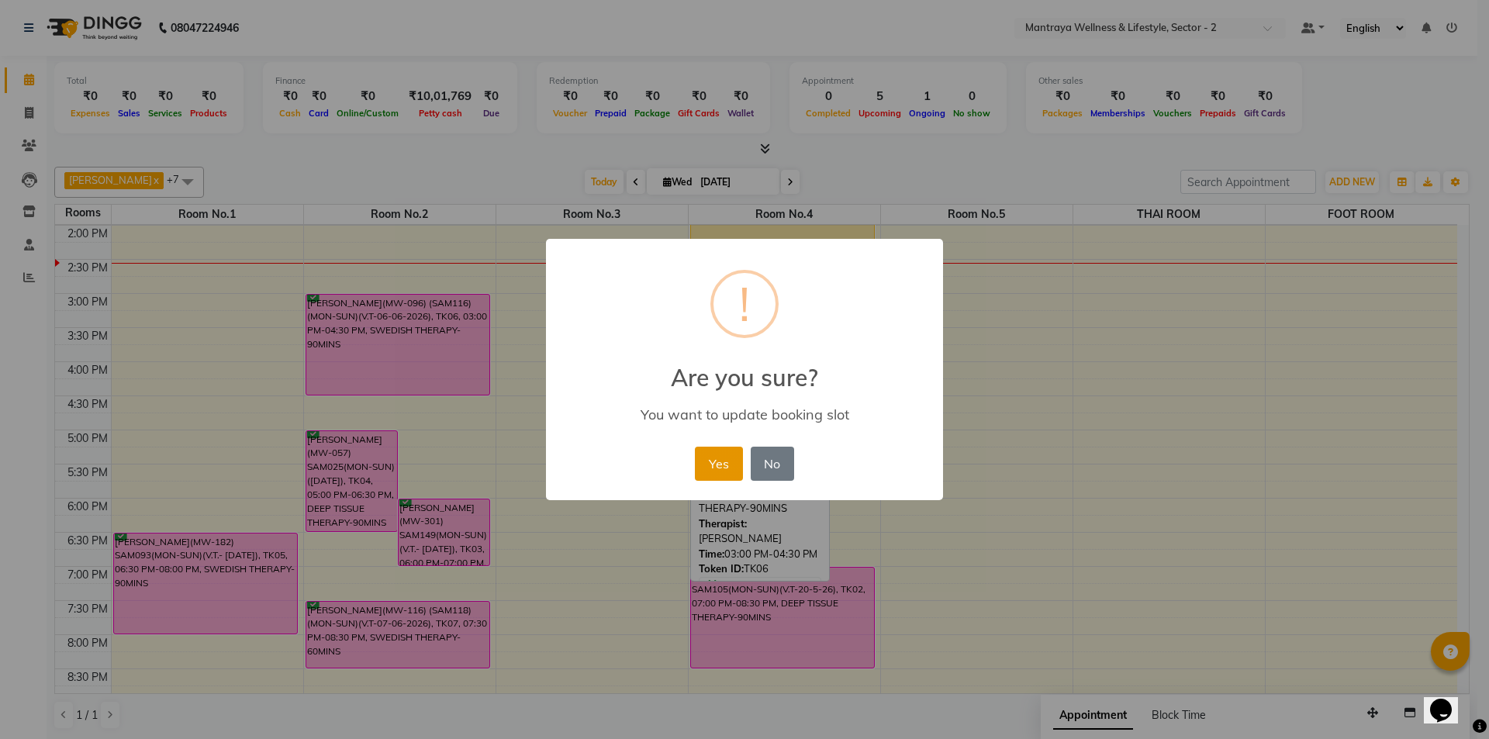
click at [723, 461] on button "Yes" at bounding box center [718, 464] width 47 height 34
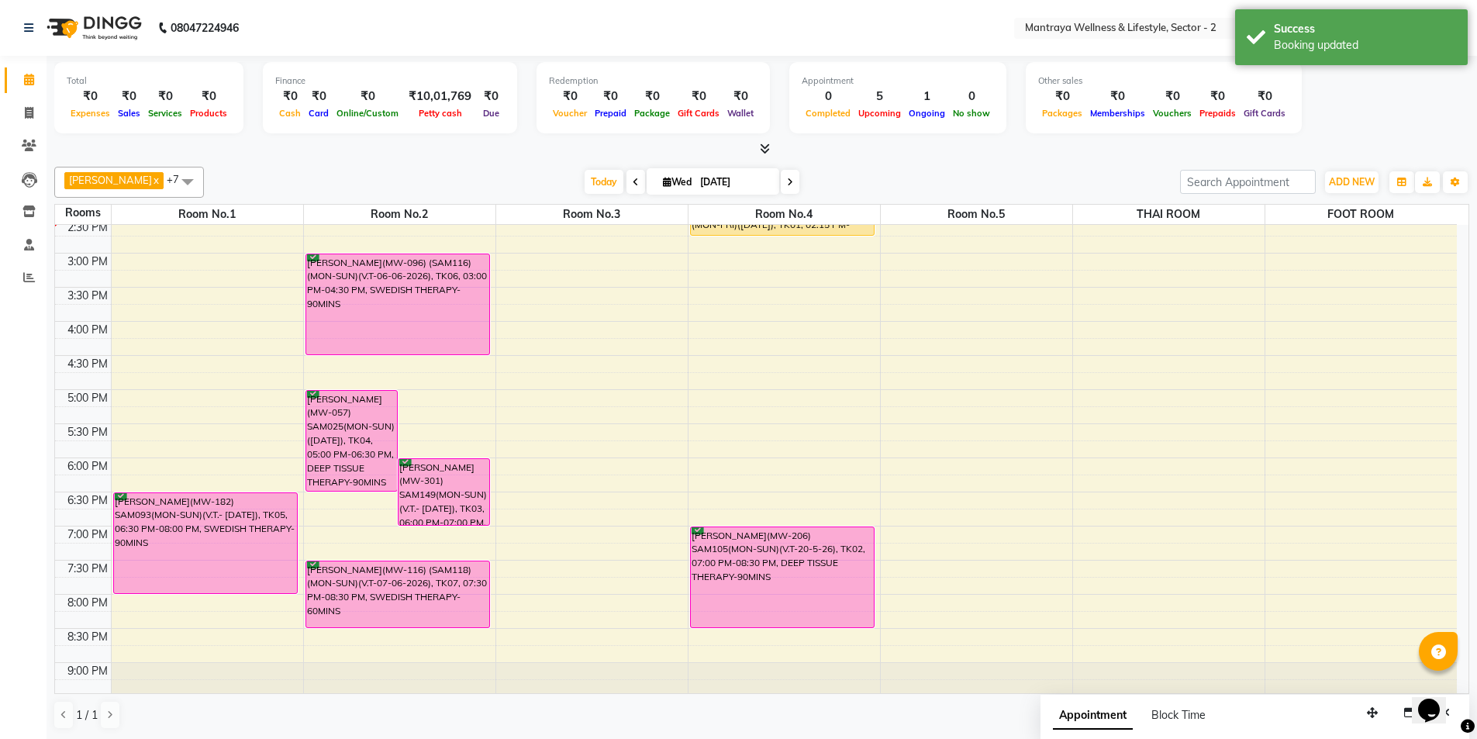
scroll to position [350, 0]
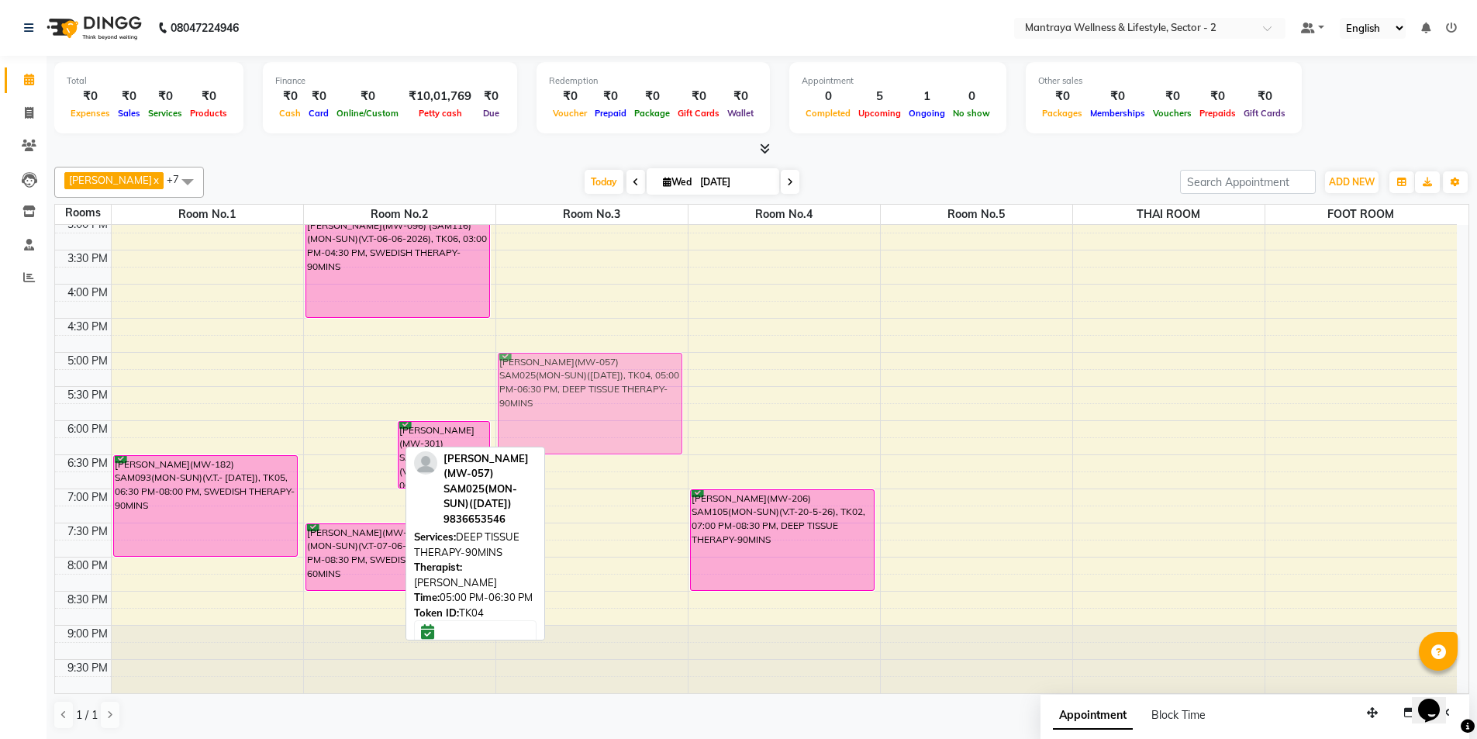
drag, startPoint x: 354, startPoint y: 416, endPoint x: 644, endPoint y: 417, distance: 290.0
click at [644, 417] on tr "[PERSON_NAME](MW-182) SAM093(MON-SUN)(V.T.- [DATE]), TK05, 06:30 PM-08:00 PM, S…" at bounding box center [756, 284] width 1402 height 818
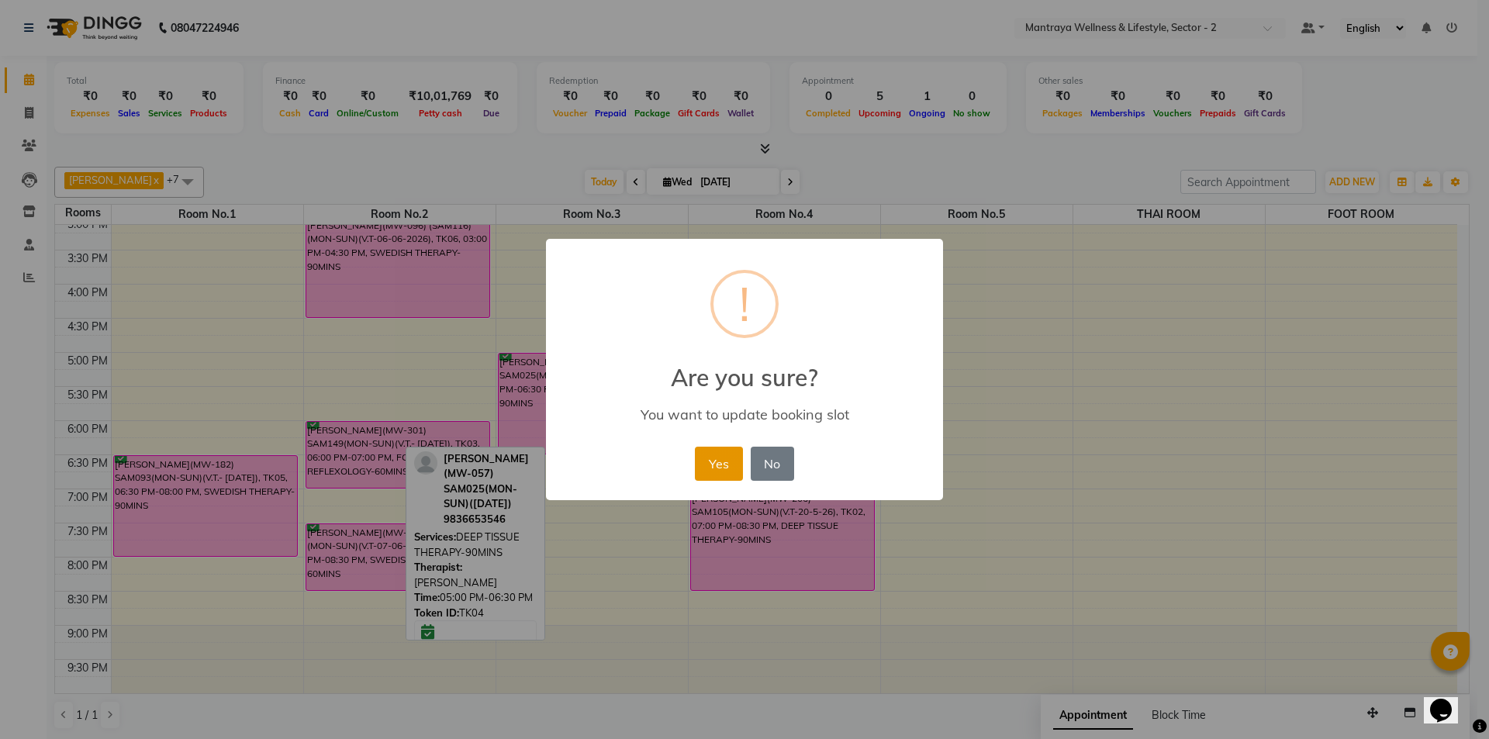
click at [718, 461] on button "Yes" at bounding box center [718, 464] width 47 height 34
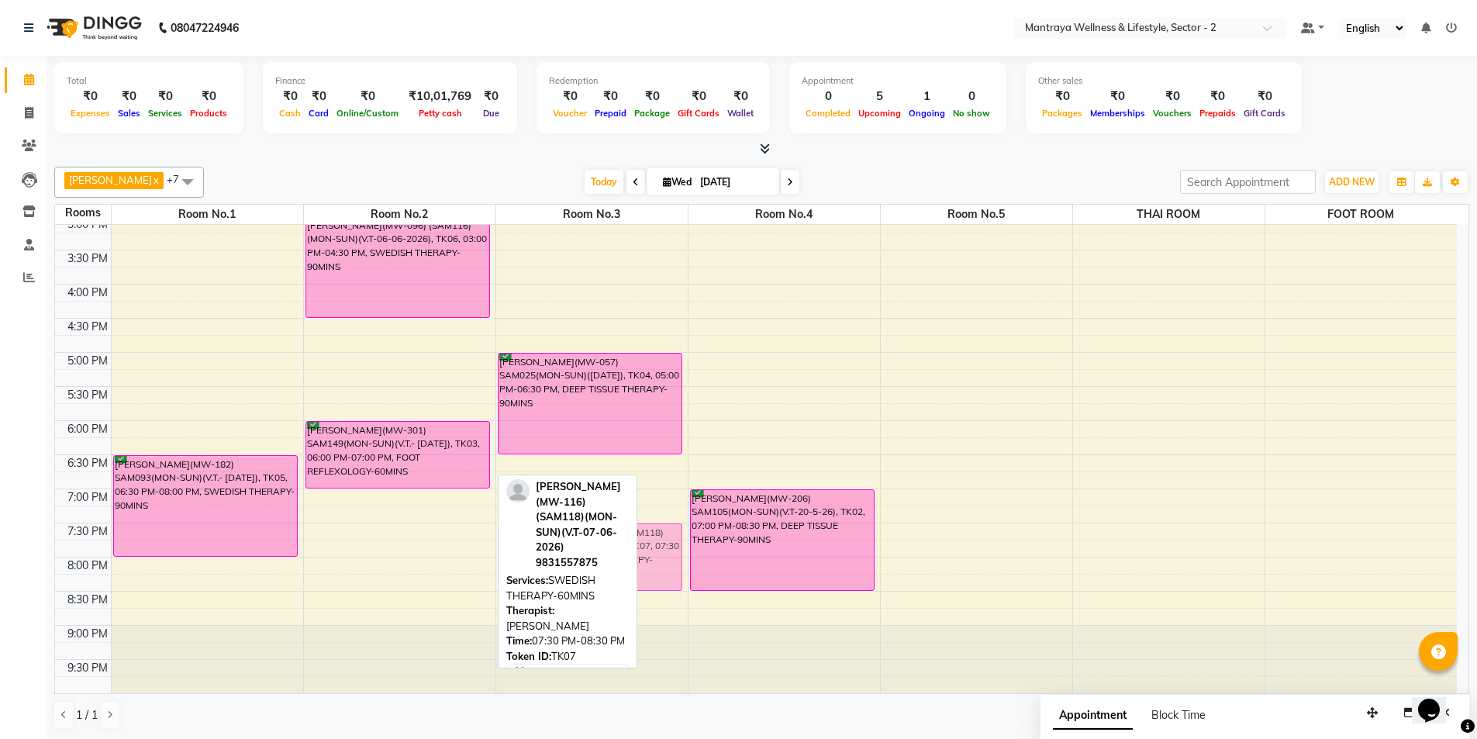
drag, startPoint x: 445, startPoint y: 551, endPoint x: 608, endPoint y: 550, distance: 162.8
click at [608, 550] on div "[PERSON_NAME] x [PERSON_NAME] x [PERSON_NAME] x [PERSON_NAME] MANAGER x ZOEY x …" at bounding box center [761, 448] width 1415 height 575
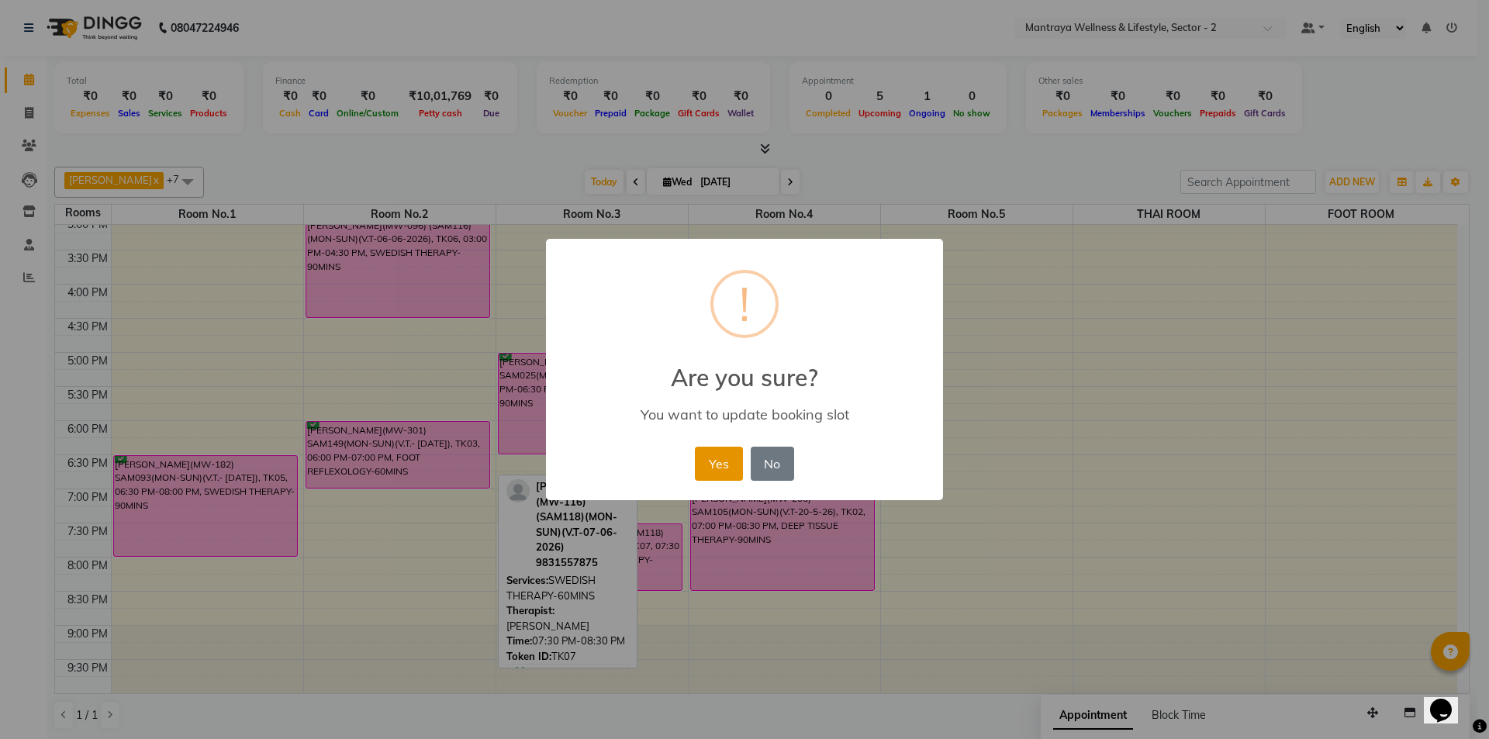
click at [717, 468] on button "Yes" at bounding box center [718, 464] width 47 height 34
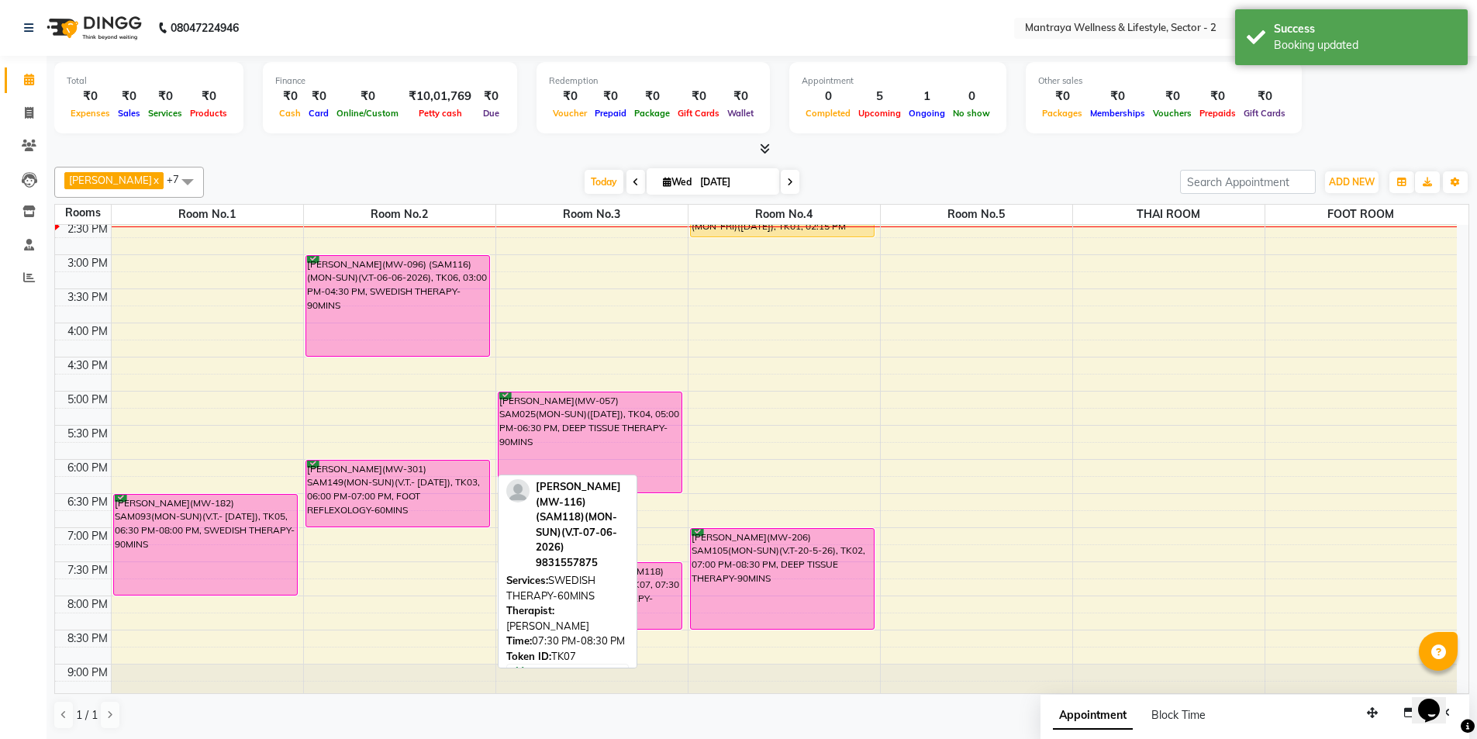
scroll to position [272, 0]
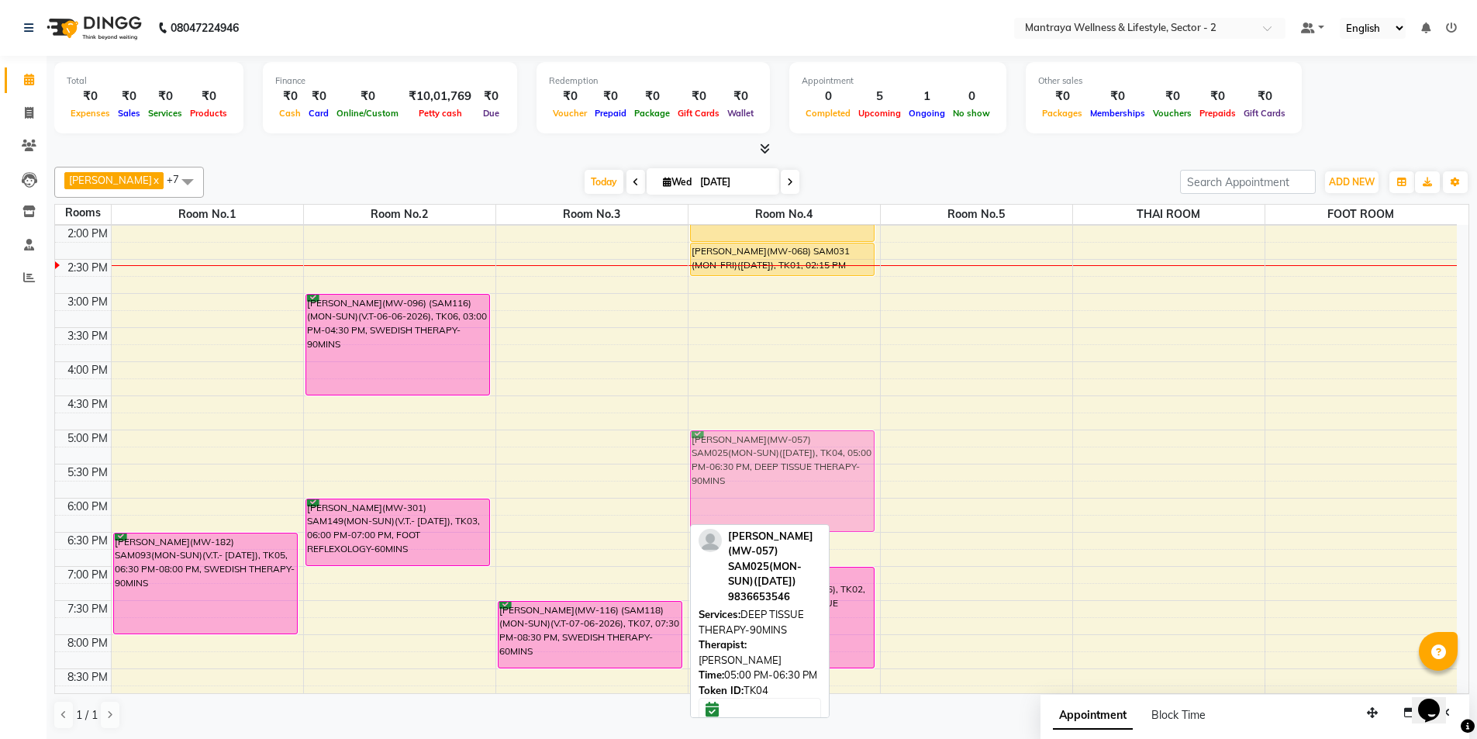
drag, startPoint x: 642, startPoint y: 485, endPoint x: 794, endPoint y: 484, distance: 152.0
click at [794, 484] on tr "[PERSON_NAME](MW-182) SAM093(MON-SUN)(V.T.- [DATE]), TK05, 06:30 PM-08:00 PM, S…" at bounding box center [756, 362] width 1402 height 818
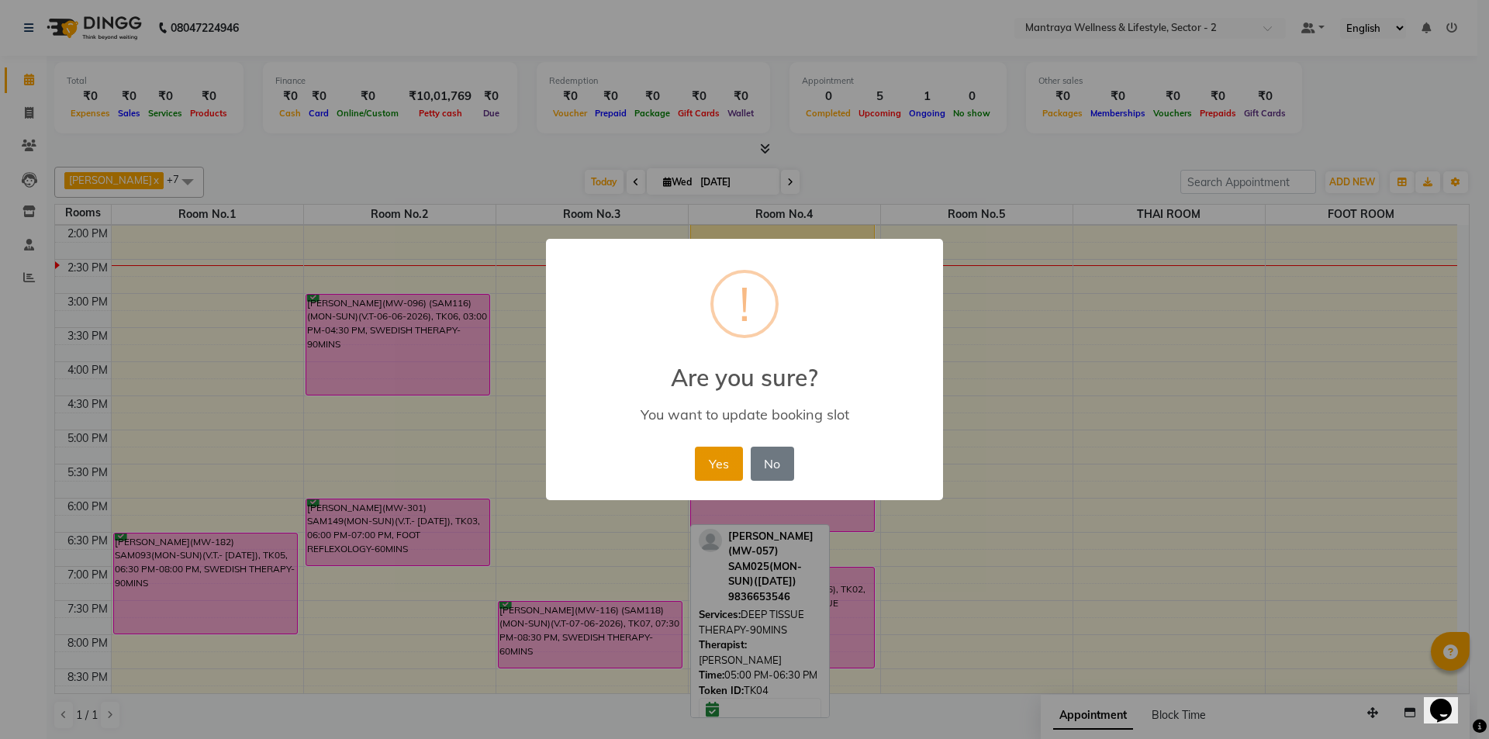
click at [712, 468] on button "Yes" at bounding box center [718, 464] width 47 height 34
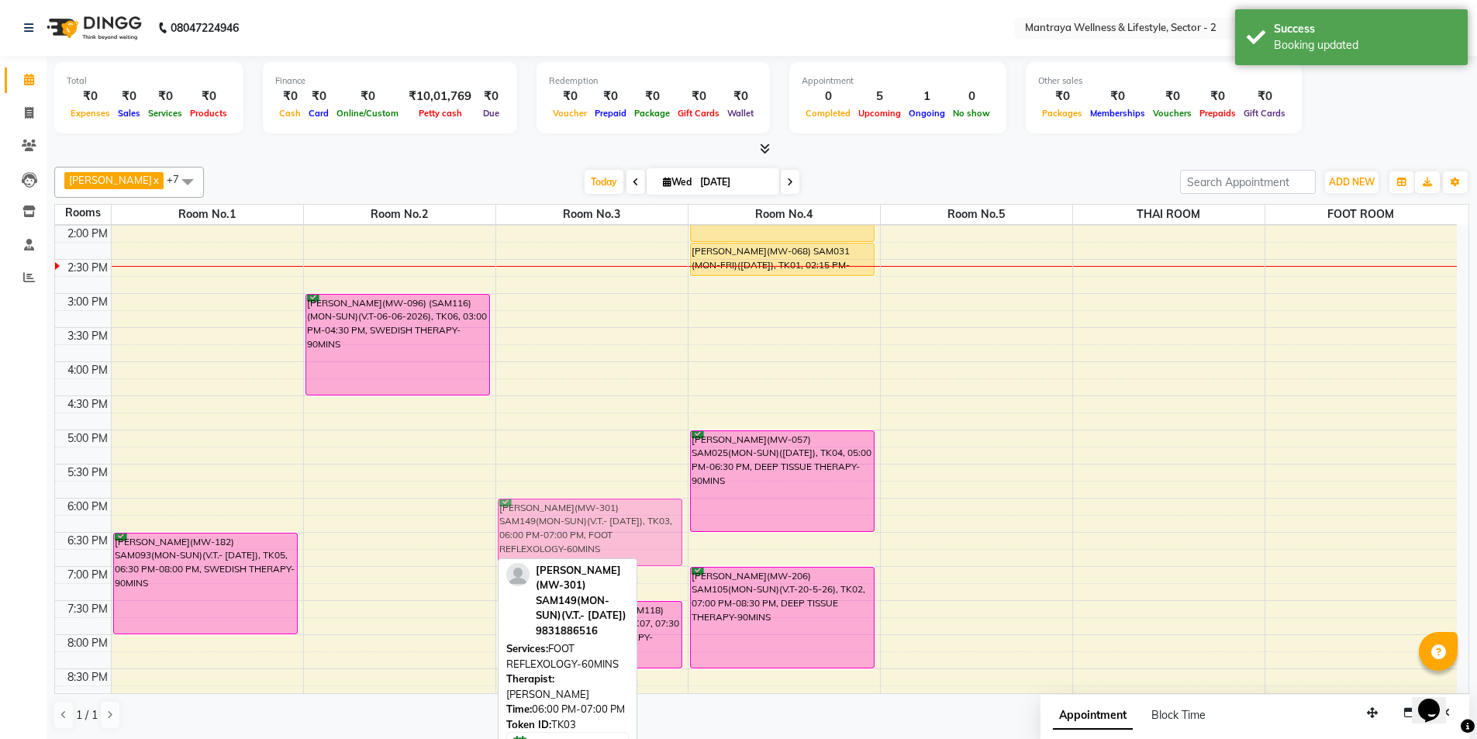
drag, startPoint x: 418, startPoint y: 526, endPoint x: 547, endPoint y: 525, distance: 128.7
click at [547, 525] on tr "[PERSON_NAME](MW-182) SAM093(MON-SUN)(V.T.- [DATE]), TK05, 06:30 PM-08:00 PM, S…" at bounding box center [756, 362] width 1402 height 818
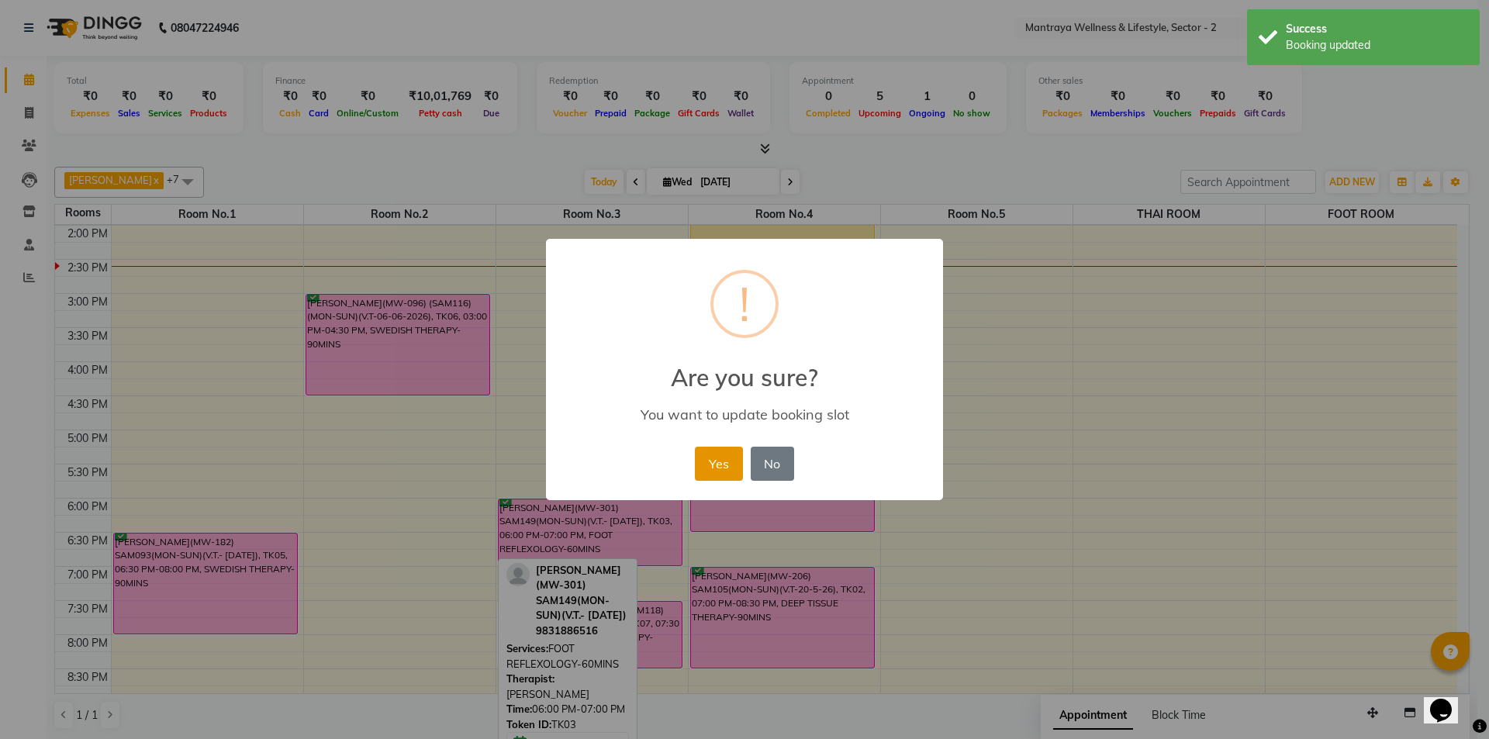
click at [728, 461] on button "Yes" at bounding box center [718, 464] width 47 height 34
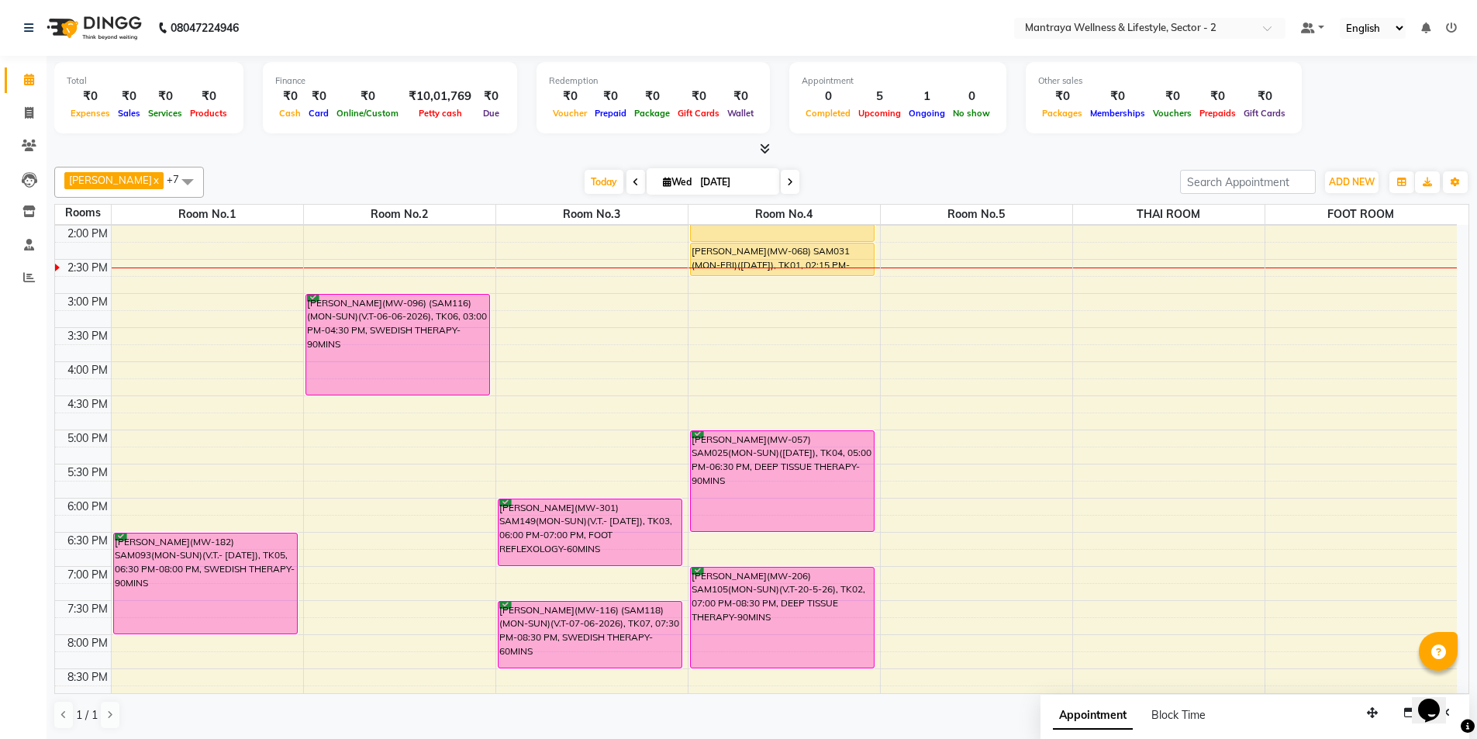
scroll to position [195, 0]
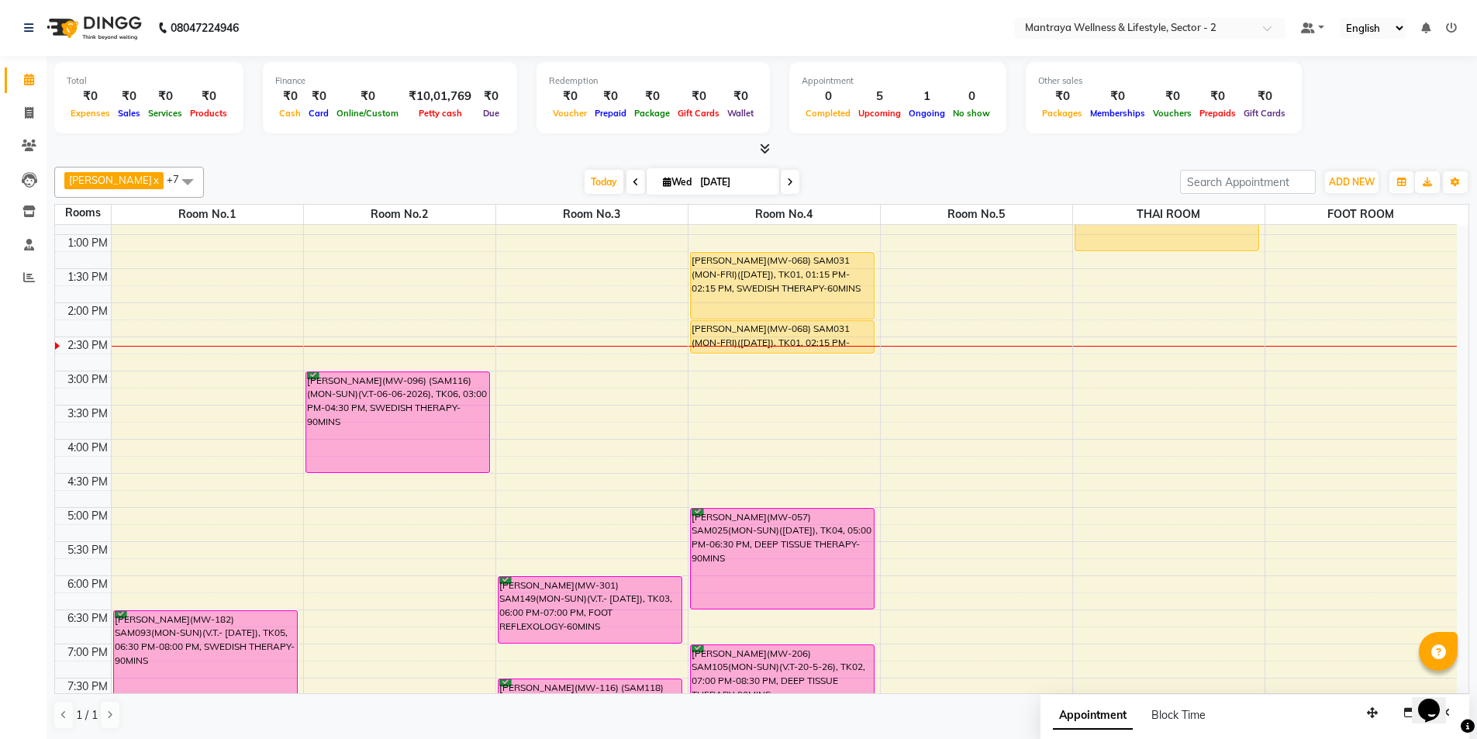
click at [224, 180] on div "[DATE] [DATE]" at bounding box center [692, 182] width 961 height 23
click at [726, 178] on input "[DATE]" at bounding box center [735, 182] width 78 height 23
select select "9"
select select "2025"
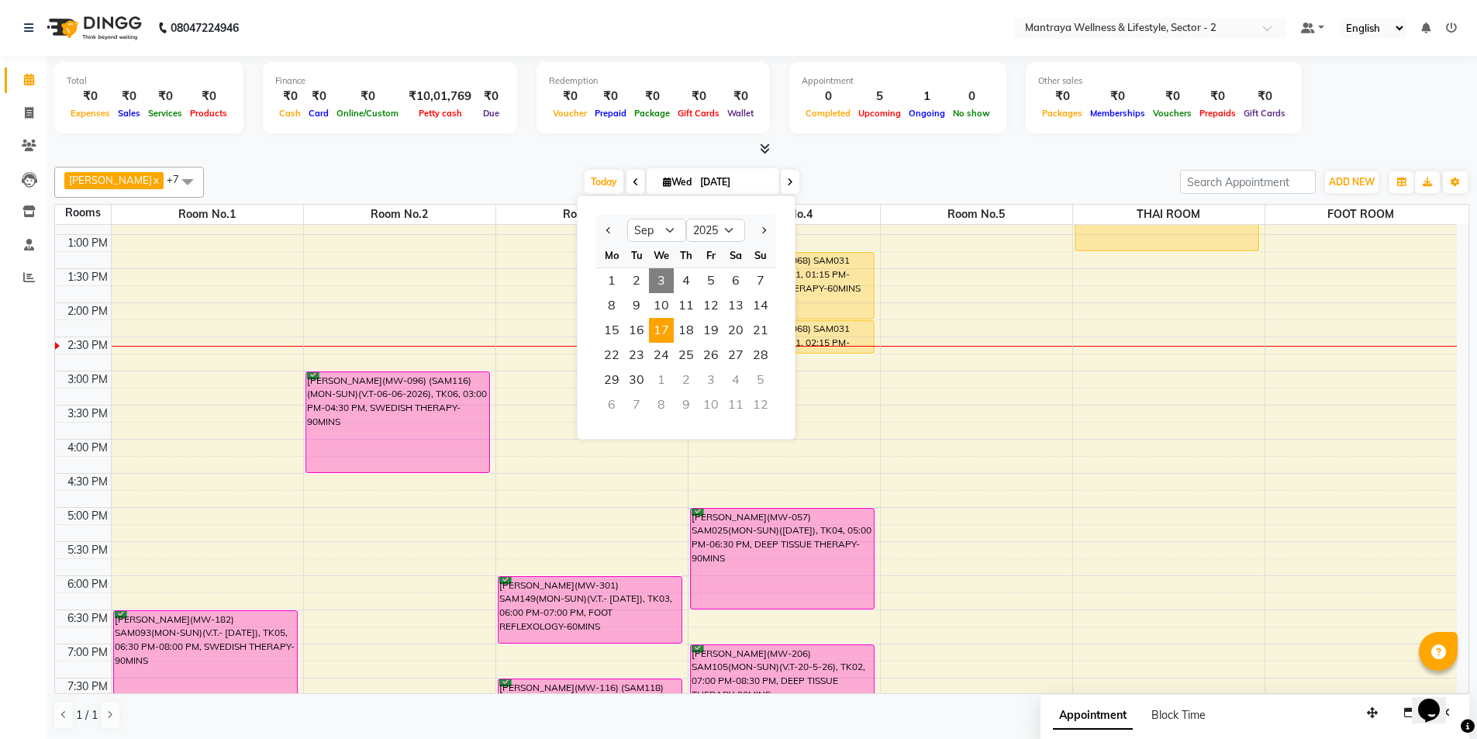
click at [666, 332] on span "17" at bounding box center [661, 330] width 25 height 25
type input "[DATE]"
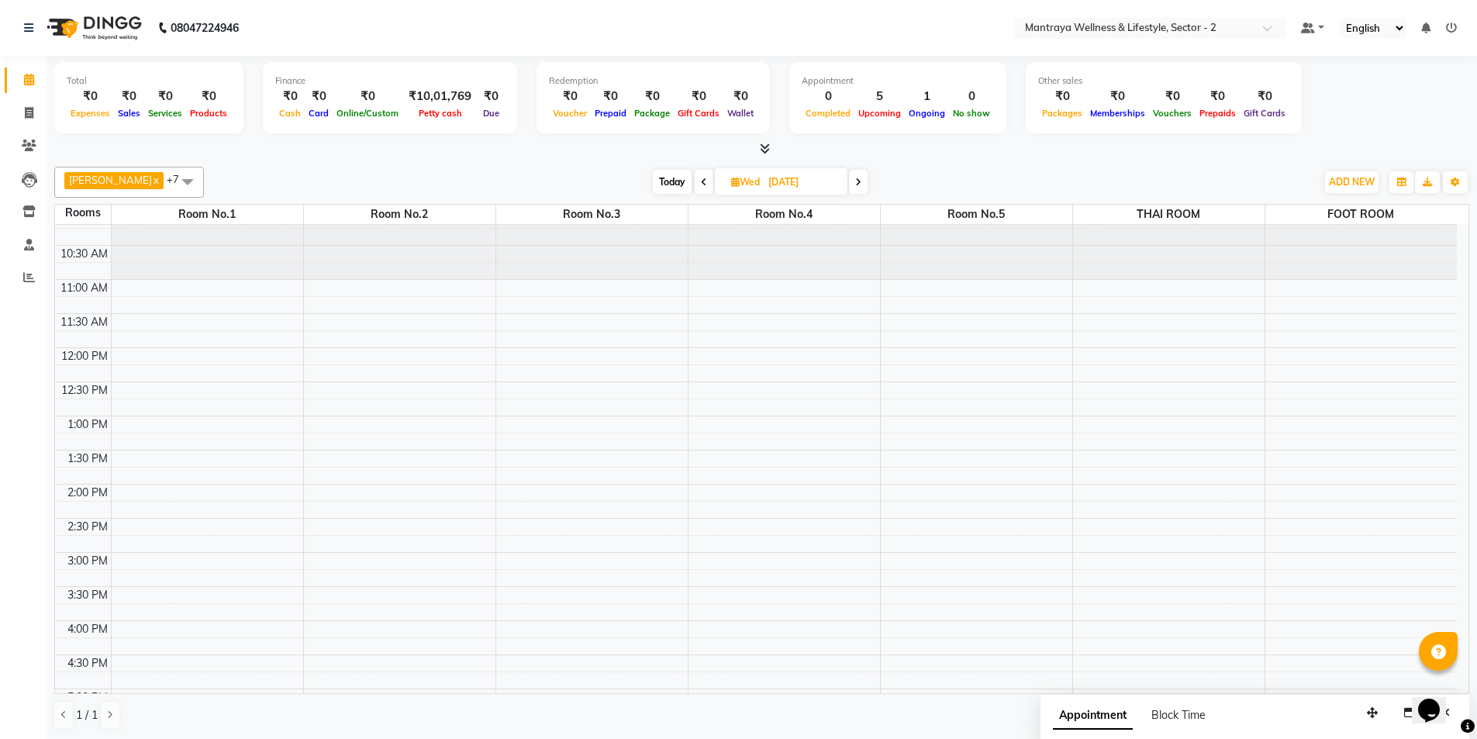
scroll to position [0, 0]
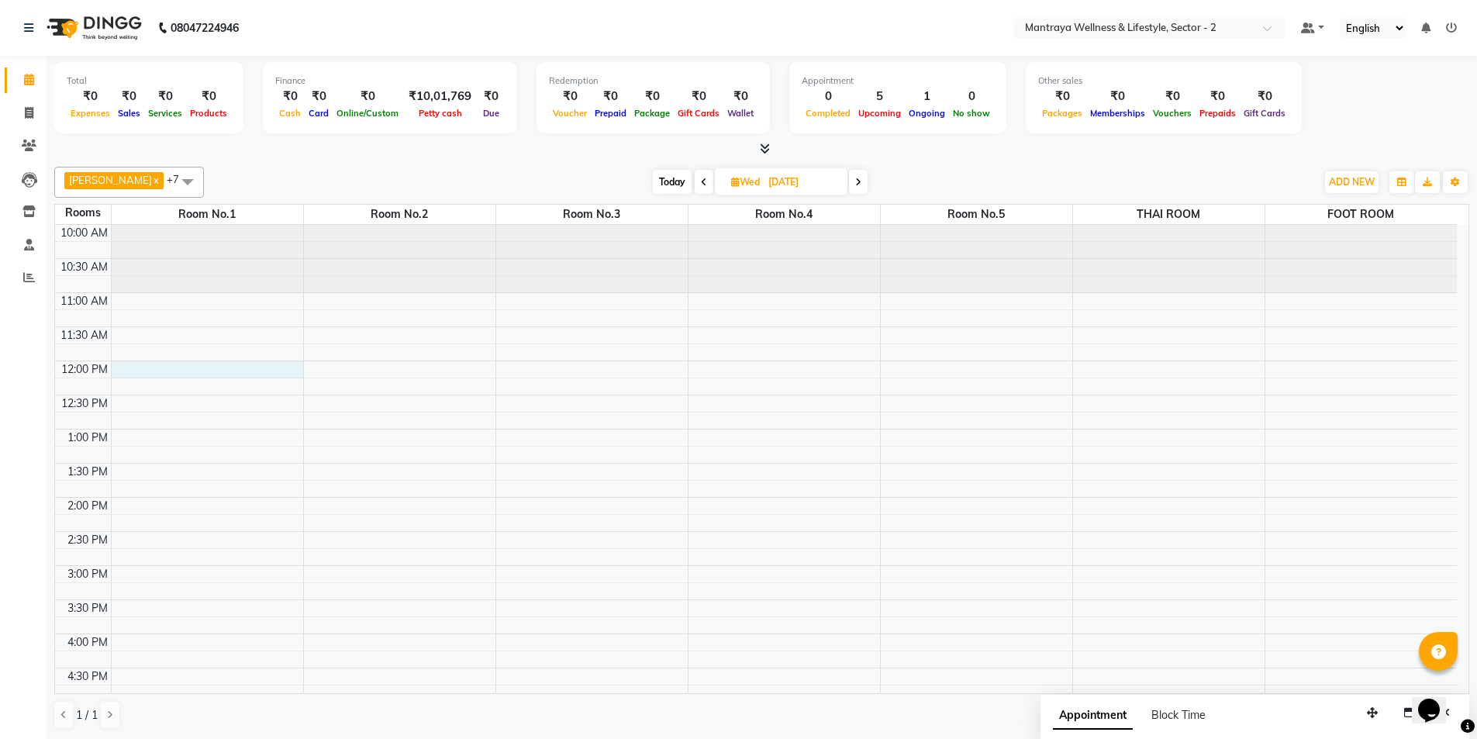
click at [250, 370] on div "10:00 AM 10:30 AM 11:00 AM 11:30 AM 12:00 PM 12:30 PM 1:00 PM 1:30 PM 2:00 PM 2…" at bounding box center [756, 634] width 1402 height 818
select select "tentative"
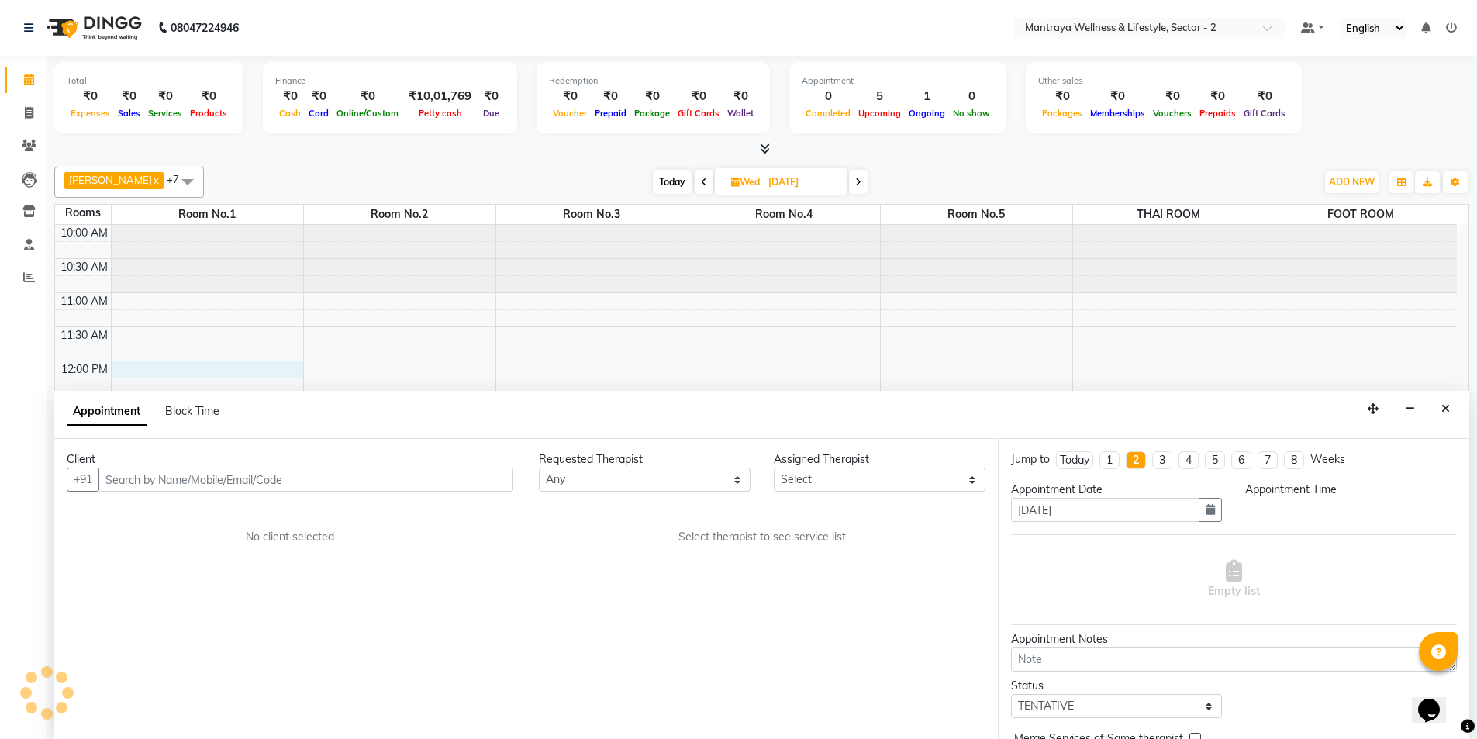
scroll to position [1, 0]
select select "720"
click at [1444, 409] on icon "Close" at bounding box center [1446, 407] width 9 height 11
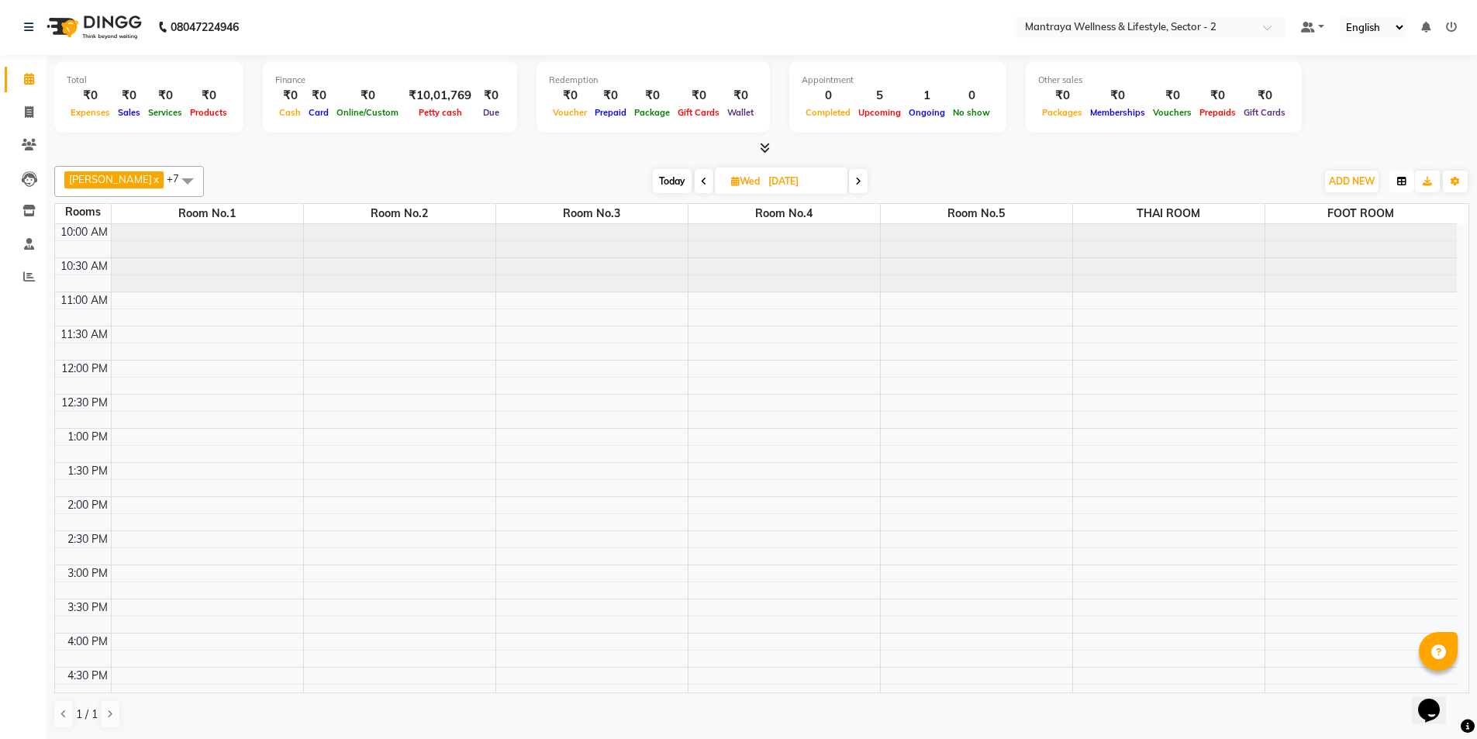
click at [1399, 190] on button "button" at bounding box center [1402, 182] width 25 height 22
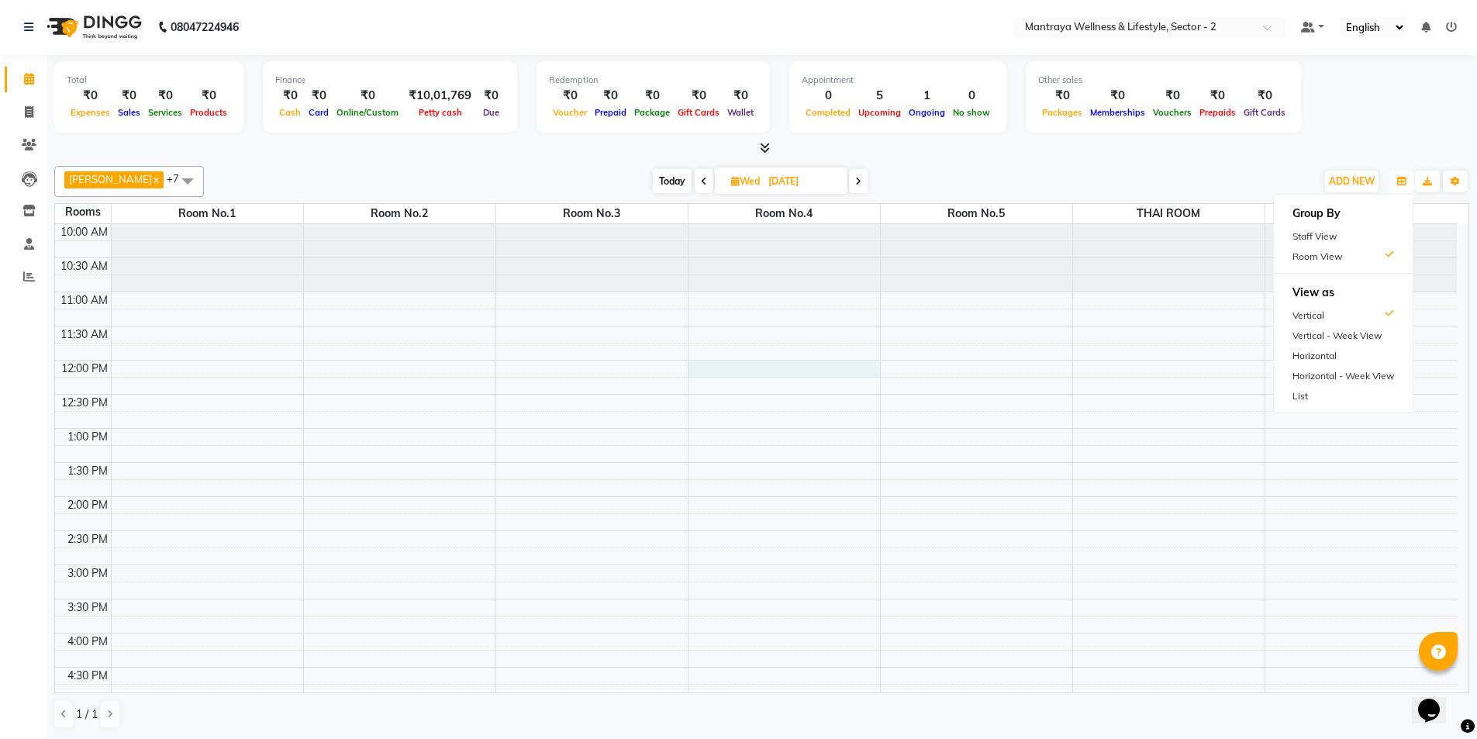
click at [751, 366] on div "10:00 AM 10:30 AM 11:00 AM 11:30 AM 12:00 PM 12:30 PM 1:00 PM 1:30 PM 2:00 PM 2…" at bounding box center [756, 633] width 1402 height 818
select select "720"
select select "tentative"
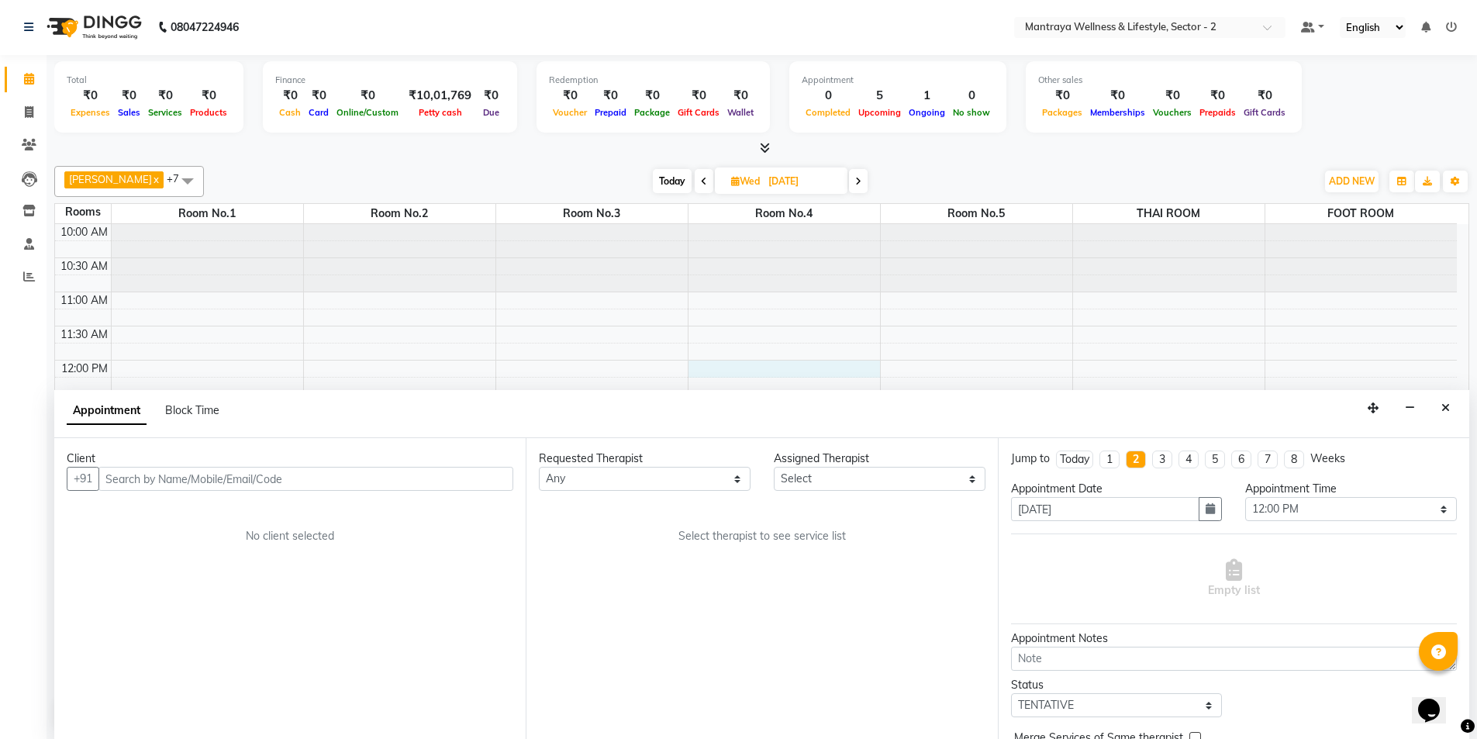
click at [420, 479] on input "text" at bounding box center [305, 479] width 415 height 24
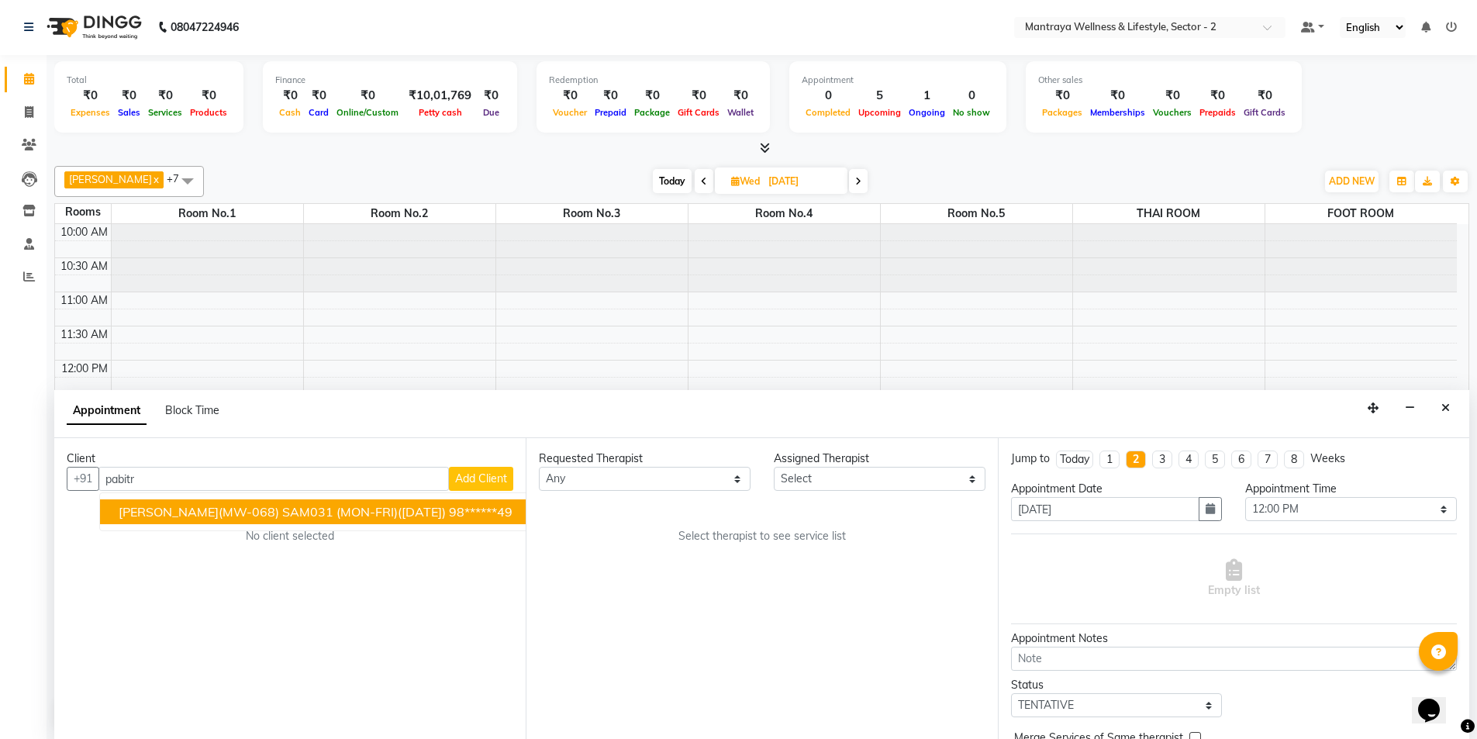
click at [399, 512] on span "[PERSON_NAME](MW-068) SAM031 (MON-FRI)([DATE])" at bounding box center [282, 512] width 327 height 16
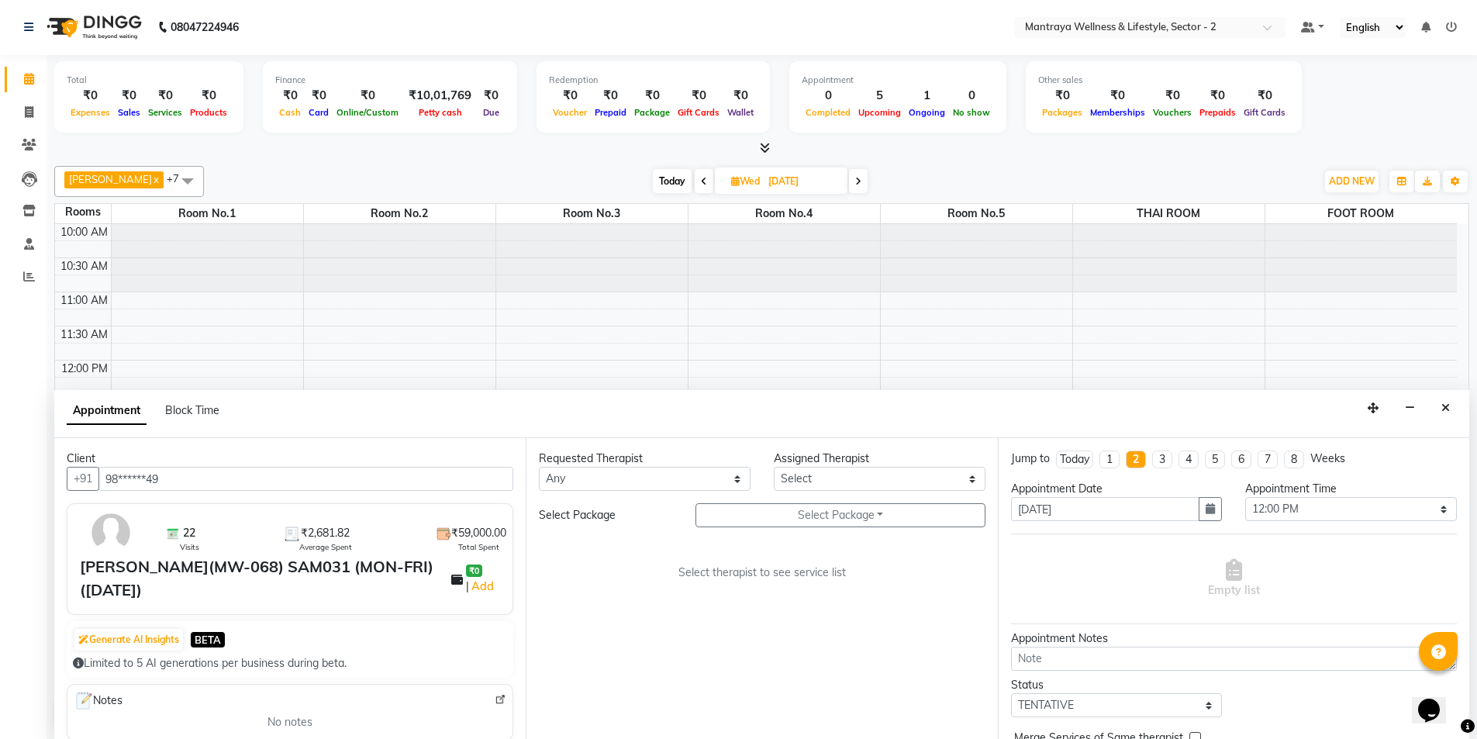
type input "98******49"
click at [808, 482] on select "Select [PERSON_NAME] [PERSON_NAME] [PERSON_NAME] [PERSON_NAME] [PERSON_NAME] [D…" at bounding box center [880, 479] width 212 height 24
select select "84382"
click at [774, 467] on select "Select [PERSON_NAME] [PERSON_NAME] [PERSON_NAME] [PERSON_NAME] [PERSON_NAME] [D…" at bounding box center [880, 479] width 212 height 24
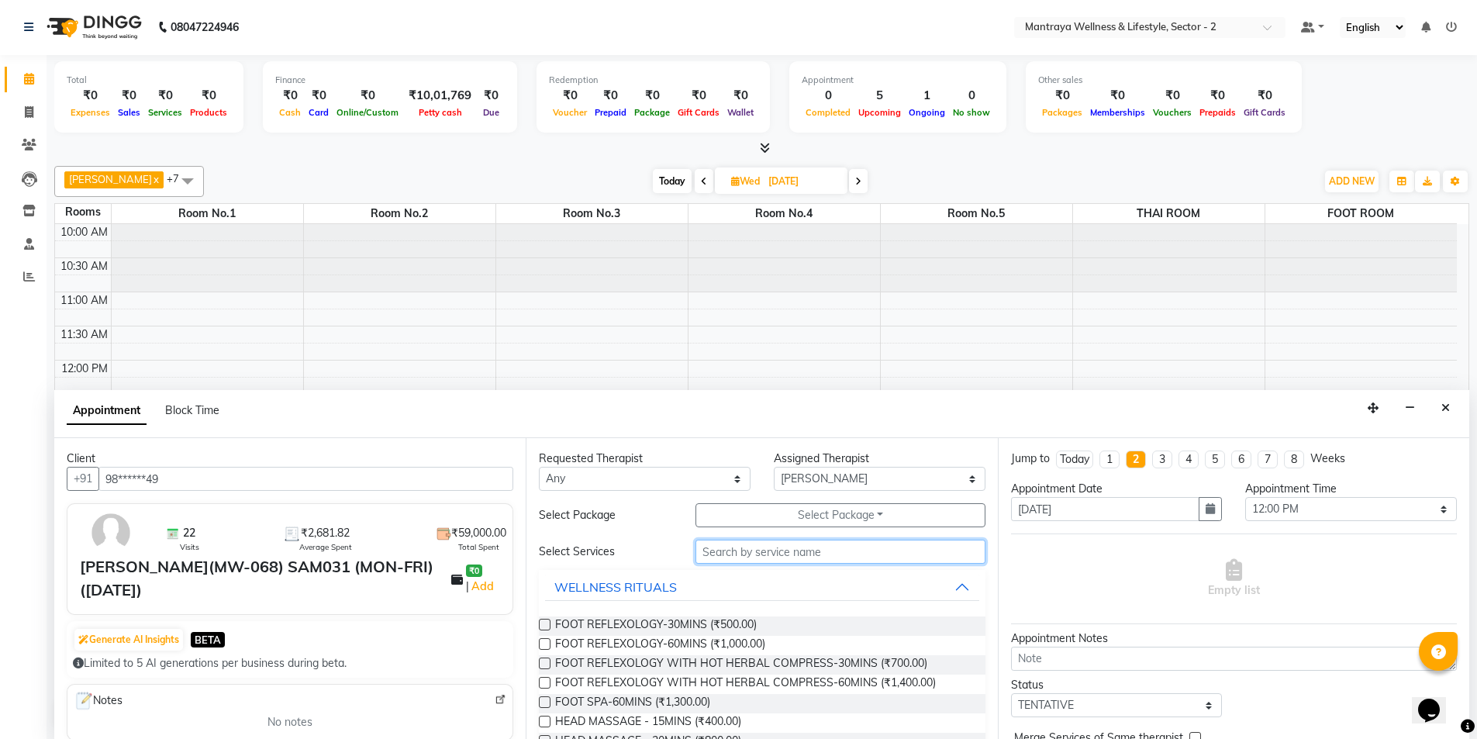
click at [824, 547] on input "text" at bounding box center [841, 552] width 290 height 24
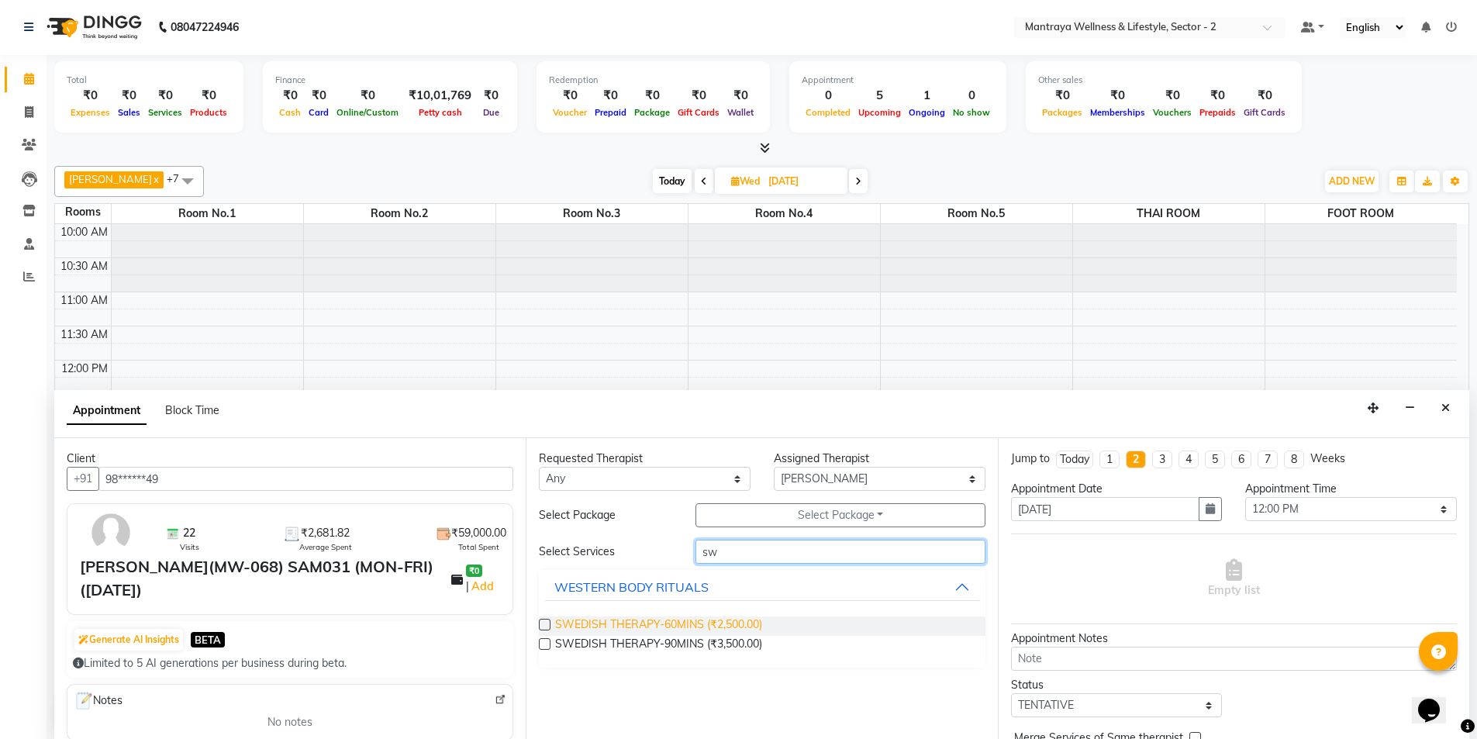
type input "sw"
click at [704, 627] on span "SWEDISH THERAPY-60MINS (₹2,500.00)" at bounding box center [658, 625] width 207 height 19
checkbox input "true"
select select "3837"
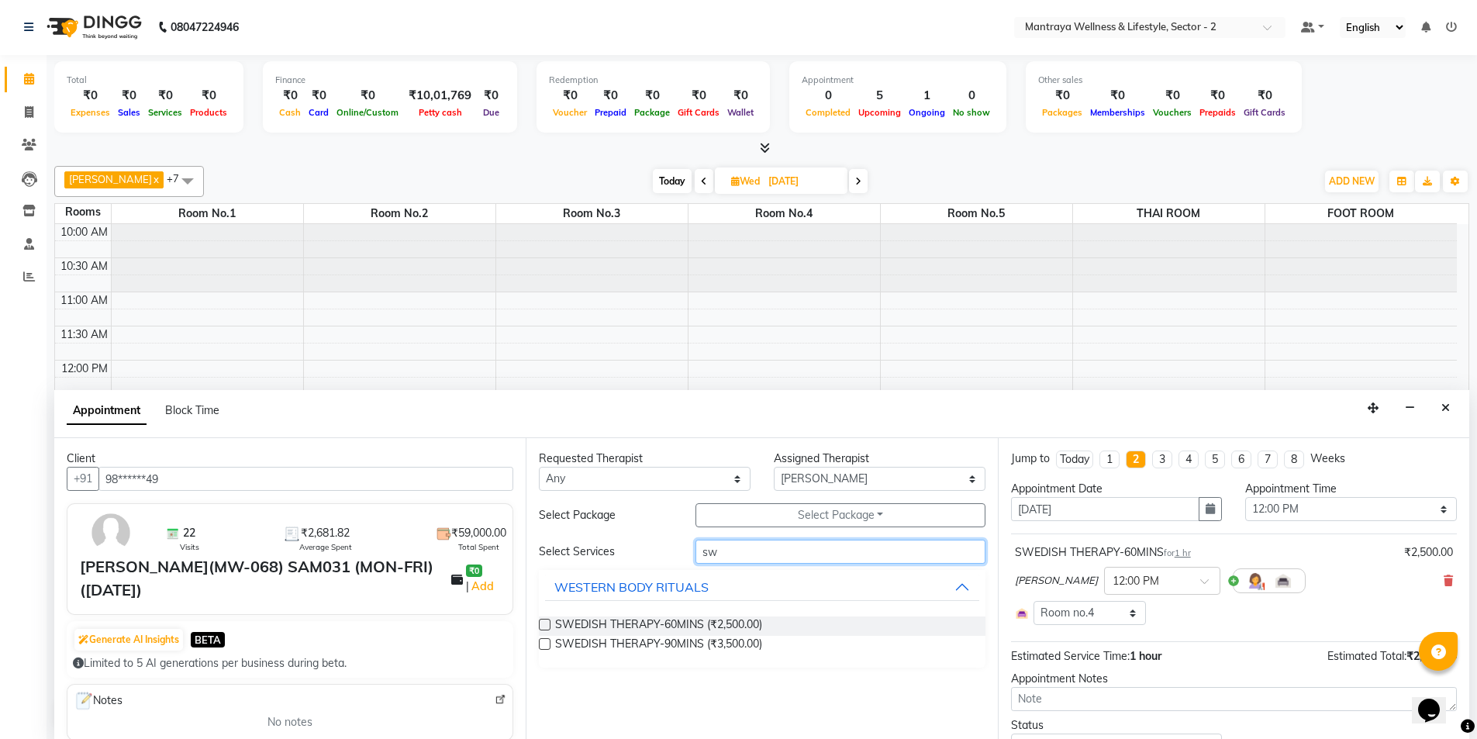
click at [754, 555] on input "sw" at bounding box center [841, 552] width 290 height 24
click at [632, 626] on span "SWEDISH THERAPY-60MINS (₹2,500.00)" at bounding box center [658, 625] width 207 height 19
checkbox input "true"
select select "3837"
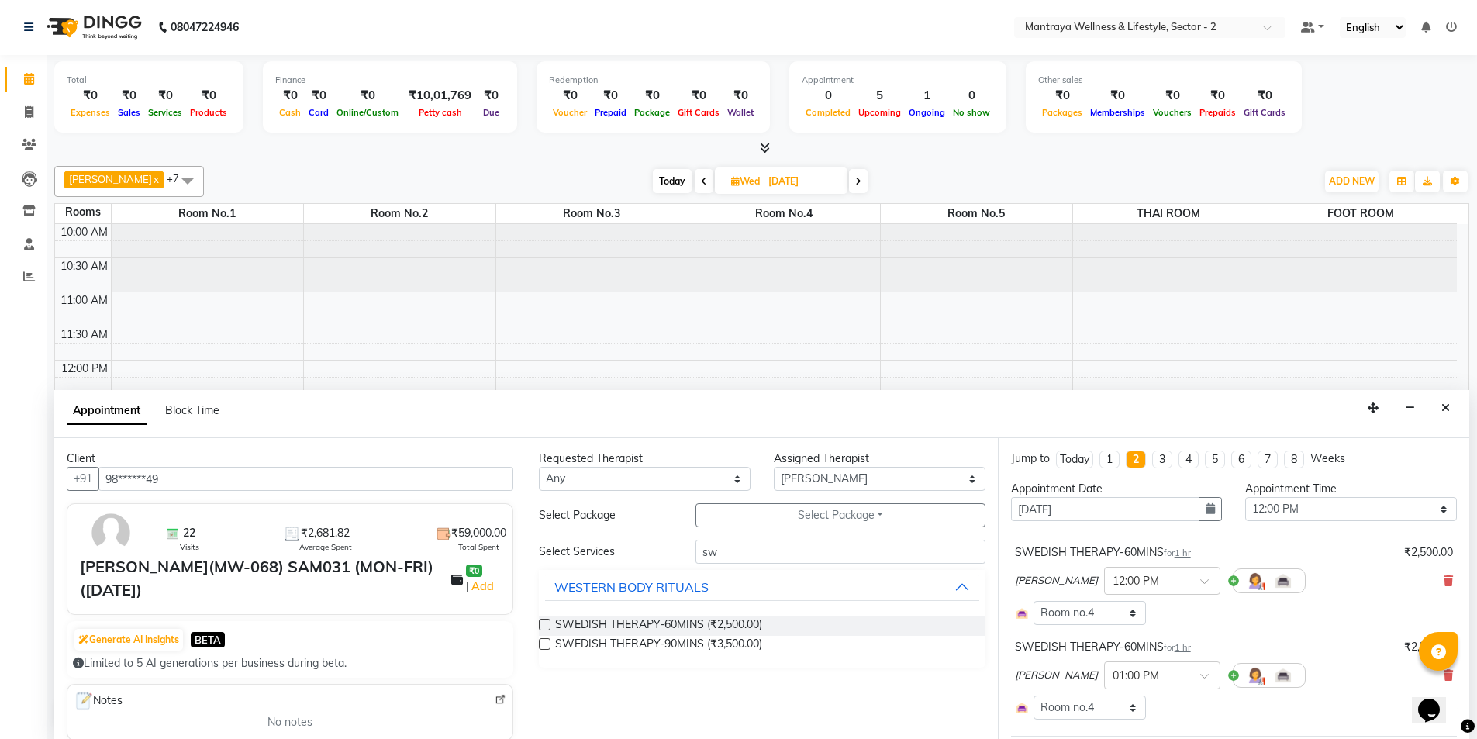
checkbox input "false"
click at [757, 557] on input "sw" at bounding box center [841, 552] width 290 height 24
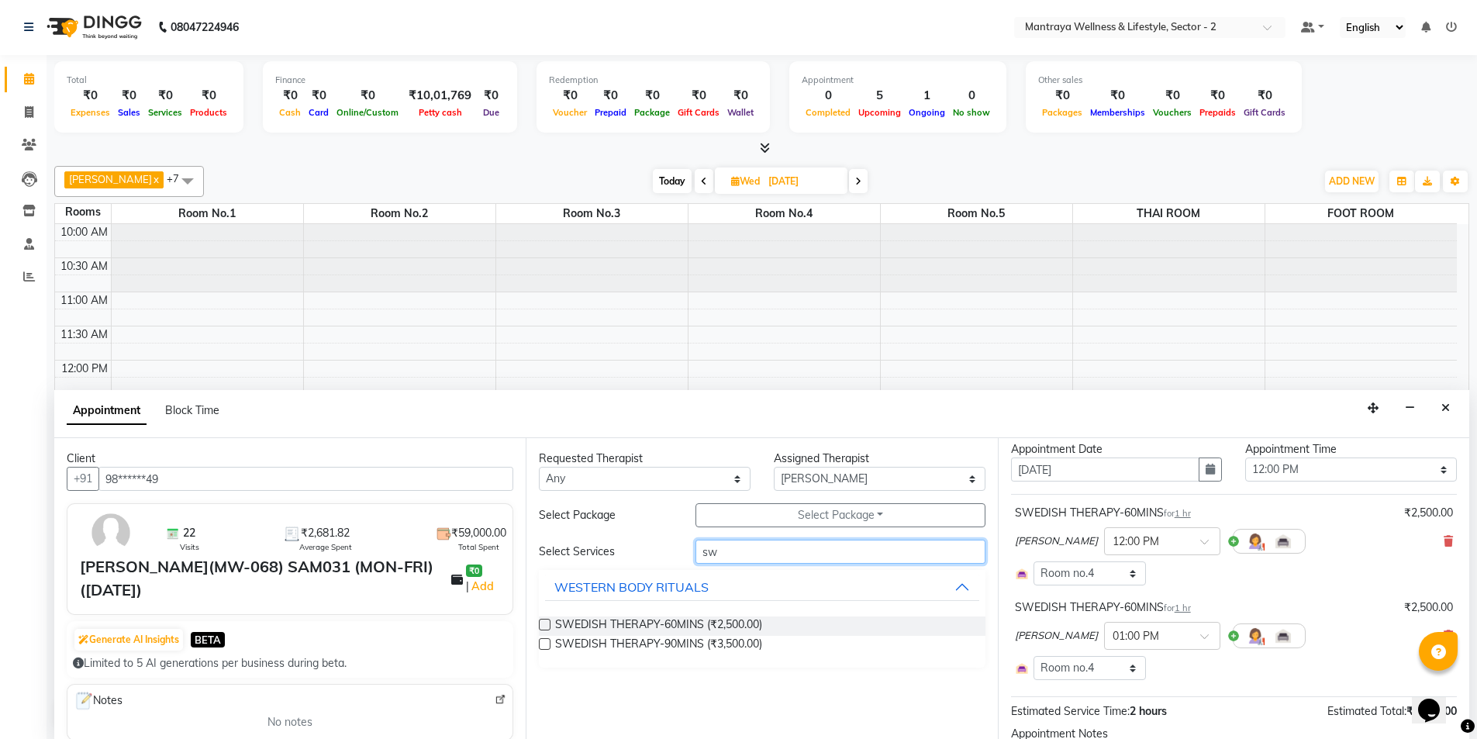
scroll to position [155, 0]
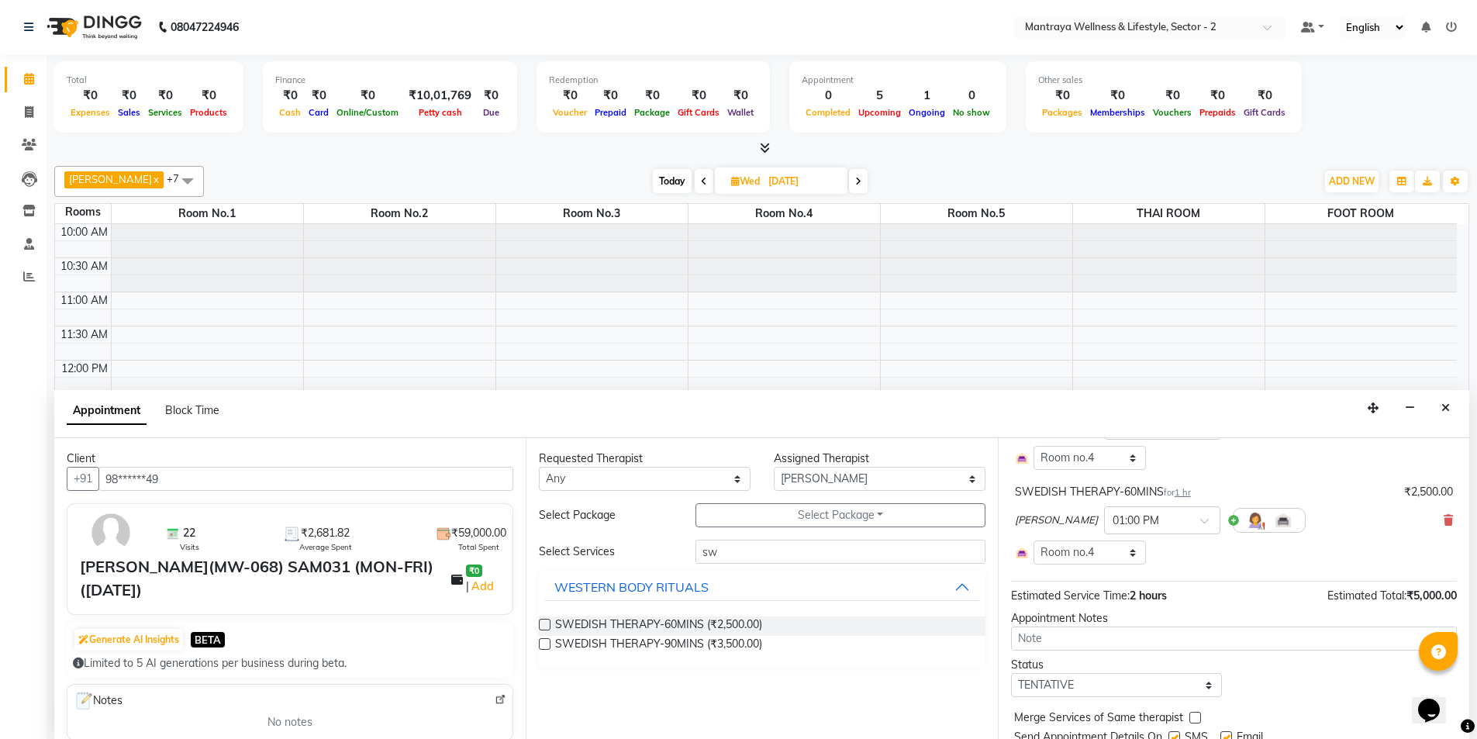
click at [1445, 516] on div "SWEDISH THERAPY-60MINS for 1 hr ₹2,500.00 [PERSON_NAME] × 01:00 PM Select Room …" at bounding box center [1234, 524] width 446 height 88
click at [1444, 520] on icon at bounding box center [1448, 520] width 9 height 11
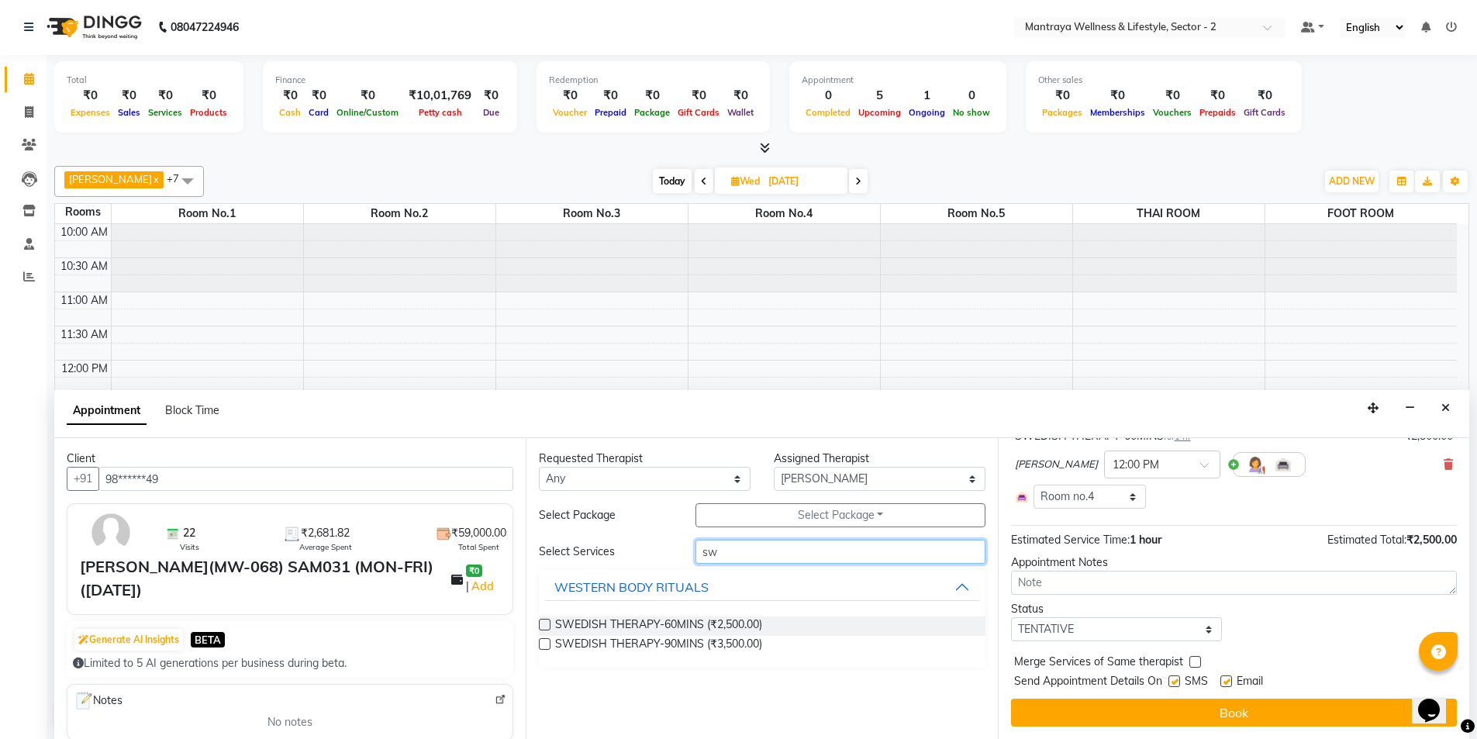
click at [786, 558] on input "sw" at bounding box center [841, 552] width 290 height 24
type input "s"
type input "deep"
click at [612, 689] on div "DETOX RITUALS" at bounding box center [602, 684] width 96 height 19
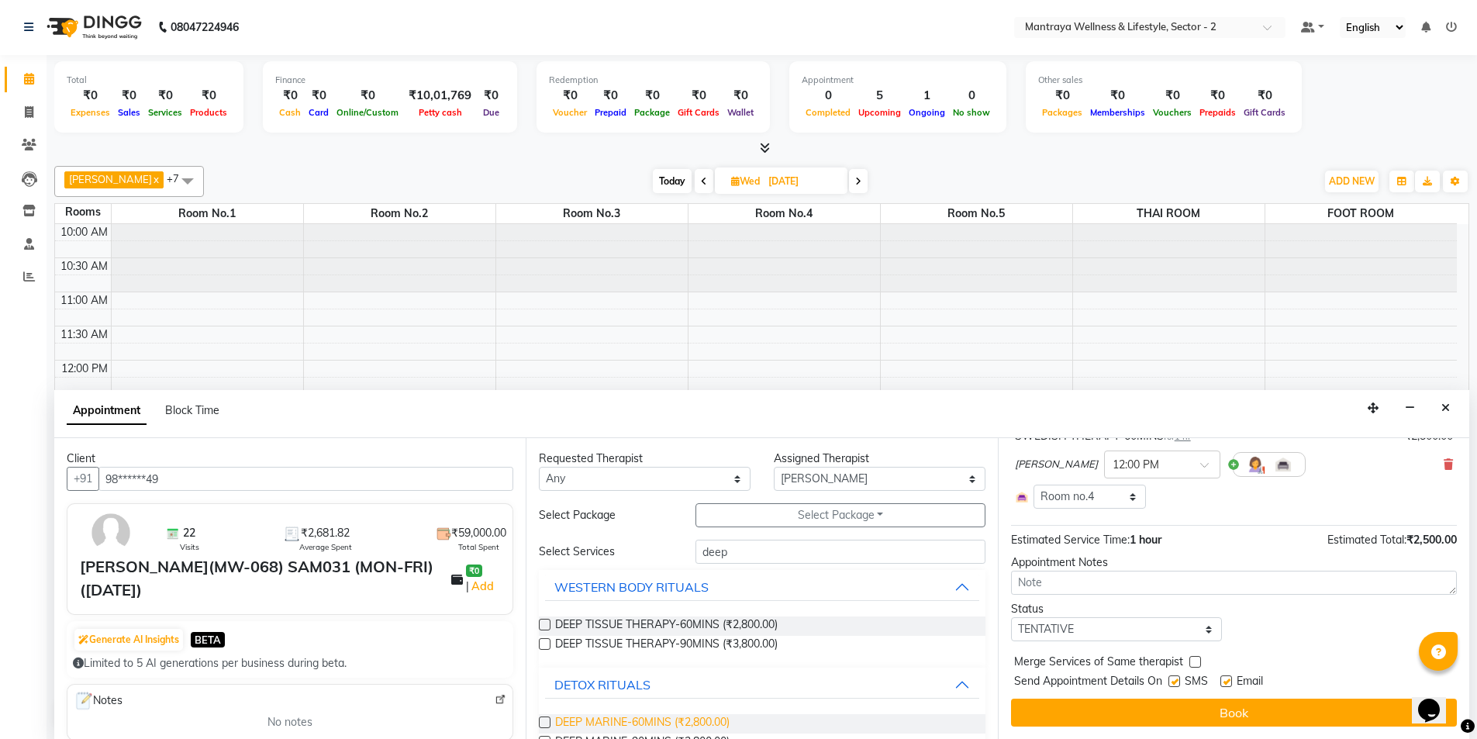
click at [654, 719] on span "DEEP MARINE-60MINS (₹2,800.00)" at bounding box center [642, 723] width 174 height 19
checkbox input "true"
select select "3837"
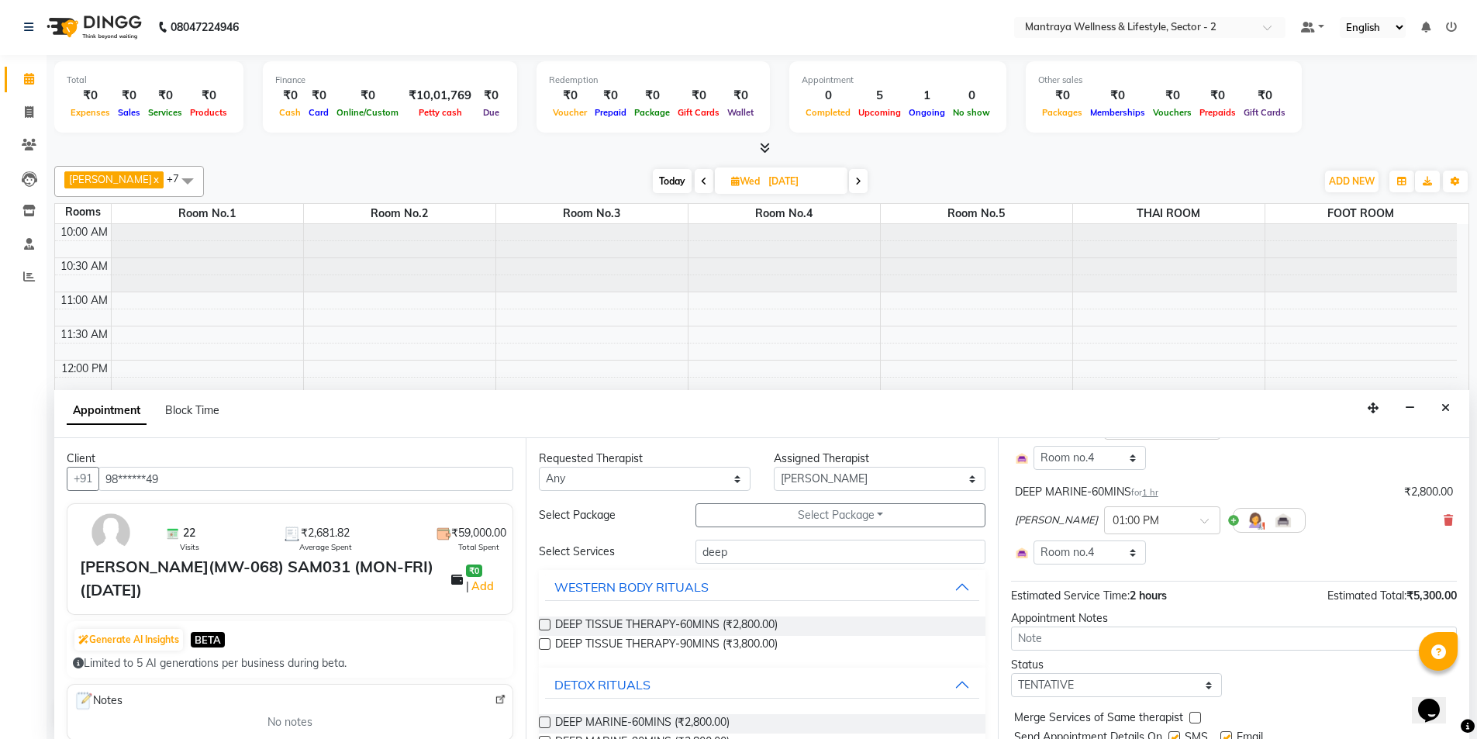
checkbox input "false"
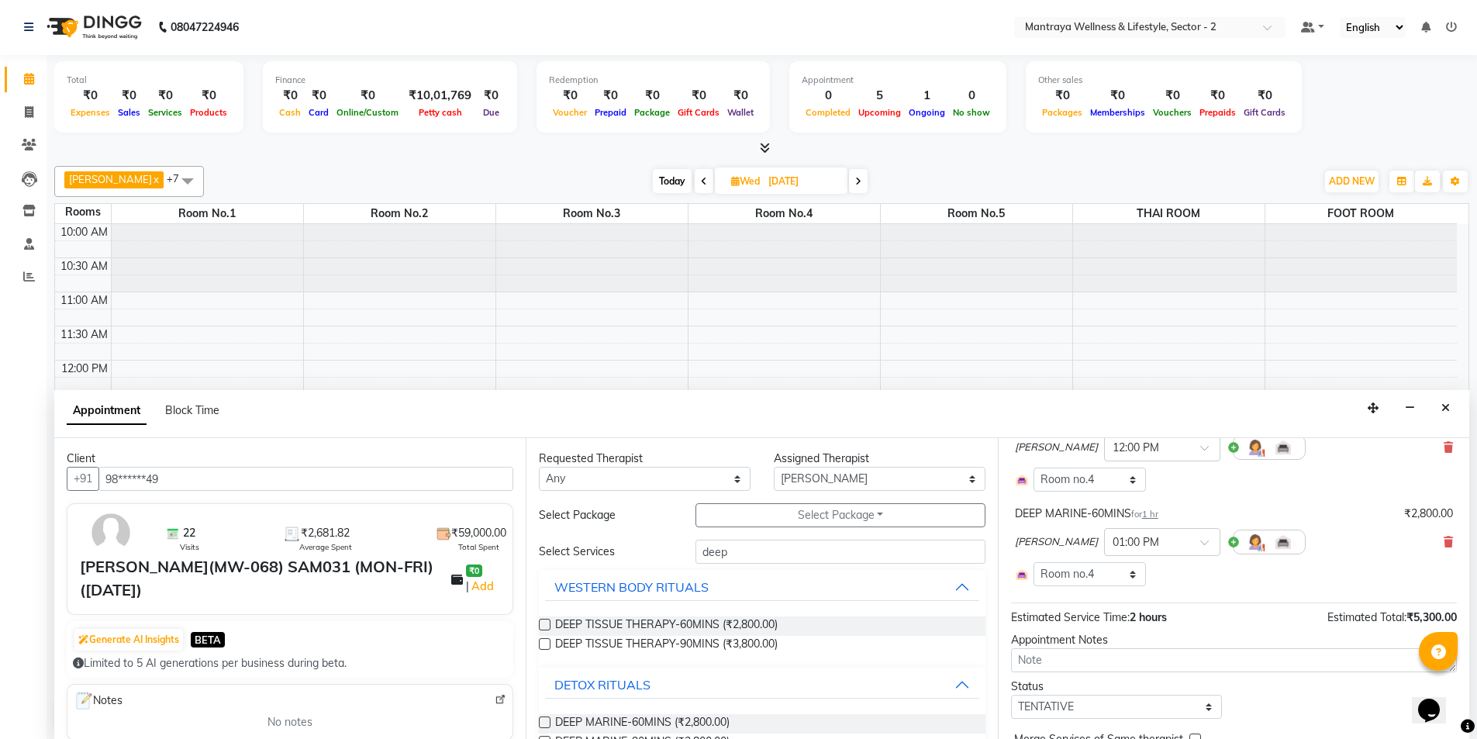
scroll to position [211, 0]
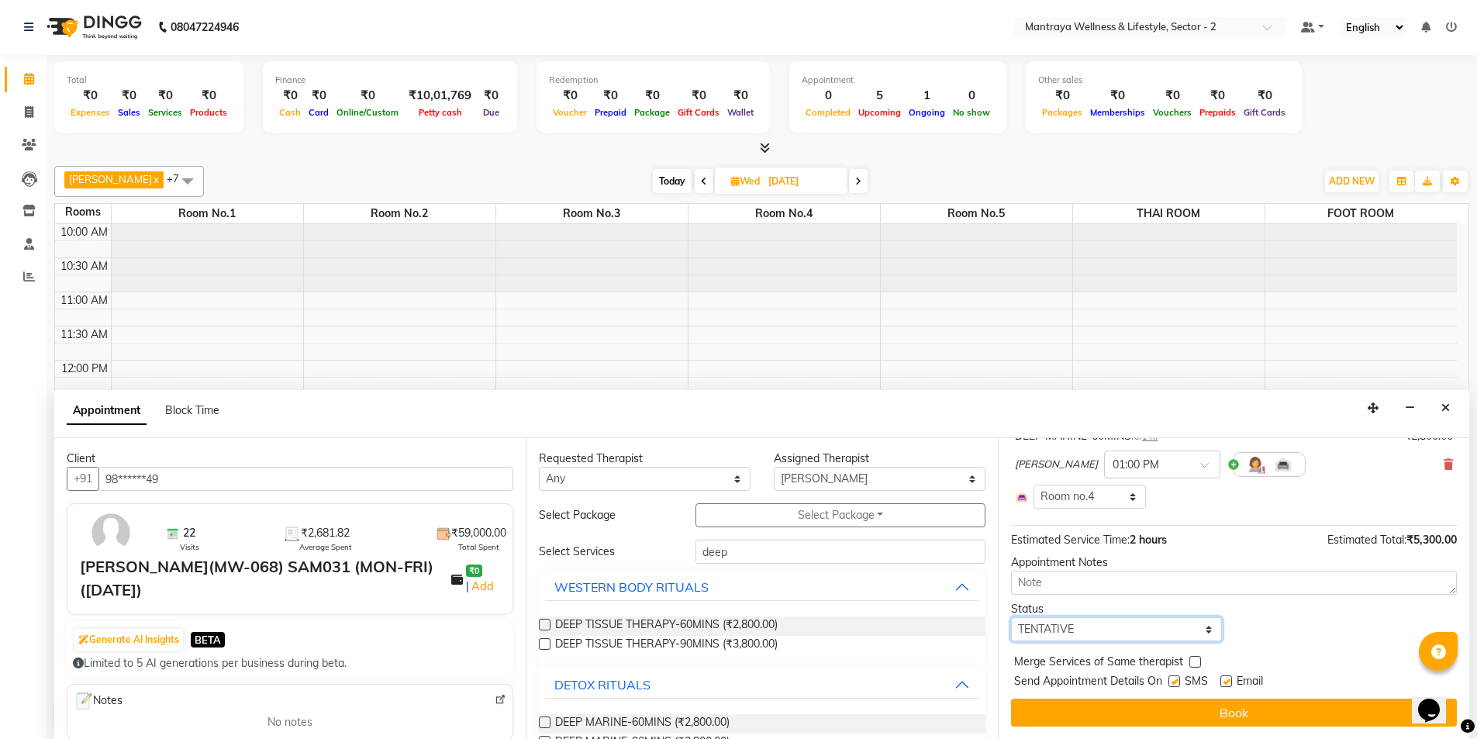
click at [1083, 633] on select "Select TENTATIVE CONFIRM UPCOMING" at bounding box center [1117, 629] width 212 height 24
select select "confirm booking"
click at [1011, 617] on select "Select TENTATIVE CONFIRM UPCOMING" at bounding box center [1117, 629] width 212 height 24
click at [1175, 679] on label at bounding box center [1175, 681] width 12 height 12
click at [1175, 679] on input "checkbox" at bounding box center [1174, 683] width 10 height 10
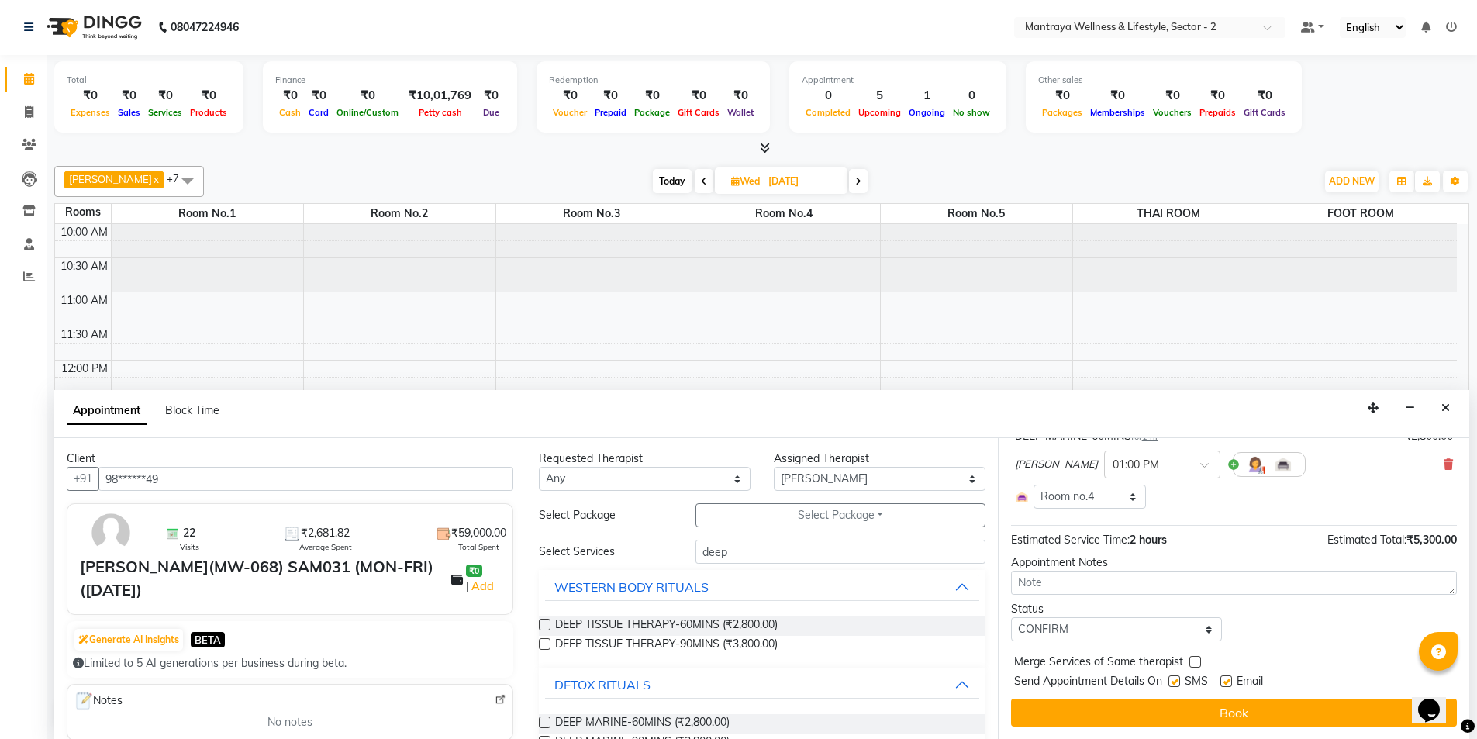
checkbox input "false"
click at [1227, 679] on label at bounding box center [1227, 681] width 12 height 12
click at [1227, 679] on input "checkbox" at bounding box center [1226, 683] width 10 height 10
checkbox input "false"
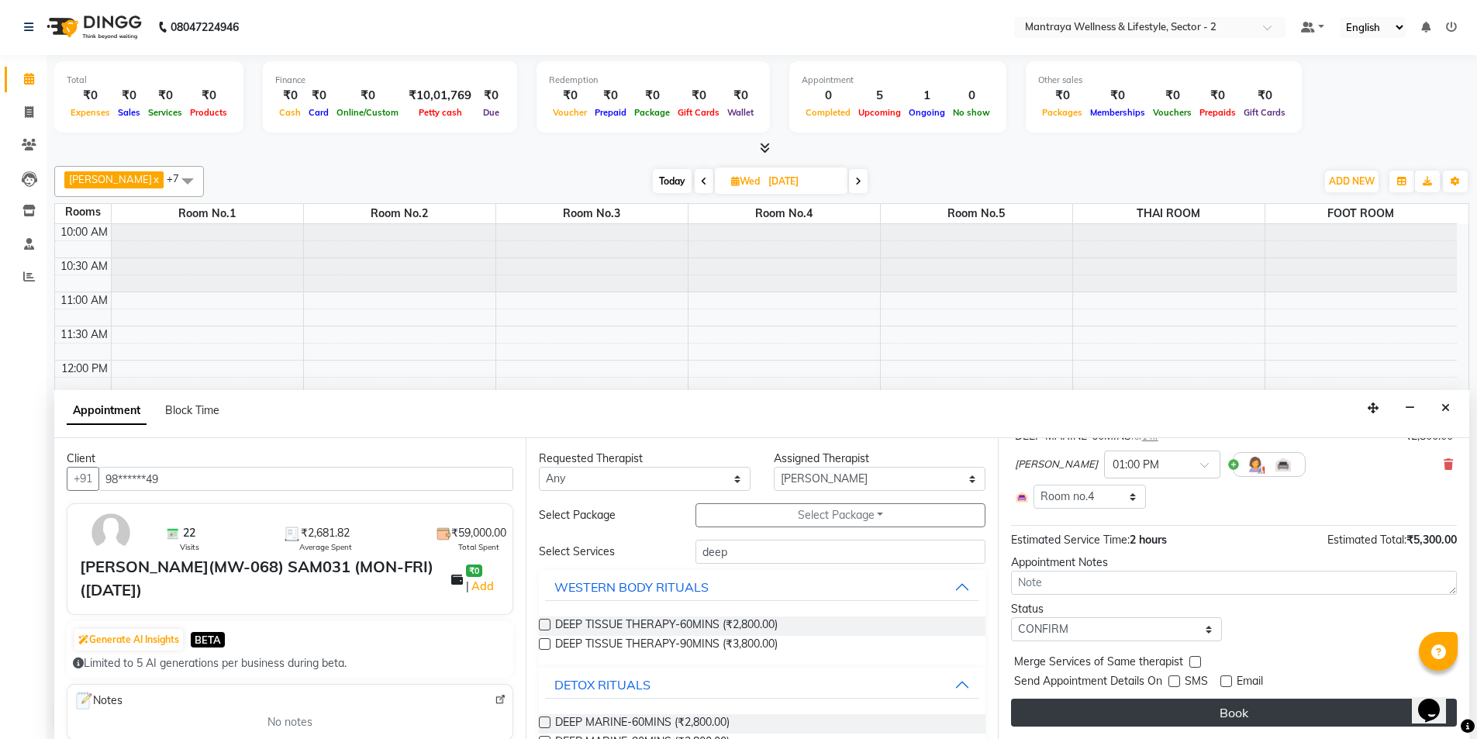
click at [1182, 707] on button "Book" at bounding box center [1234, 713] width 446 height 28
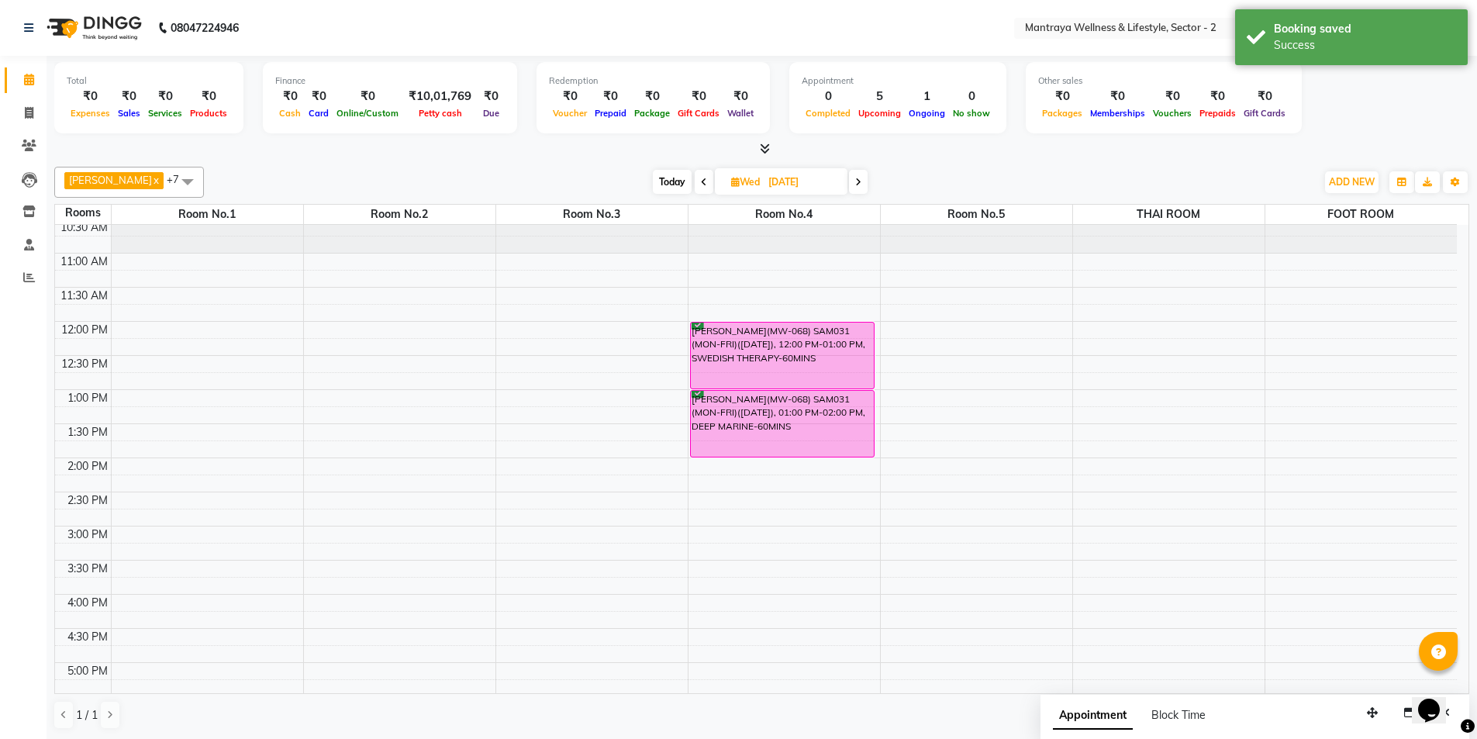
scroll to position [78, 0]
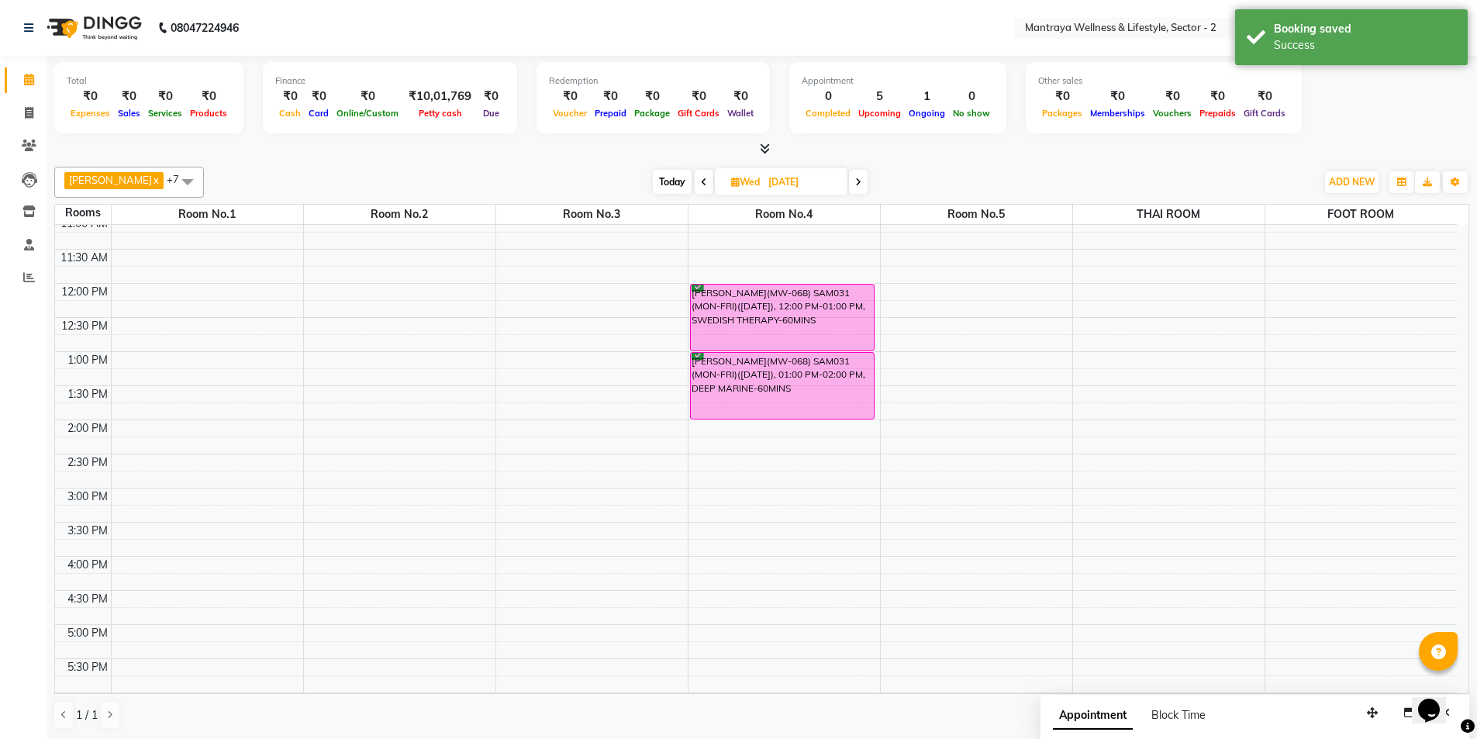
click at [653, 182] on span "Today" at bounding box center [672, 182] width 39 height 24
type input "[DATE]"
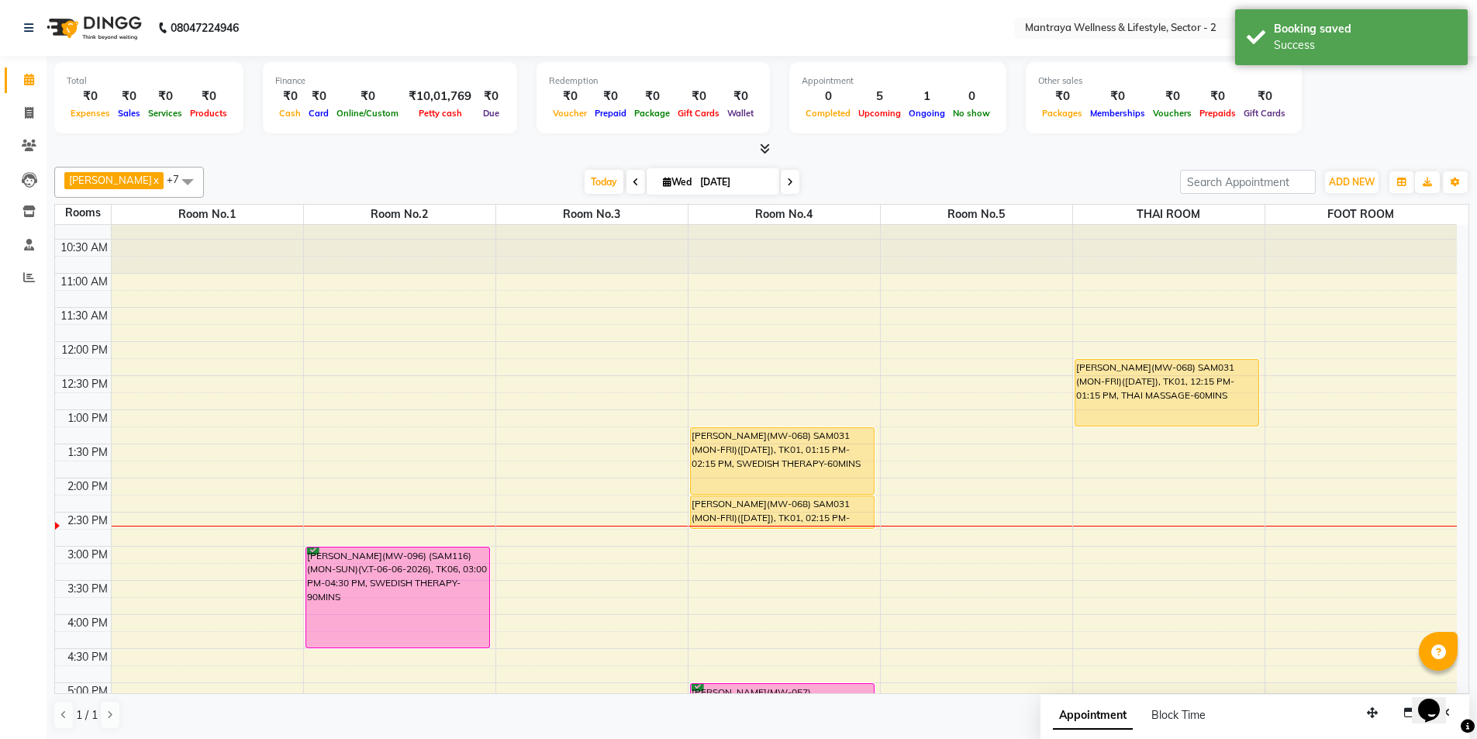
scroll to position [0, 0]
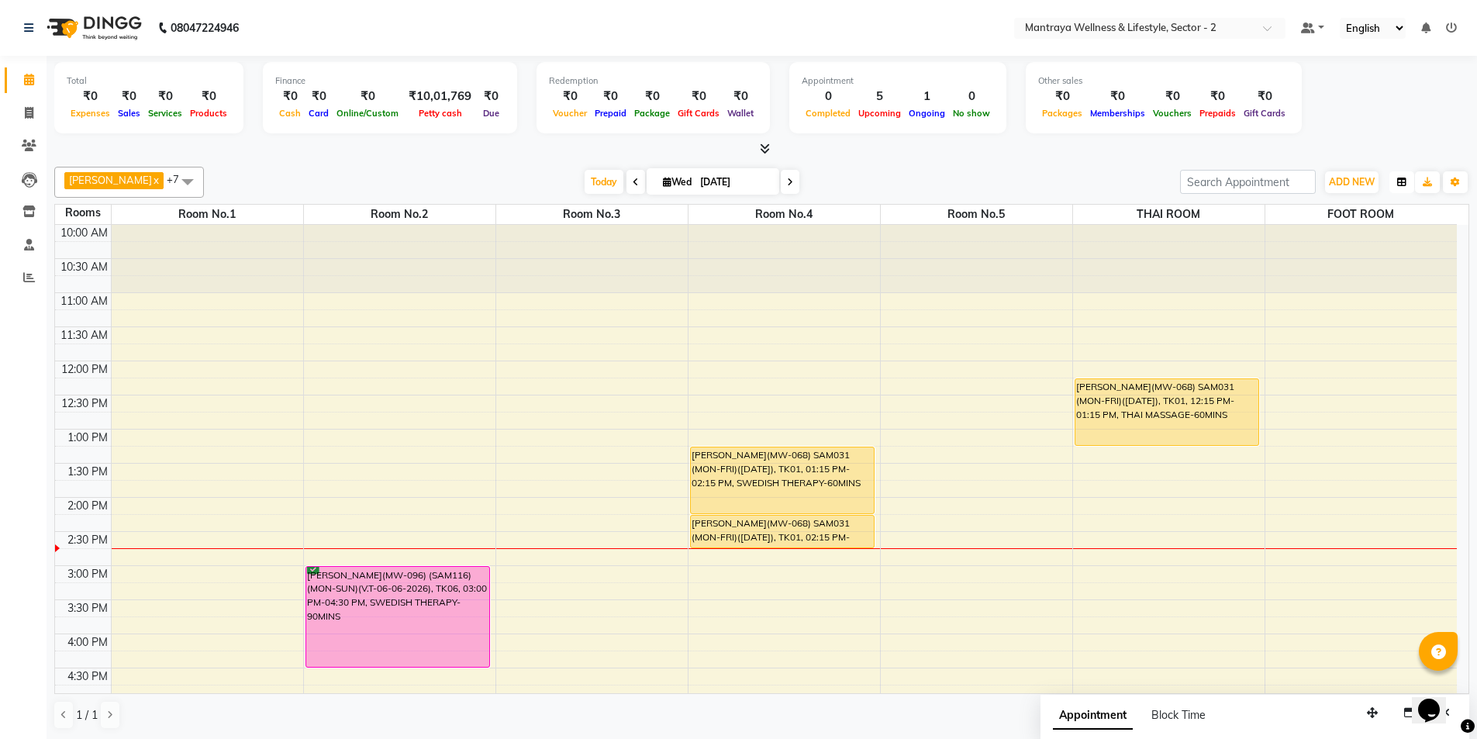
click at [1404, 182] on icon "button" at bounding box center [1401, 182] width 9 height 9
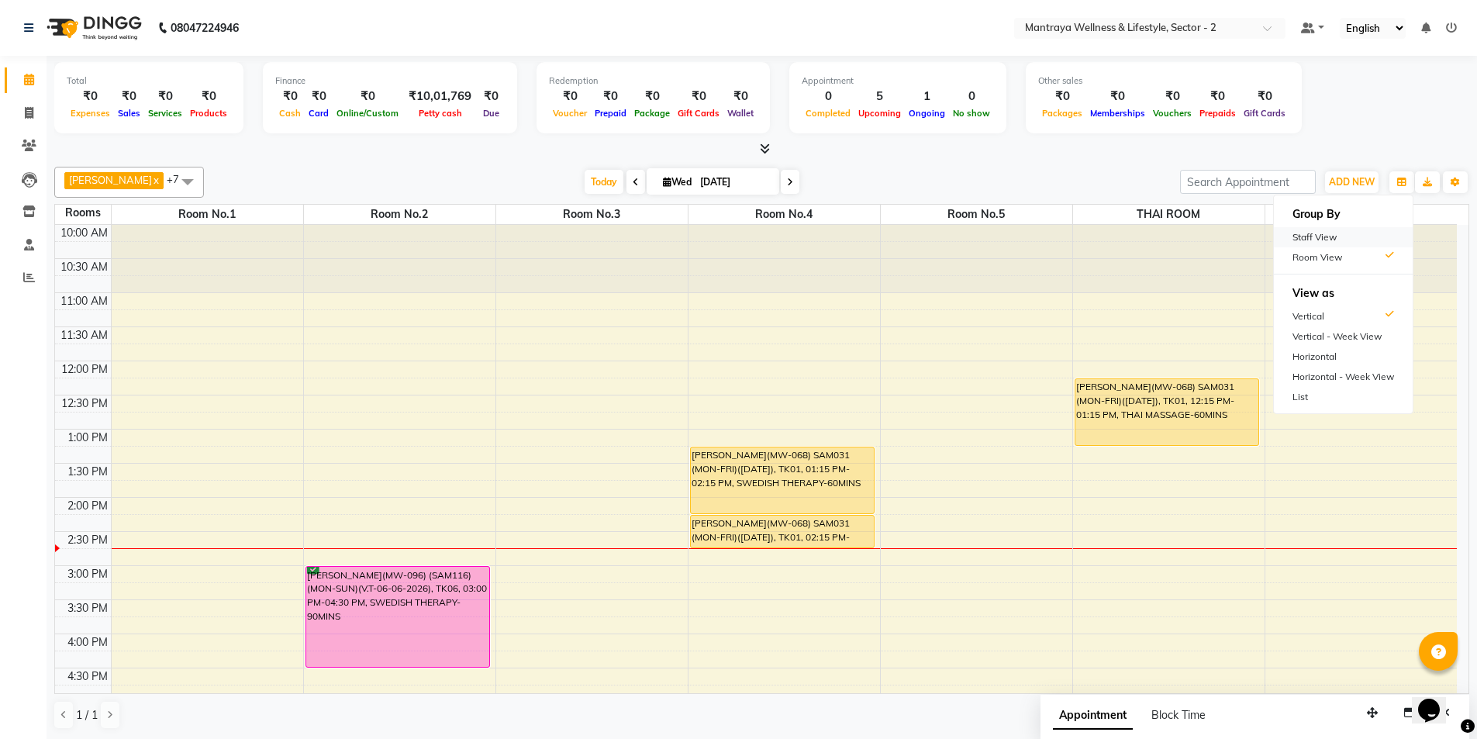
click at [1341, 234] on div "Staff View" at bounding box center [1343, 237] width 139 height 20
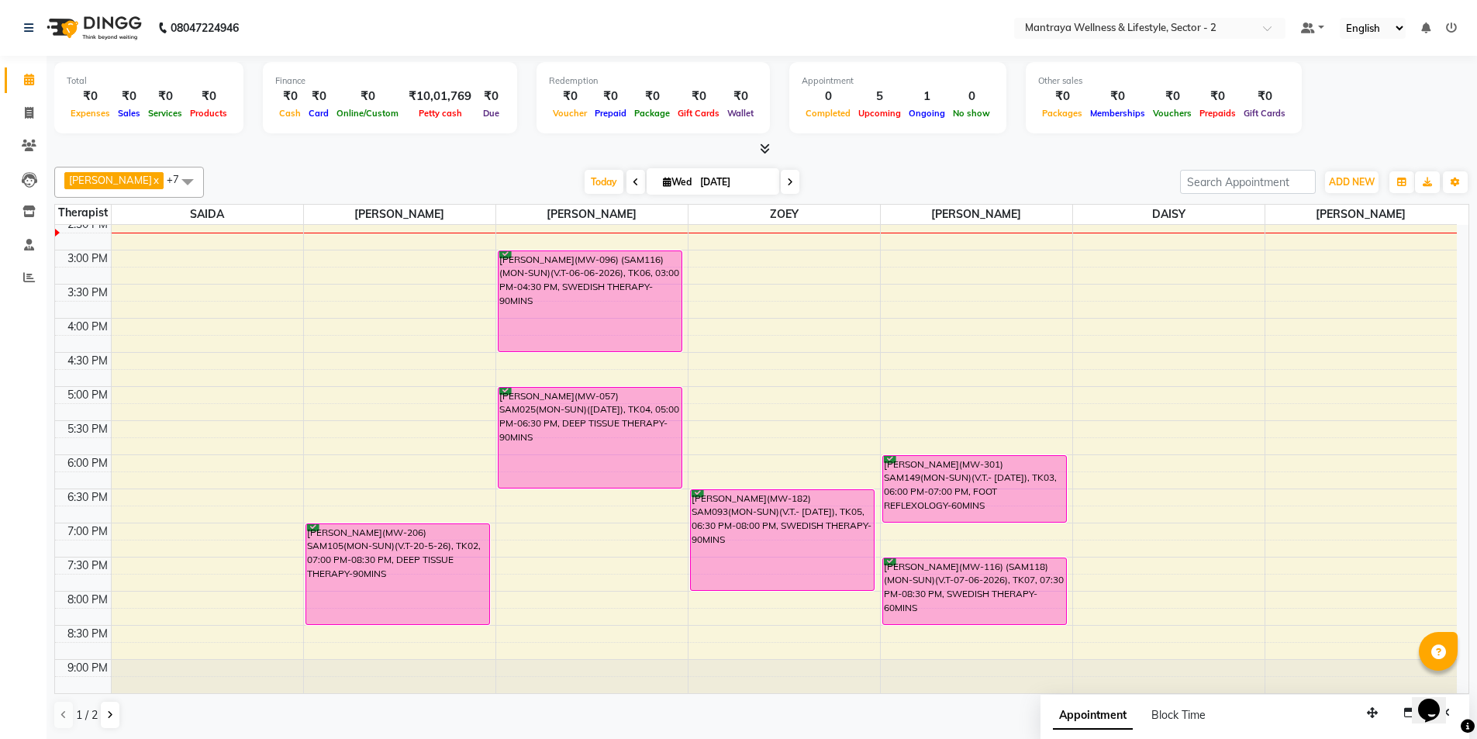
scroll to position [350, 0]
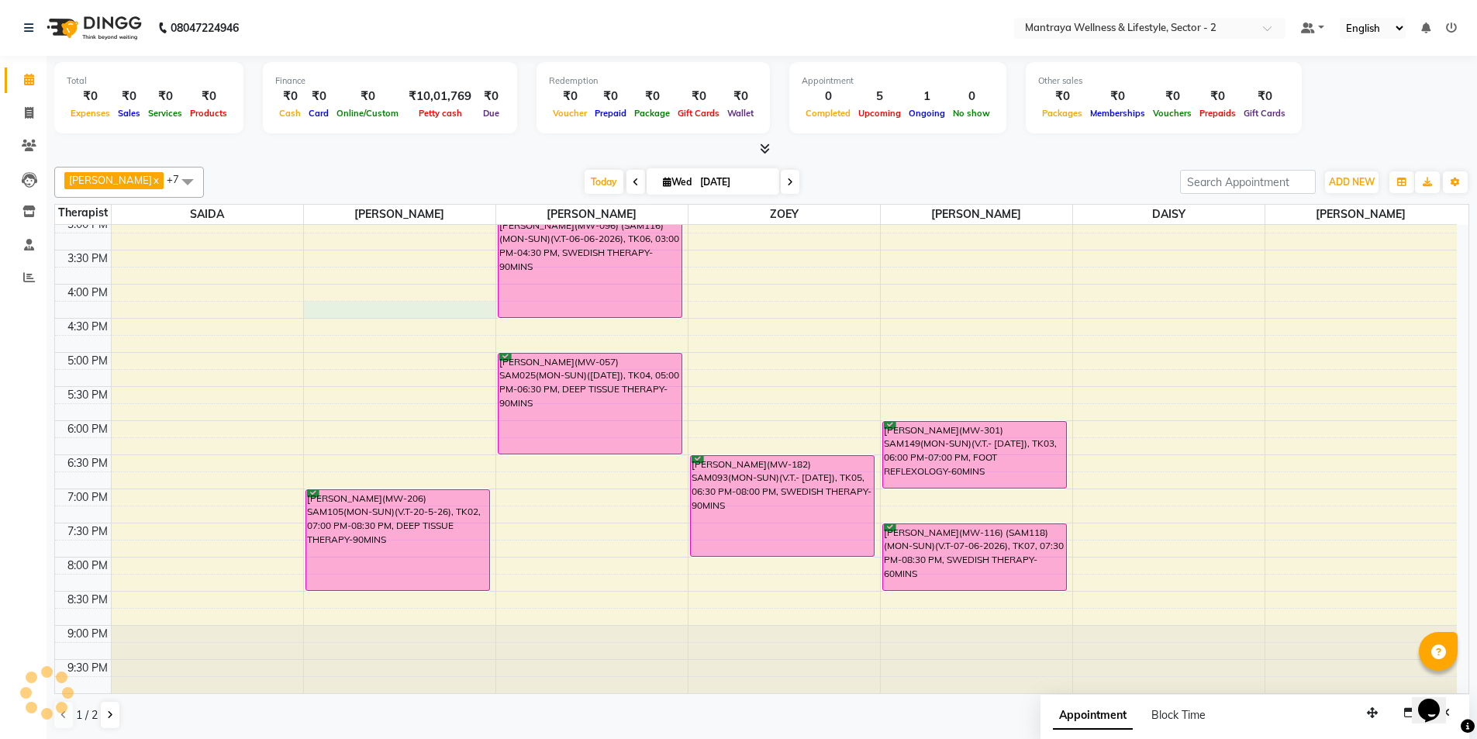
click at [329, 318] on div "10:00 AM 10:30 AM 11:00 AM 11:30 AM 12:00 PM 12:30 PM 1:00 PM 1:30 PM 2:00 PM 2…" at bounding box center [756, 284] width 1402 height 818
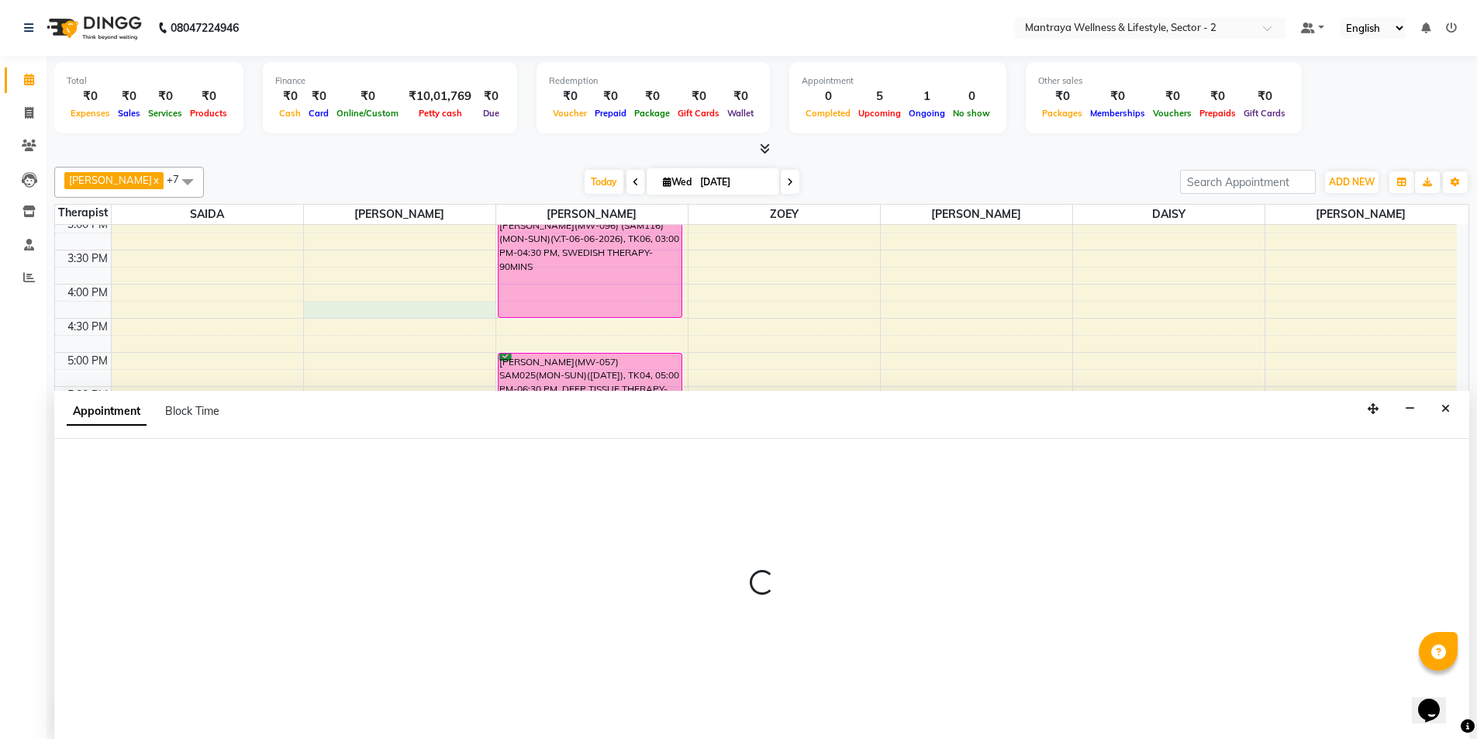
scroll to position [1, 0]
select select "69829"
select select "975"
select select "tentative"
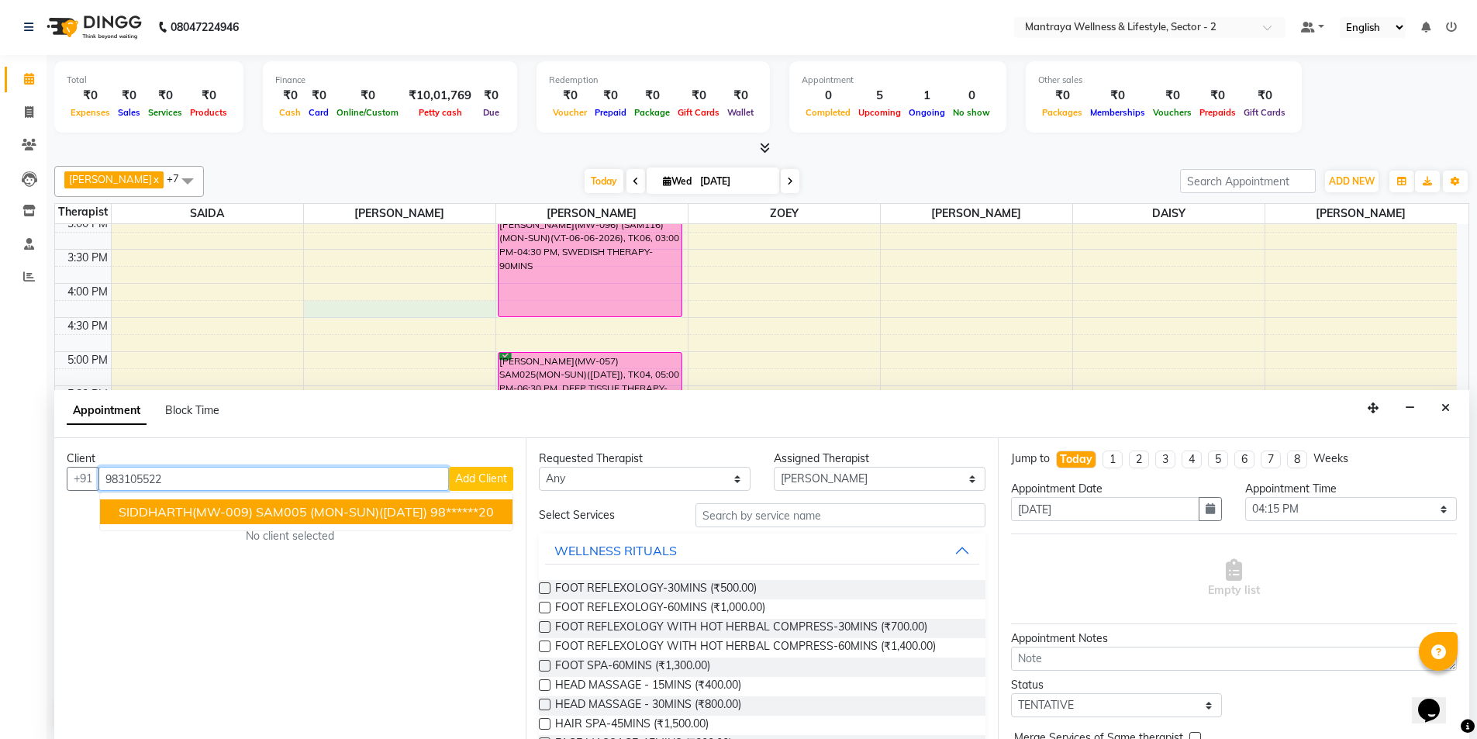
click at [379, 511] on span "SIDDHARTH(MW-009) SAM005 (MON-SUN)([DATE])" at bounding box center [273, 512] width 309 height 16
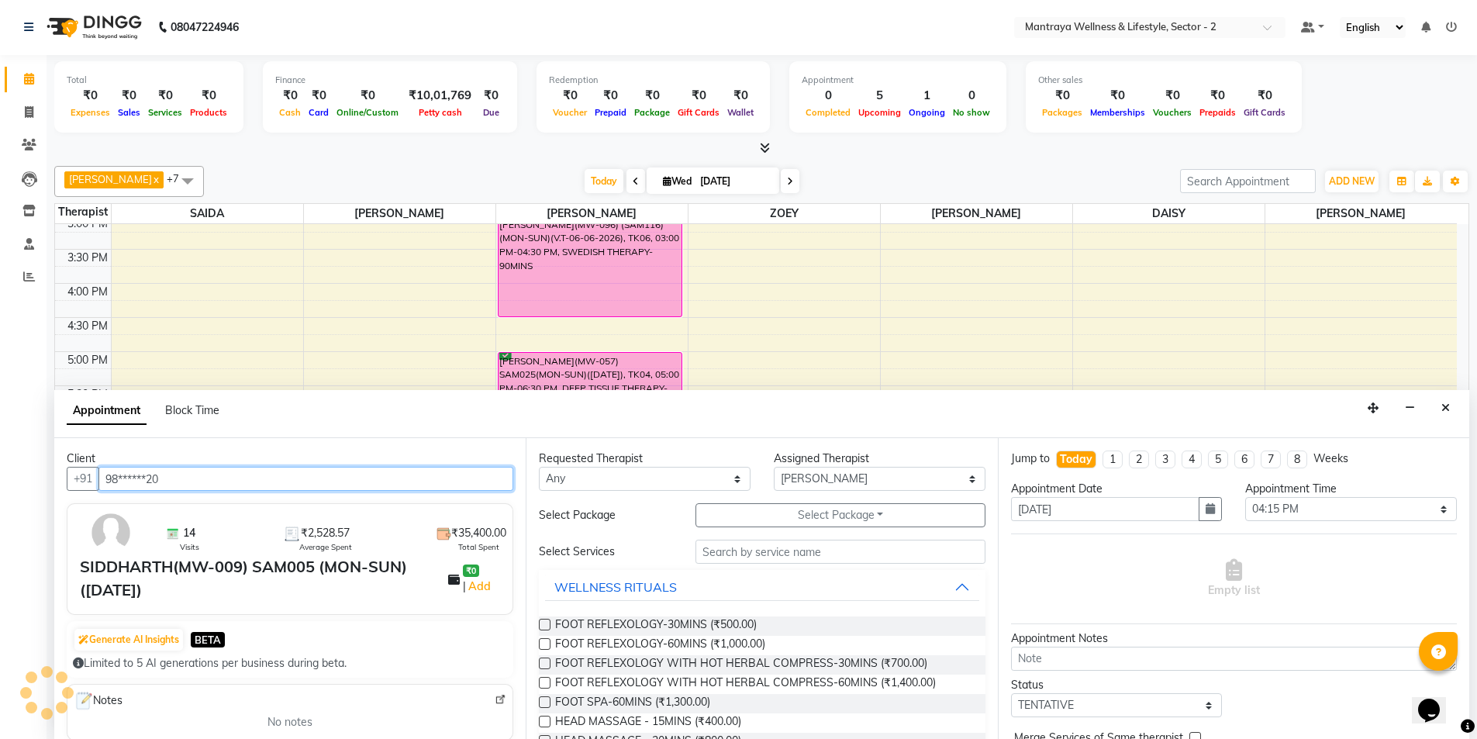
type input "98******20"
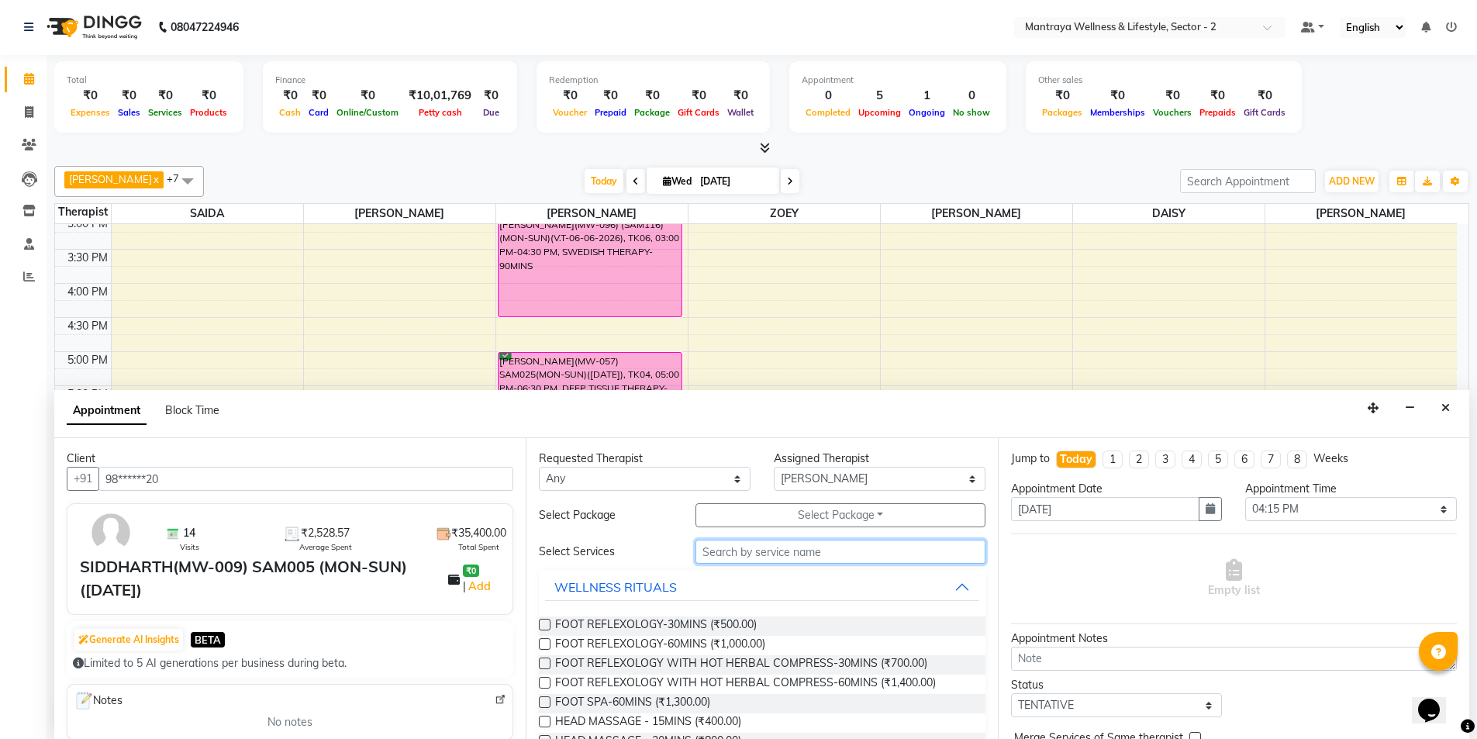
click at [764, 551] on input "text" at bounding box center [841, 552] width 290 height 24
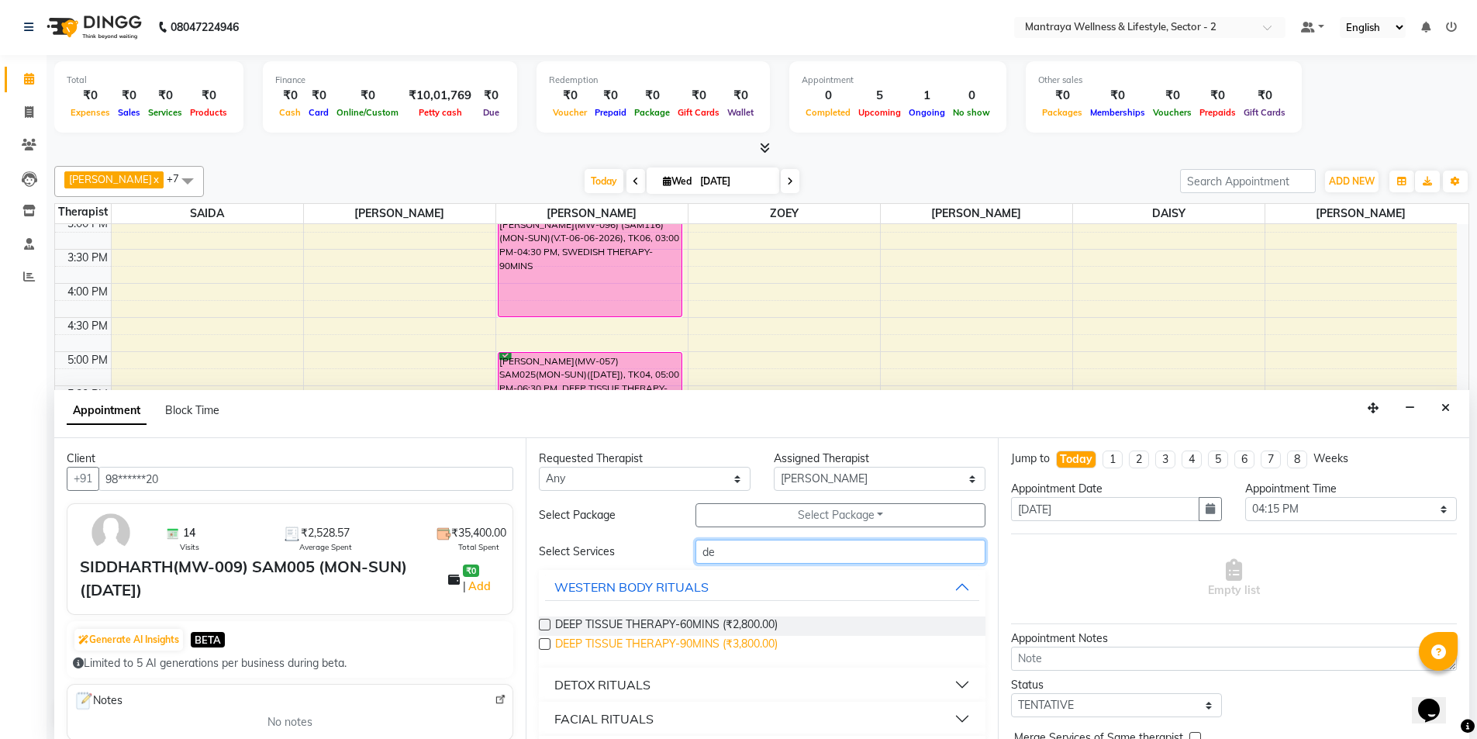
type input "de"
click at [642, 645] on span "DEEP TISSUE THERAPY-90MINS (₹3,800.00)" at bounding box center [666, 645] width 223 height 19
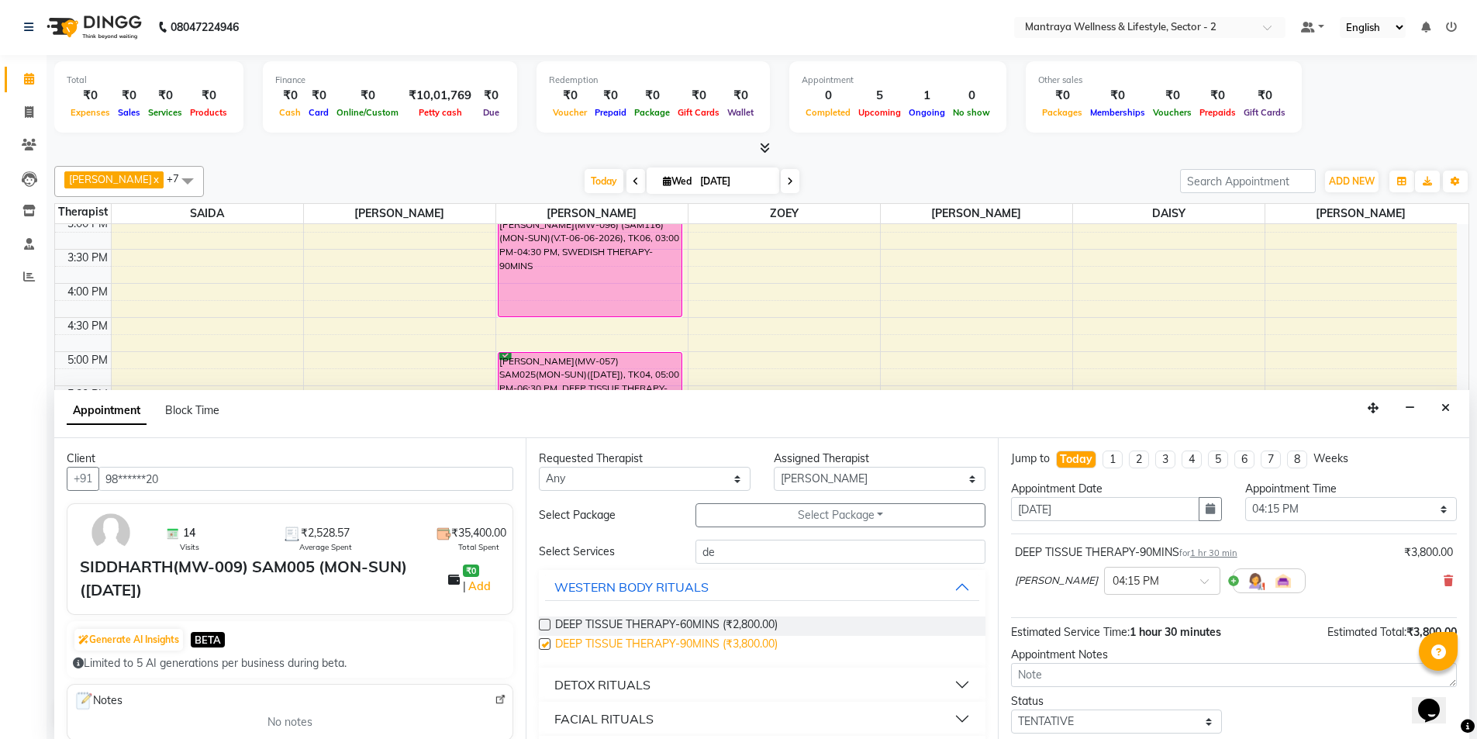
checkbox input "false"
click at [1200, 578] on span at bounding box center [1209, 586] width 19 height 16
click at [1105, 637] on div "04:30 PM" at bounding box center [1162, 637] width 115 height 29
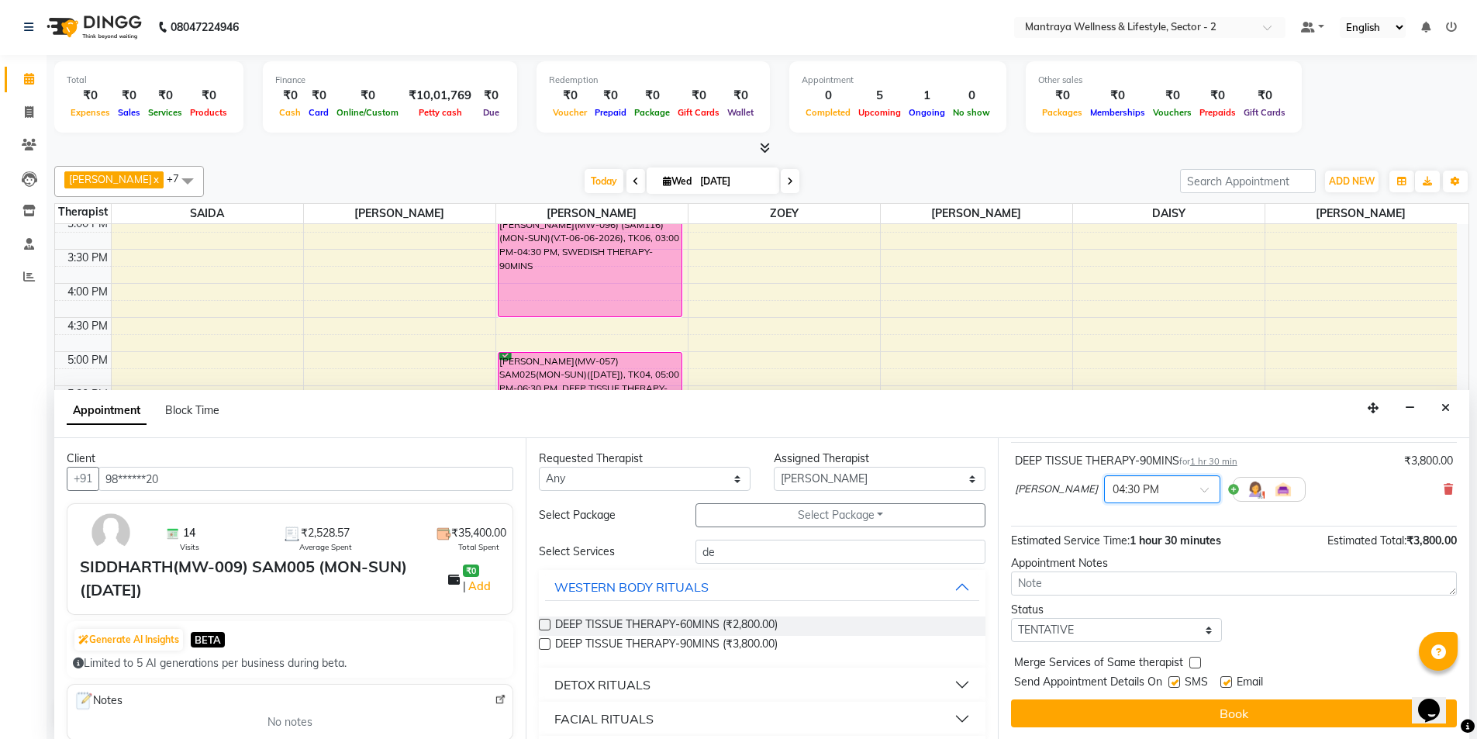
scroll to position [92, 0]
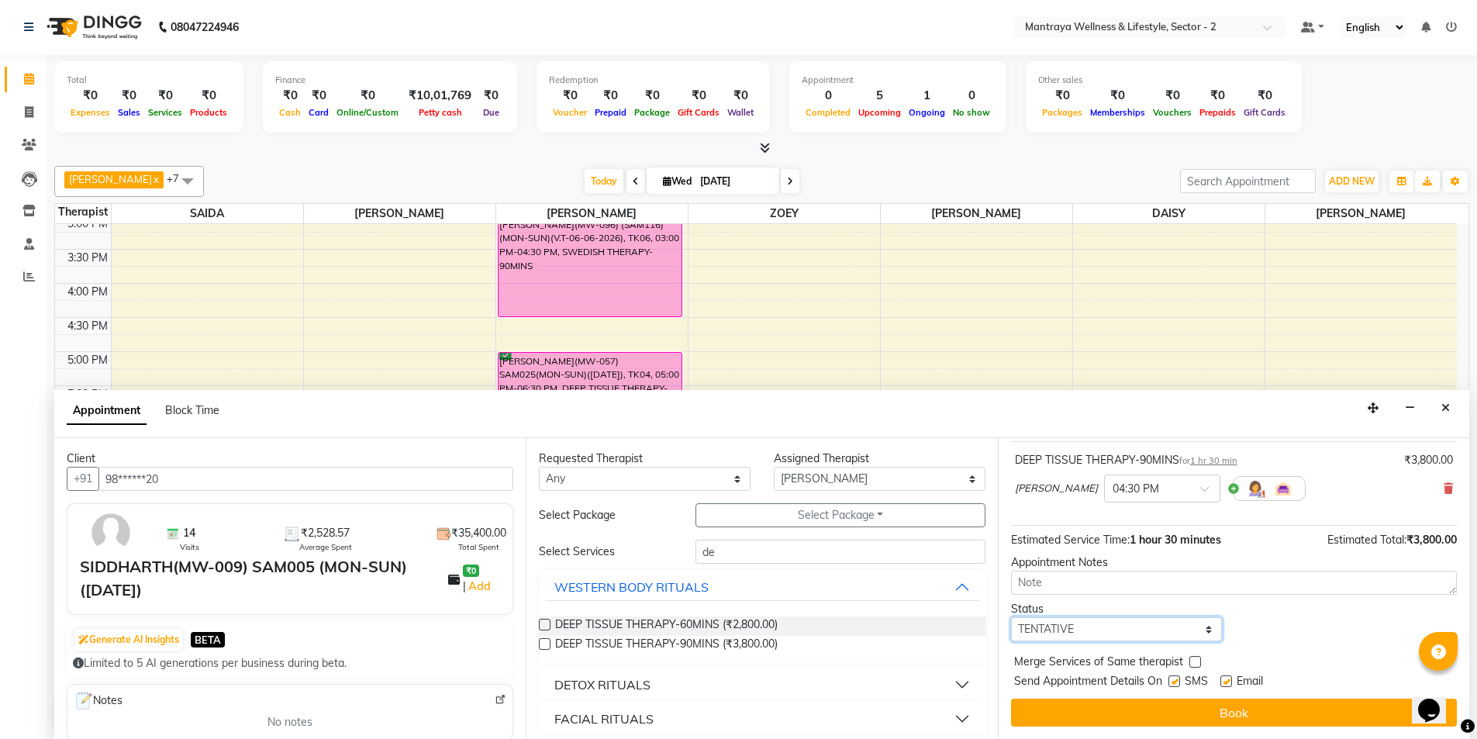
click at [1204, 626] on select "Select TENTATIVE CONFIRM CHECK-IN UPCOMING" at bounding box center [1117, 629] width 212 height 24
select select "confirm booking"
click at [1011, 617] on select "Select TENTATIVE CONFIRM CHECK-IN UPCOMING" at bounding box center [1117, 629] width 212 height 24
click at [1224, 682] on label at bounding box center [1227, 681] width 12 height 12
click at [1224, 682] on input "checkbox" at bounding box center [1226, 683] width 10 height 10
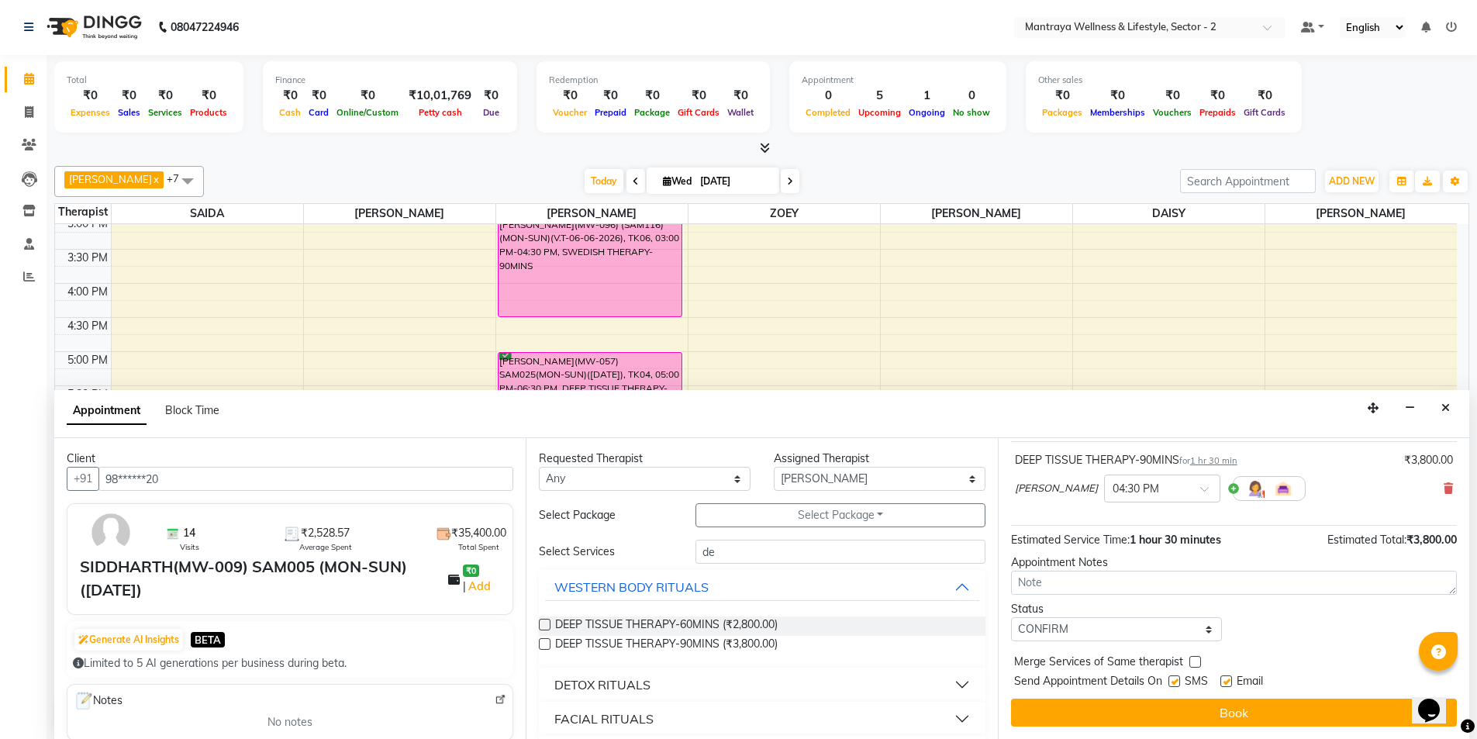
checkbox input "false"
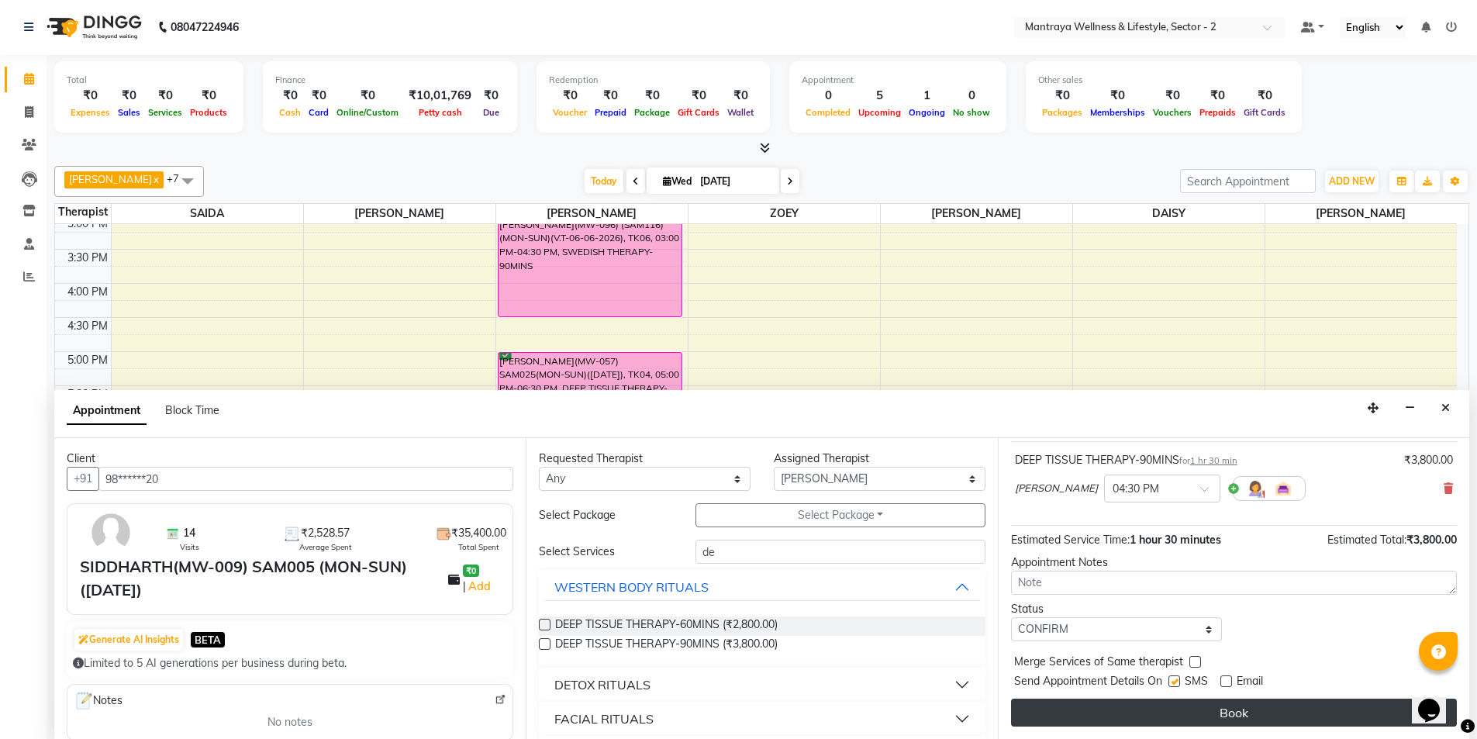
click at [1207, 720] on button "Book" at bounding box center [1234, 713] width 446 height 28
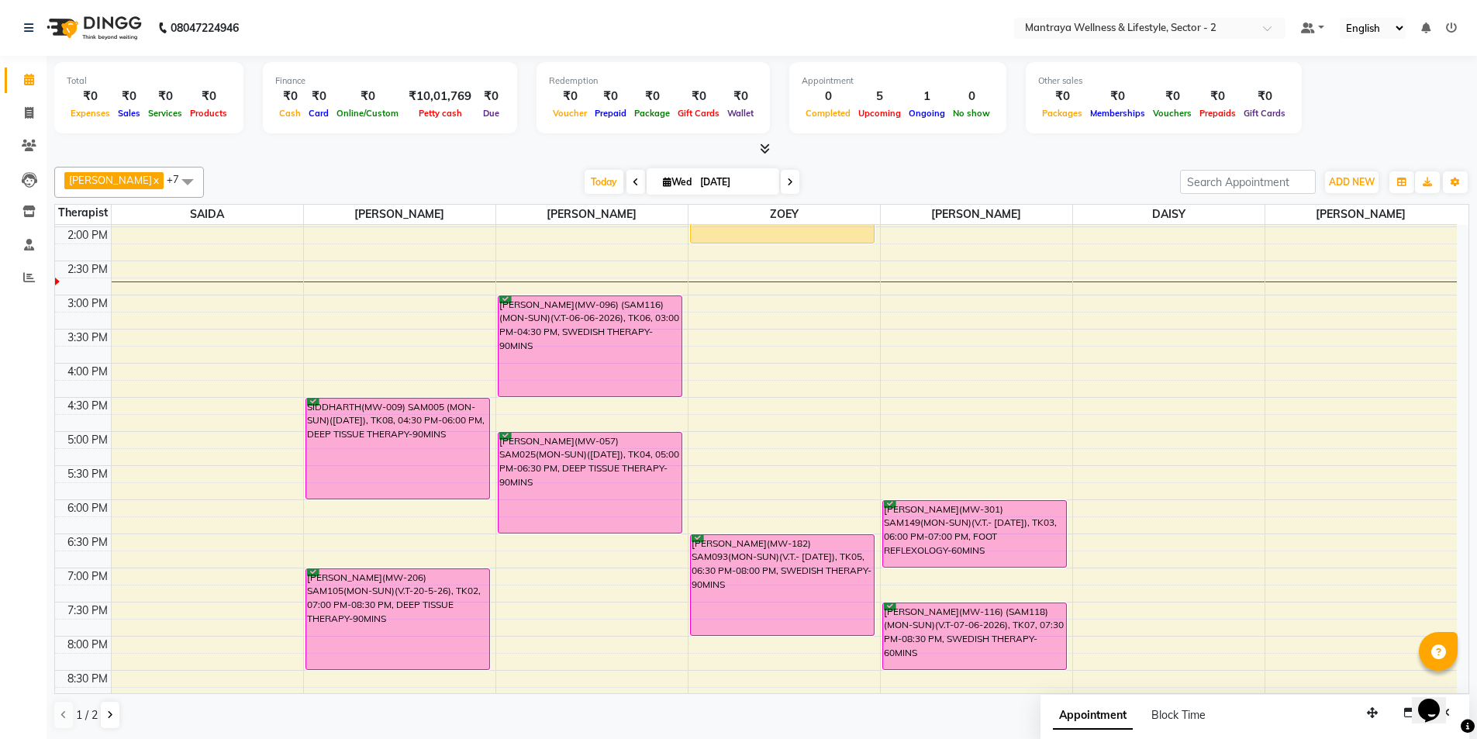
scroll to position [310, 0]
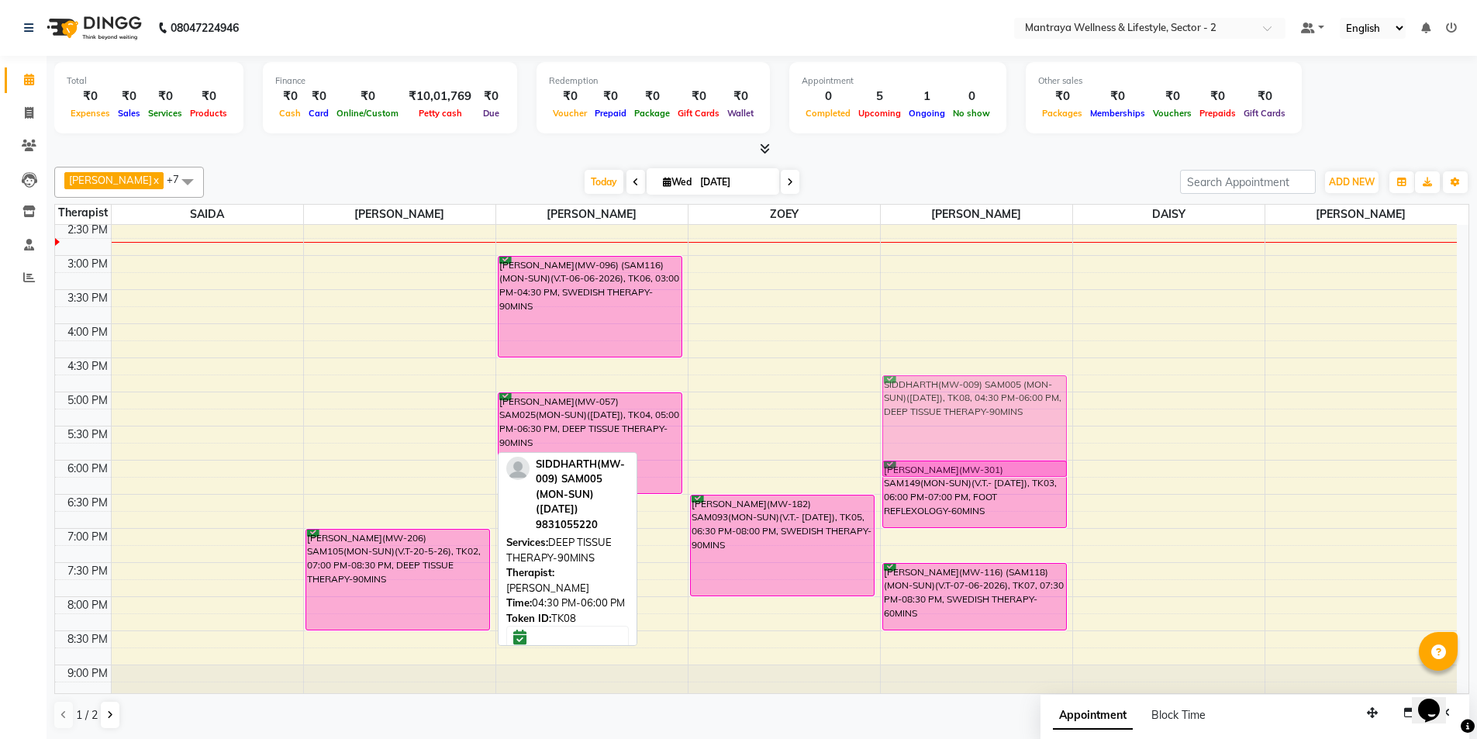
drag, startPoint x: 395, startPoint y: 414, endPoint x: 986, endPoint y: 435, distance: 591.3
click at [986, 435] on tr "SIDDHARTH(MW-009) SAM005 (MON-SUN)([DATE]), TK08, 04:30 PM-06:00 PM, DEEP TISSU…" at bounding box center [756, 324] width 1402 height 818
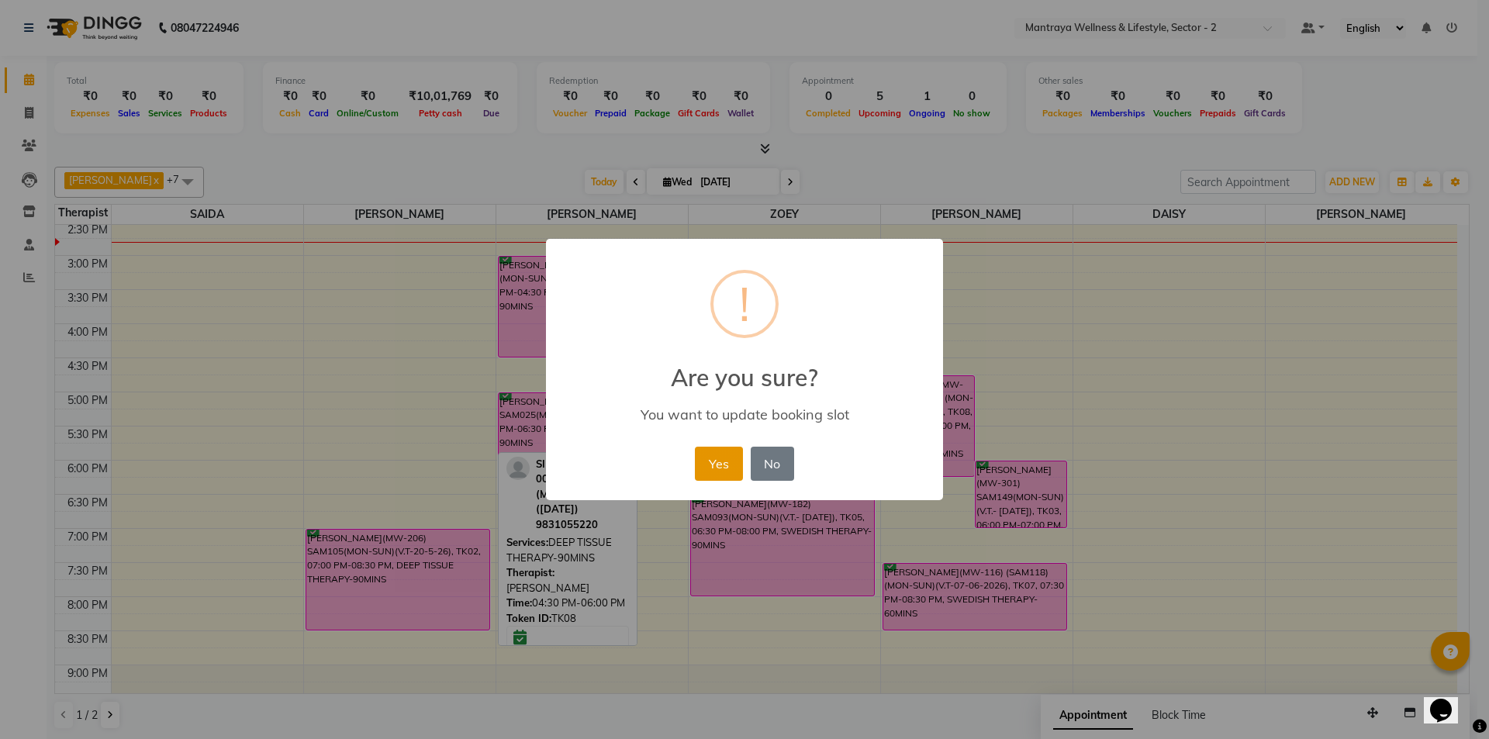
click at [720, 464] on button "Yes" at bounding box center [718, 464] width 47 height 34
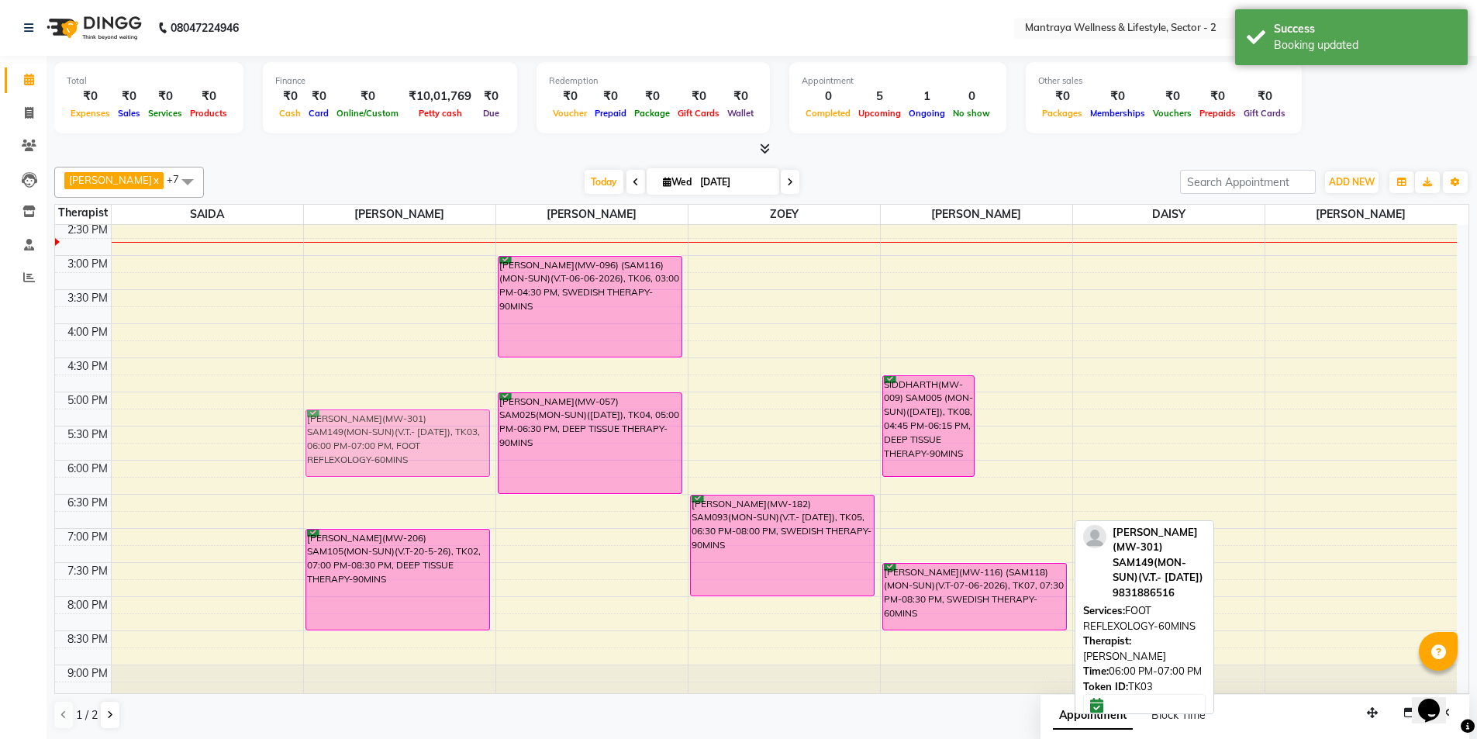
drag, startPoint x: 1000, startPoint y: 499, endPoint x: 425, endPoint y: 453, distance: 577.2
click at [425, 453] on tr "[PERSON_NAME](MW-206) SAM105(MON-SUN)(V.T-20-5-26), TK02, 07:00 PM-08:30 PM, DE…" at bounding box center [756, 324] width 1402 height 818
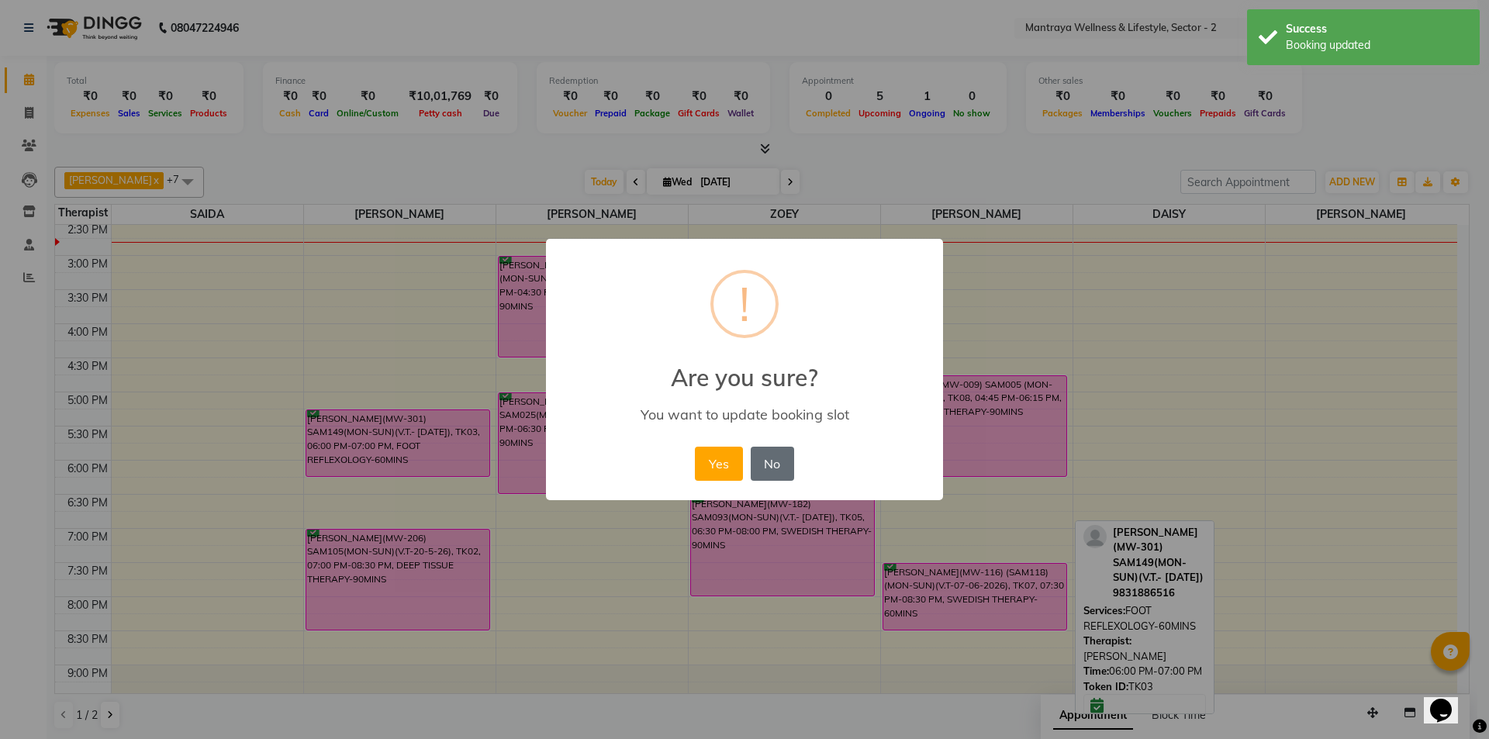
click at [775, 458] on button "No" at bounding box center [772, 464] width 43 height 34
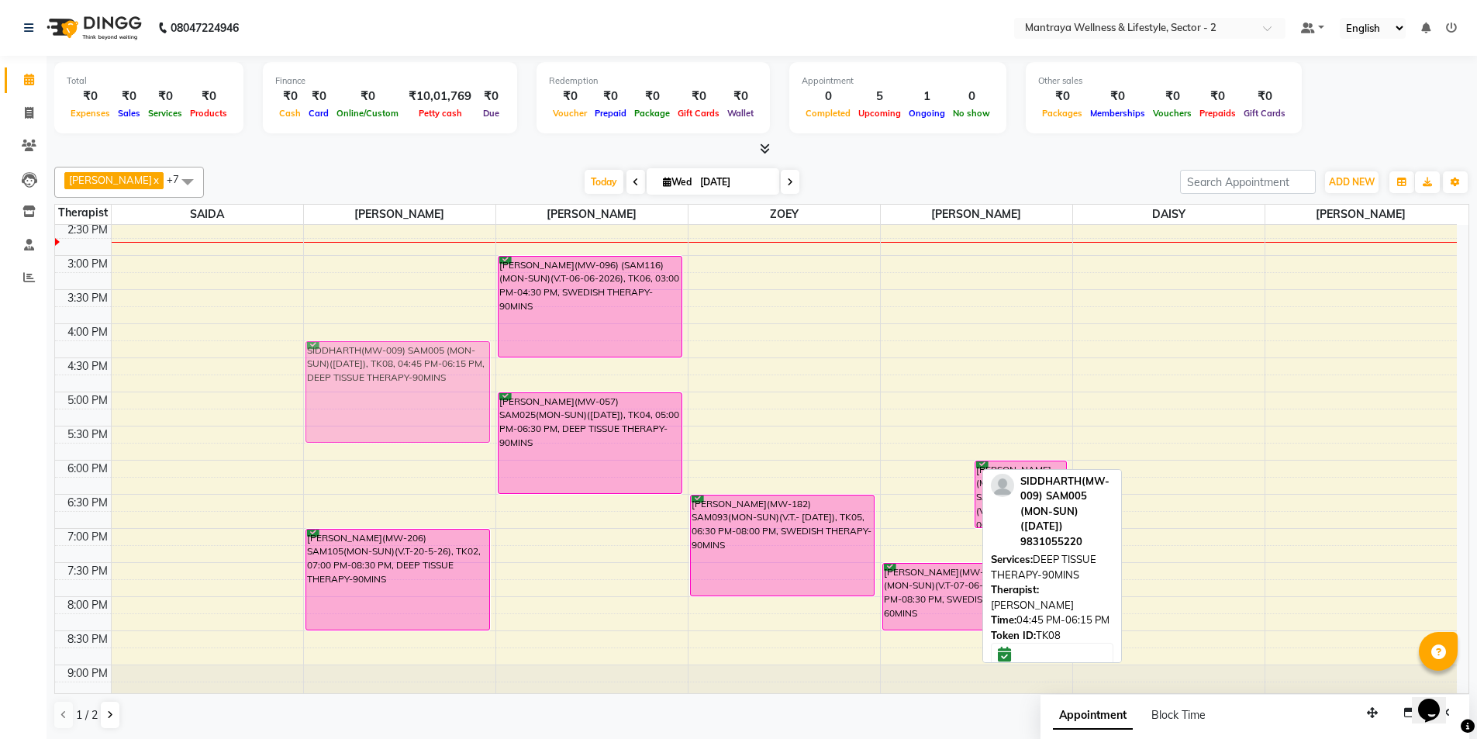
drag, startPoint x: 938, startPoint y: 440, endPoint x: 451, endPoint y: 408, distance: 487.3
click at [451, 408] on tr "[PERSON_NAME](MW-206) SAM105(MON-SUN)(V.T-20-5-26), TK02, 07:00 PM-08:30 PM, DE…" at bounding box center [756, 324] width 1402 height 818
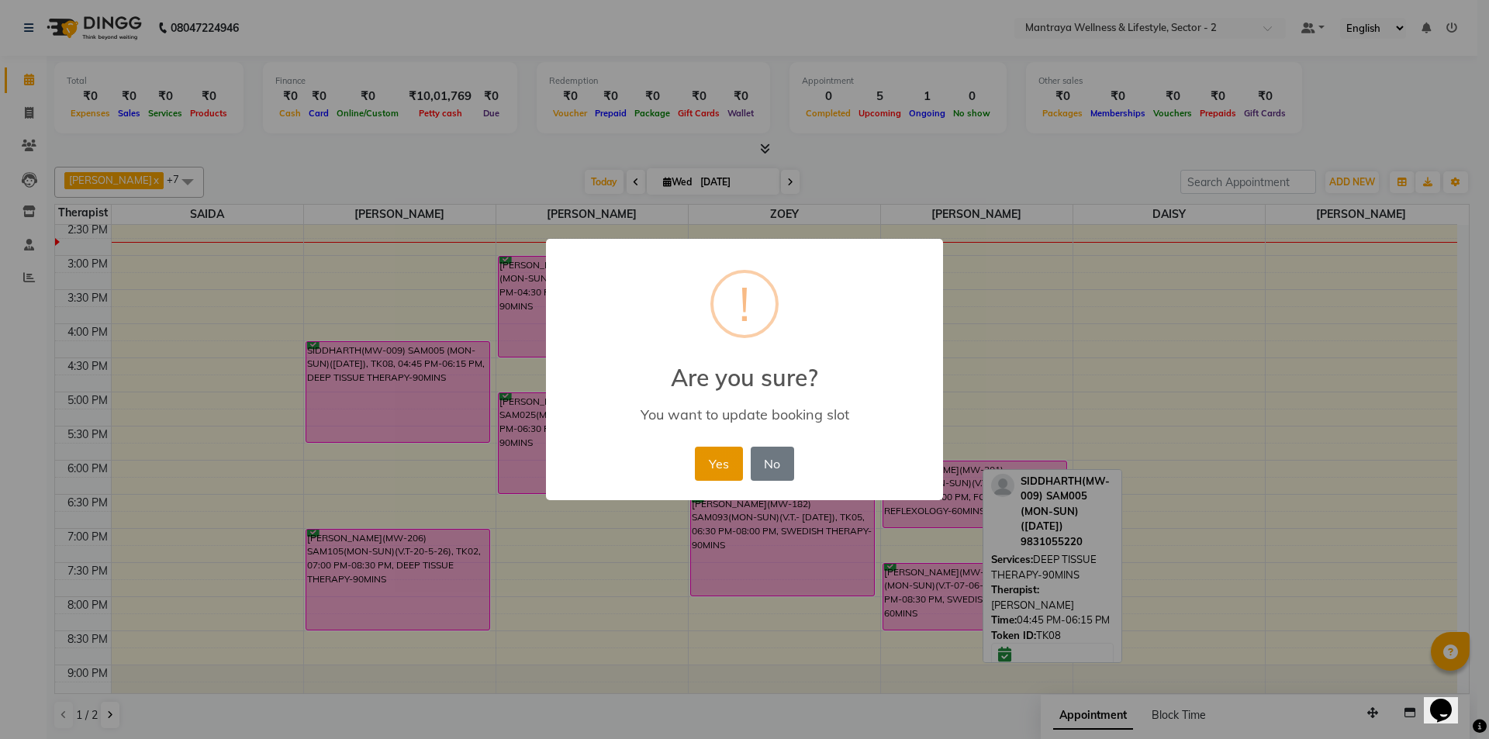
click at [717, 461] on button "Yes" at bounding box center [718, 464] width 47 height 34
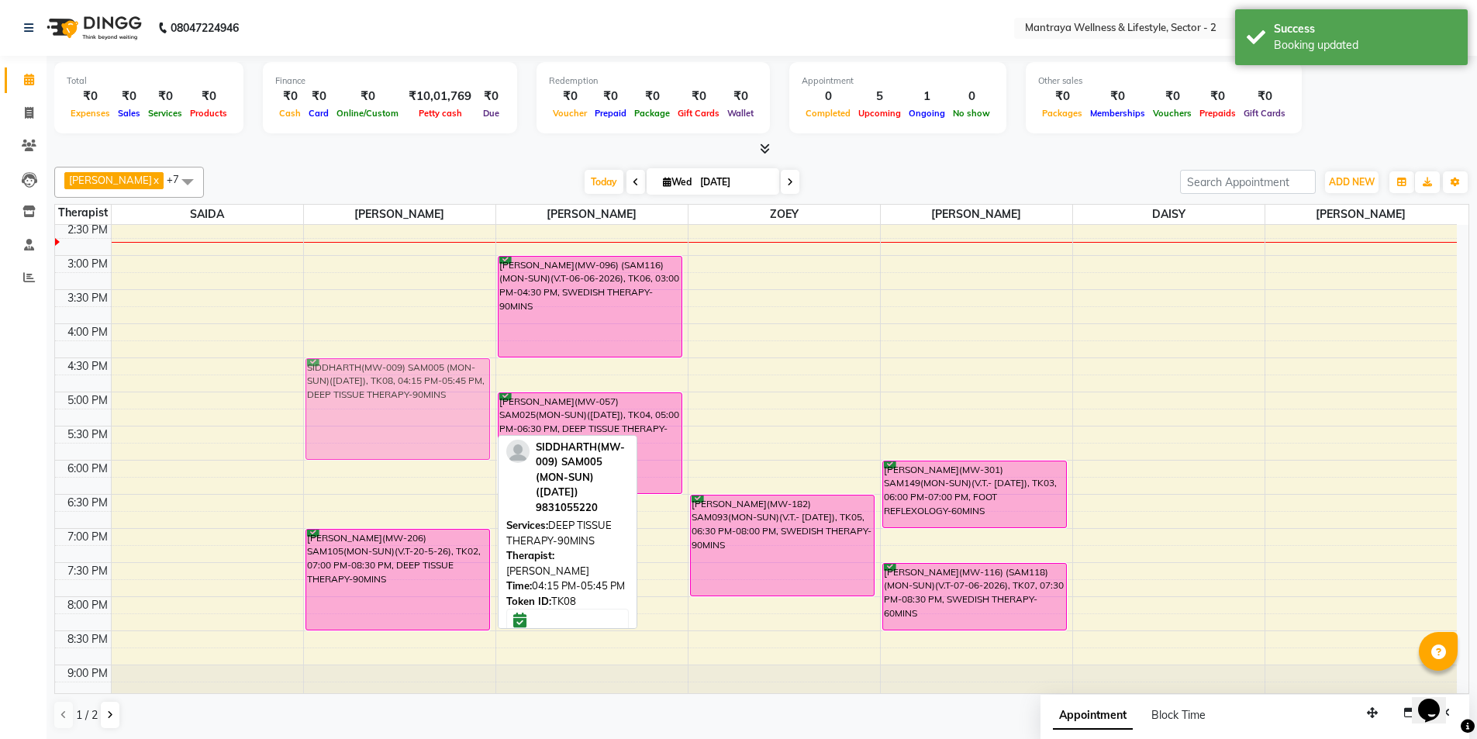
drag, startPoint x: 399, startPoint y: 409, endPoint x: 399, endPoint y: 418, distance: 9.3
click at [399, 418] on div "SIDDHARTH(MW-009) SAM005 (MON-SUN)([DATE]), TK08, 04:15 PM-05:45 PM, DEEP TISSU…" at bounding box center [400, 324] width 192 height 818
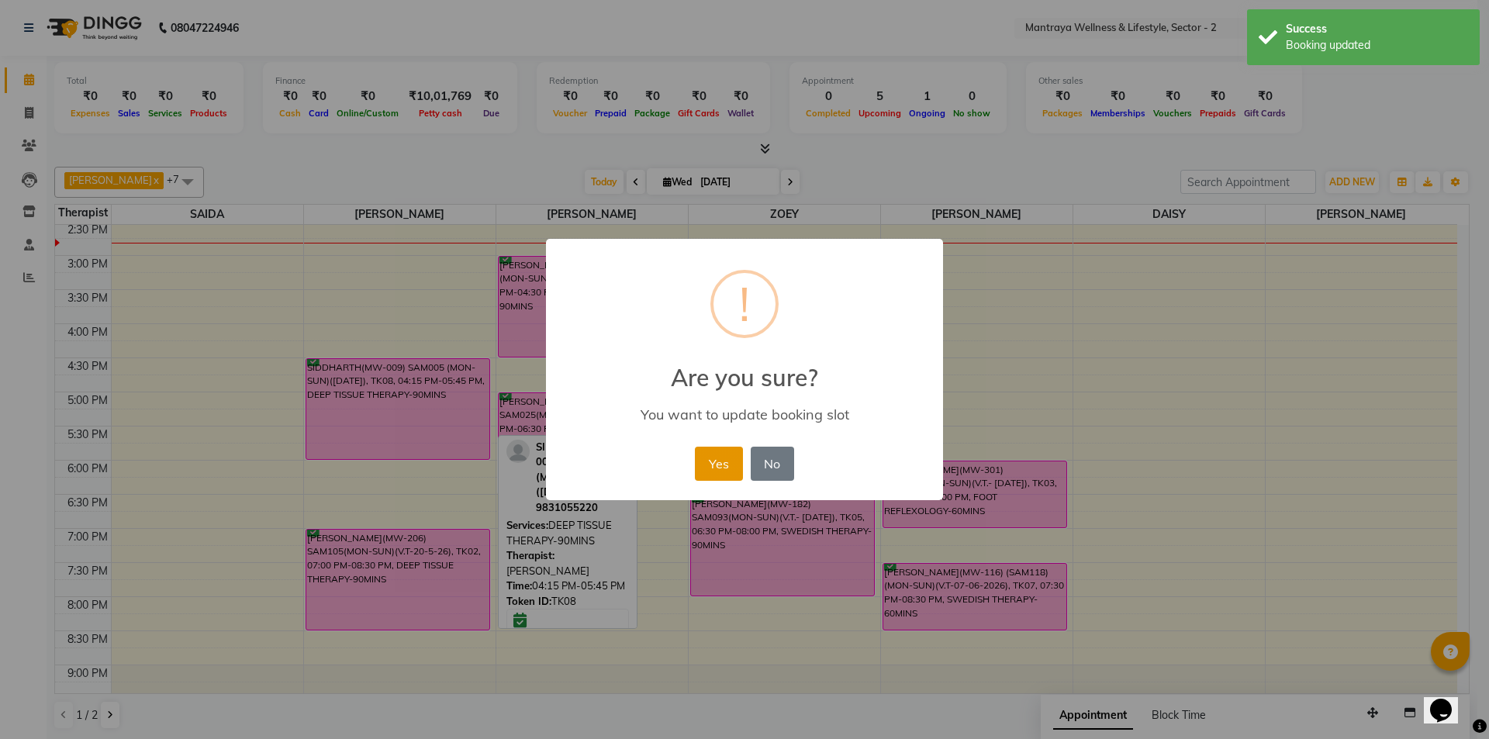
click at [713, 457] on button "Yes" at bounding box center [718, 464] width 47 height 34
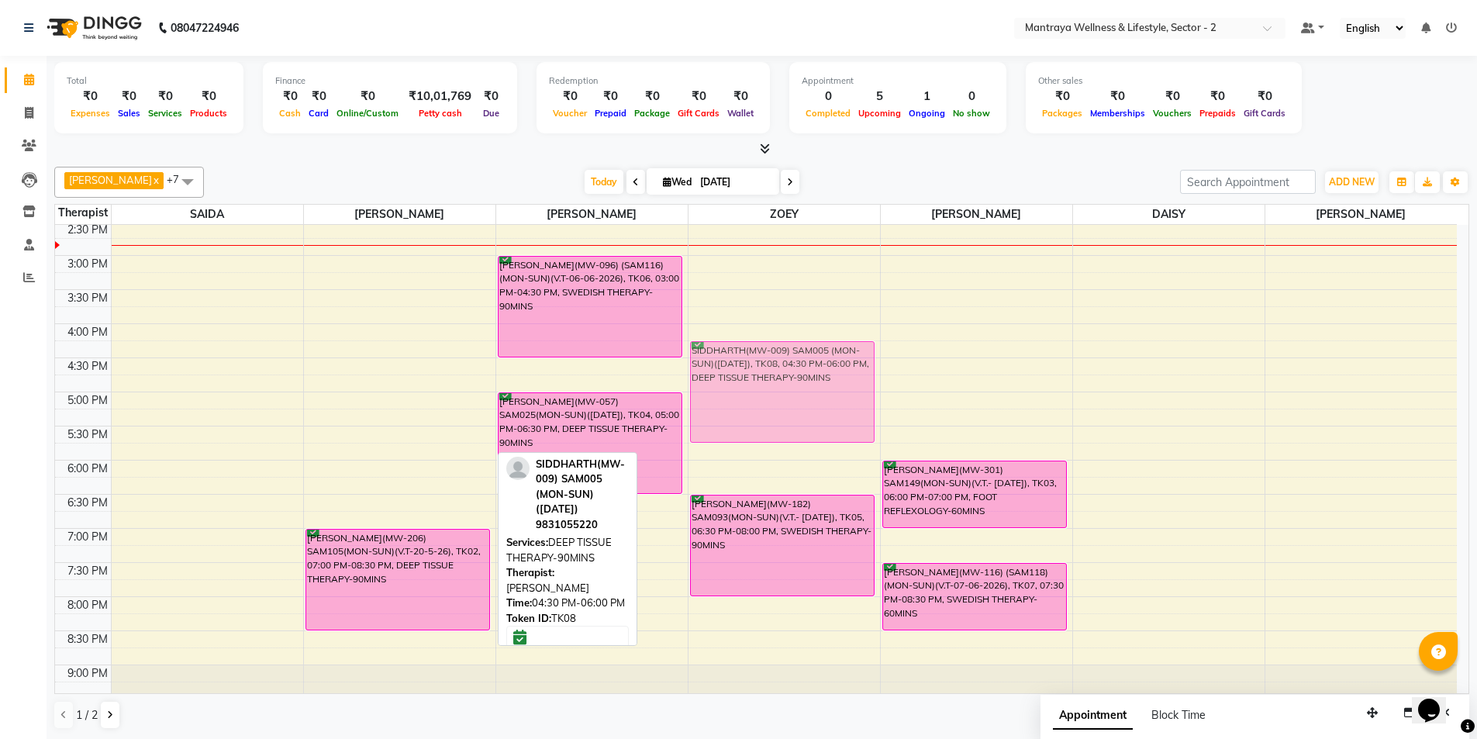
drag, startPoint x: 347, startPoint y: 400, endPoint x: 689, endPoint y: 385, distance: 341.6
click at [692, 383] on tr "SIDDHARTH(MW-009) SAM005 (MON-SUN)([DATE]), TK08, 04:30 PM-06:00 PM, DEEP TISSU…" at bounding box center [756, 324] width 1402 height 818
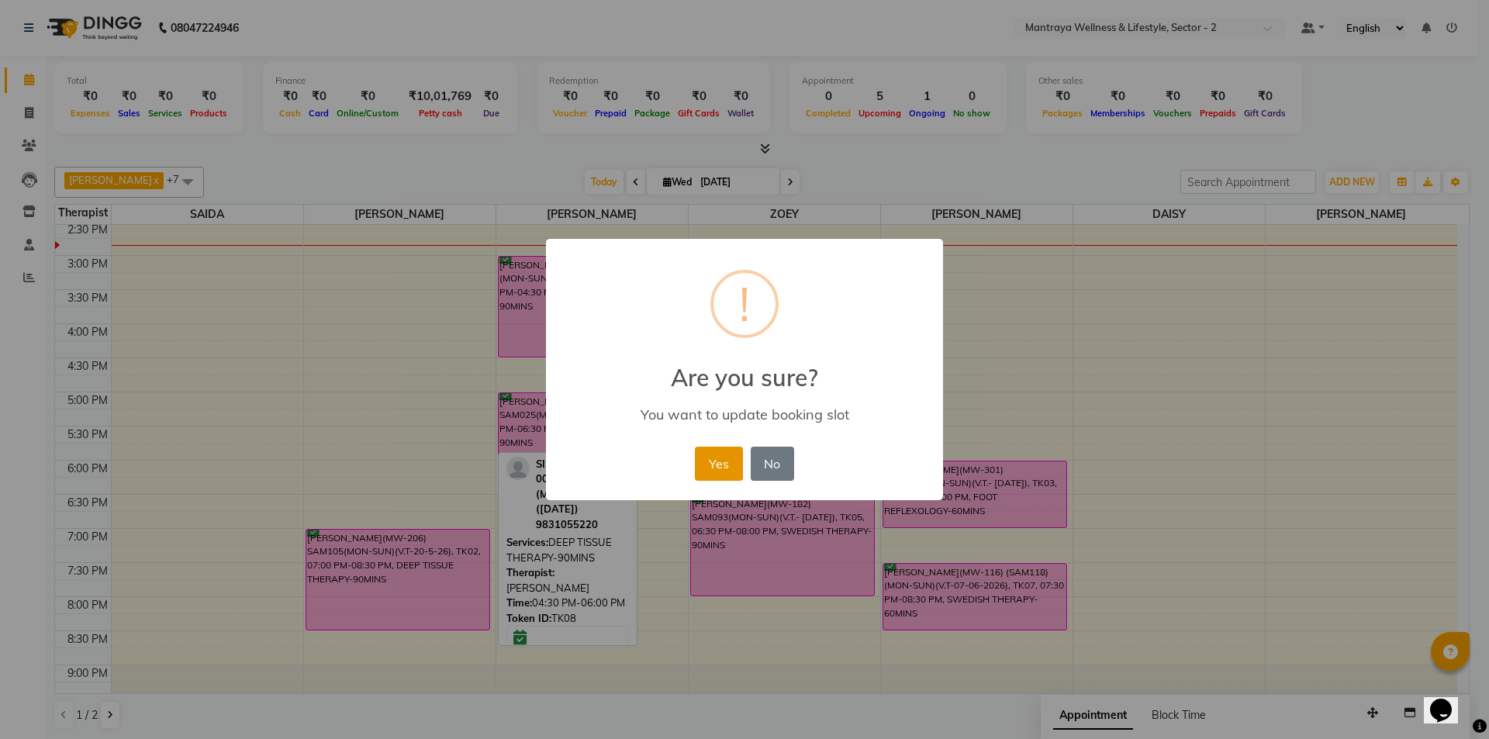
click at [721, 465] on button "Yes" at bounding box center [718, 464] width 47 height 34
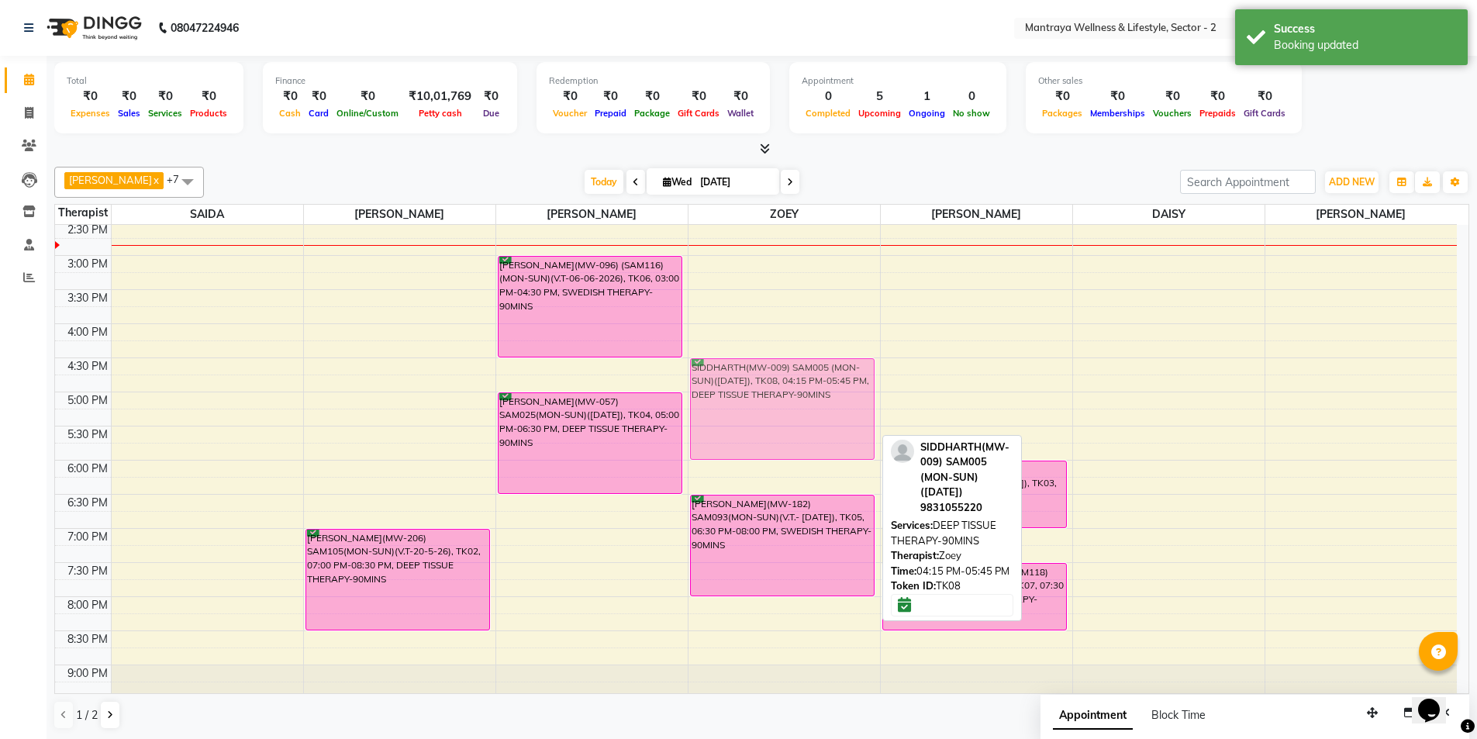
drag, startPoint x: 789, startPoint y: 387, endPoint x: 786, endPoint y: 404, distance: 17.3
click at [786, 404] on div "[PERSON_NAME](MW-068) SAM031 (MON-FRI)([DATE]), TK01, 01:15 PM-02:15 PM, SWEDIS…" at bounding box center [785, 324] width 192 height 818
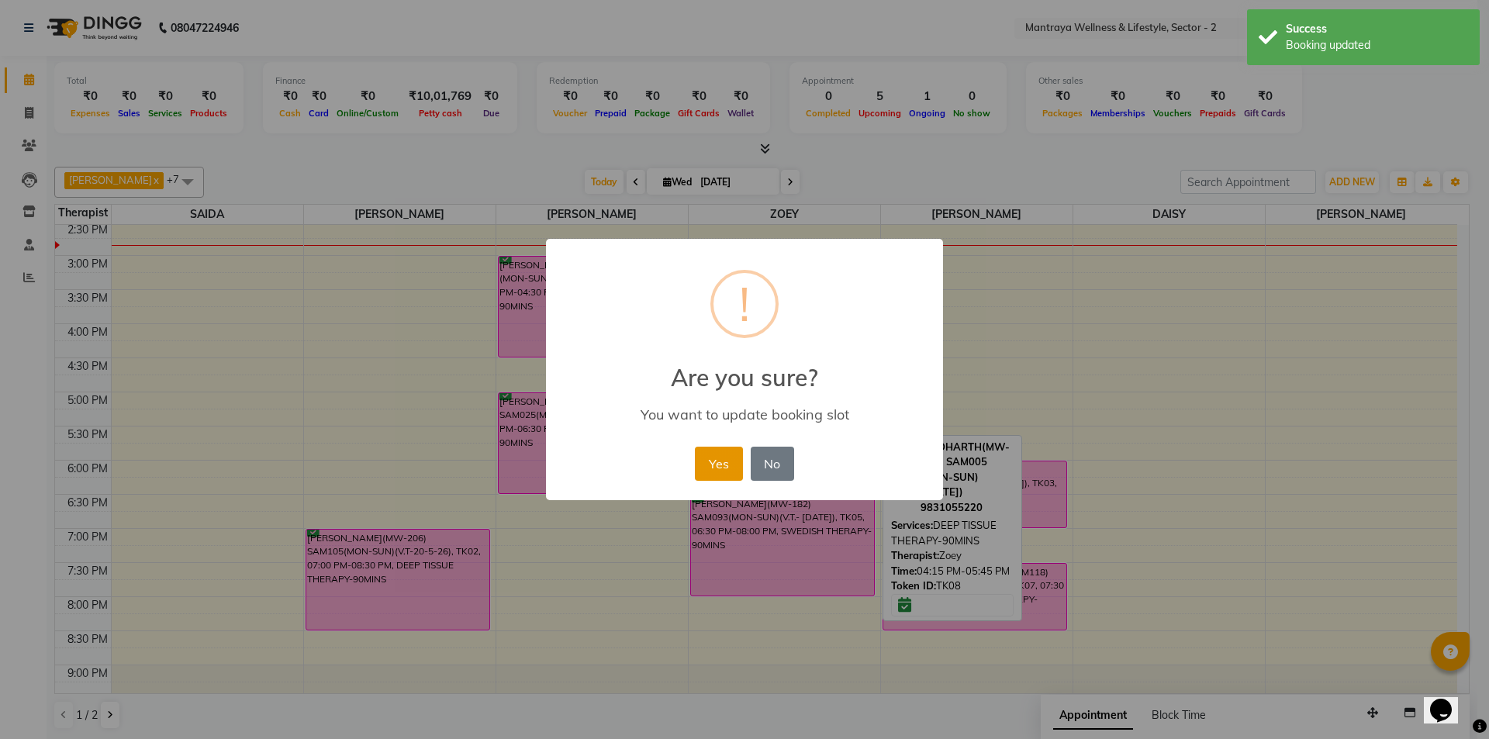
click at [727, 460] on button "Yes" at bounding box center [718, 464] width 47 height 34
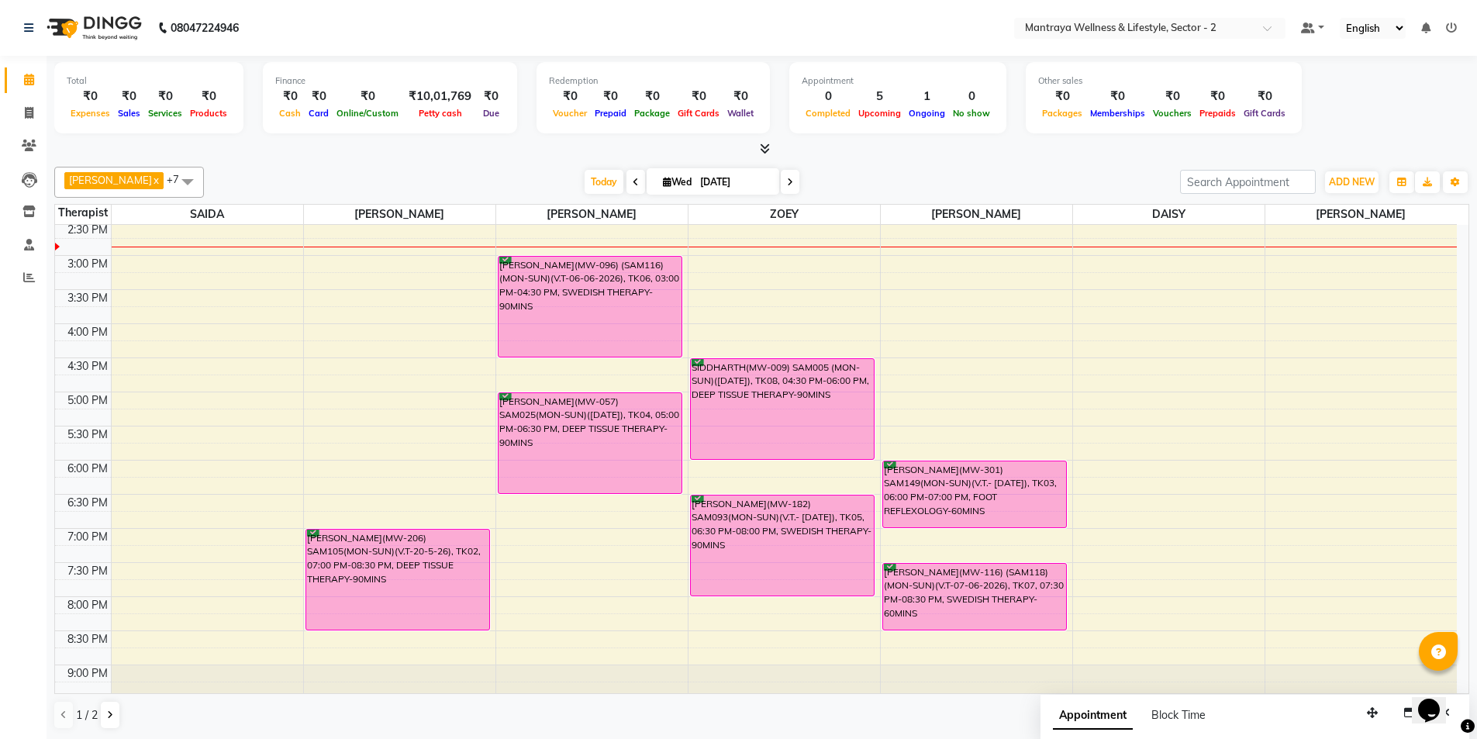
click at [610, 535] on div "10:00 AM 10:30 AM 11:00 AM 11:30 AM 12:00 PM 12:30 PM 1:00 PM 1:30 PM 2:00 PM 2…" at bounding box center [756, 324] width 1402 height 818
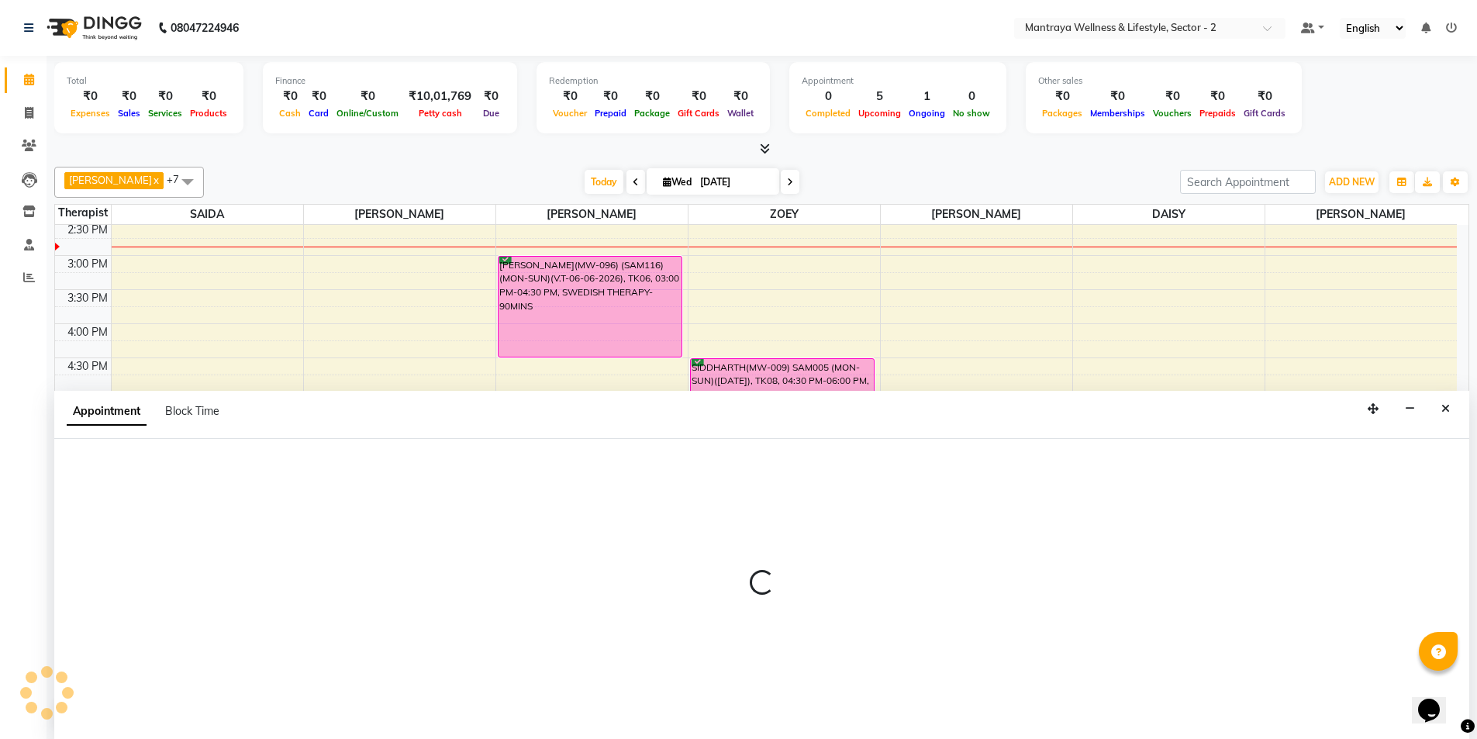
scroll to position [1, 0]
select select "87983"
select select "tentative"
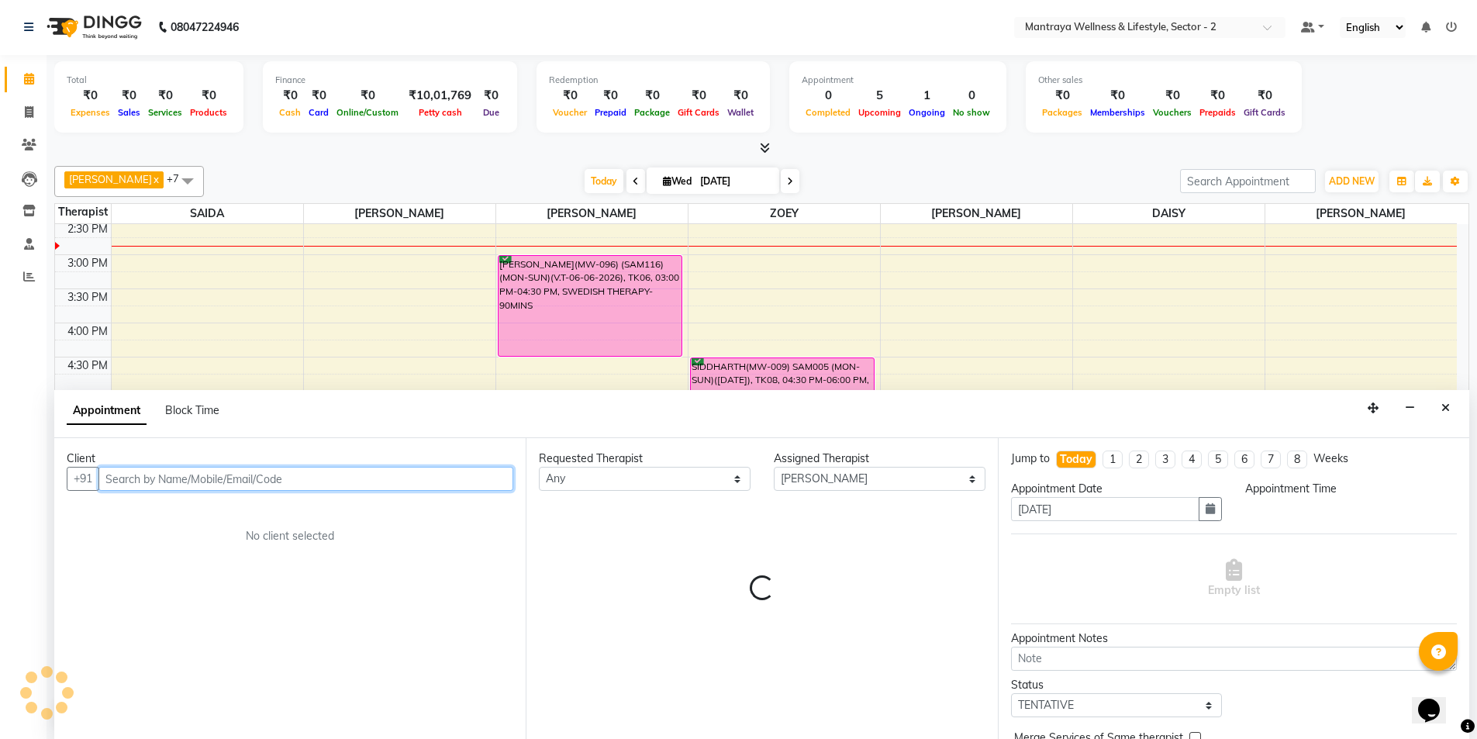
select select "1140"
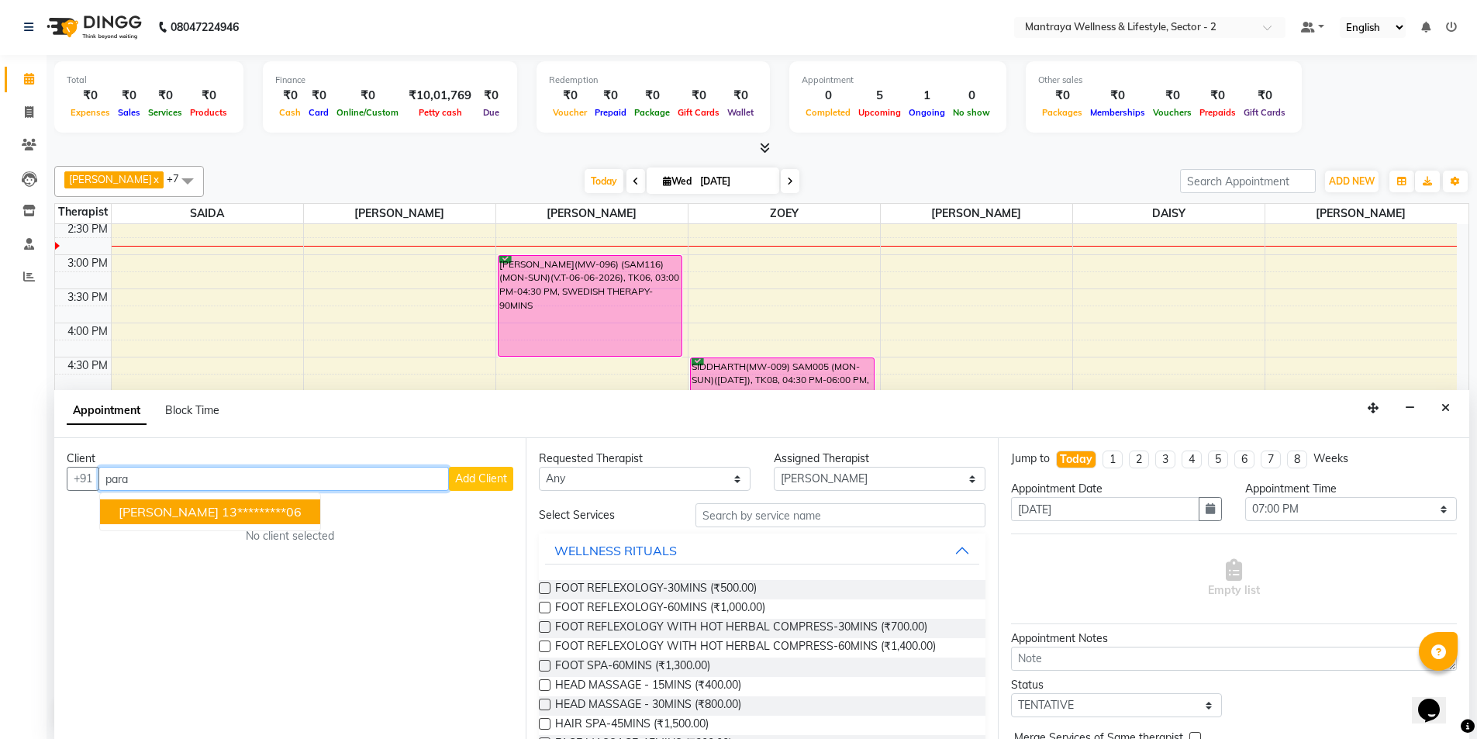
click at [219, 512] on span "[PERSON_NAME]" at bounding box center [169, 512] width 100 height 16
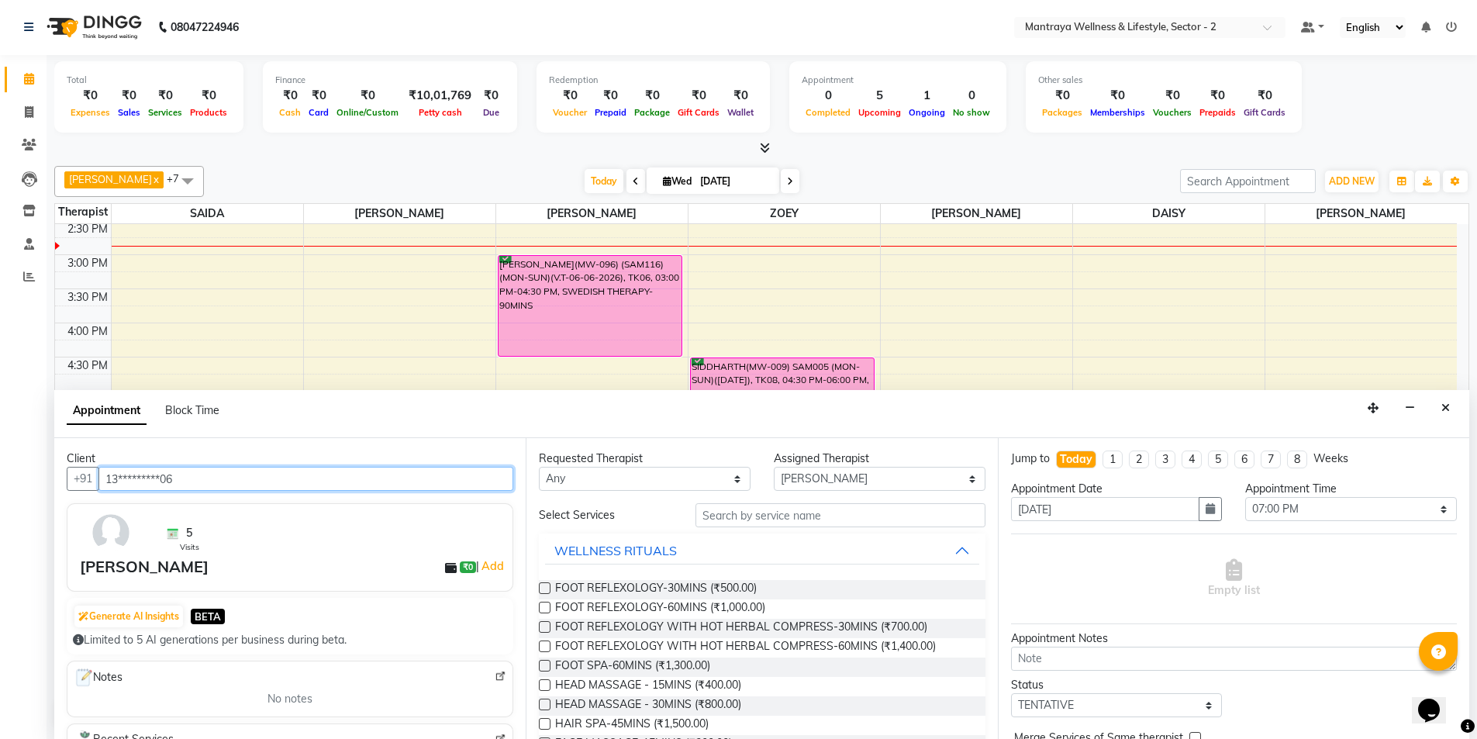
type input "13*********06"
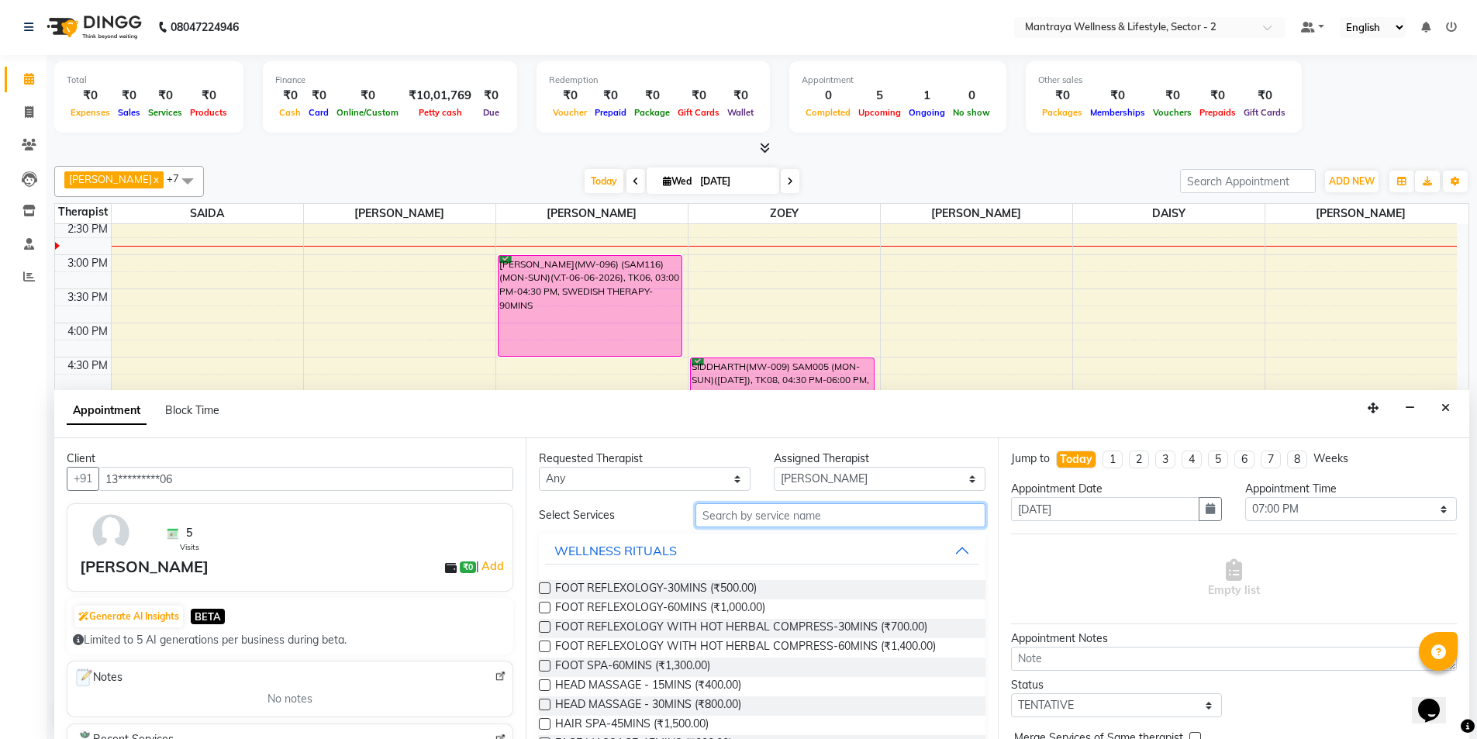
click at [780, 520] on input "text" at bounding box center [841, 515] width 290 height 24
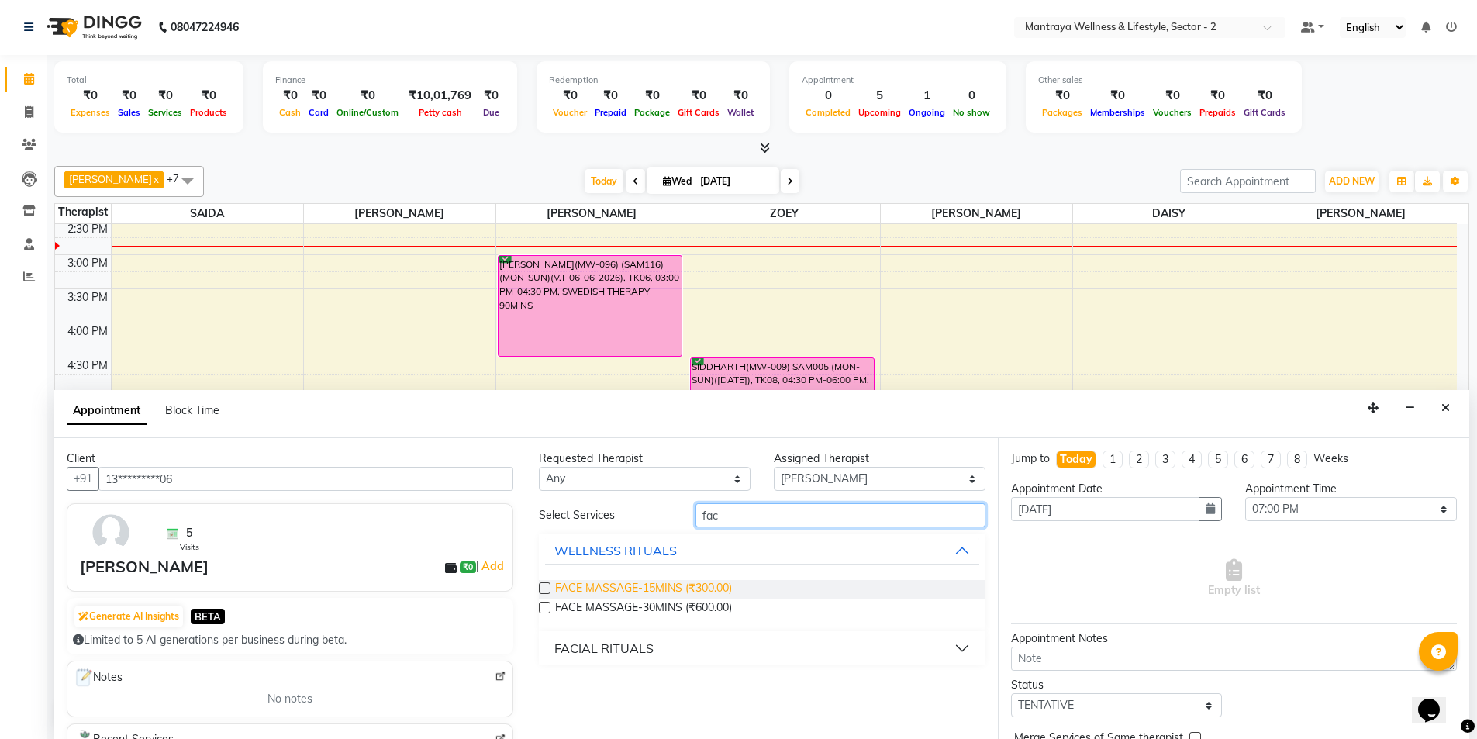
type input "fac"
click at [724, 583] on span "FACE MASSAGE-15MINS (₹300.00)" at bounding box center [643, 589] width 177 height 19
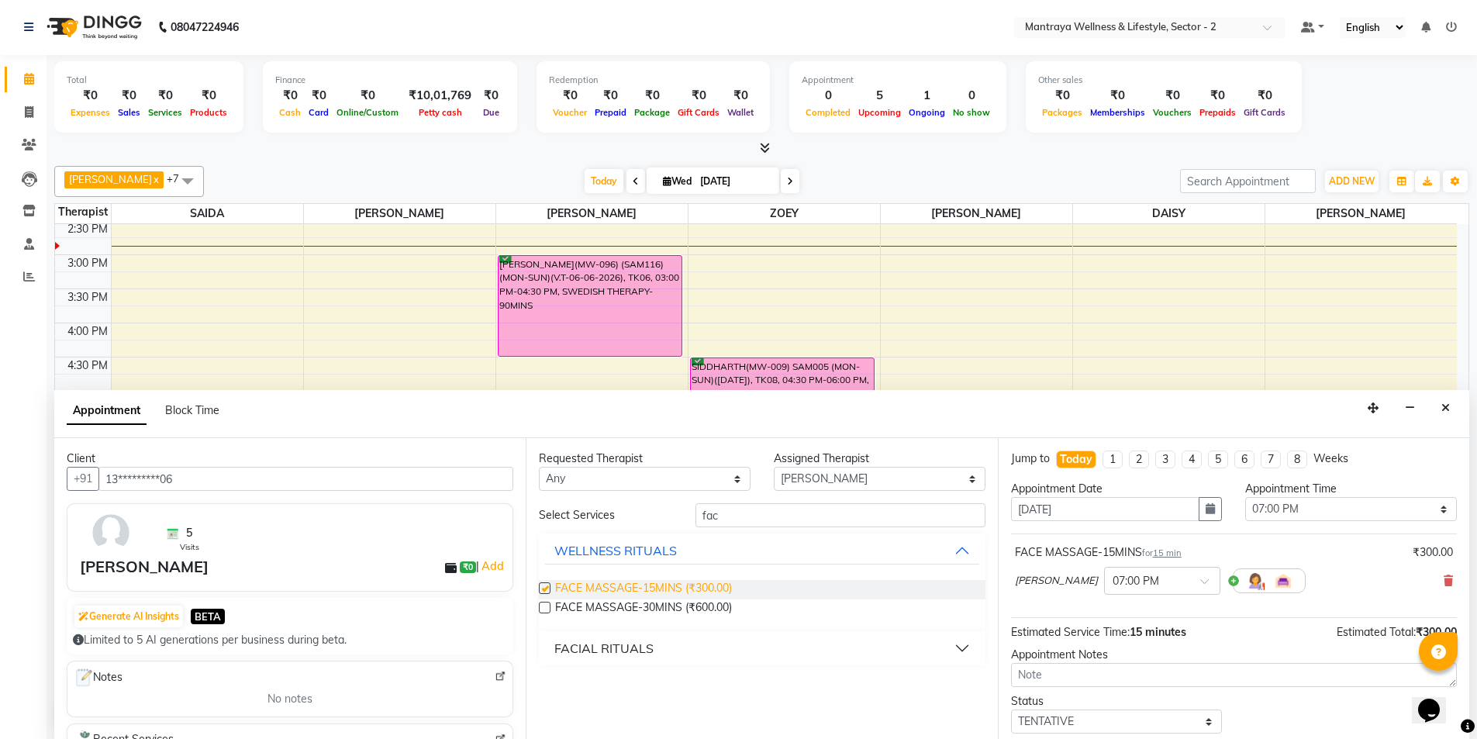
checkbox input "false"
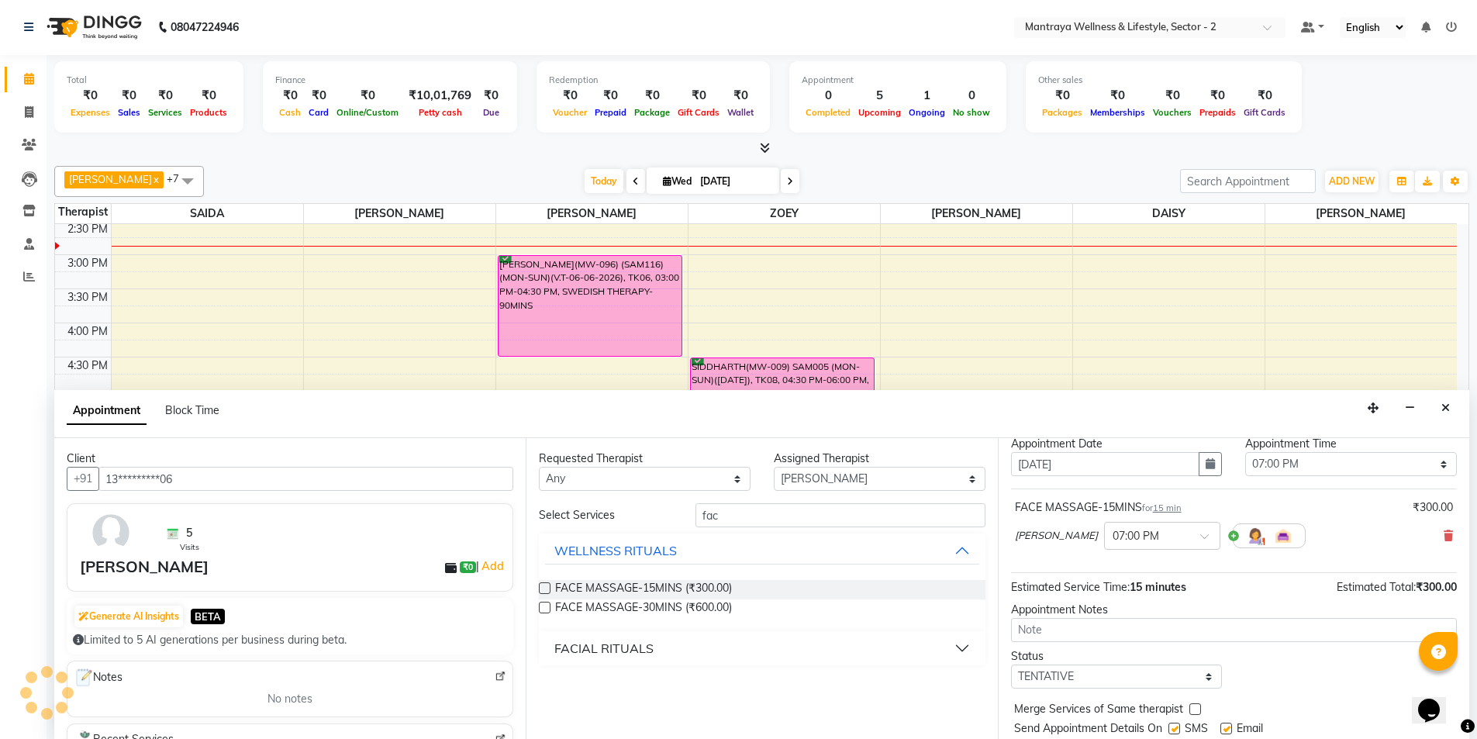
scroll to position [92, 0]
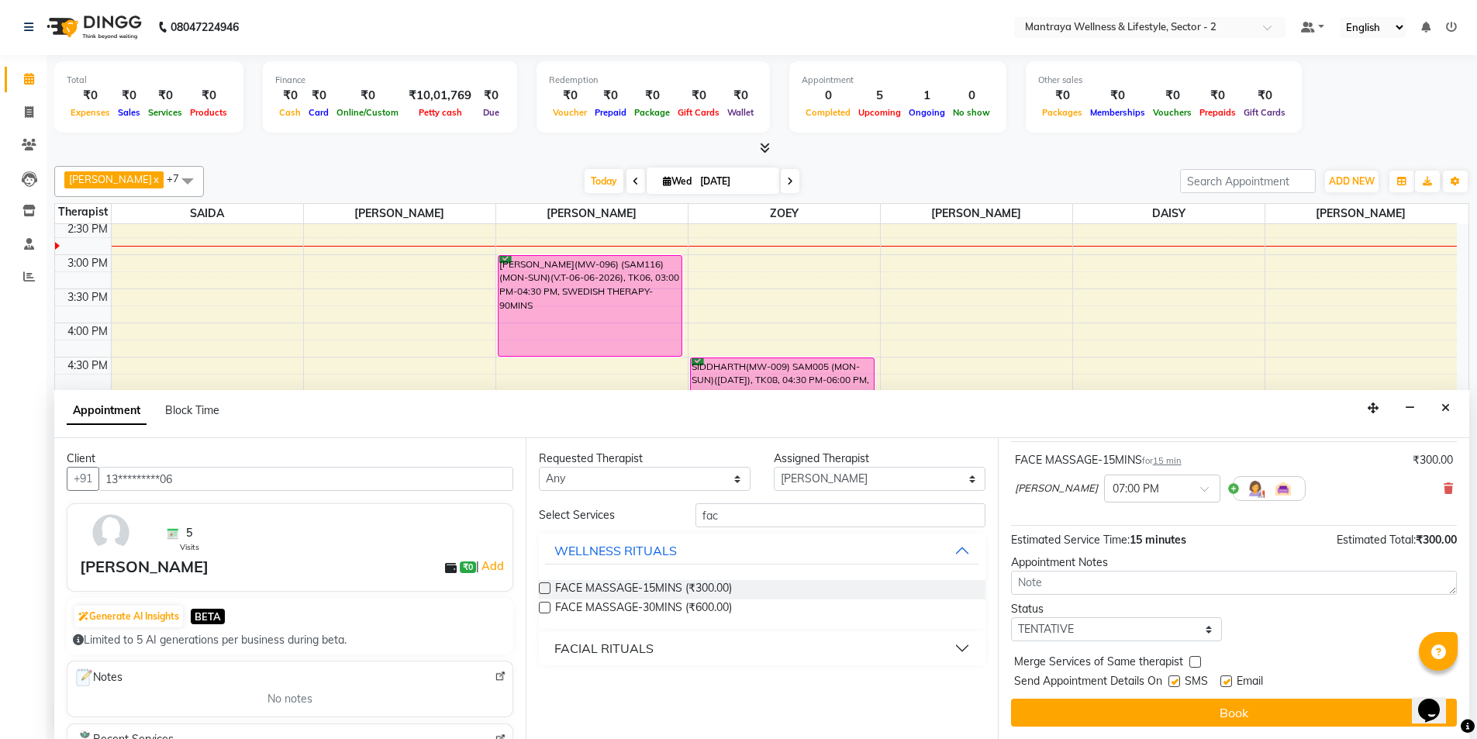
click at [1142, 616] on div "Status" at bounding box center [1117, 609] width 212 height 16
click at [1133, 634] on select "Select TENTATIVE CONFIRM CHECK-IN UPCOMING" at bounding box center [1117, 629] width 212 height 24
select select "confirm booking"
click at [1011, 617] on select "Select TENTATIVE CONFIRM CHECK-IN UPCOMING" at bounding box center [1117, 629] width 212 height 24
click at [1176, 683] on label at bounding box center [1175, 681] width 12 height 12
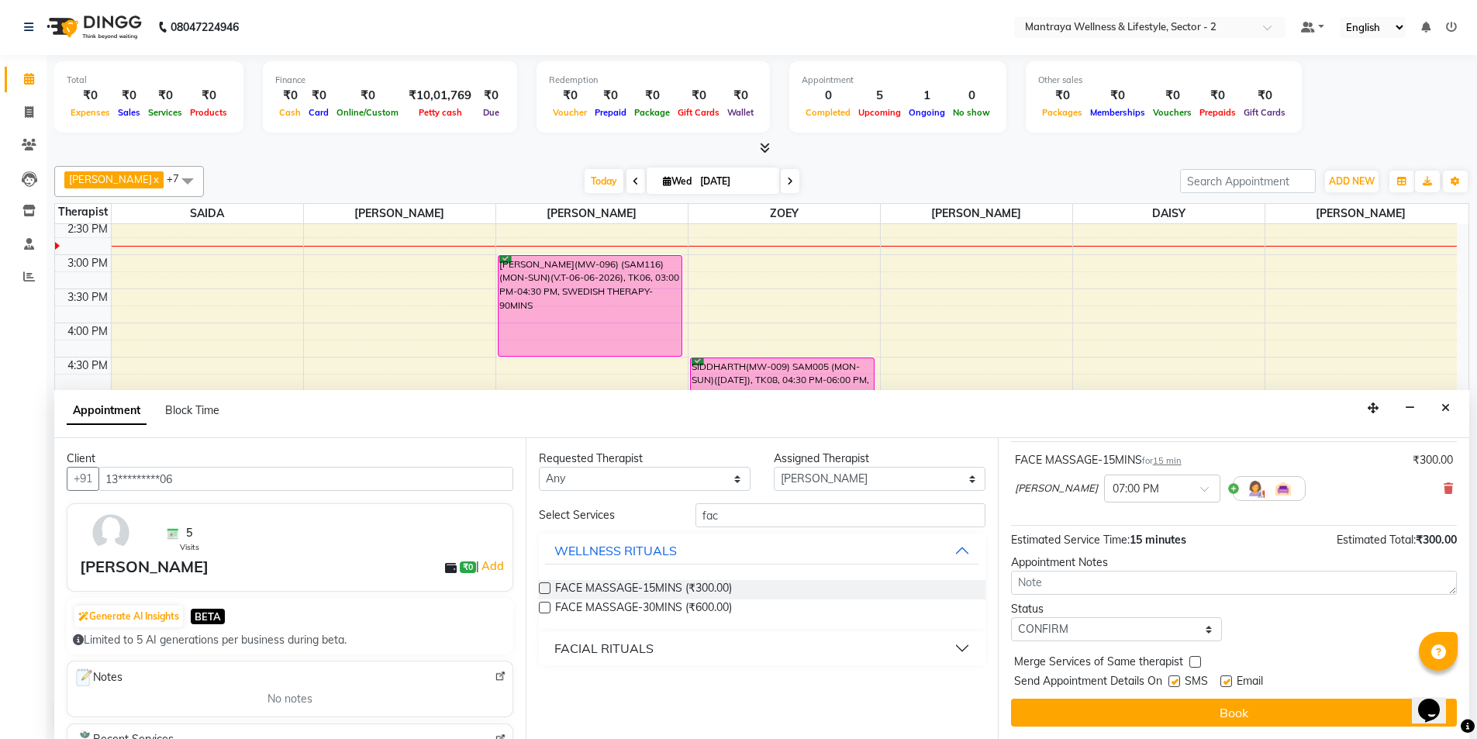
click at [1176, 683] on input "checkbox" at bounding box center [1174, 683] width 10 height 10
checkbox input "false"
click at [1234, 686] on div "Email" at bounding box center [1248, 682] width 55 height 19
click at [1228, 682] on label at bounding box center [1227, 681] width 12 height 12
click at [1228, 682] on input "checkbox" at bounding box center [1226, 683] width 10 height 10
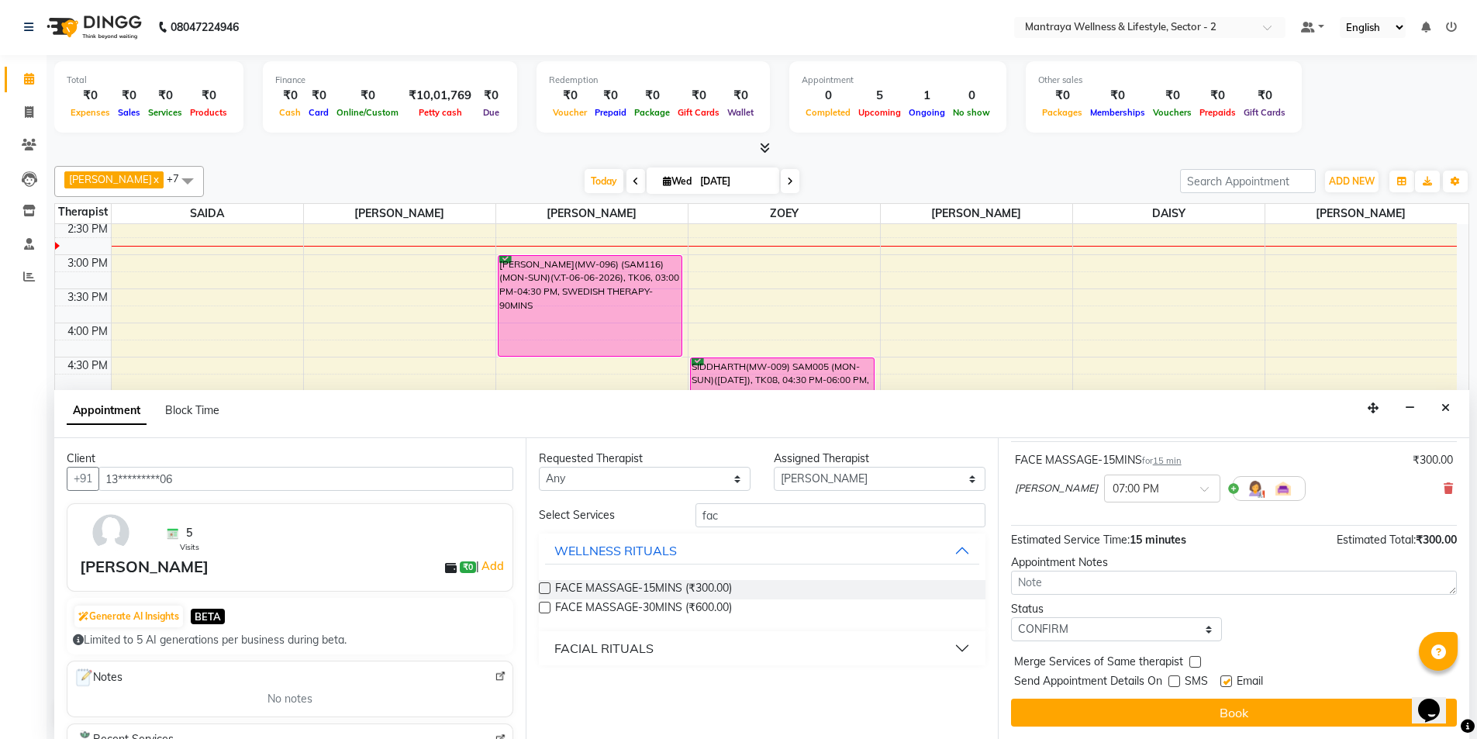
checkbox input "false"
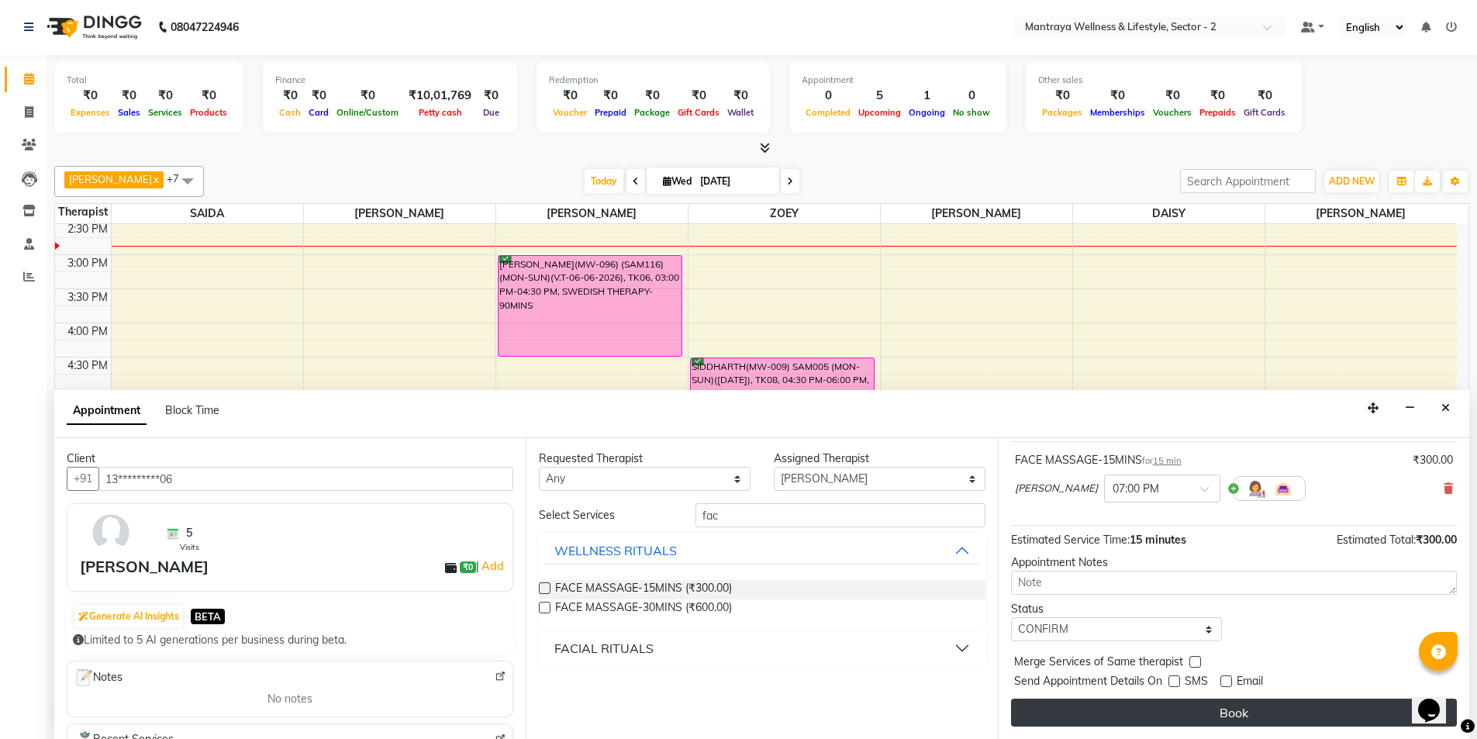
click at [1203, 710] on button "Book" at bounding box center [1234, 713] width 446 height 28
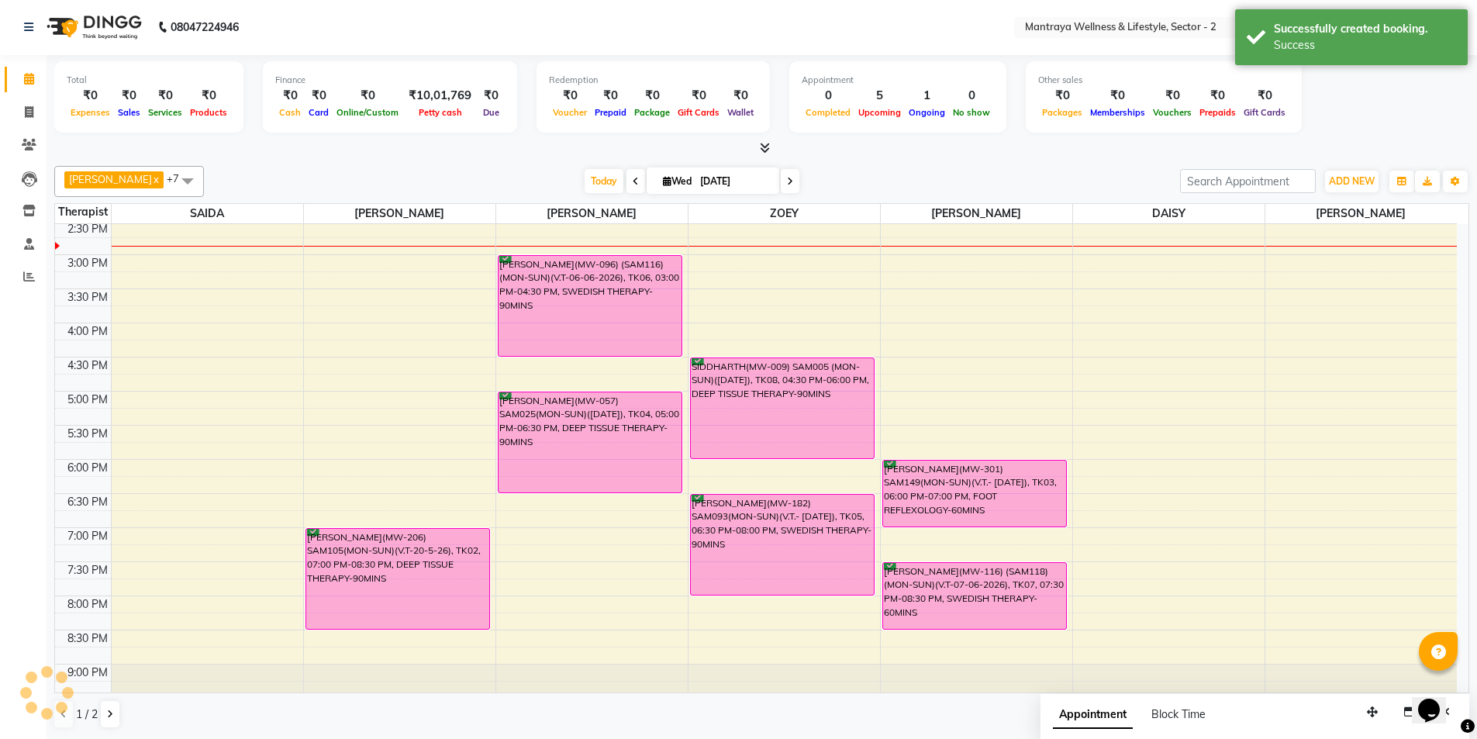
scroll to position [0, 0]
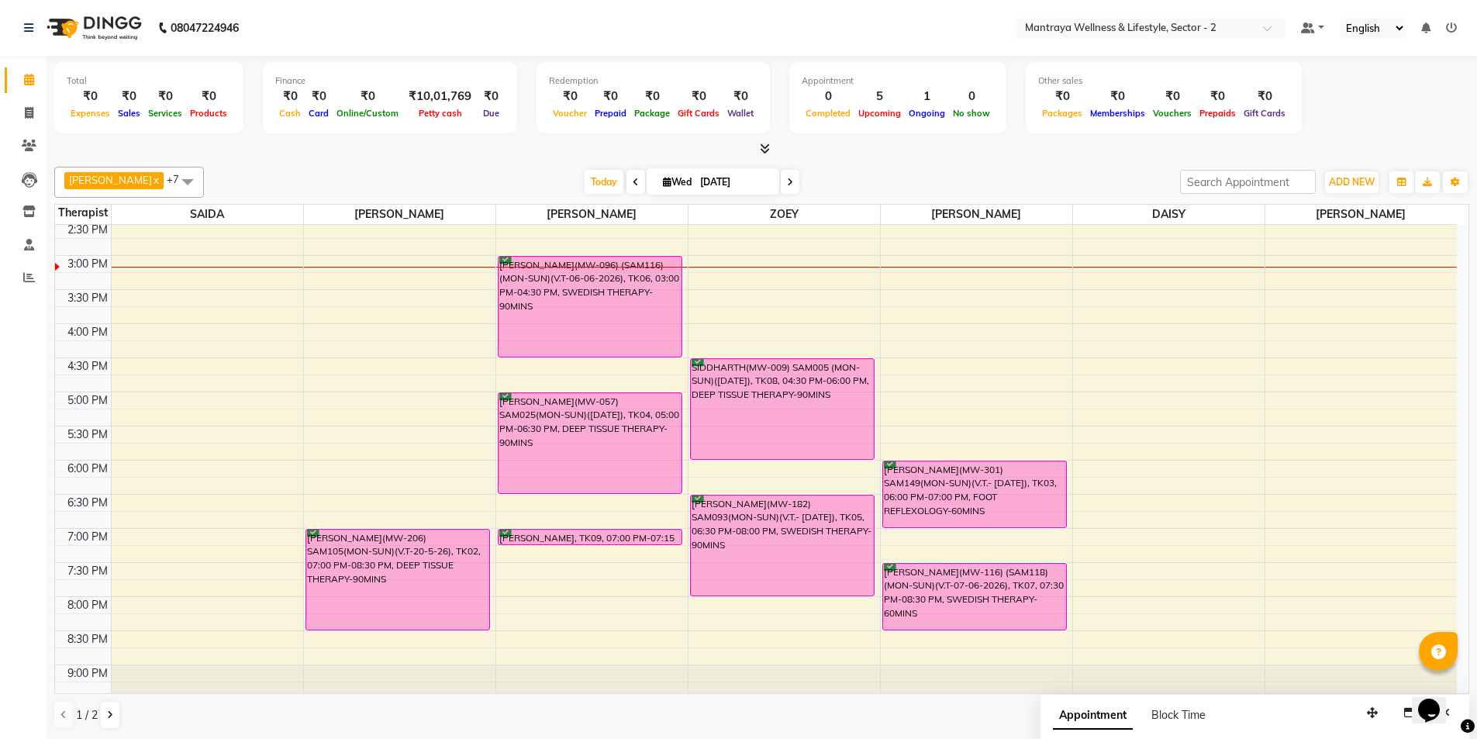
click at [212, 177] on div "[DATE] [DATE]" at bounding box center [692, 182] width 961 height 23
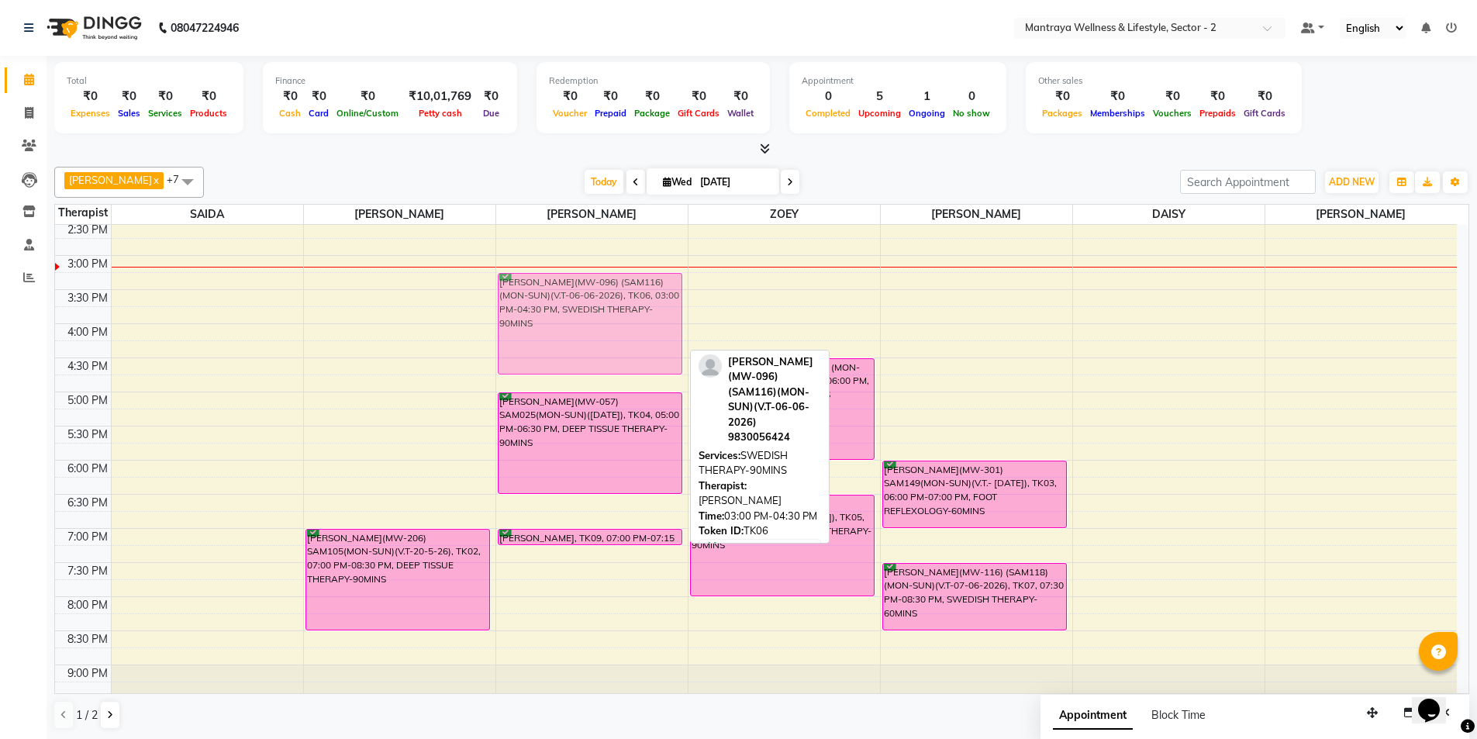
drag, startPoint x: 591, startPoint y: 326, endPoint x: 589, endPoint y: 337, distance: 10.2
click at [589, 337] on div "[PERSON_NAME](MW-068) SAM031 (MON-FRI)([DATE]), TK01, 12:15 PM-01:15 PM, THAI M…" at bounding box center [592, 324] width 192 height 818
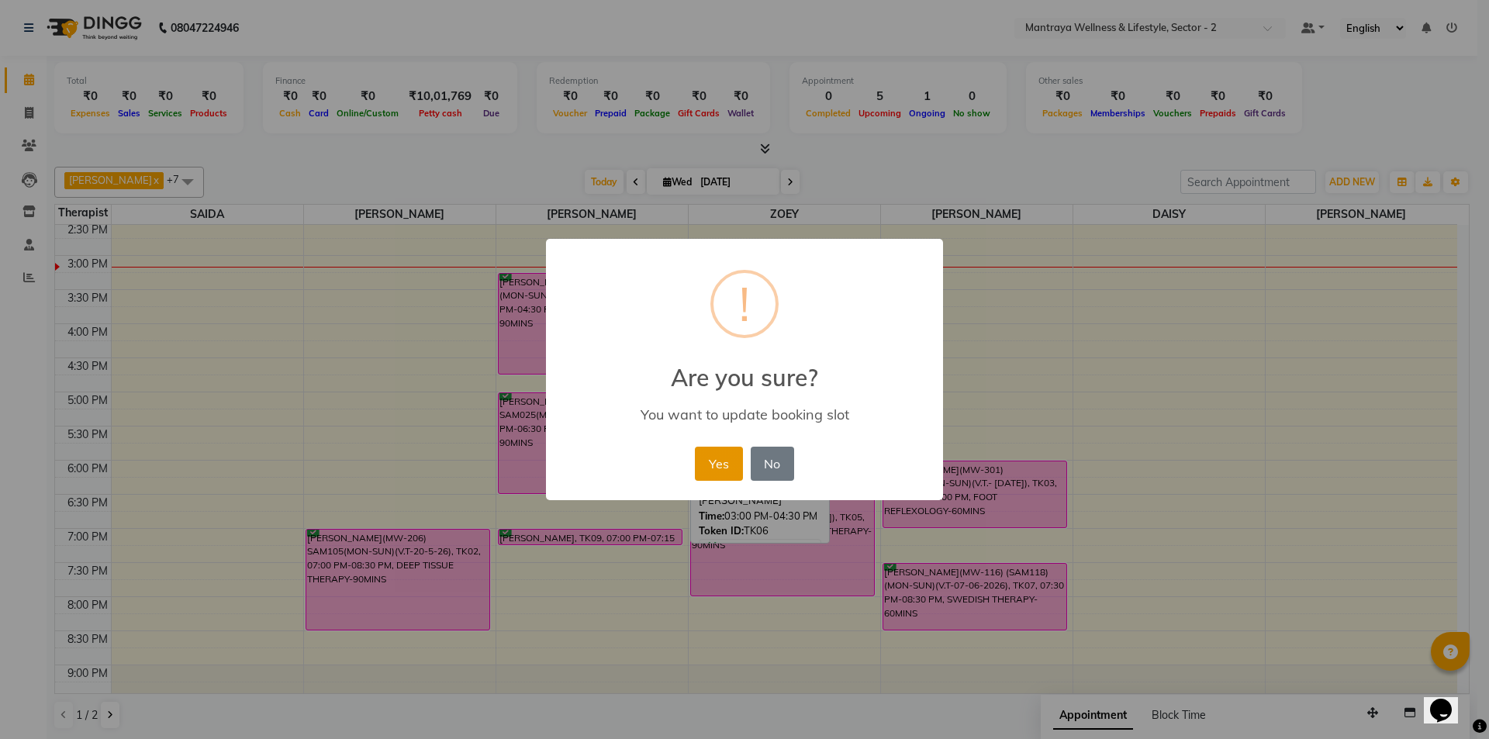
click at [710, 464] on button "Yes" at bounding box center [718, 464] width 47 height 34
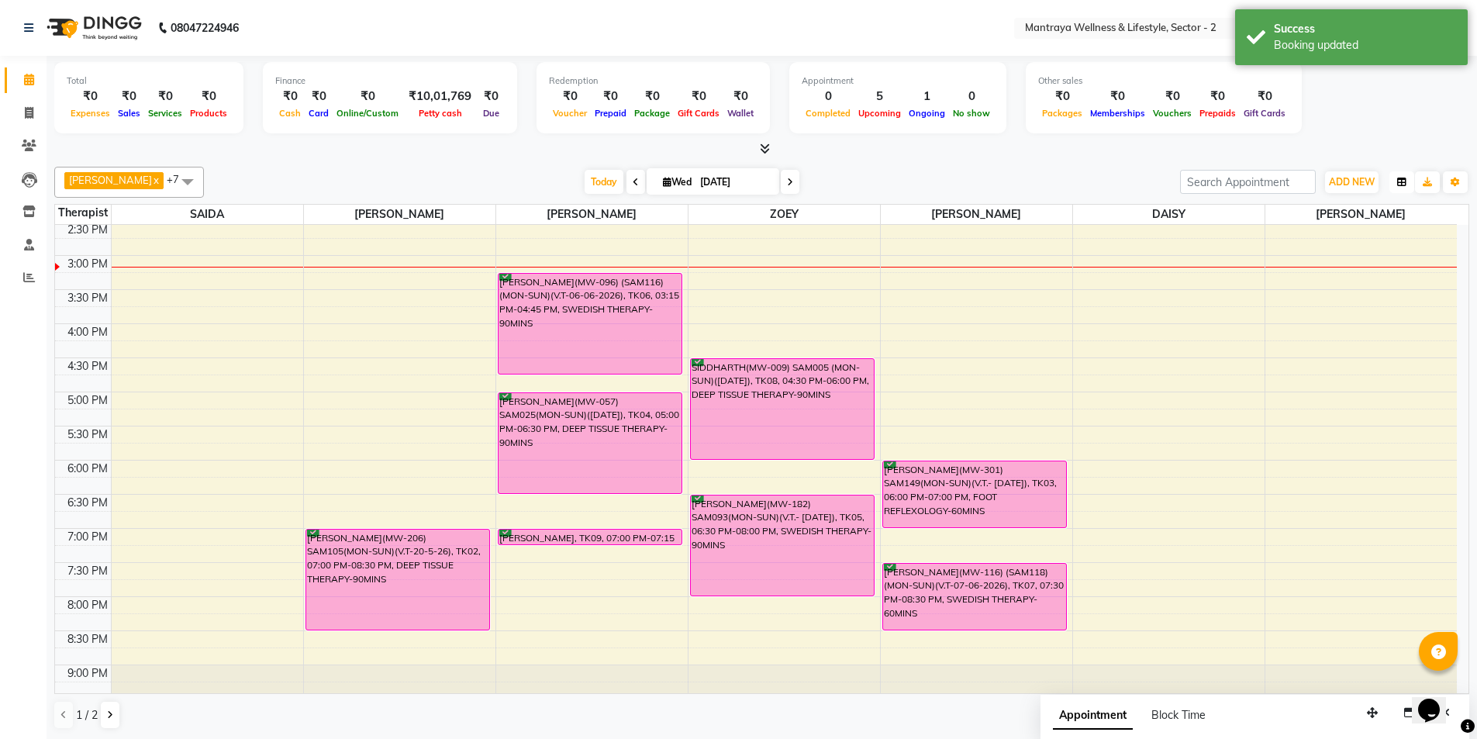
click at [1396, 182] on button "button" at bounding box center [1402, 182] width 25 height 22
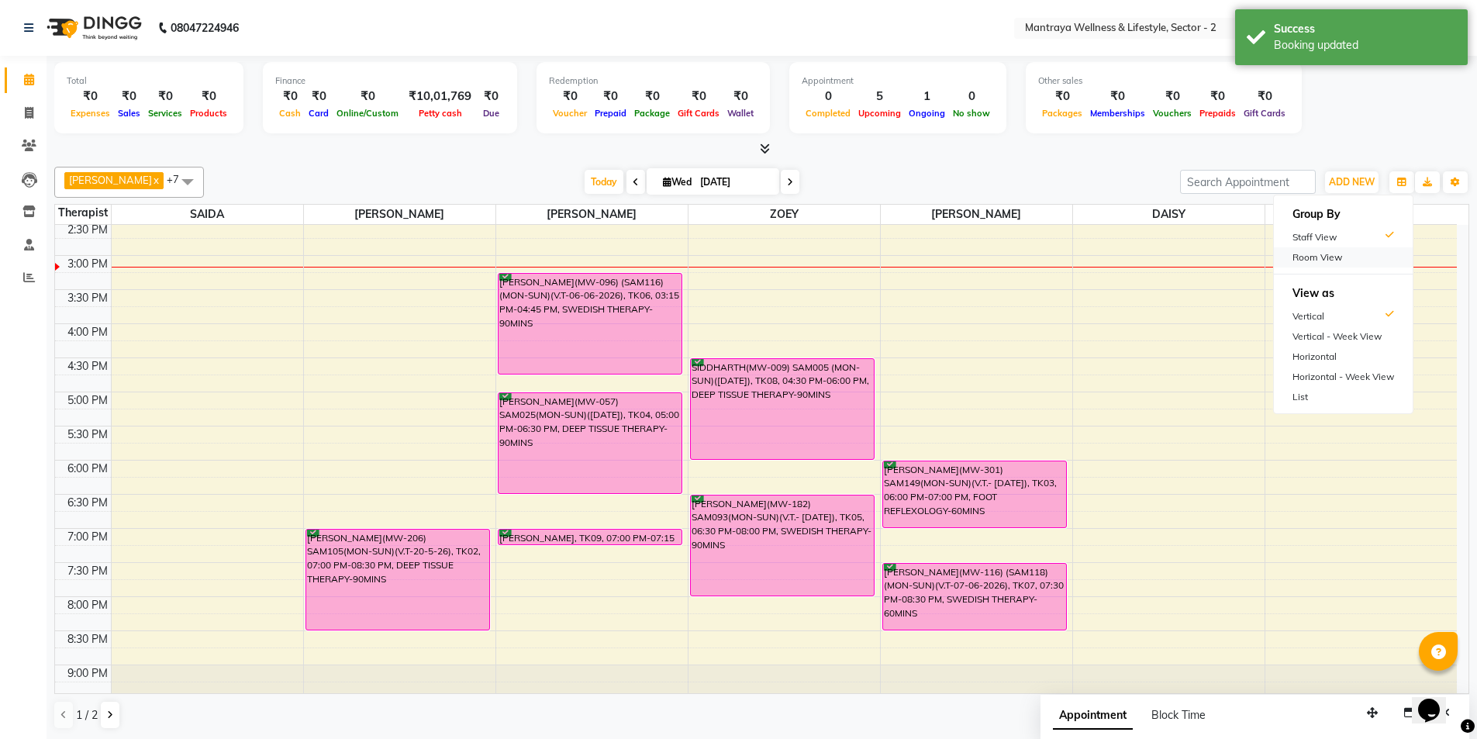
click at [1315, 252] on div "Room View" at bounding box center [1343, 257] width 139 height 20
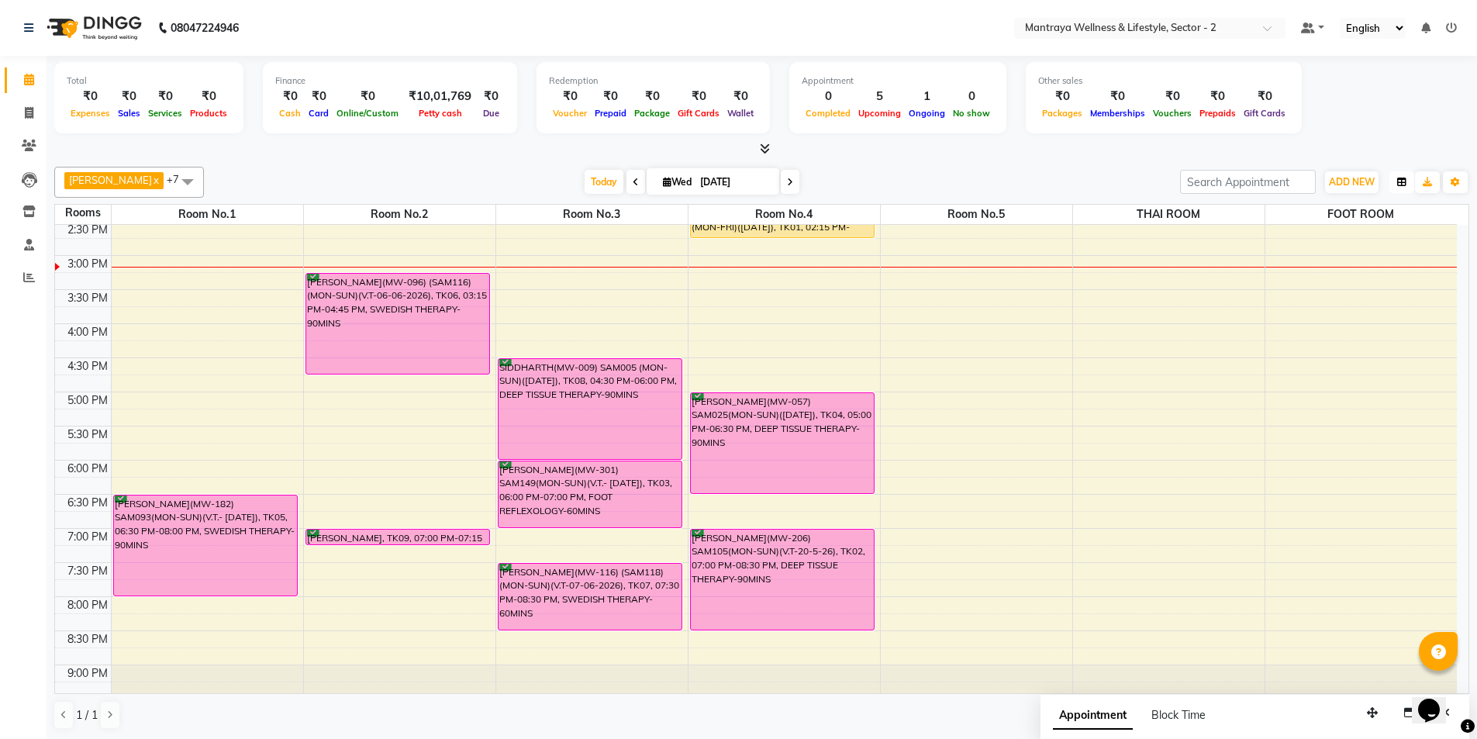
drag, startPoint x: 1402, startPoint y: 178, endPoint x: 1398, endPoint y: 187, distance: 9.4
click at [1401, 178] on icon "button" at bounding box center [1401, 182] width 9 height 9
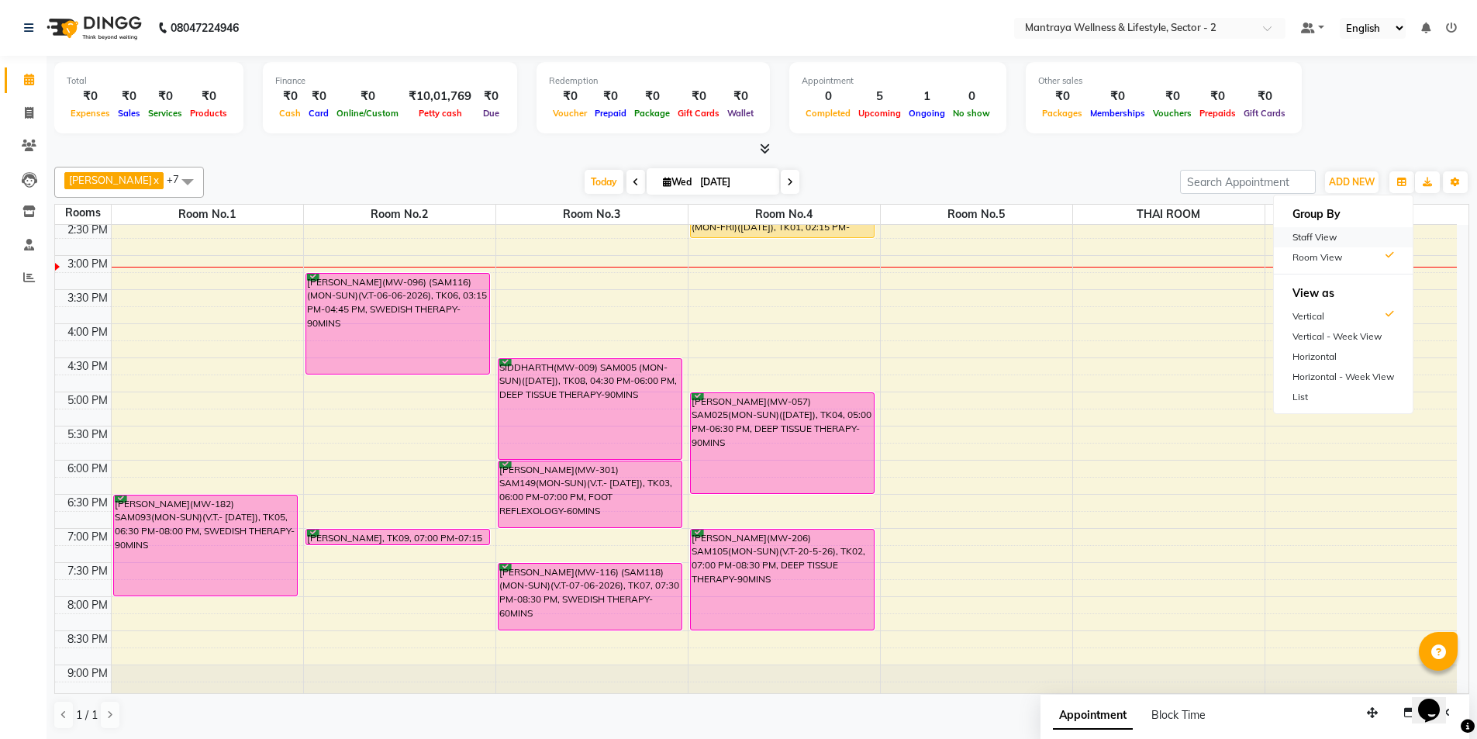
click at [1315, 235] on div "Staff View" at bounding box center [1343, 237] width 139 height 20
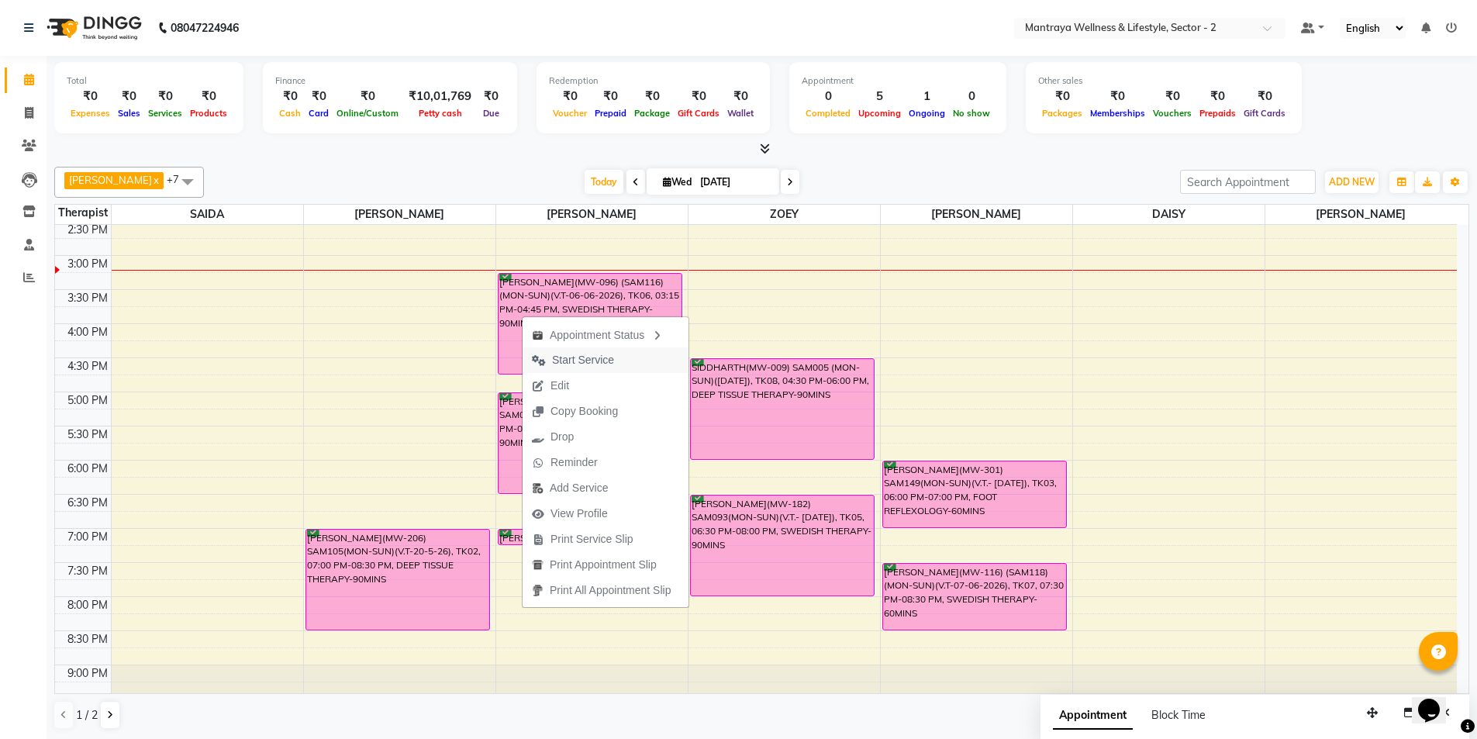
click at [589, 357] on span "Start Service" at bounding box center [583, 360] width 62 height 16
